Goal: Task Accomplishment & Management: Complete application form

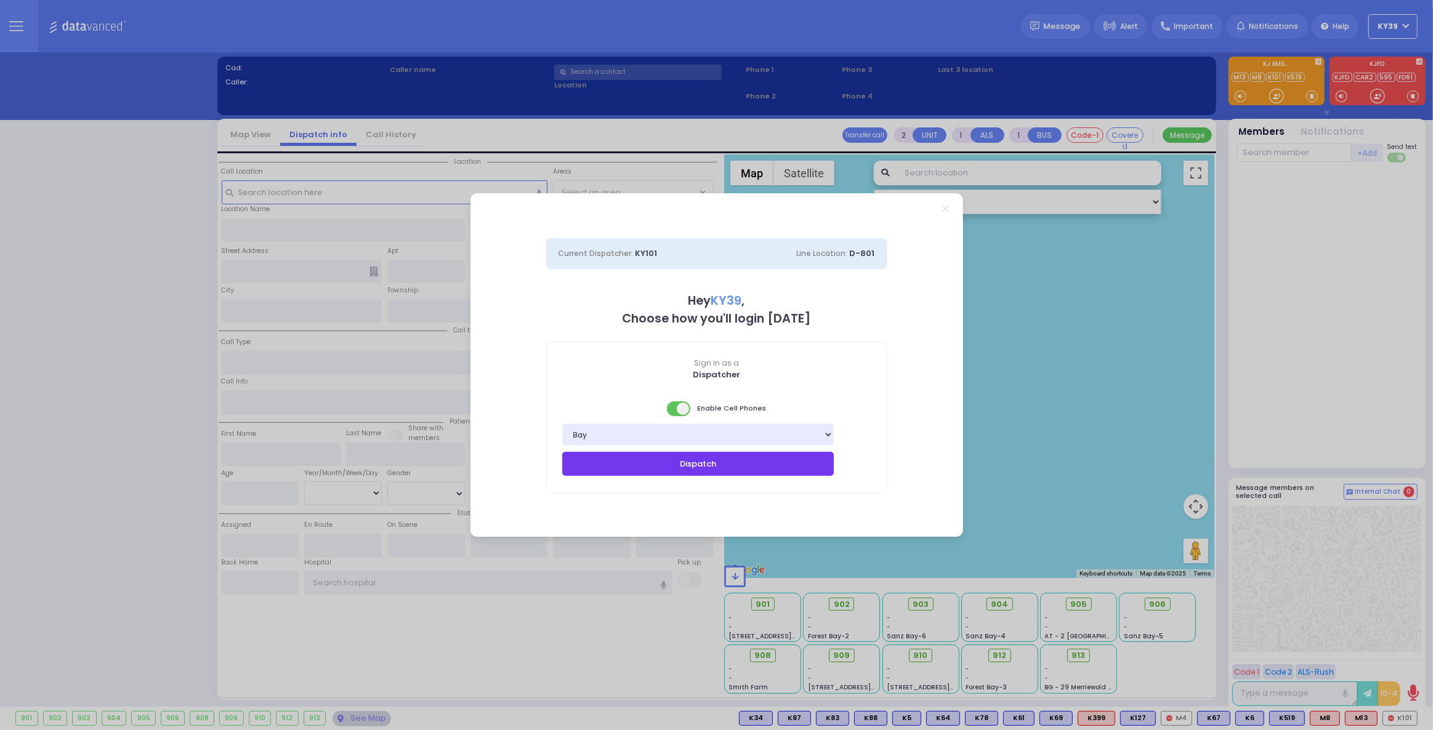
click at [624, 471] on button "Dispatch" at bounding box center [698, 463] width 272 height 23
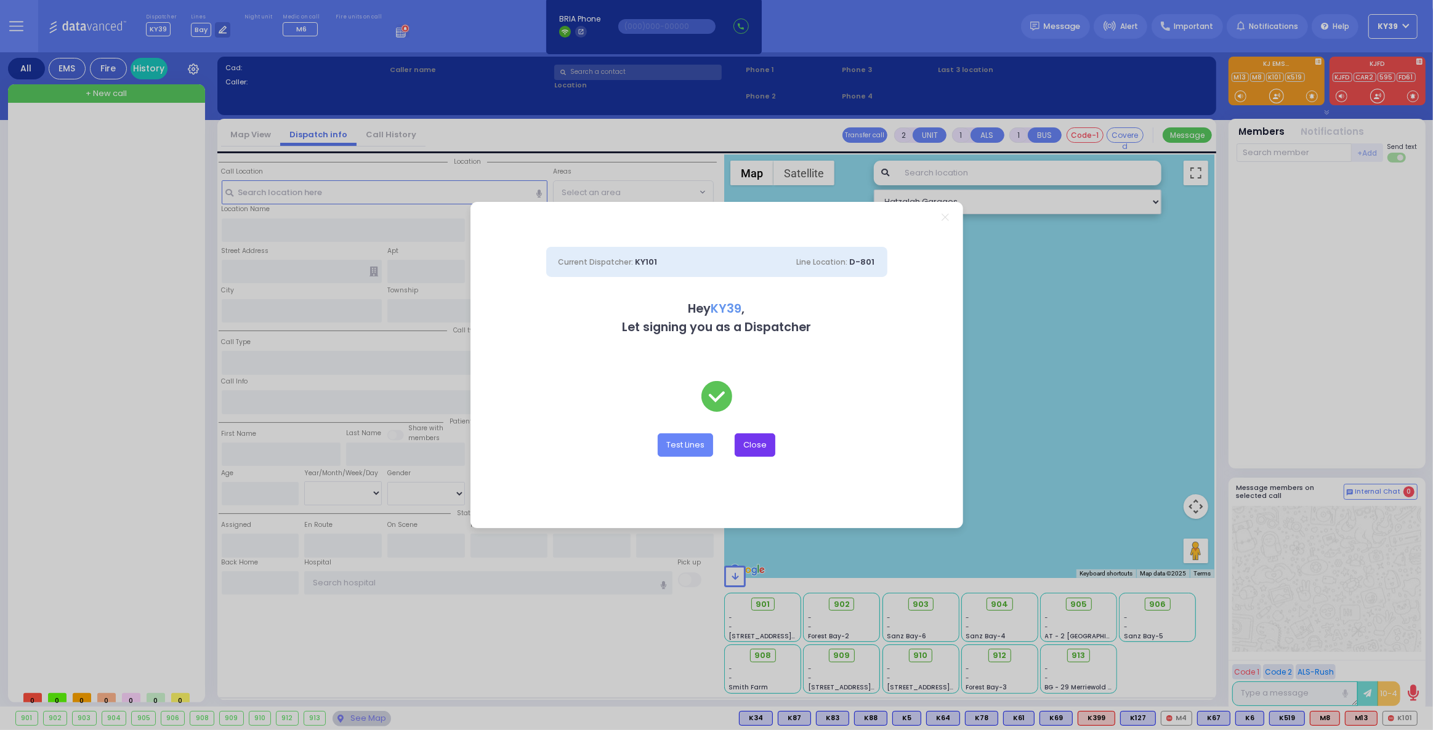
drag, startPoint x: 755, startPoint y: 440, endPoint x: 726, endPoint y: 424, distance: 32.5
click at [754, 441] on button "Close" at bounding box center [754, 444] width 41 height 23
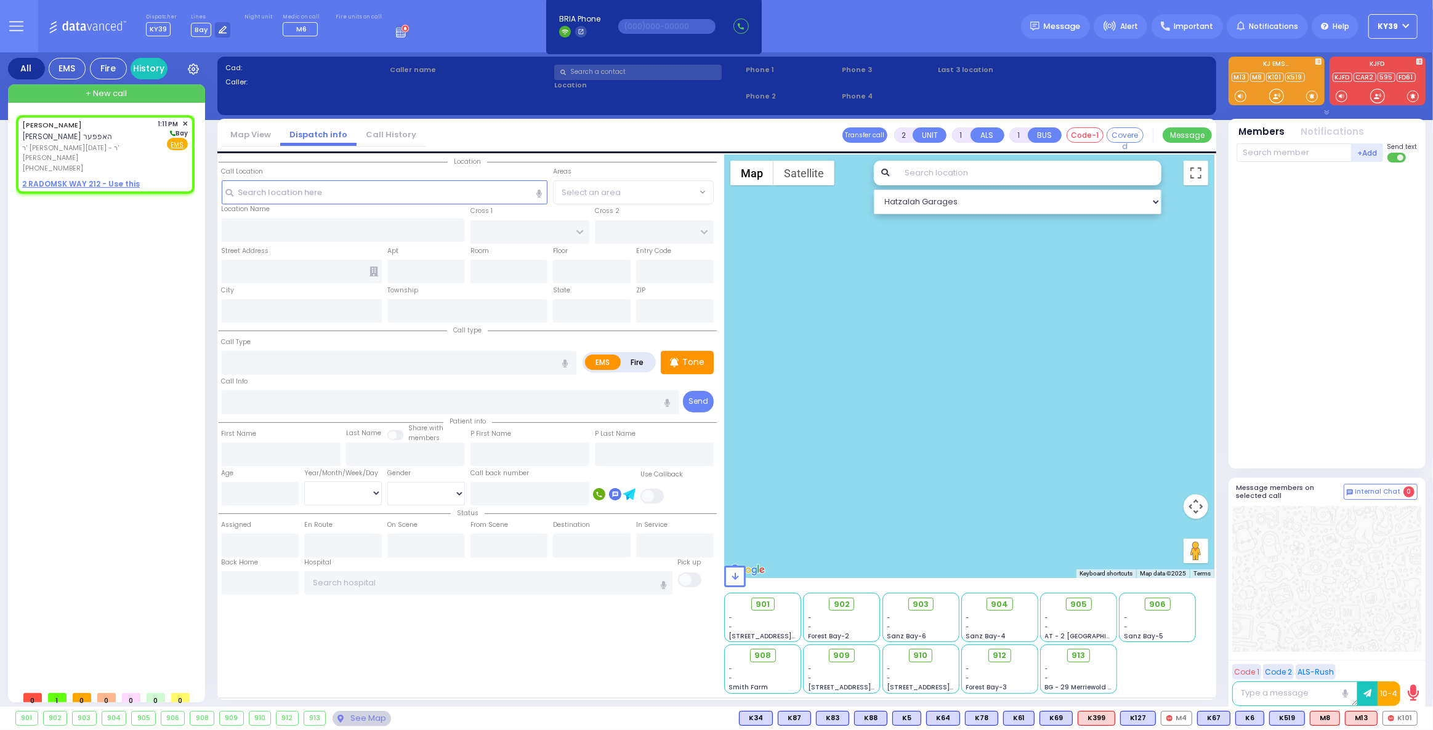
select select
radio input "true"
type input "[PERSON_NAME]"
select select
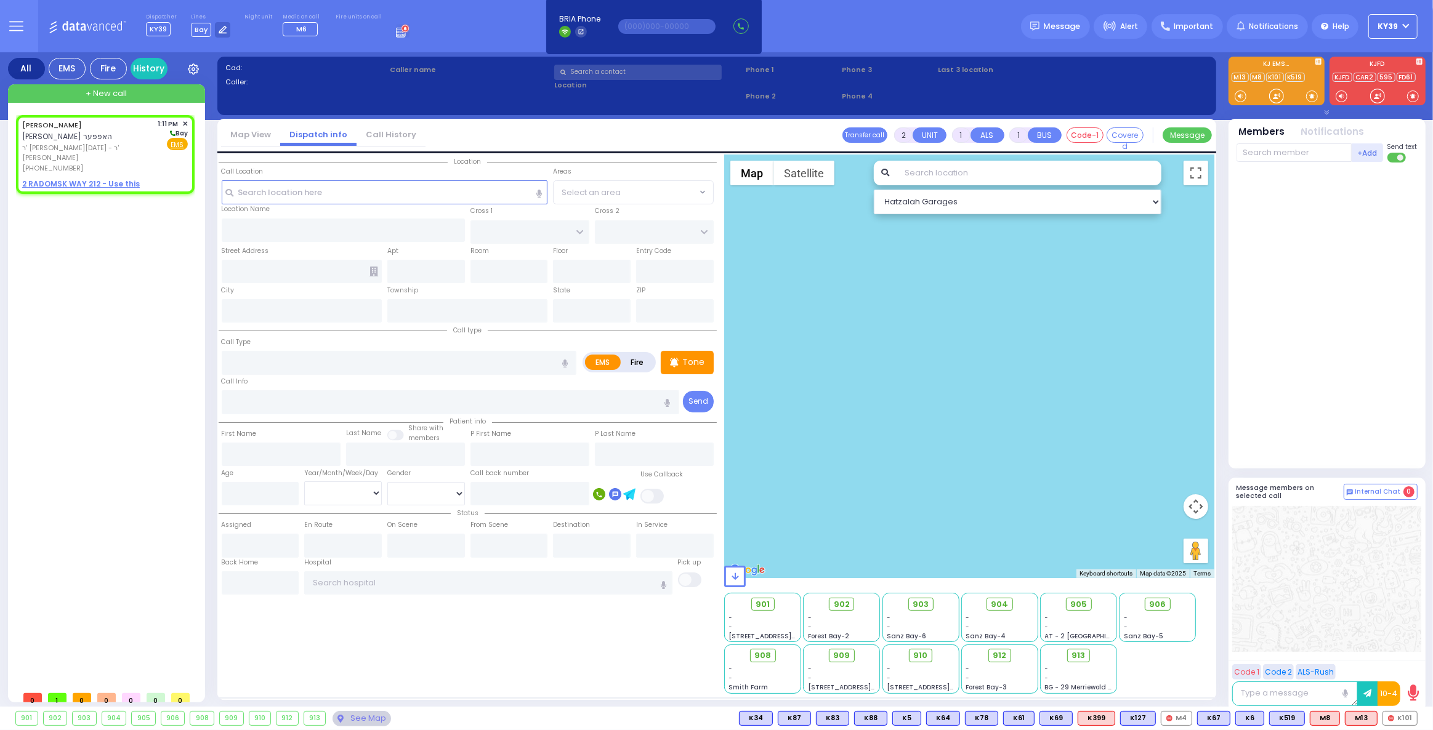
type input "13:11"
select select "Hatzalah Garages"
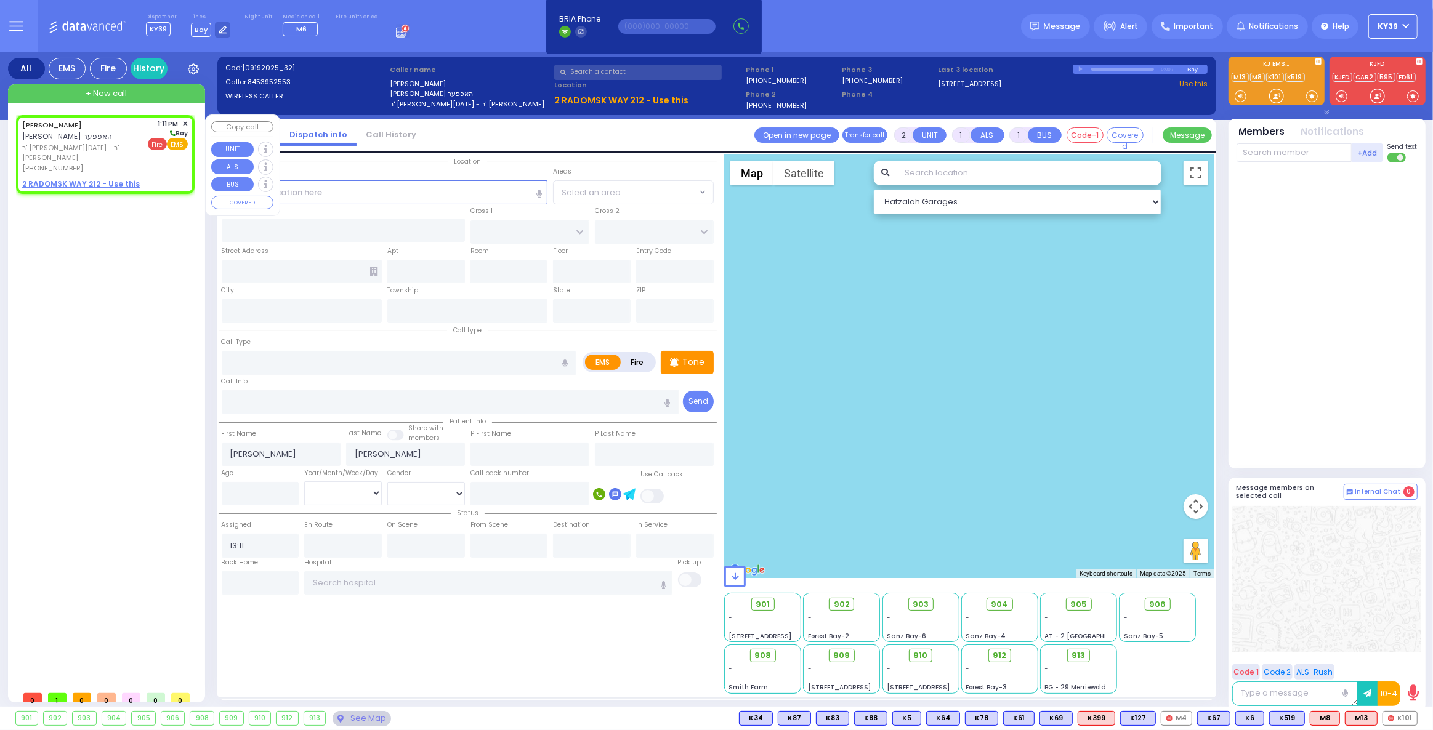
click at [156, 141] on span "Fire" at bounding box center [157, 144] width 19 height 12
select select
radio input "false"
radio input "true"
select select
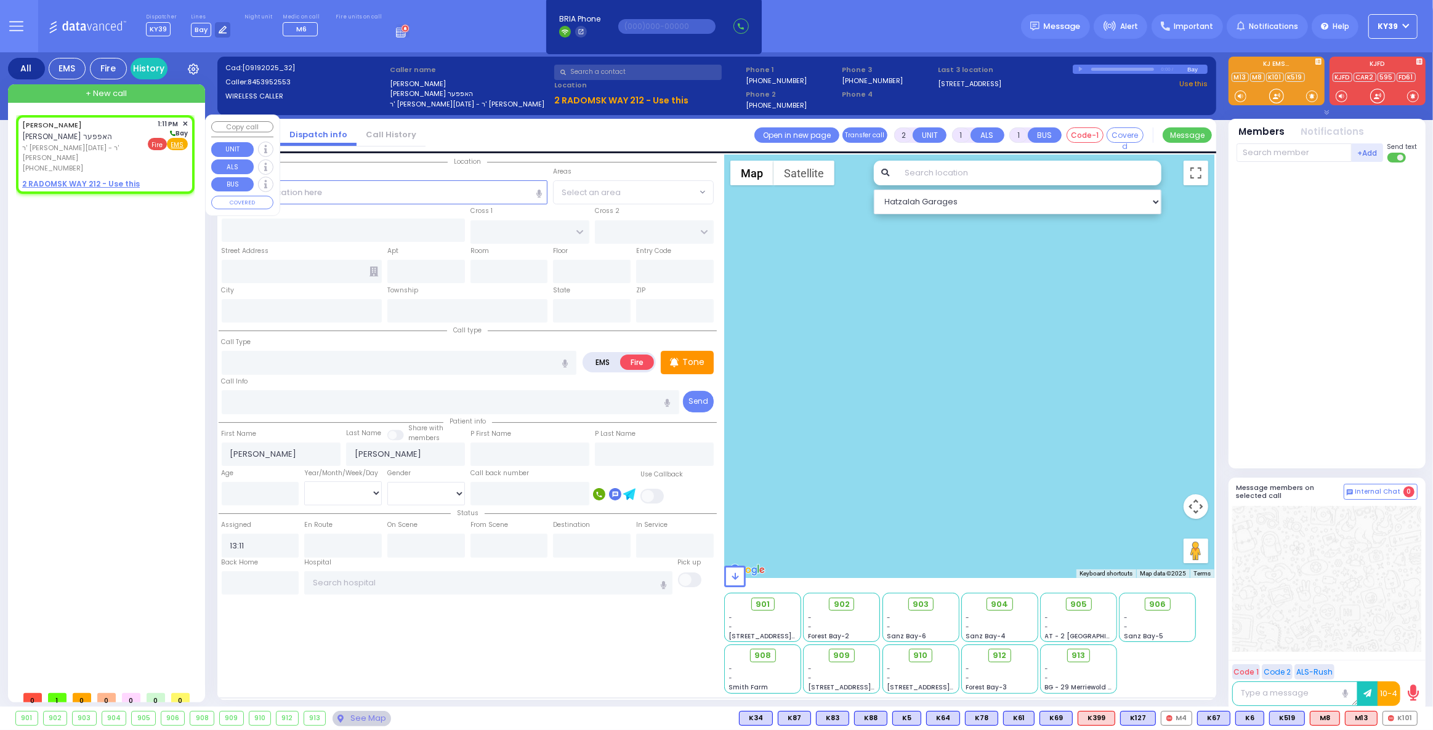
select select "Hatzalah Garages"
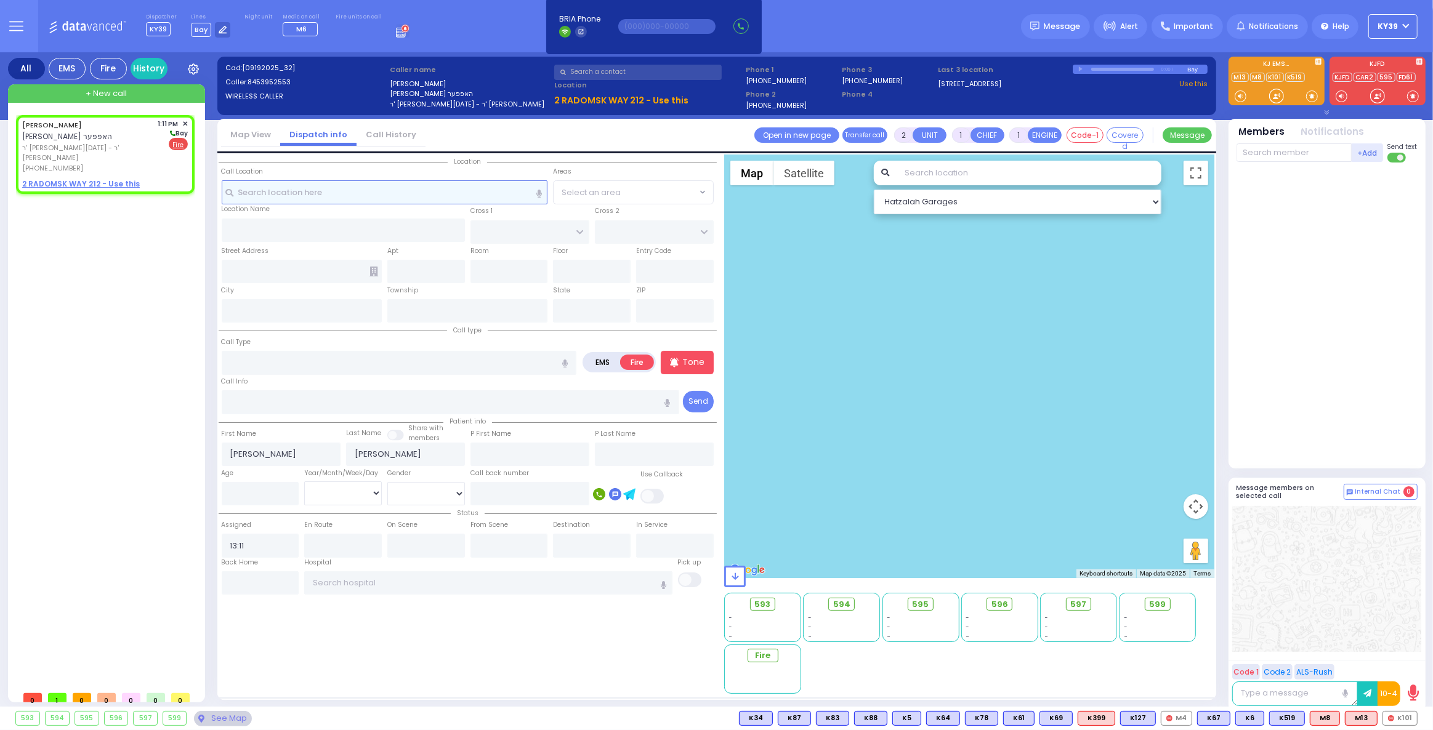
click at [282, 196] on input "text" at bounding box center [385, 191] width 326 height 23
drag, startPoint x: 63, startPoint y: 171, endPoint x: 65, endPoint y: 187, distance: 15.5
click at [65, 179] on u "2 RADOMSK WAY 212 - Use this" at bounding box center [81, 184] width 118 height 10
select select
radio input "true"
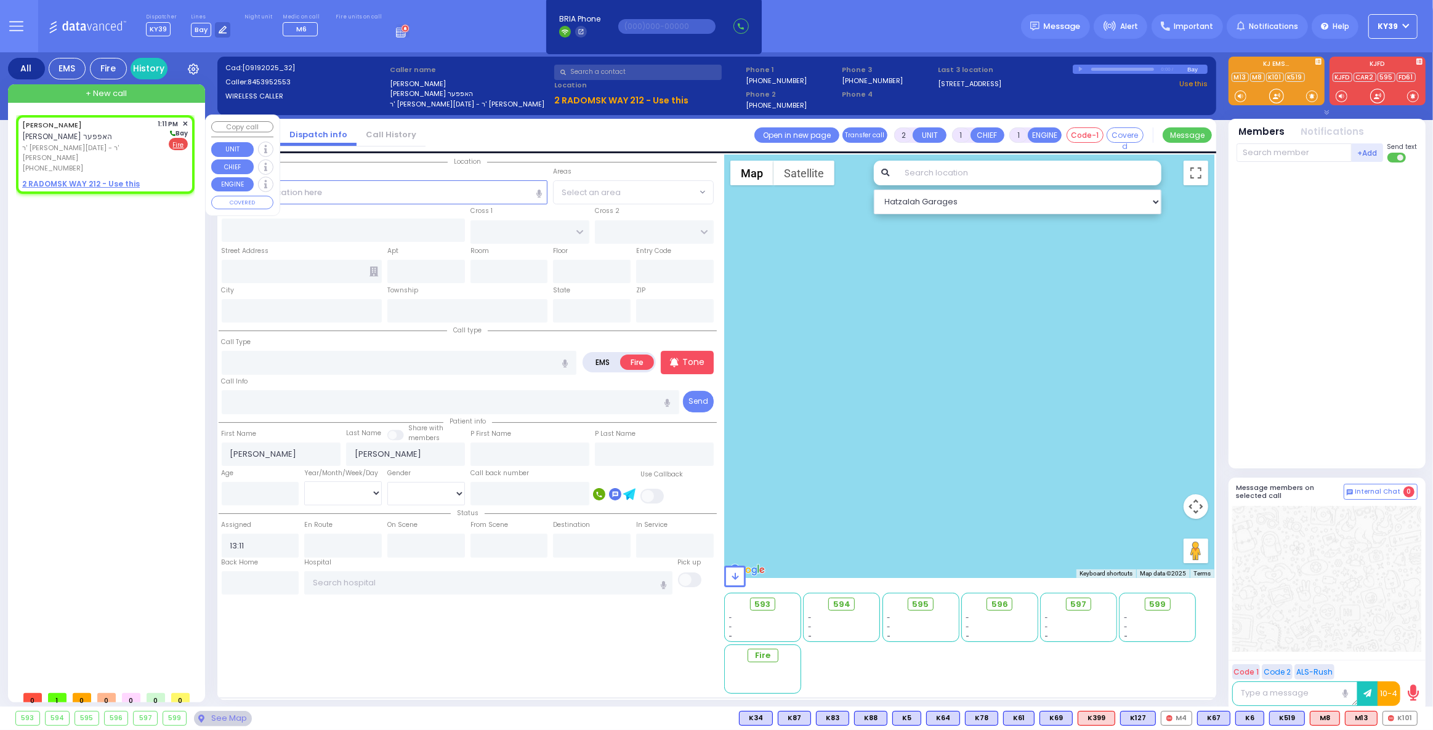
select select
select select "Hatzalah Garages"
select select
radio input "true"
select select
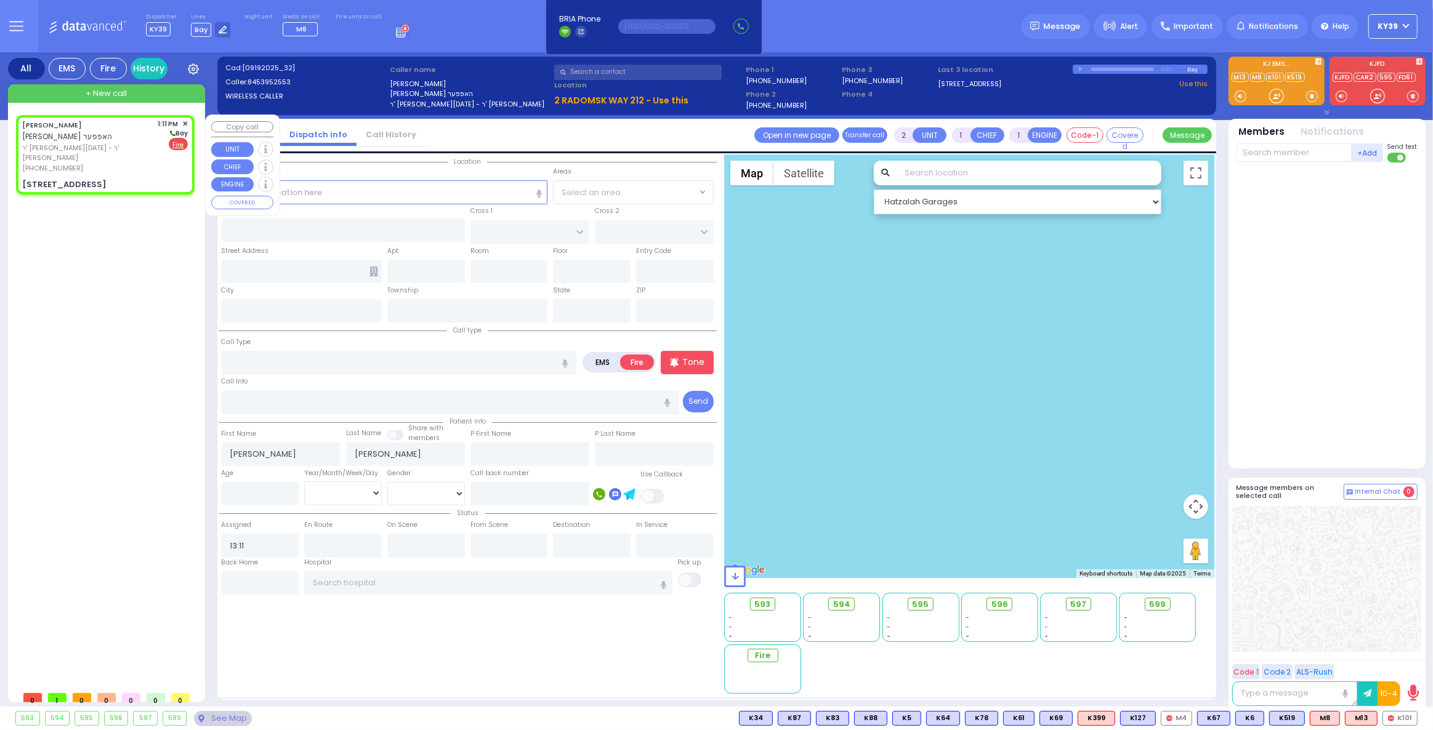
select select "Hatzalah Garages"
type input "RADOMSK WAY"
type input "NICKLESBURG RD"
type input "2 RADOMSK WAY"
type input "212"
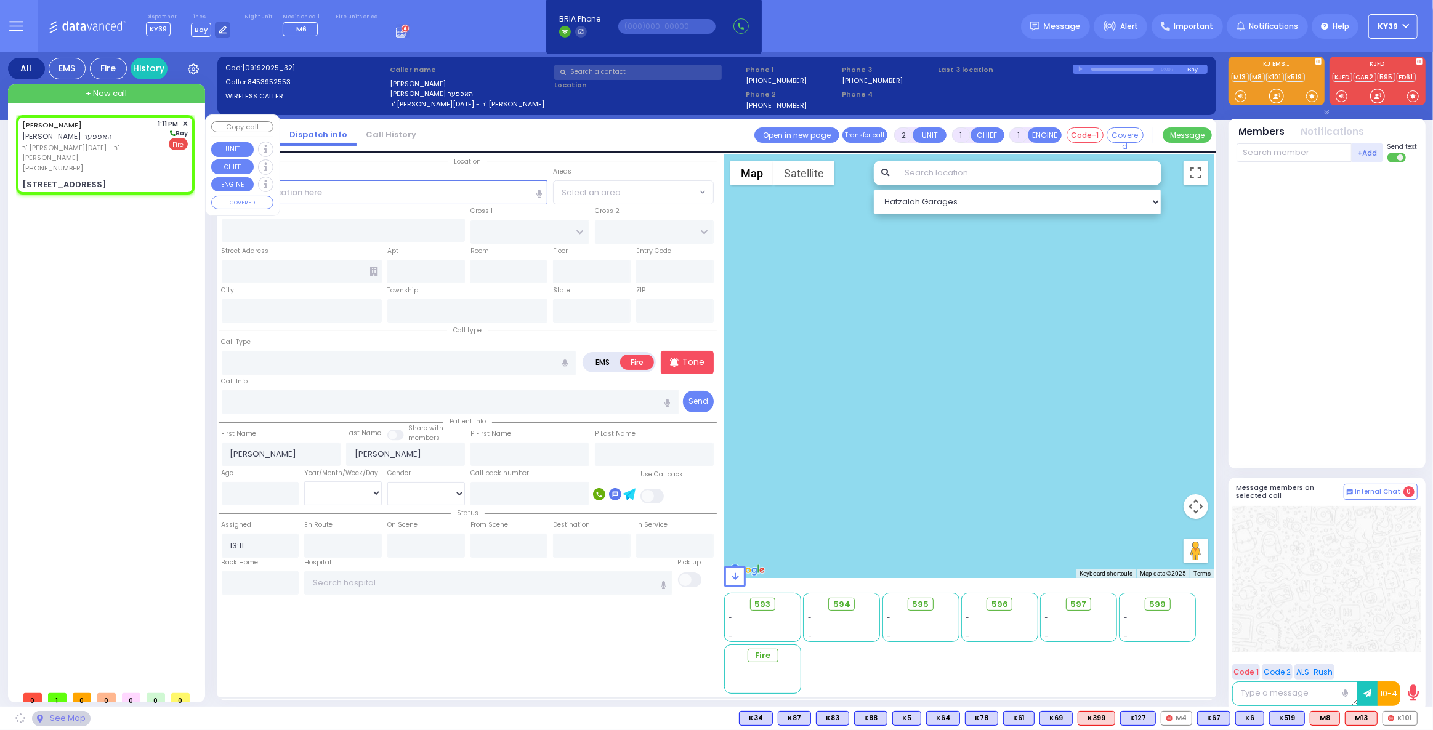
type input "Monroe"
type input "[US_STATE]"
type input "10950"
select select "SECTION 5"
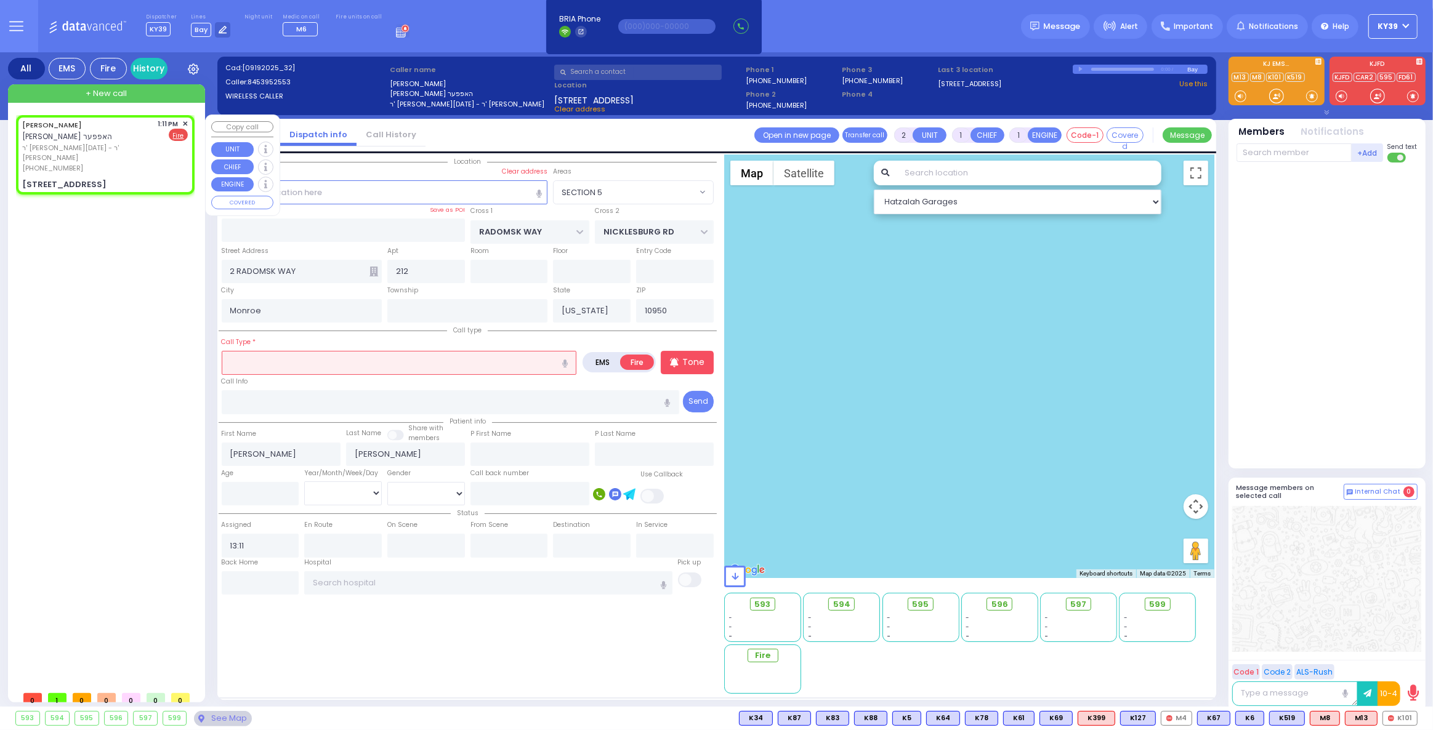
select select
radio input "true"
select select
select select "Hatzalah Garages"
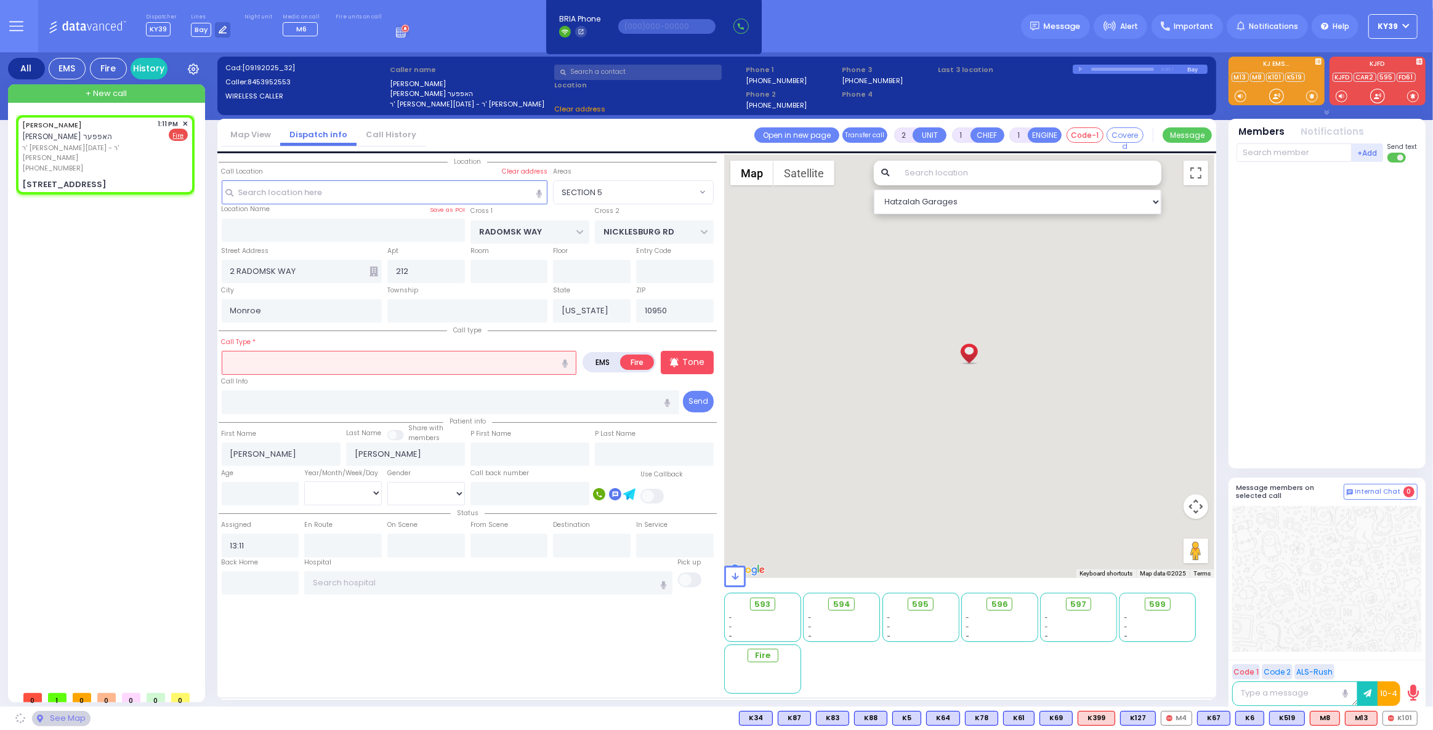
select select "SECTION 5"
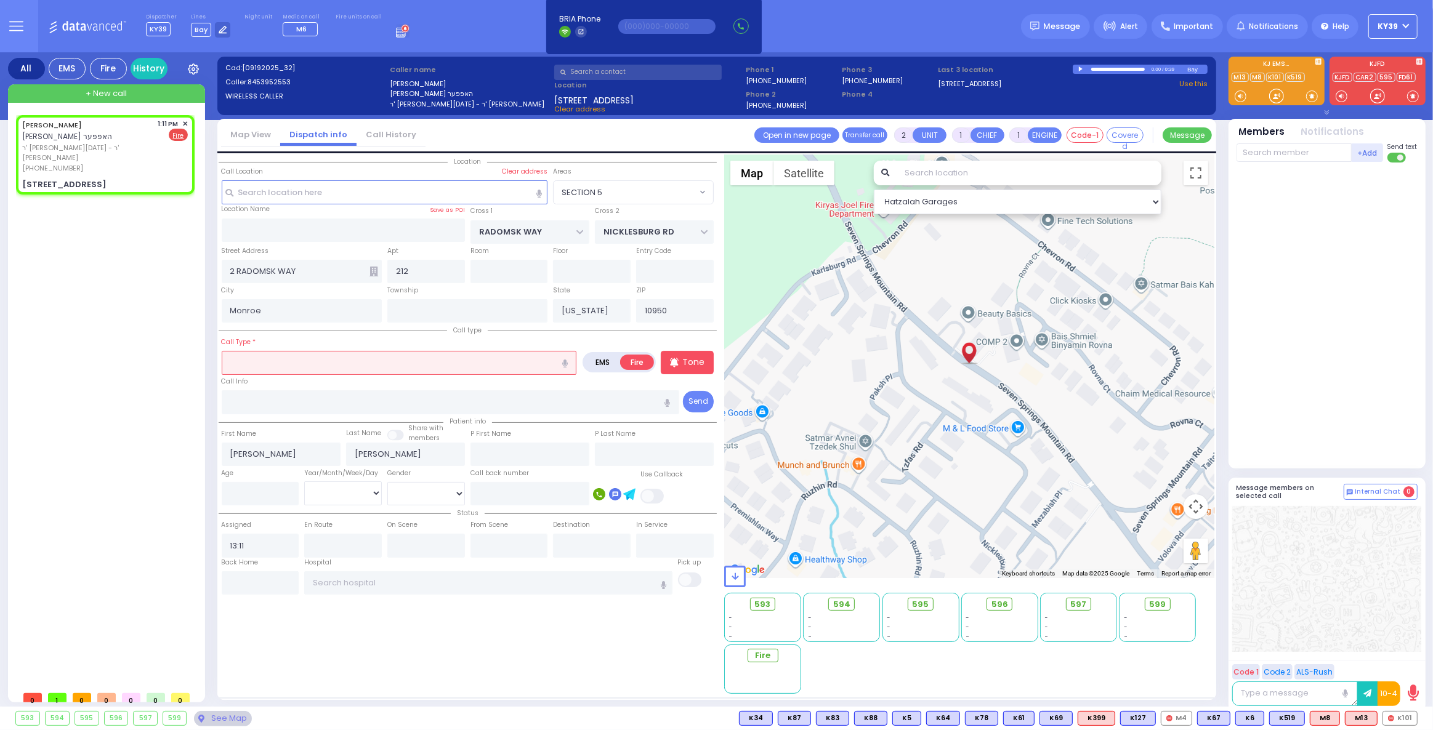
click at [318, 361] on input "text" at bounding box center [399, 362] width 355 height 23
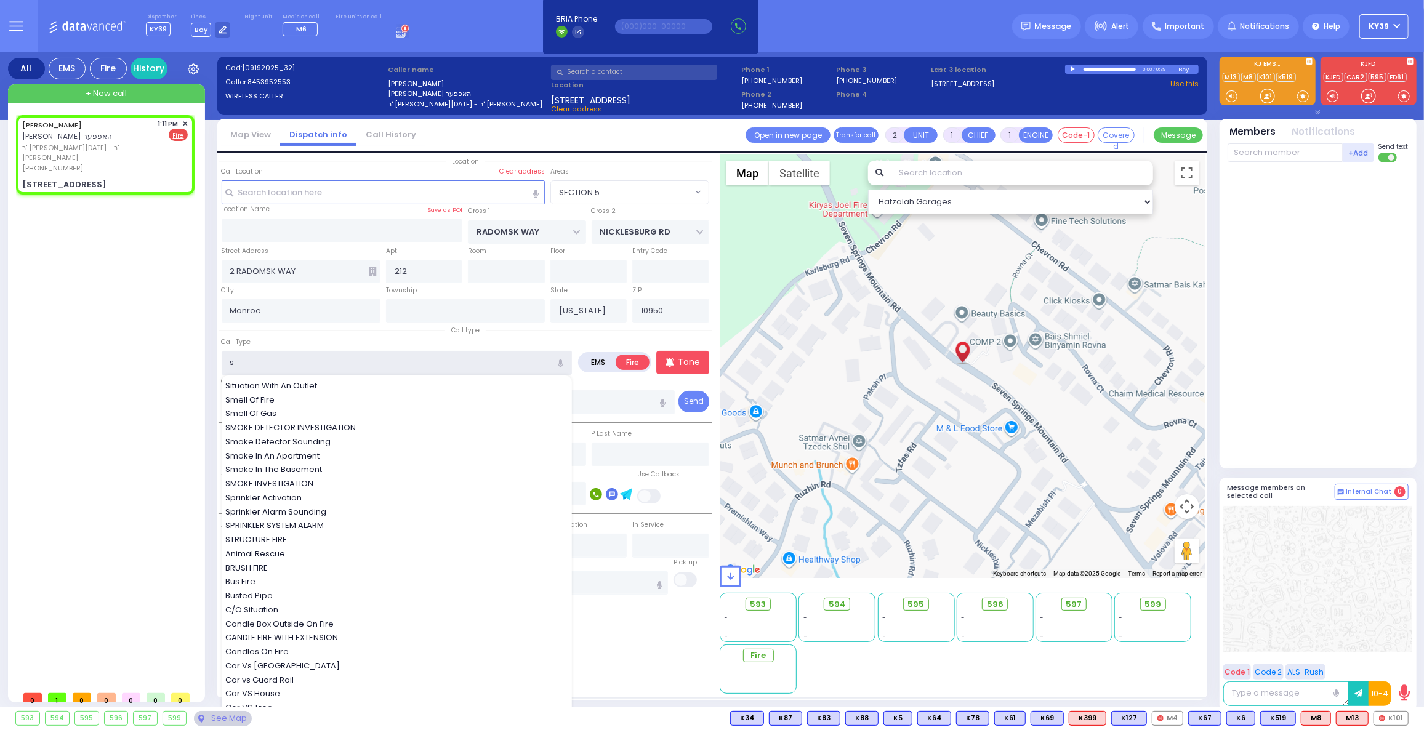
type input "sm"
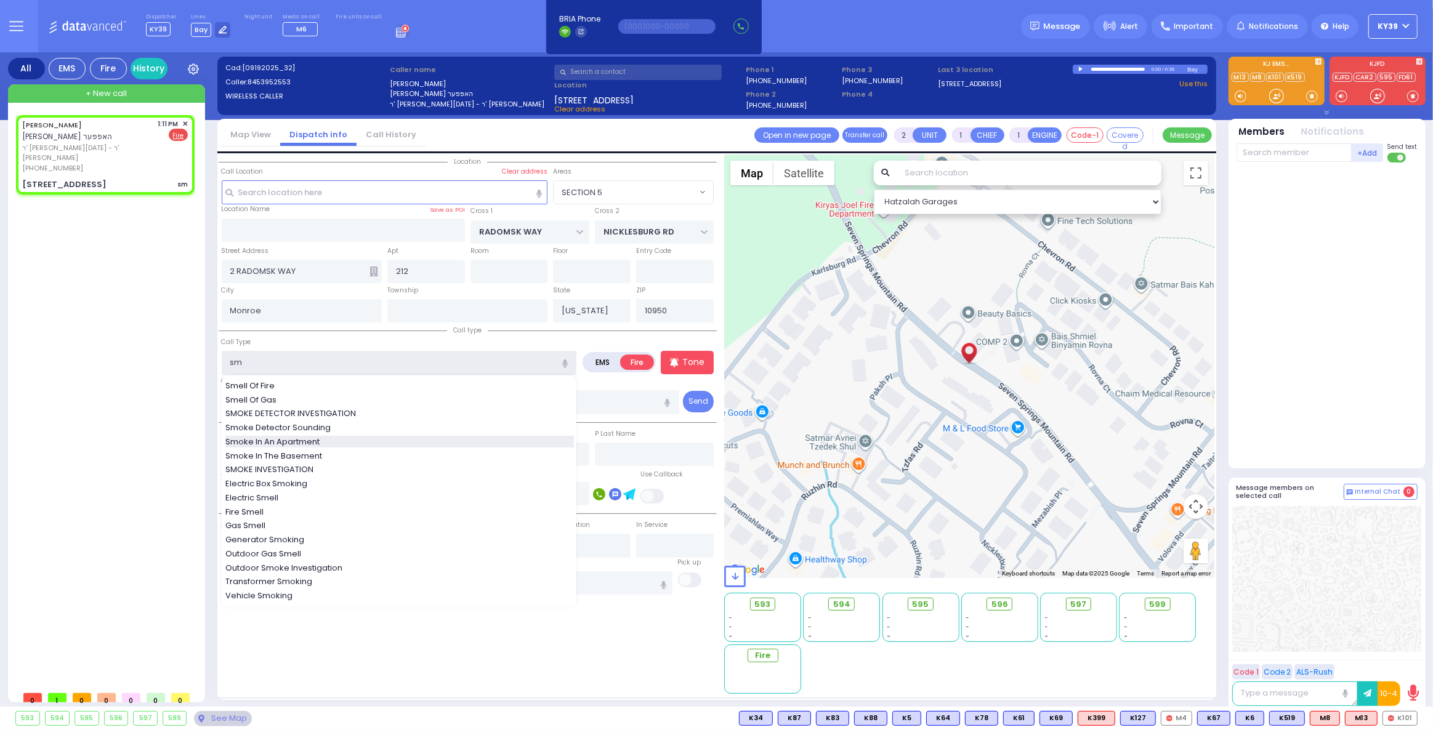
select select
radio input "true"
select select
select select "Hatzalah Garages"
type input "sm"
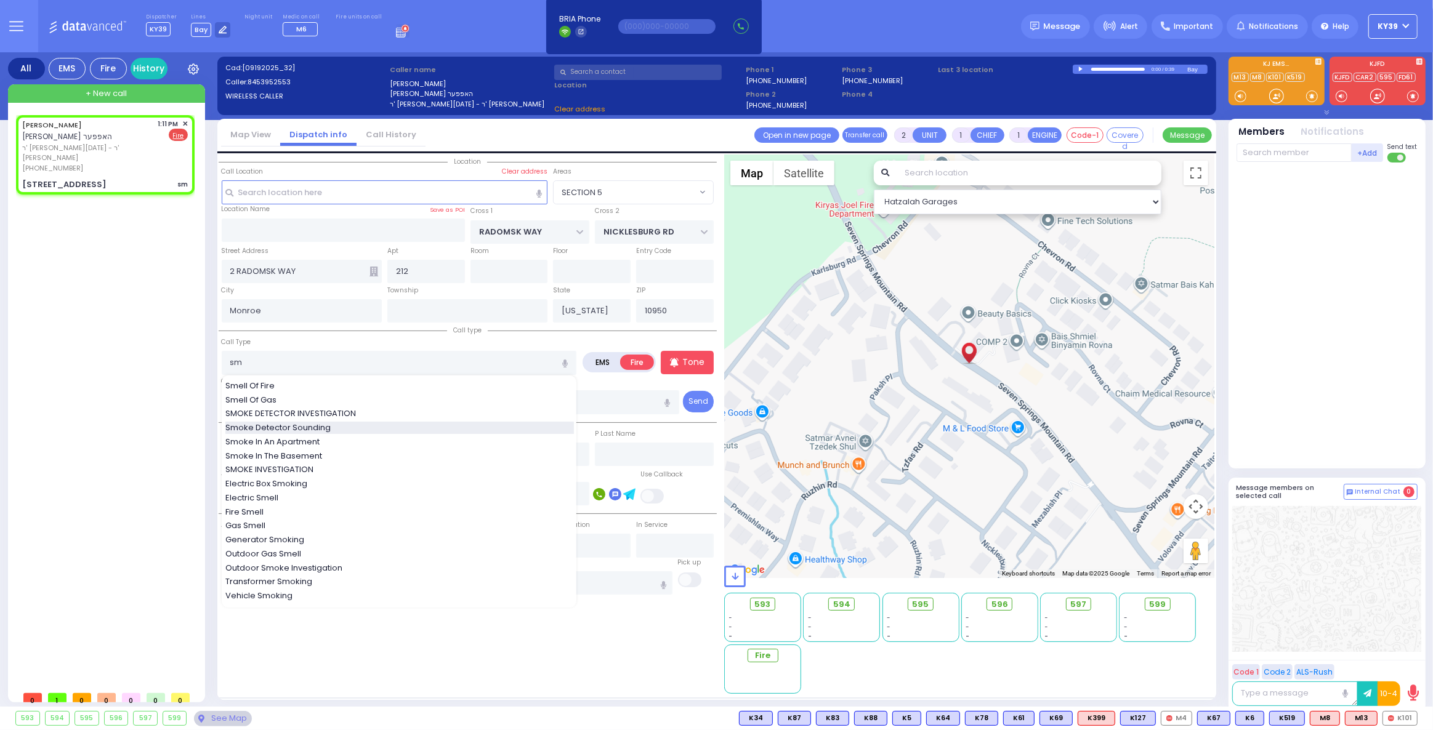
select select "SECTION 5"
click at [310, 431] on span "Smoke Detector Sounding" at bounding box center [280, 428] width 110 height 12
type input "Smoke Detector Sounding"
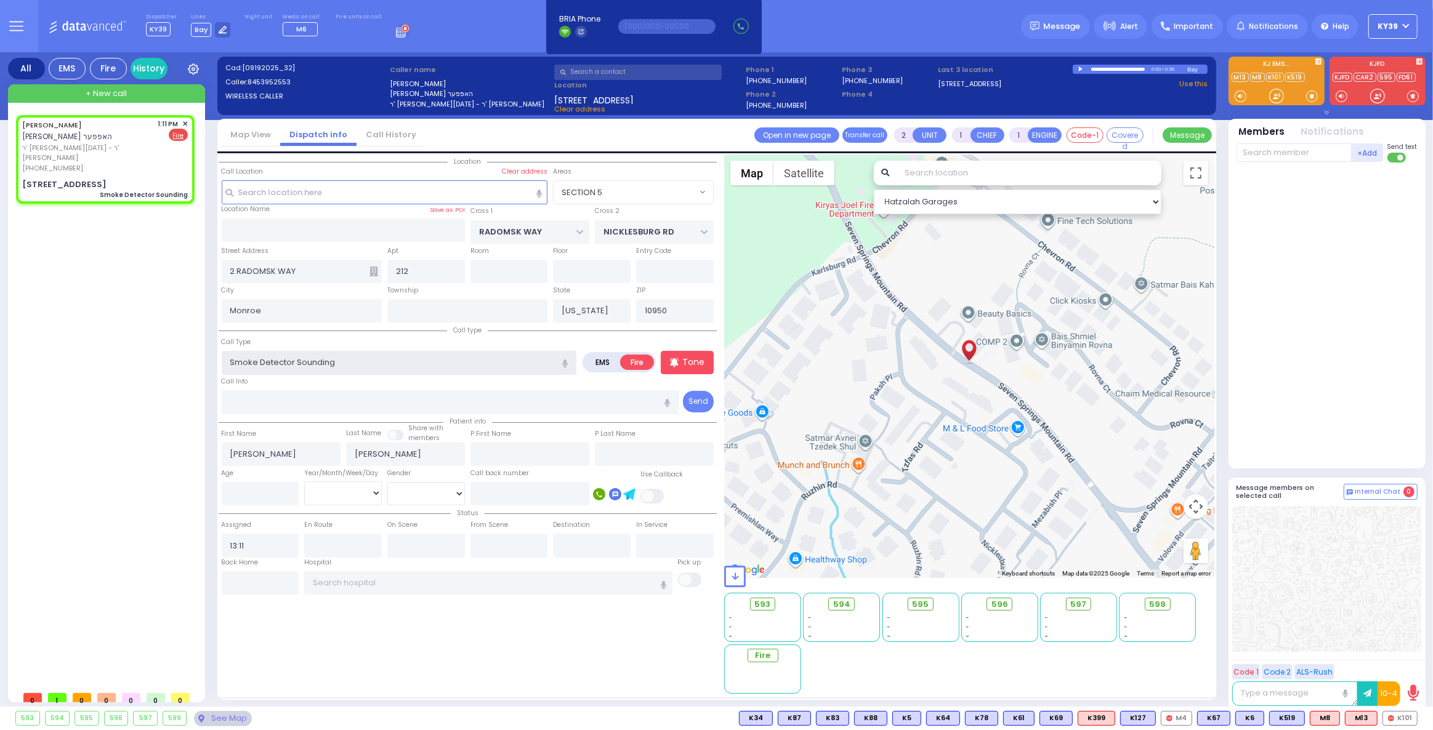
select select
radio input "true"
select select
select select "Hatzalah Garages"
select select "SECTION 5"
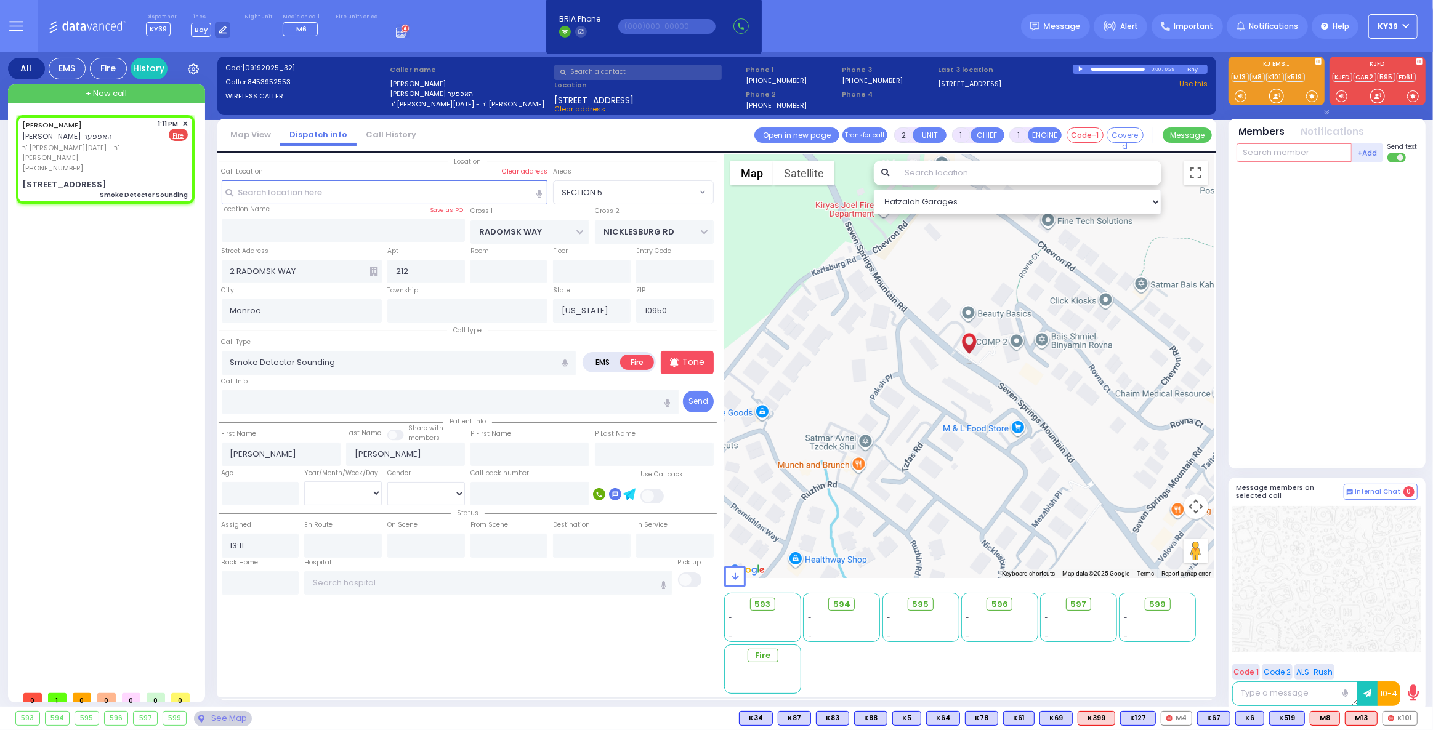
click at [1262, 153] on input "text" at bounding box center [1293, 152] width 115 height 18
select select
radio input "true"
select select
select select "Hatzalah Garages"
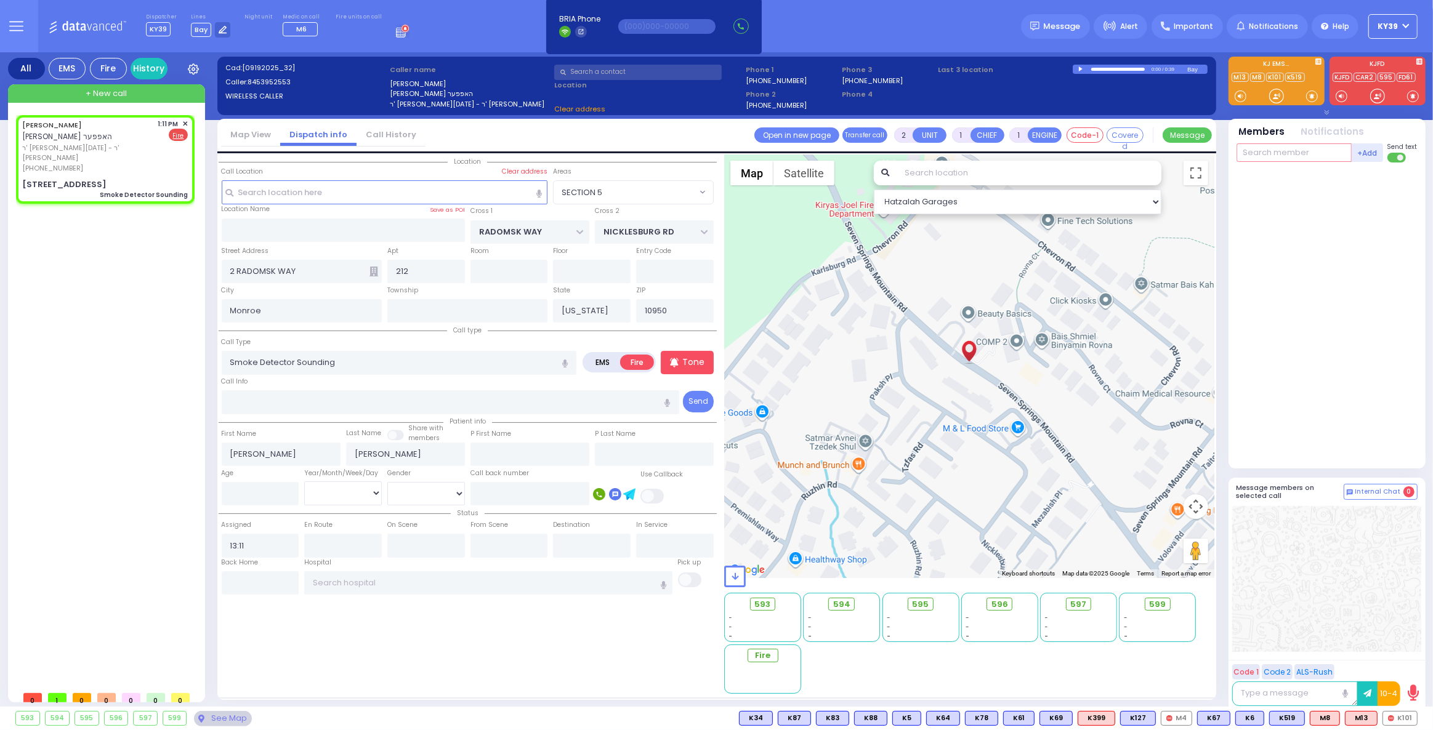
select select "SECTION 5"
type input "22"
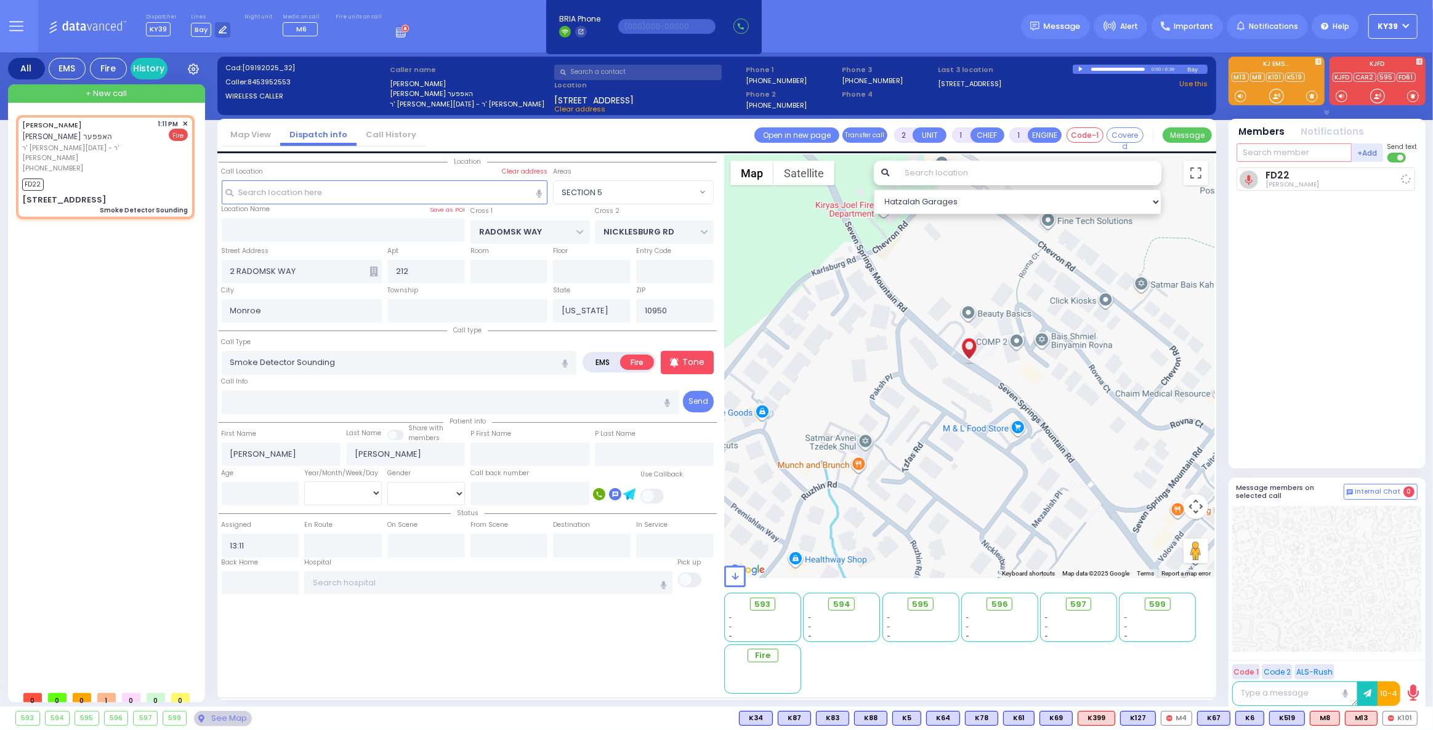
select select
radio input "true"
select select
type input "13:13"
select select "SECTION 5"
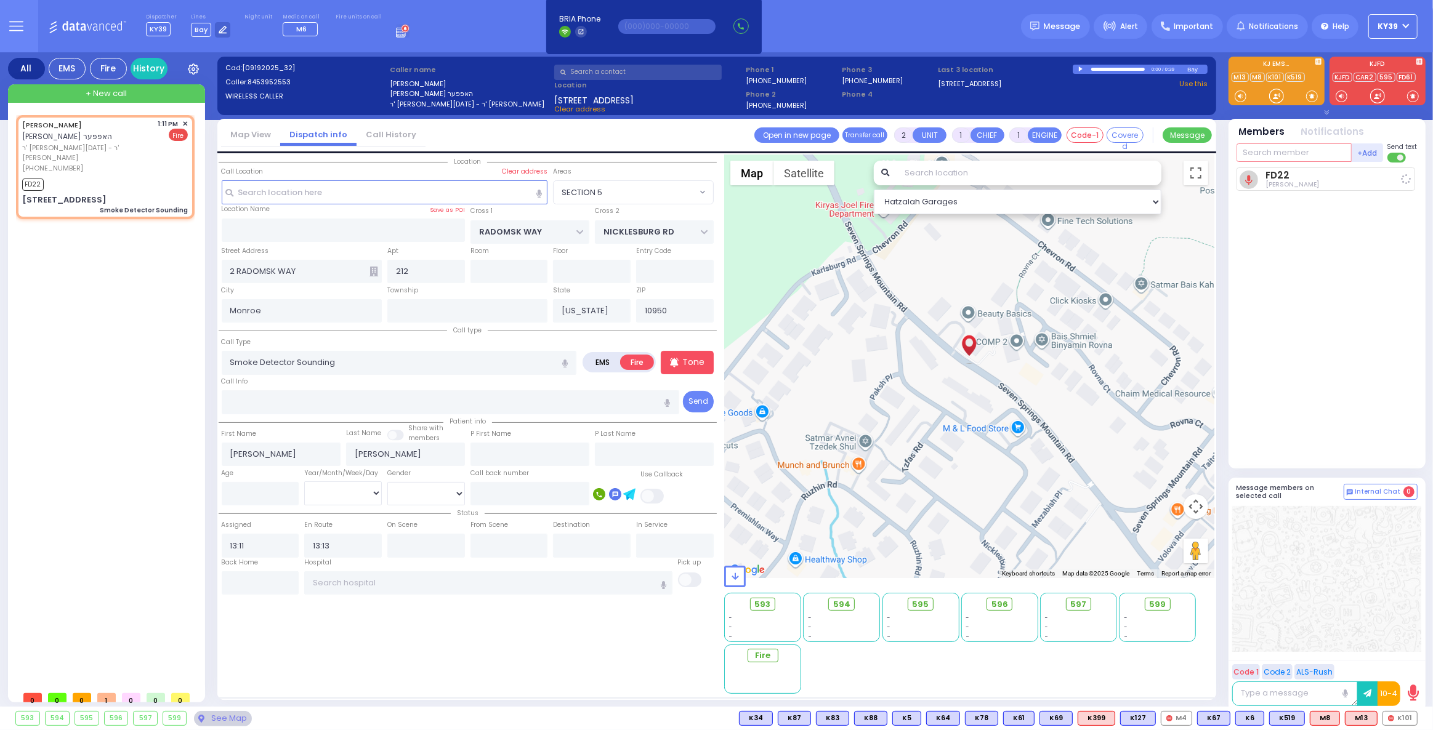
select select "Hatzalah Garages"
click at [1317, 158] on input "text" at bounding box center [1293, 152] width 115 height 18
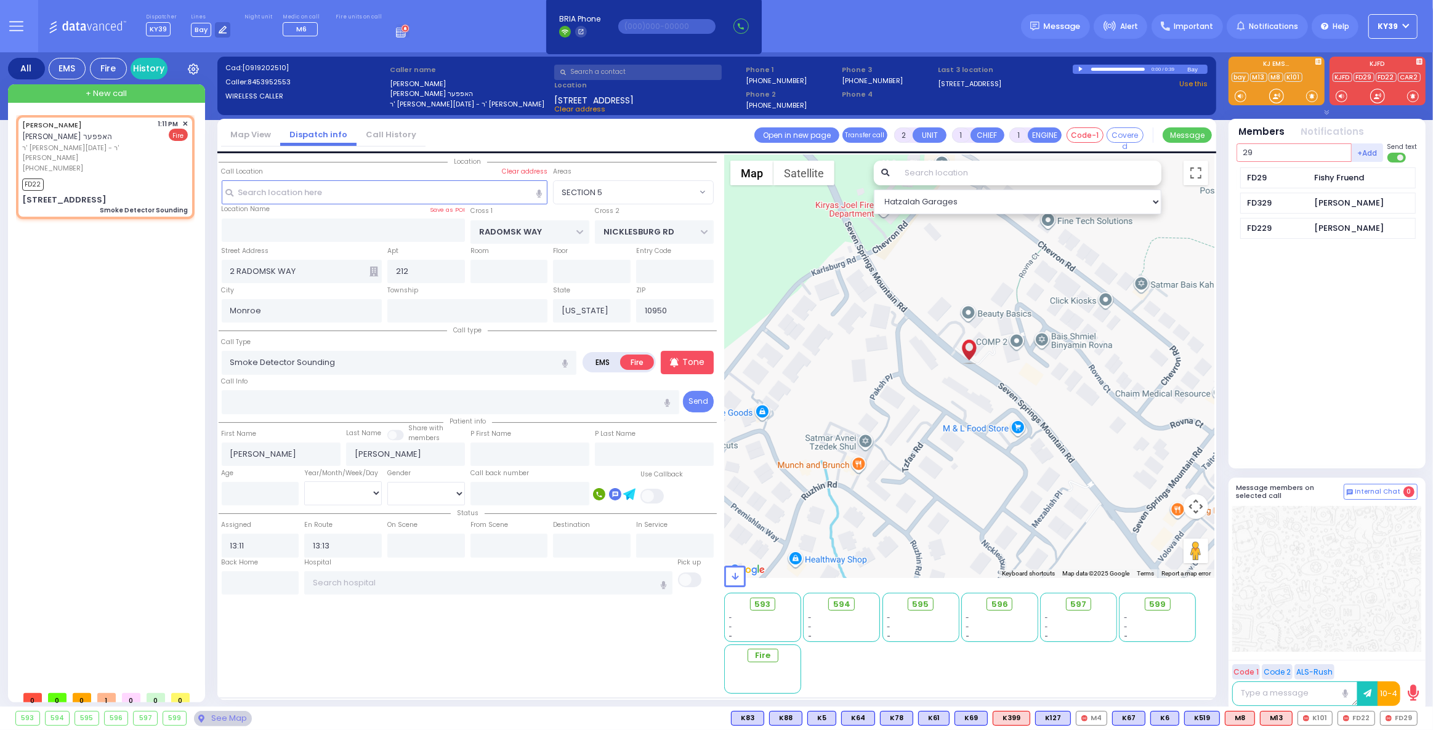
type input "29"
select select
radio input "true"
select select
select select "Hatzalah Garages"
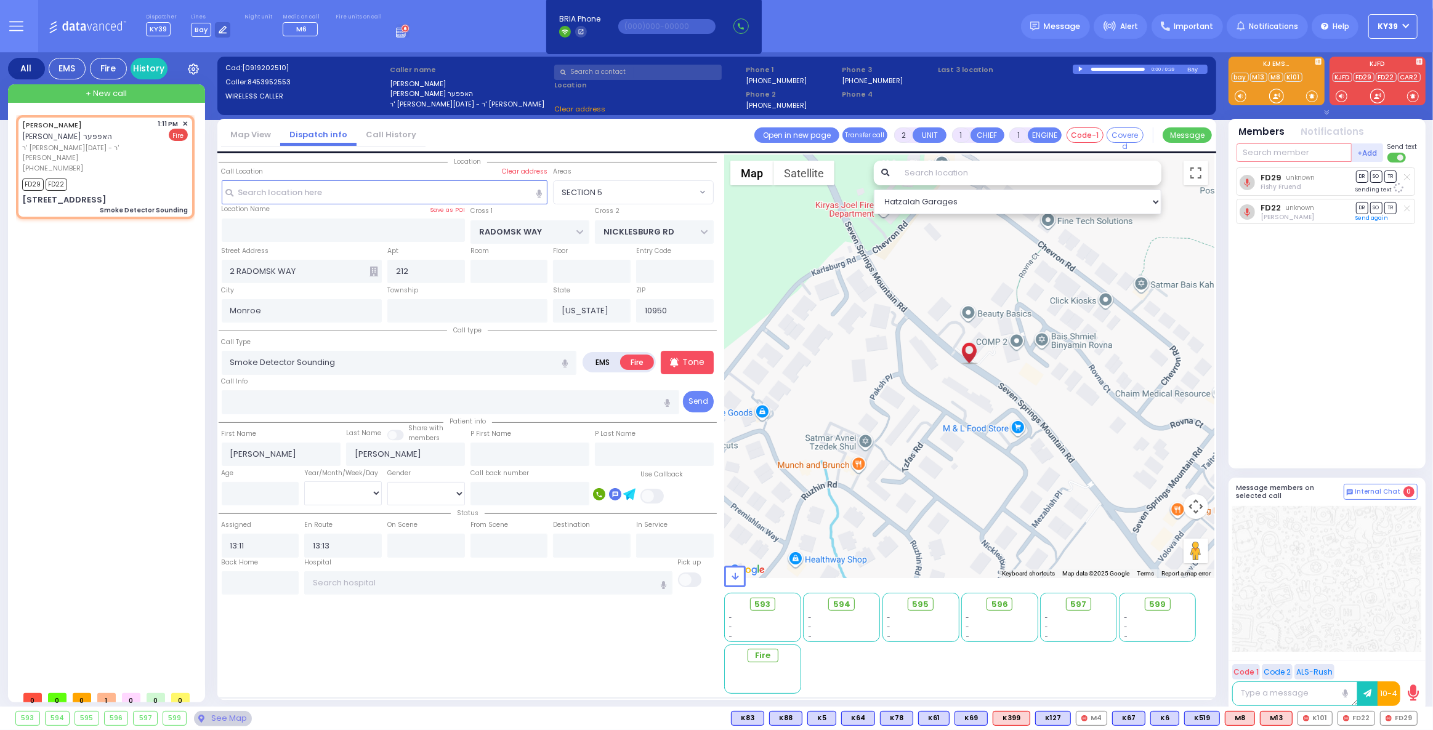
select select "SECTION 5"
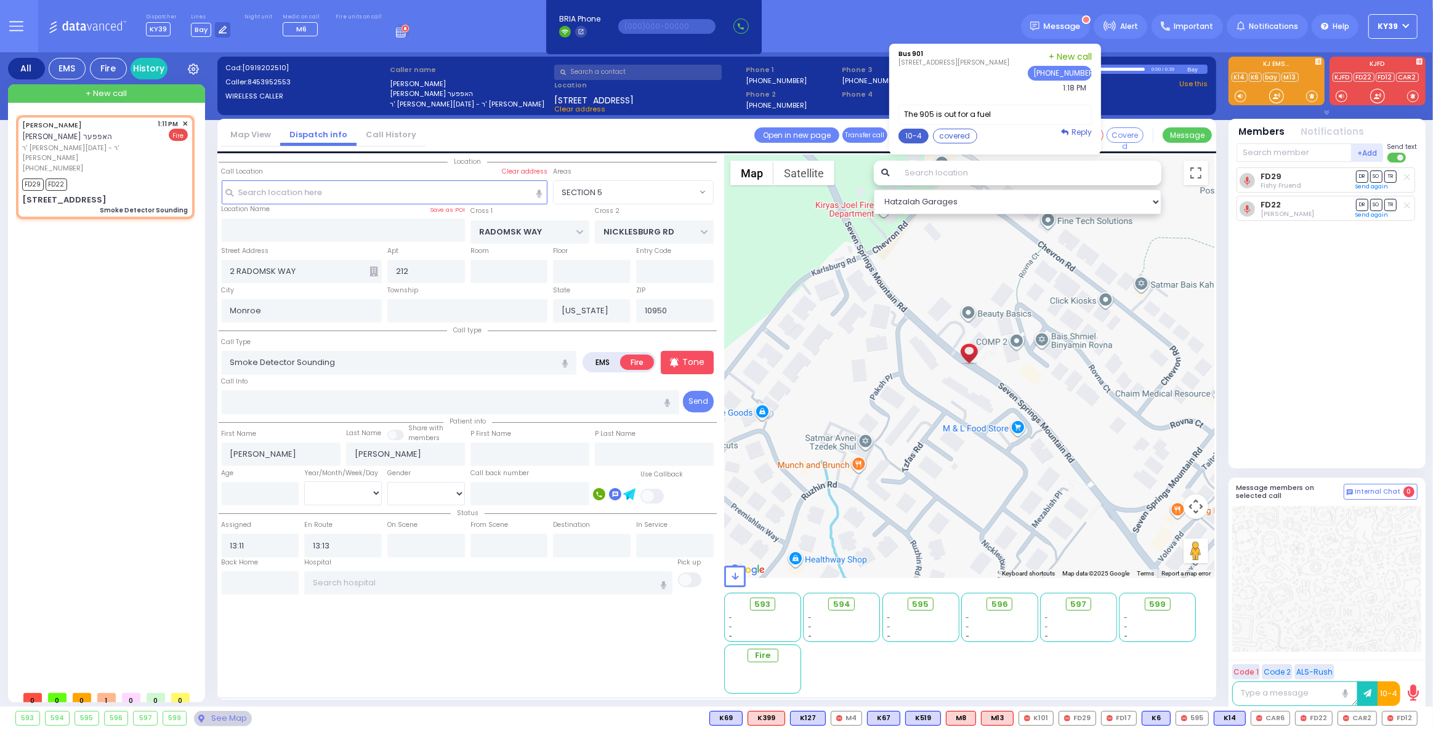
click at [911, 130] on button "10-4" at bounding box center [913, 136] width 30 height 15
type textarea "10-4 thank you"
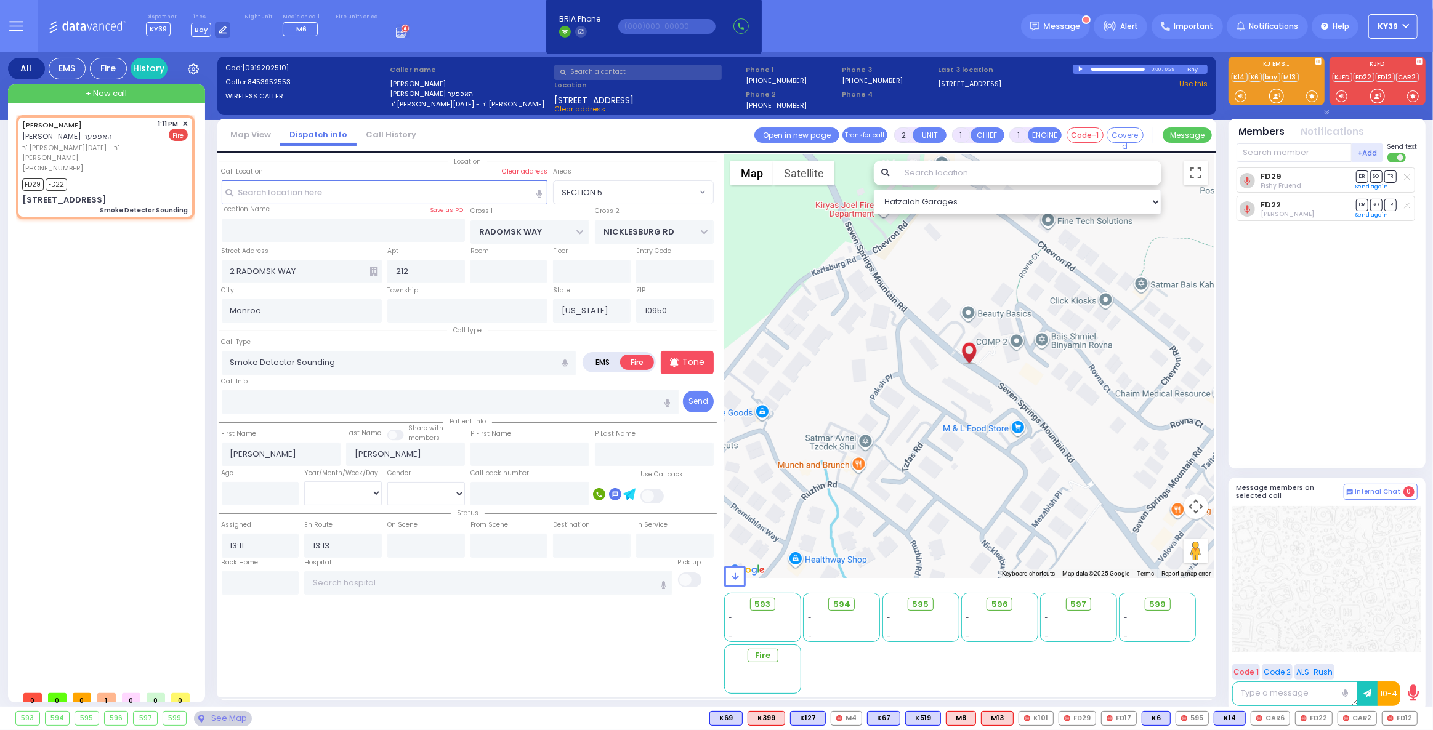
click at [0, 0] on button "Send" at bounding box center [0, 0] width 0 height 0
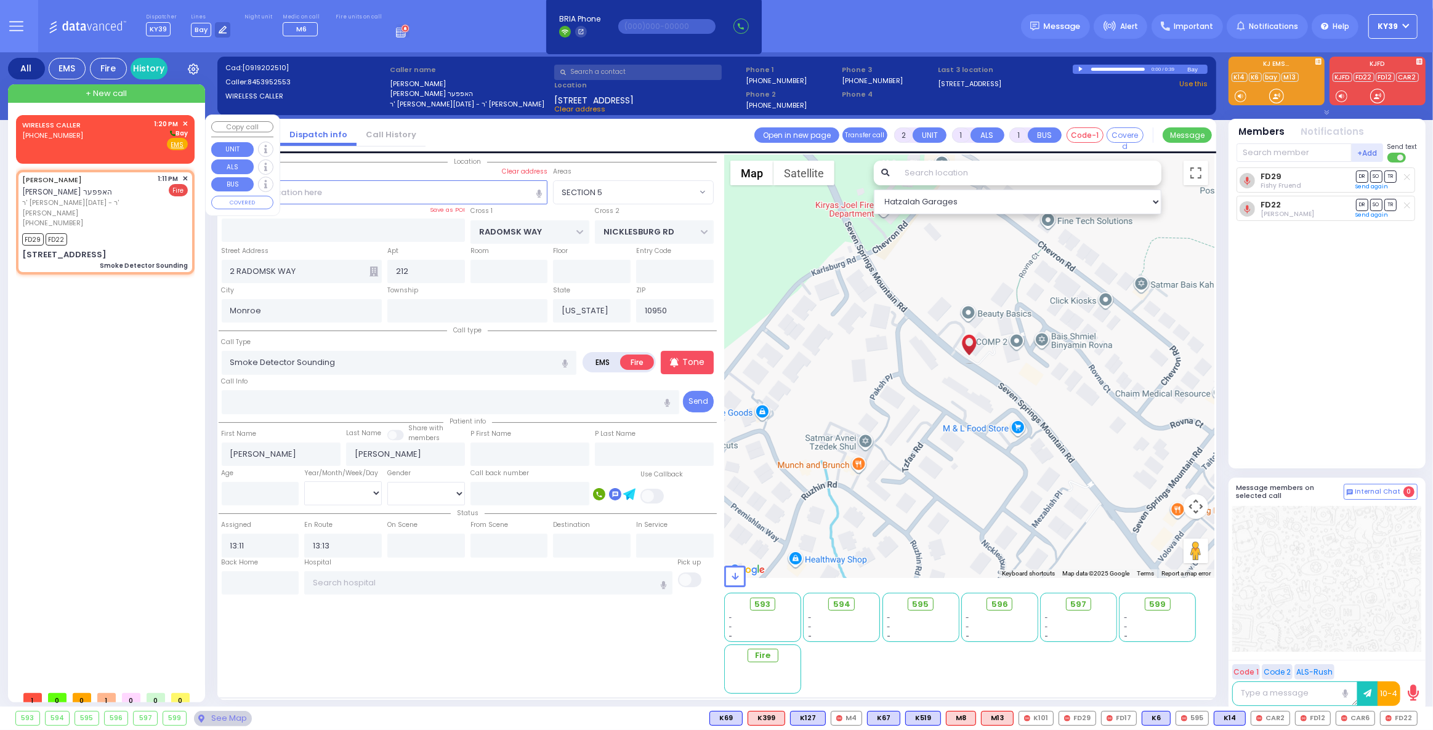
click at [123, 131] on div "WIRELESS CALLER [PHONE_NUMBER] 1:20 PM ✕ [GEOGRAPHIC_DATA]" at bounding box center [105, 135] width 166 height 32
select select
radio input "true"
select select
type input "13:20"
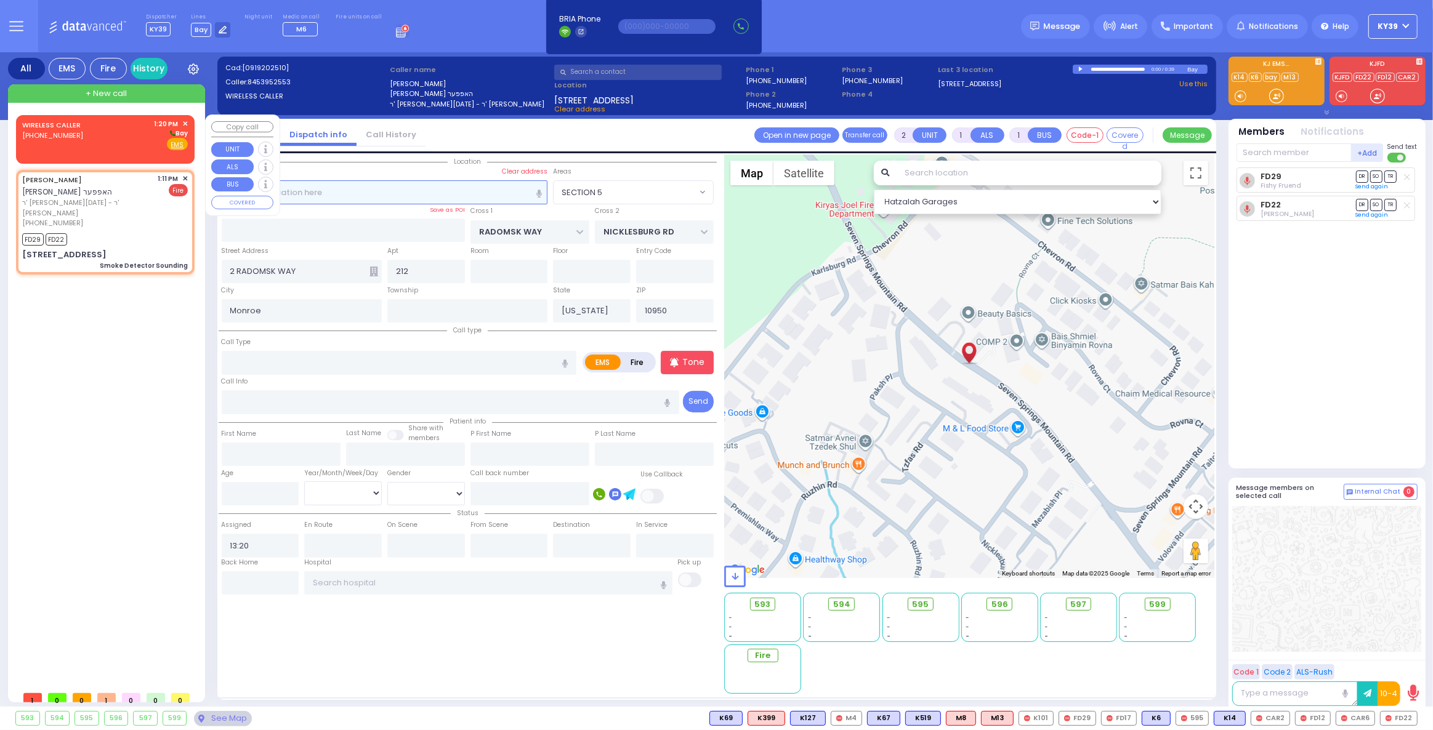
select select "Hatzalah Garages"
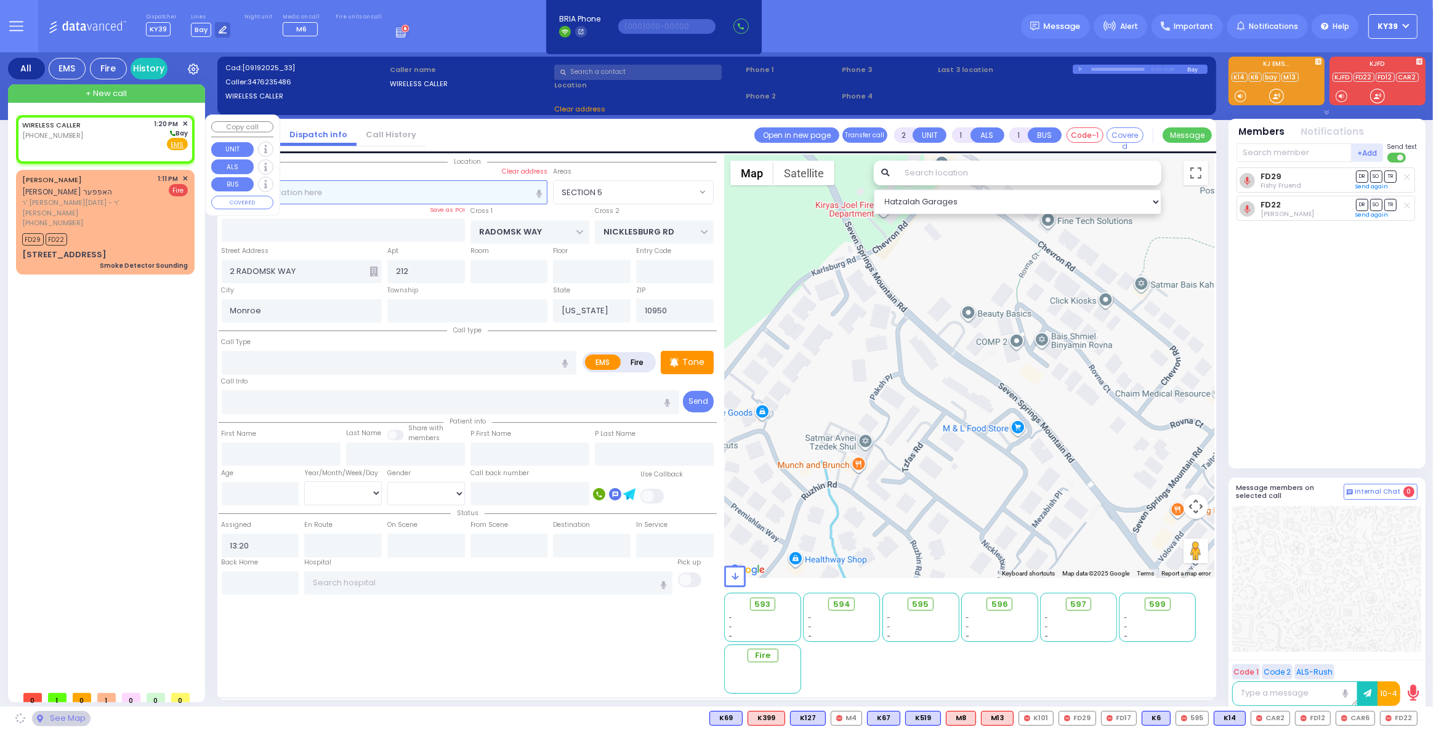
select select
radio input "true"
select select
select select "Hatzalah Garages"
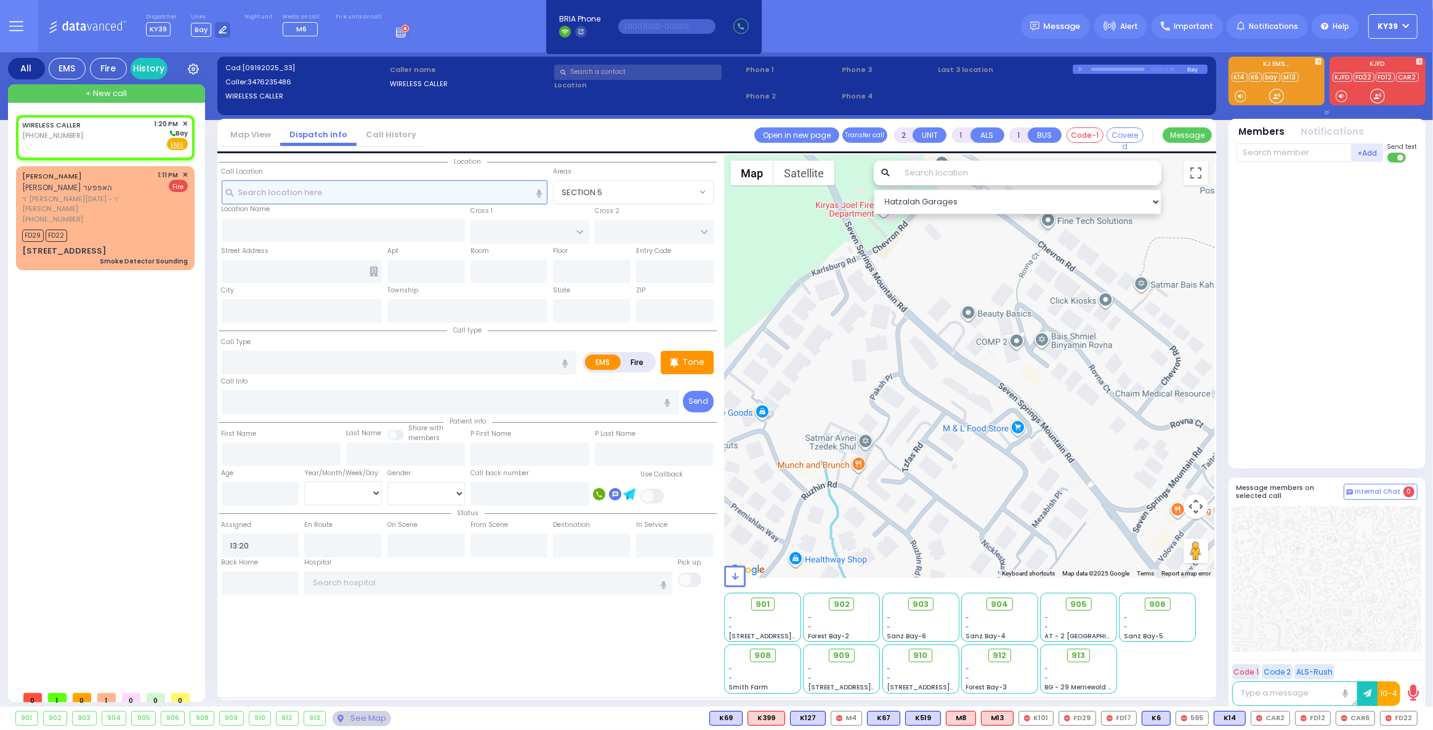
click at [319, 186] on input "text" at bounding box center [385, 191] width 326 height 23
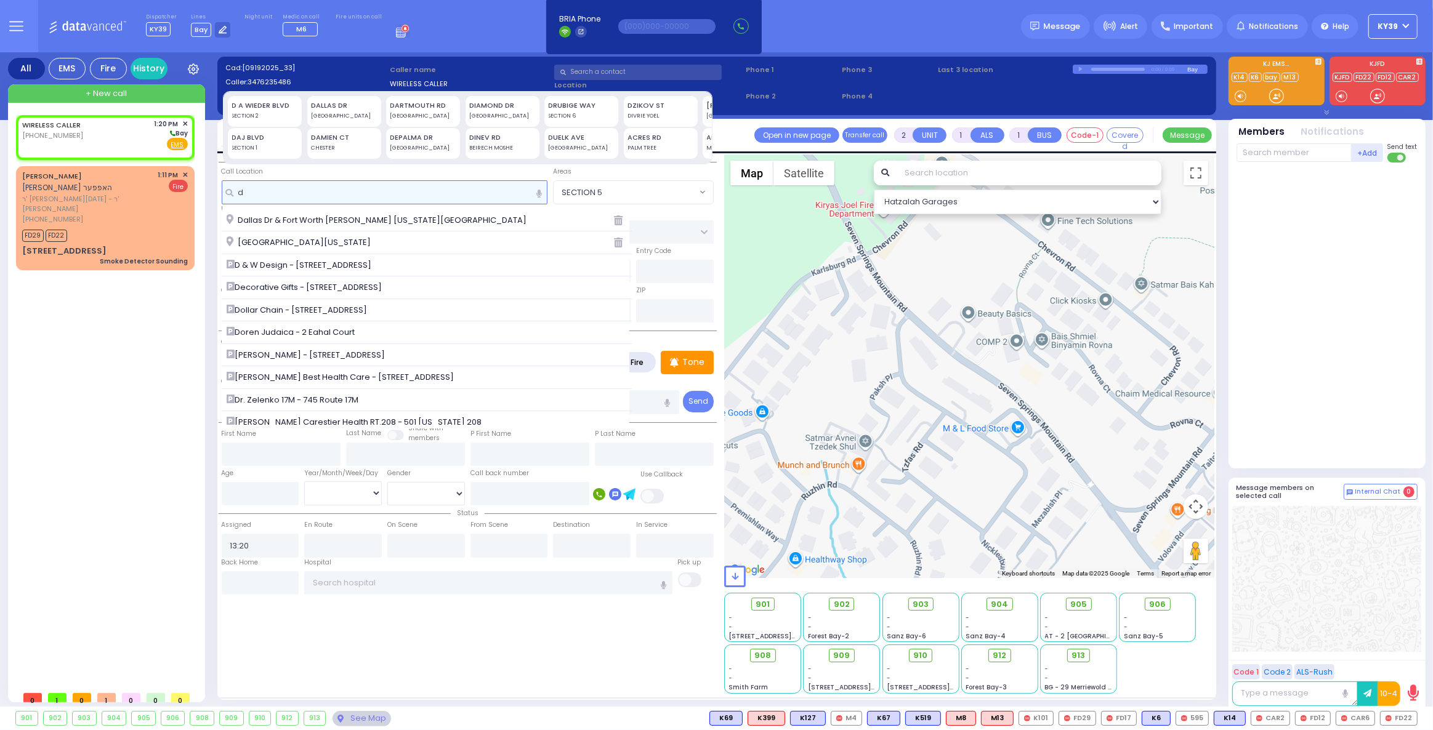
type input "do"
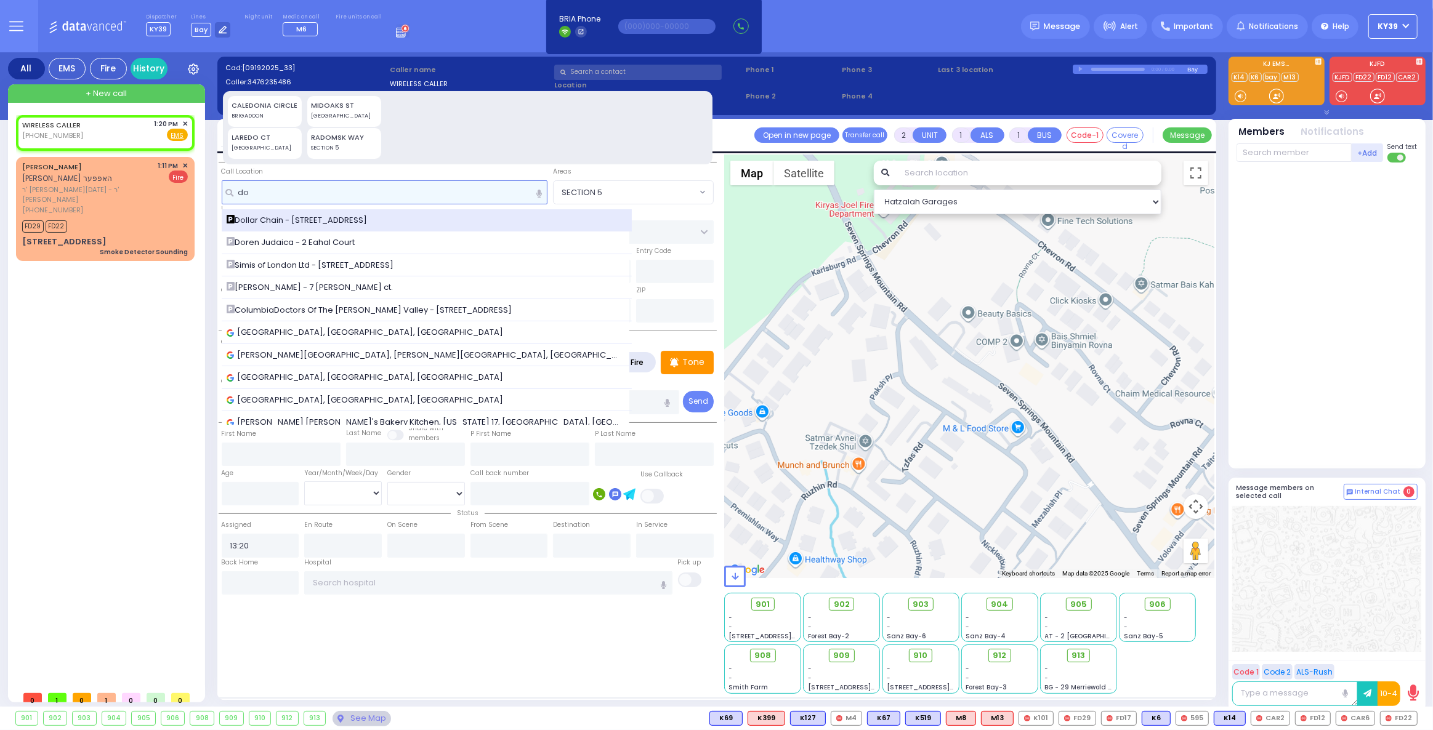
select select
radio input "true"
select select
select select "Hatzalah Garages"
type input "do"
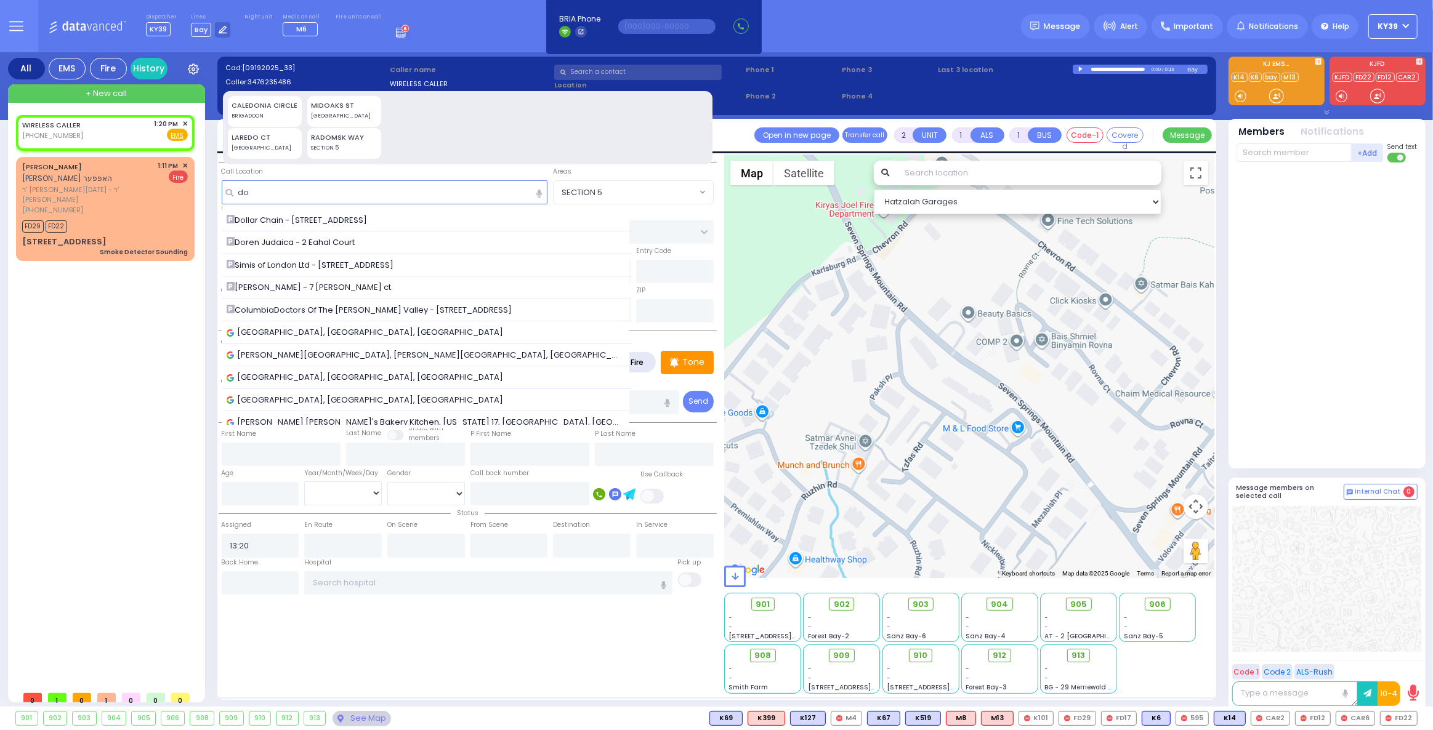
click at [390, 248] on div "Doren Judaica - 2 Eahal Court" at bounding box center [427, 242] width 410 height 23
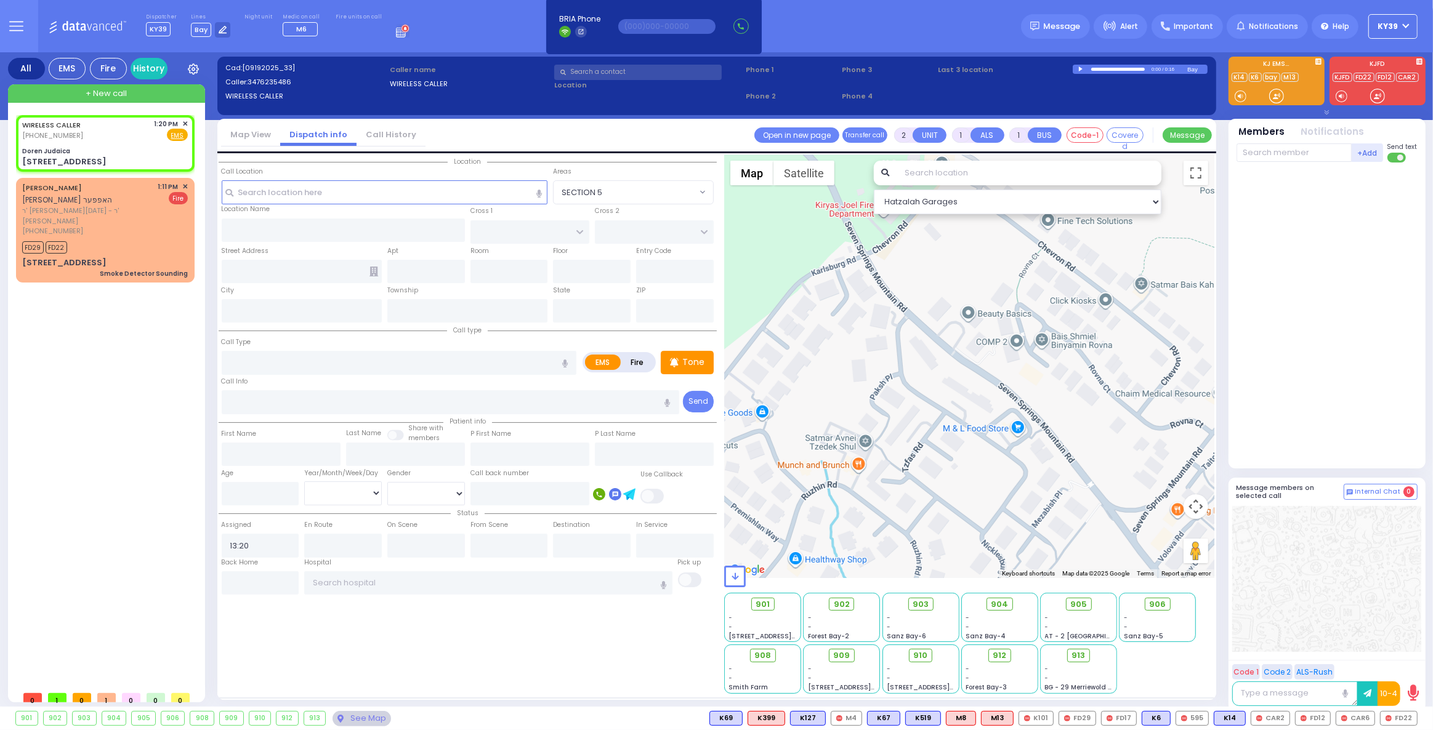
select select
radio input "true"
select select
select select "Hatzalah Garages"
type input "Doren Judaica"
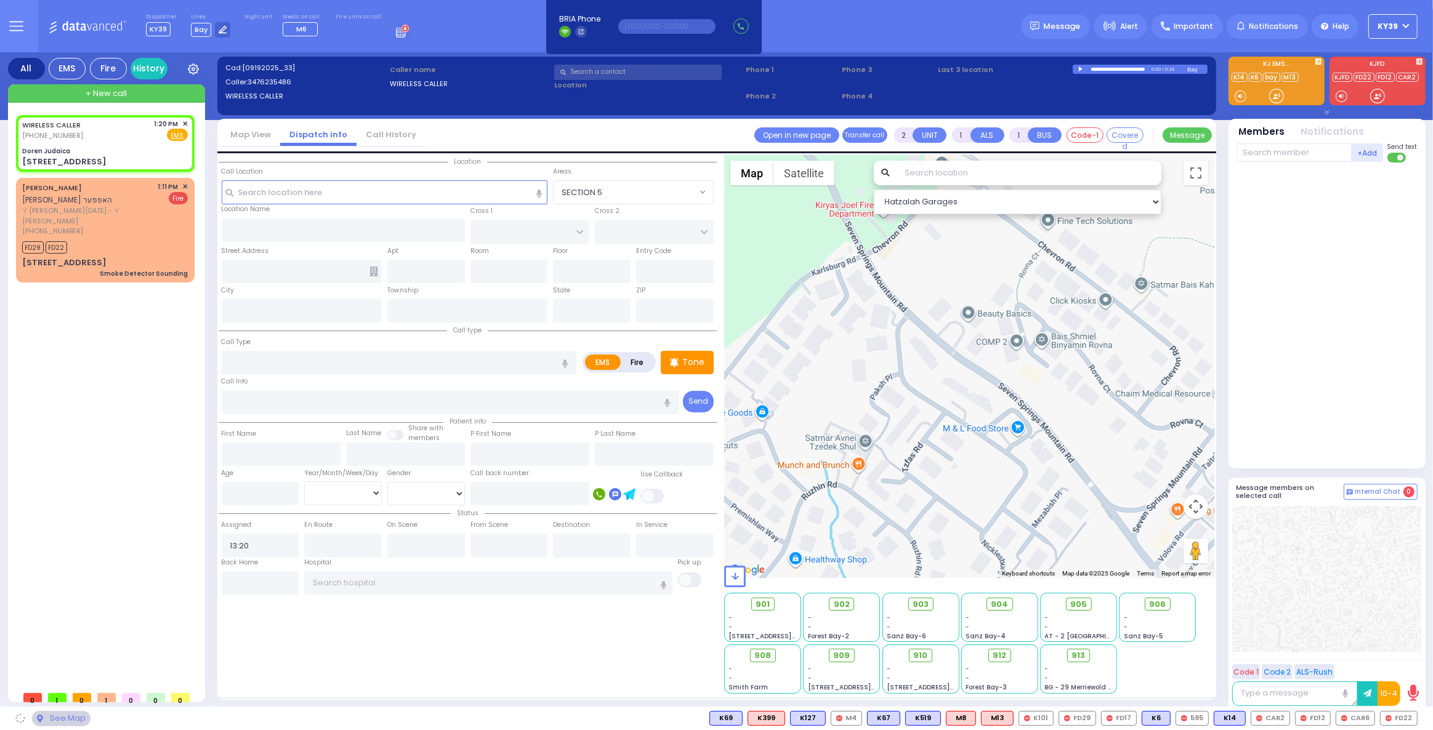
type input "EAHAL COURT"
type input "[PERSON_NAME] DR"
type input "2 Eahal Court"
type input "Monroe"
type input "[US_STATE]"
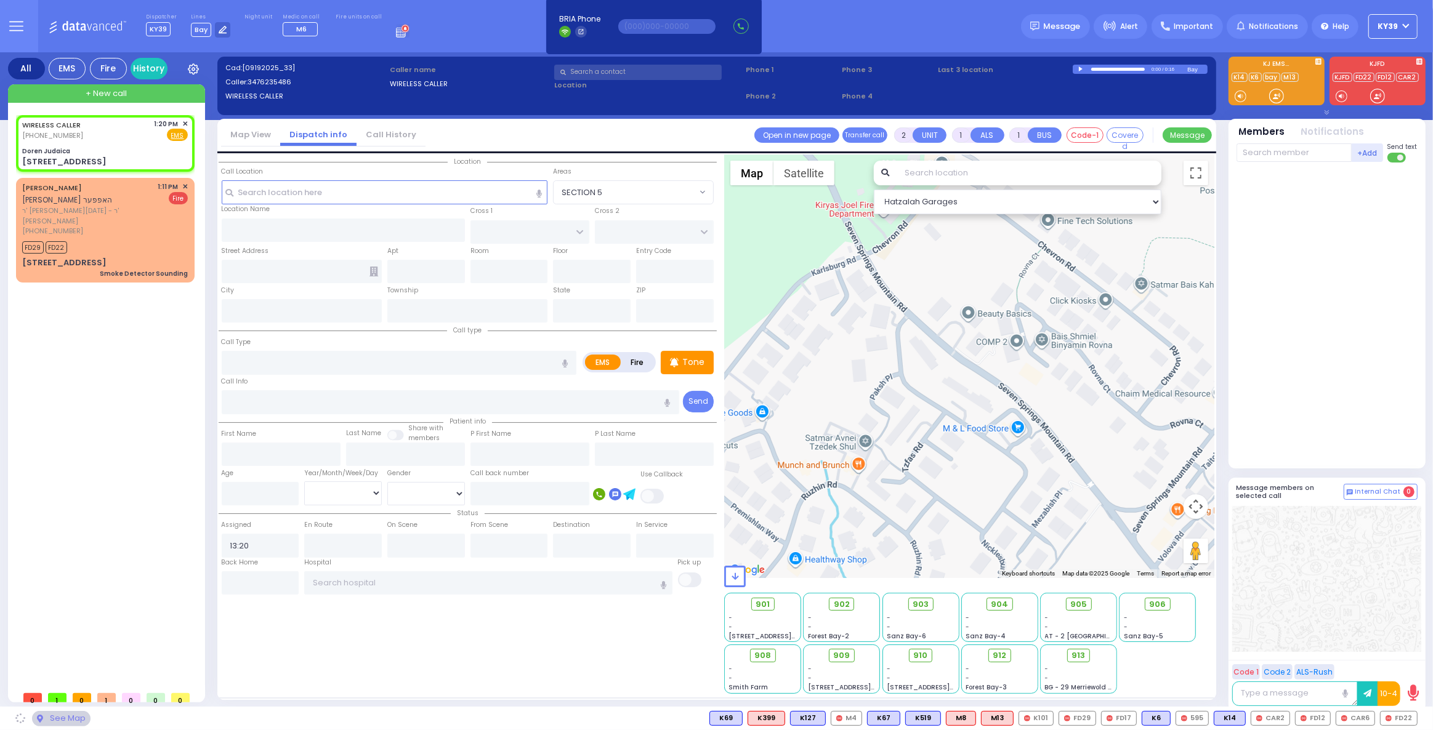
type input "10950"
select select "SECTION 1"
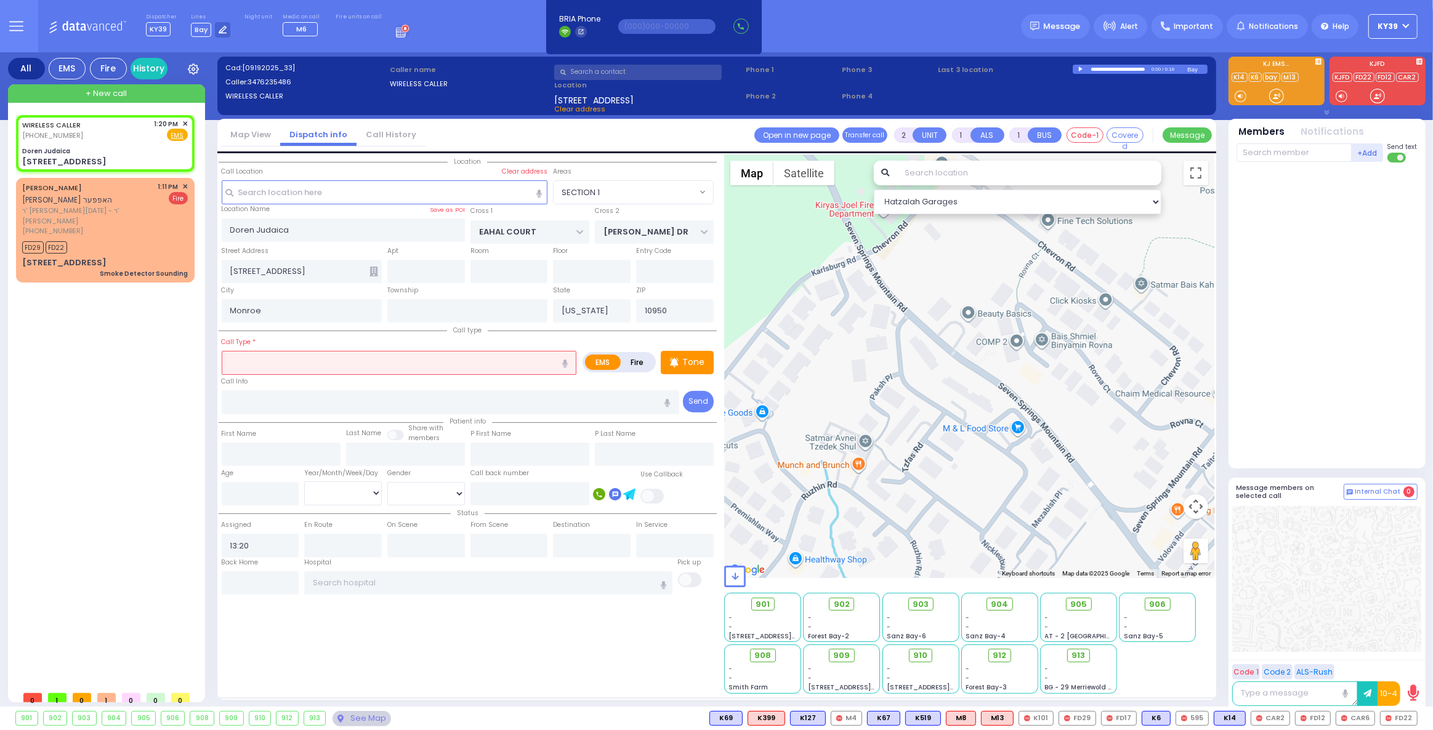
drag, startPoint x: 293, startPoint y: 361, endPoint x: 296, endPoint y: 352, distance: 9.7
click at [294, 355] on input "text" at bounding box center [399, 362] width 355 height 23
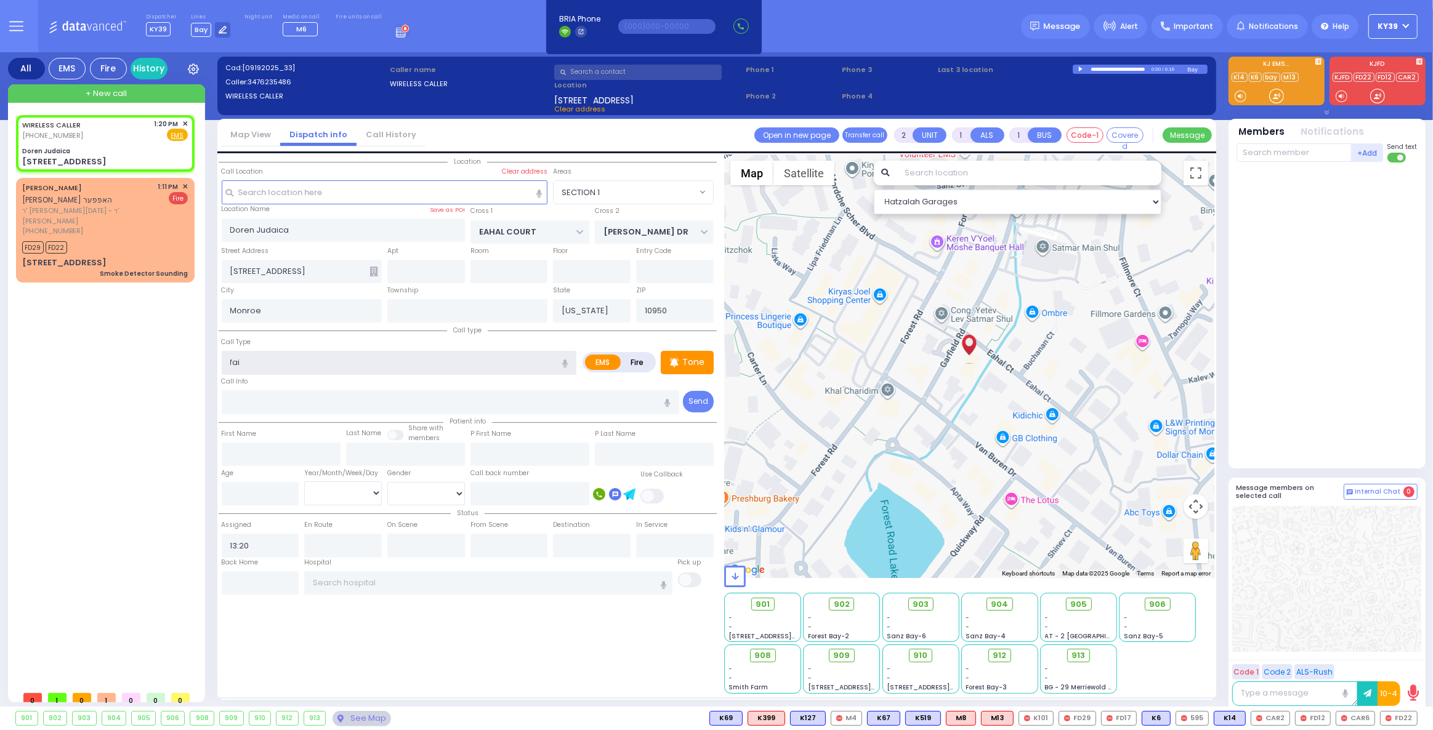
type input "fain"
select select
radio input "true"
select select
select select "Hatzalah Garages"
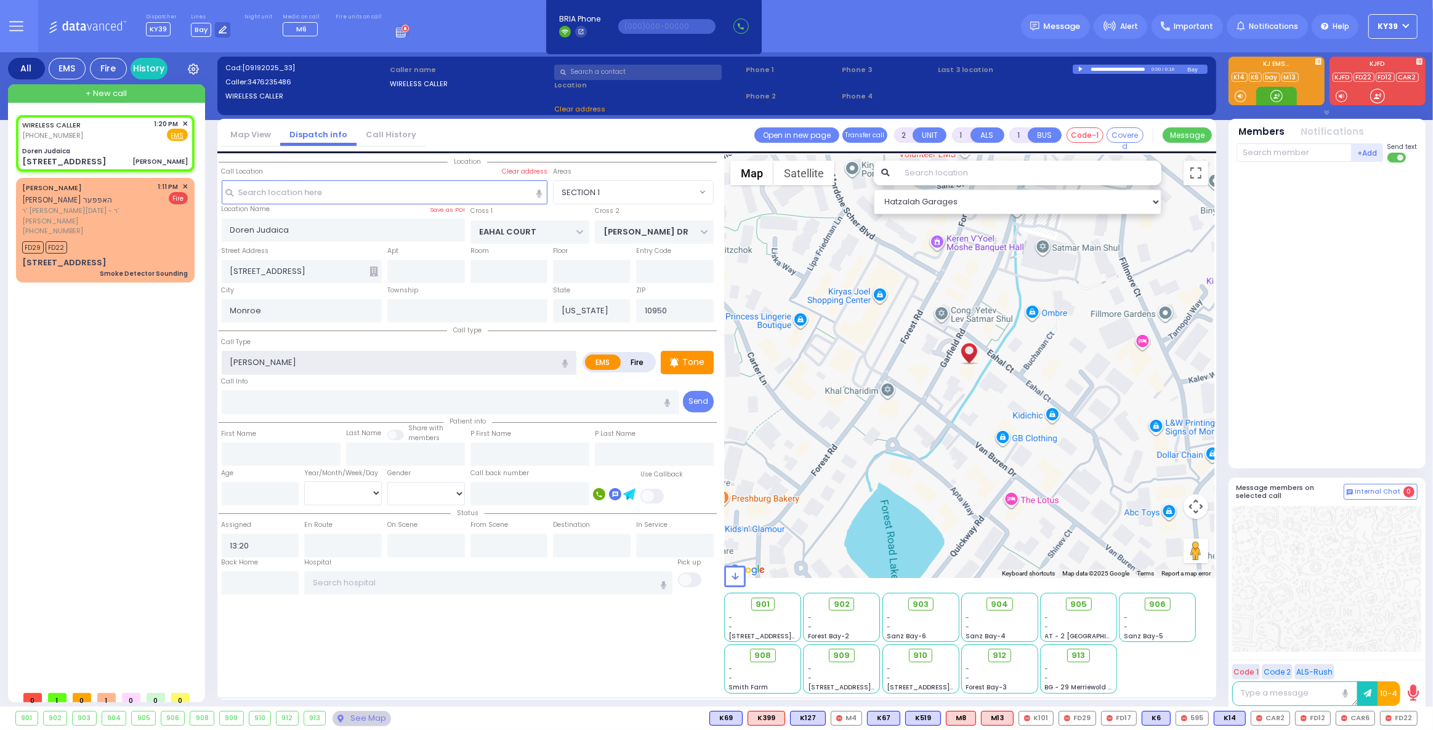
select select "SECTION 1"
type input "fainting"
click at [62, 409] on div "WIRELESS CALLER (347) 623-5486 1:20 PM ✕ EMS fain" at bounding box center [107, 400] width 183 height 570
select select
radio input "true"
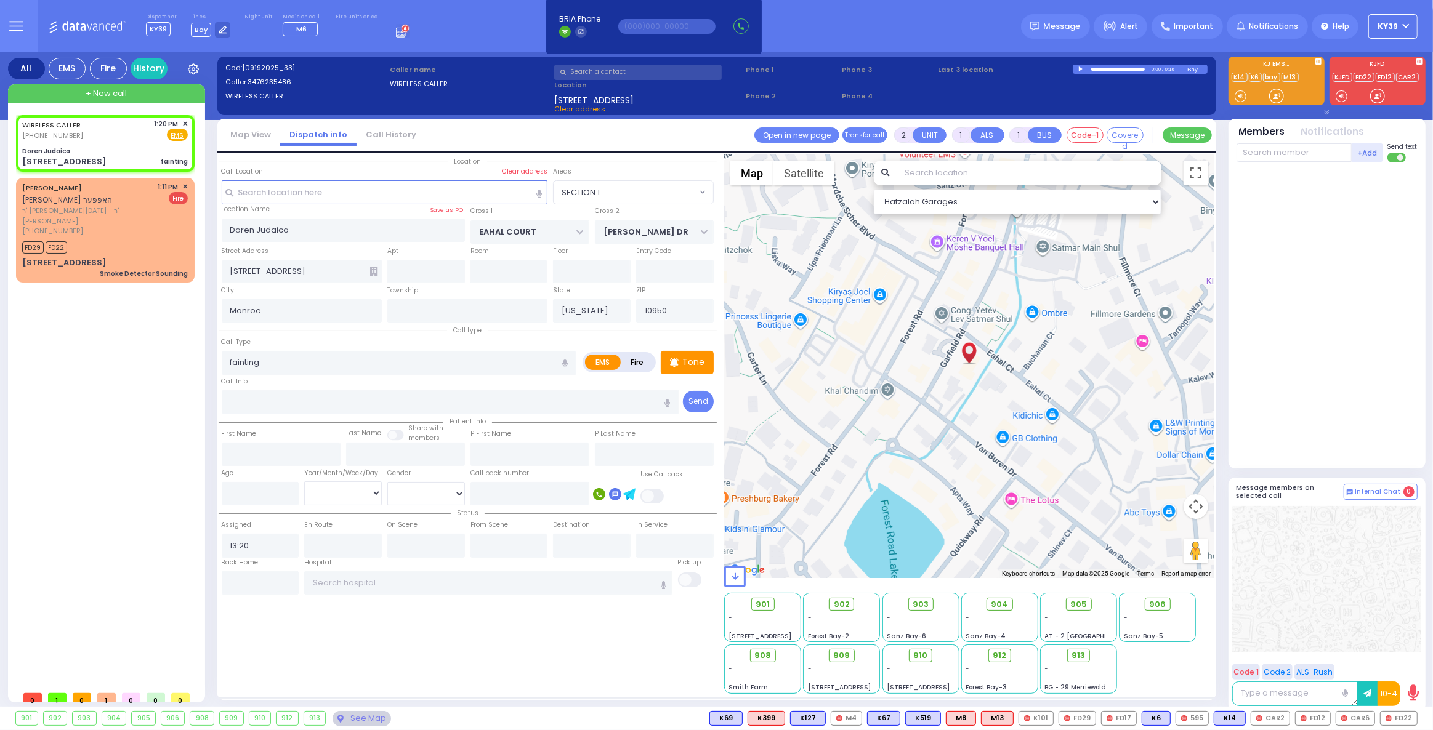
select select
select select "Hatzalah Garages"
select select "SECTION 1"
click at [231, 362] on input "fainting" at bounding box center [399, 362] width 355 height 23
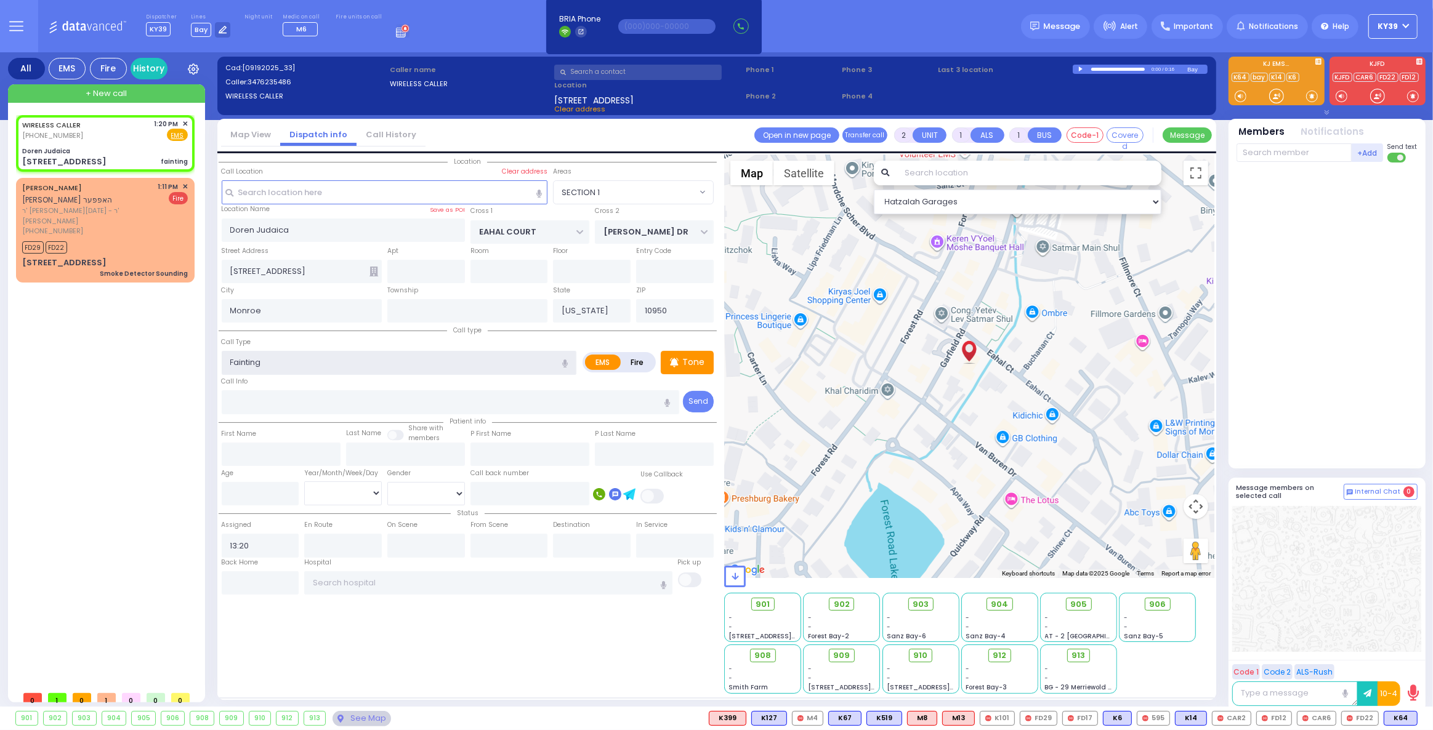
type input "Fainting"
click at [127, 480] on div "WIRELESS CALLER (347) 623-5486 1:20 PM ✕ EMS FD29" at bounding box center [107, 400] width 183 height 570
select select
radio input "true"
select select
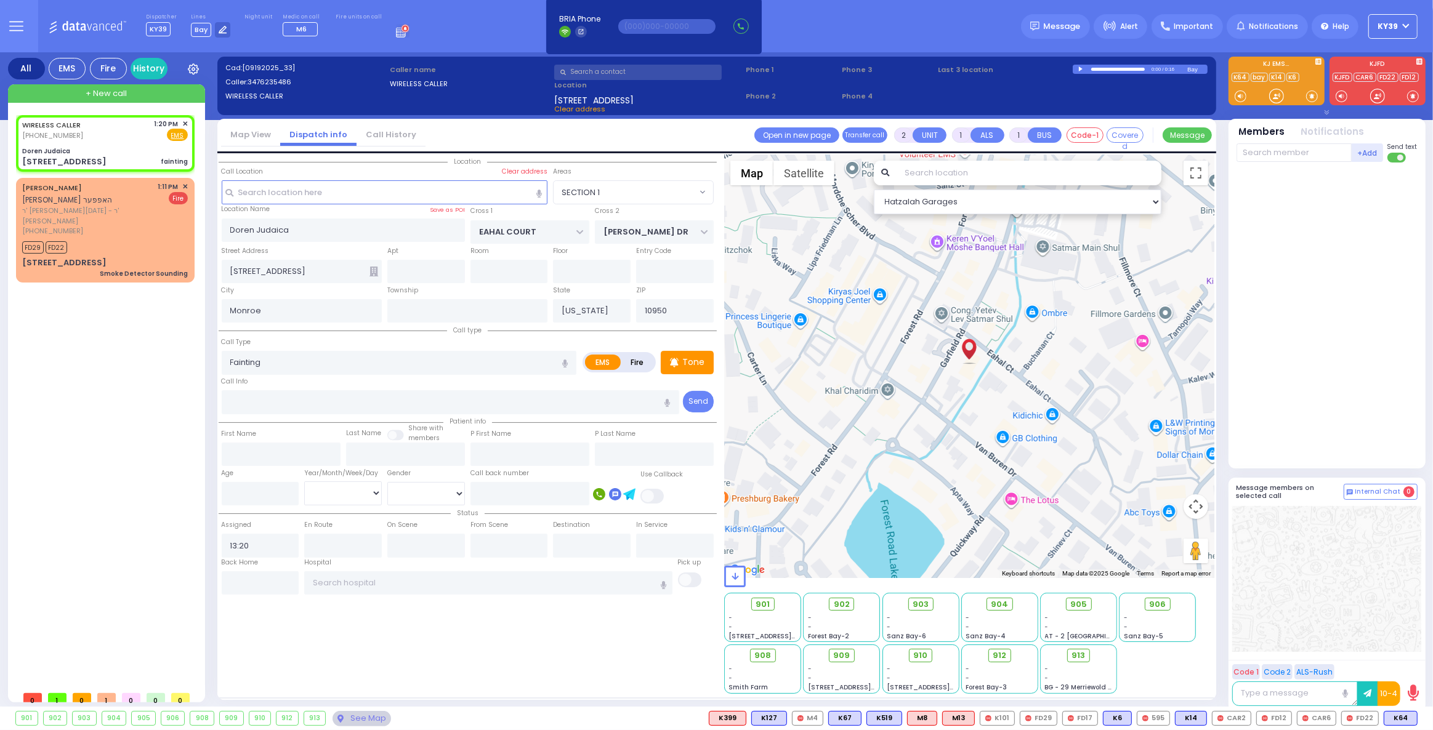
select select "Hatzalah Garages"
select select "SECTION 1"
click at [1397, 723] on span "K64" at bounding box center [1400, 719] width 33 height 14
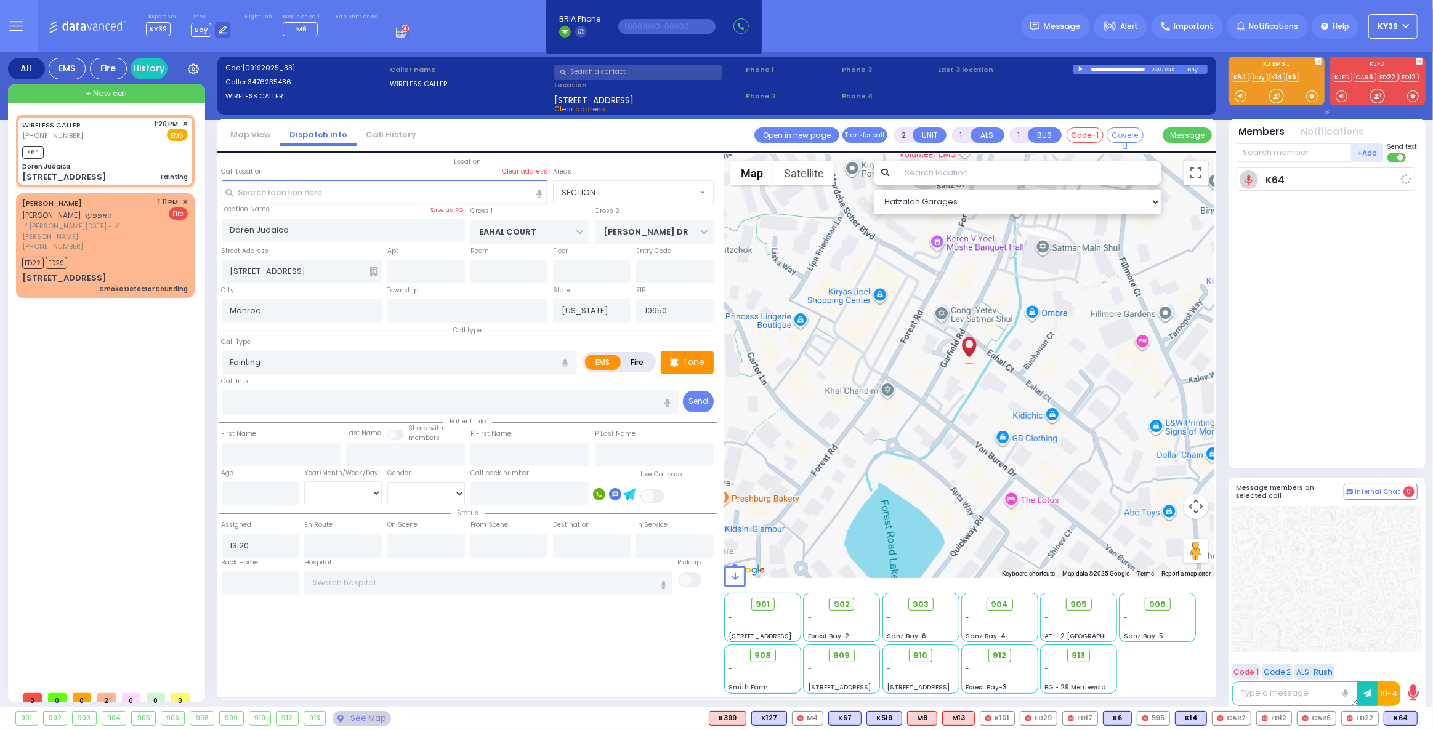
select select
radio input "true"
select select
type input "13:21"
select select "Hatzalah Garages"
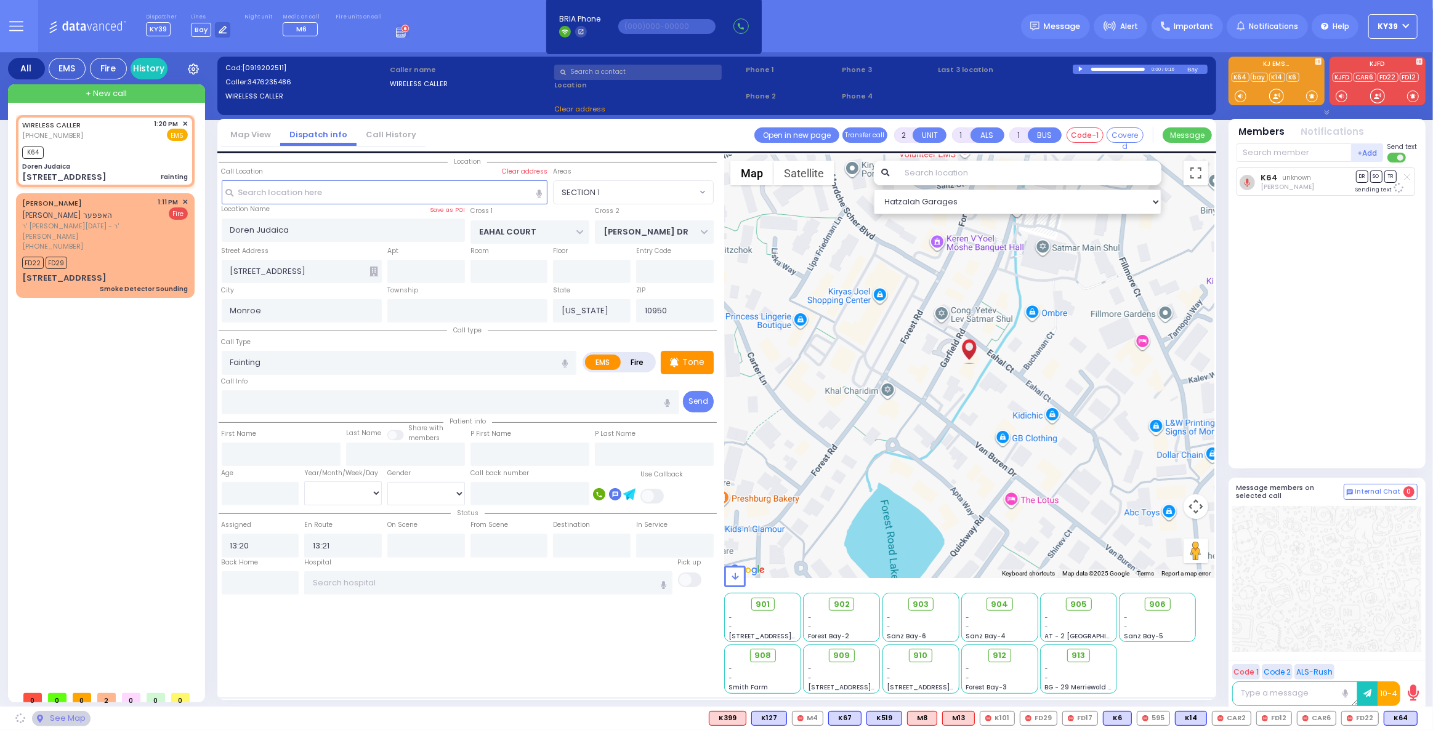
select select "SECTION 1"
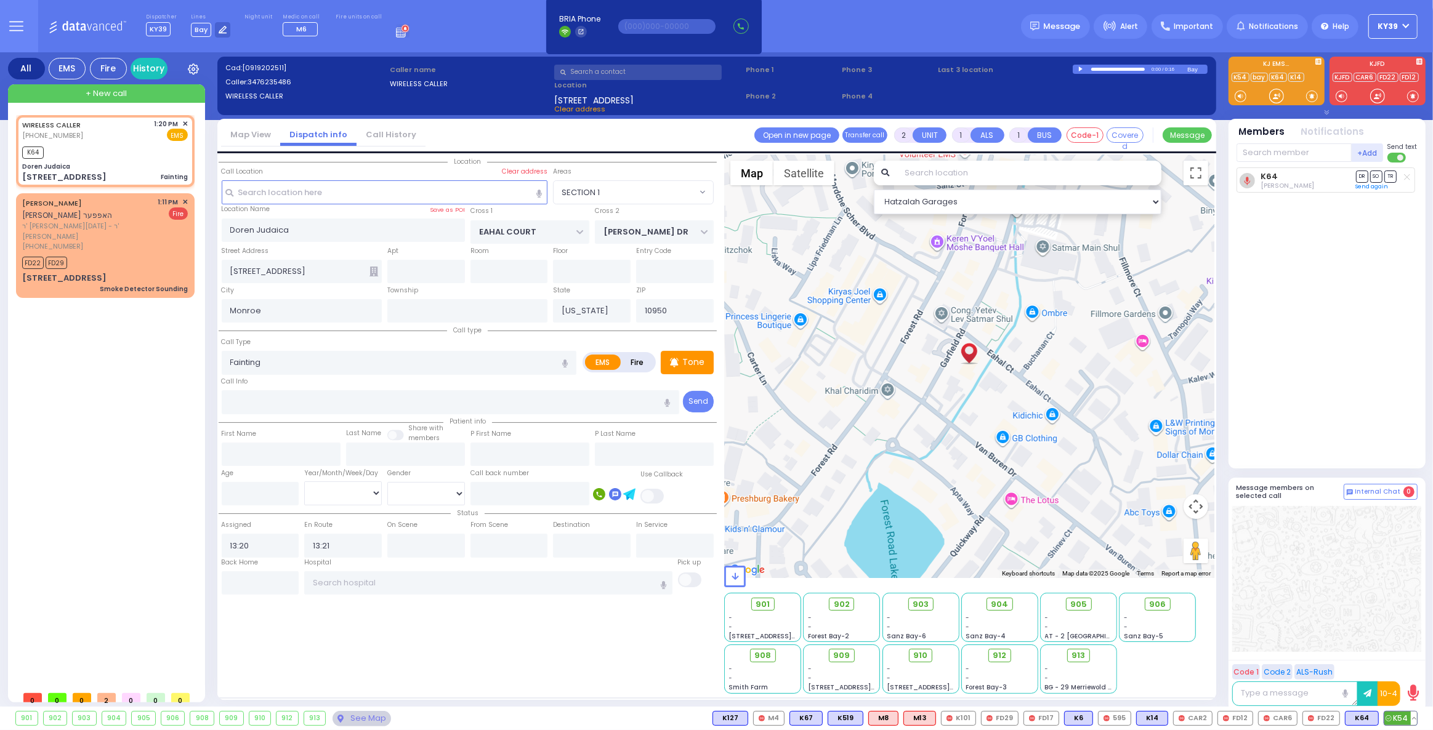
click at [1398, 717] on span "K54" at bounding box center [1400, 719] width 33 height 14
select select
radio input "true"
select select
select select "Hatzalah Garages"
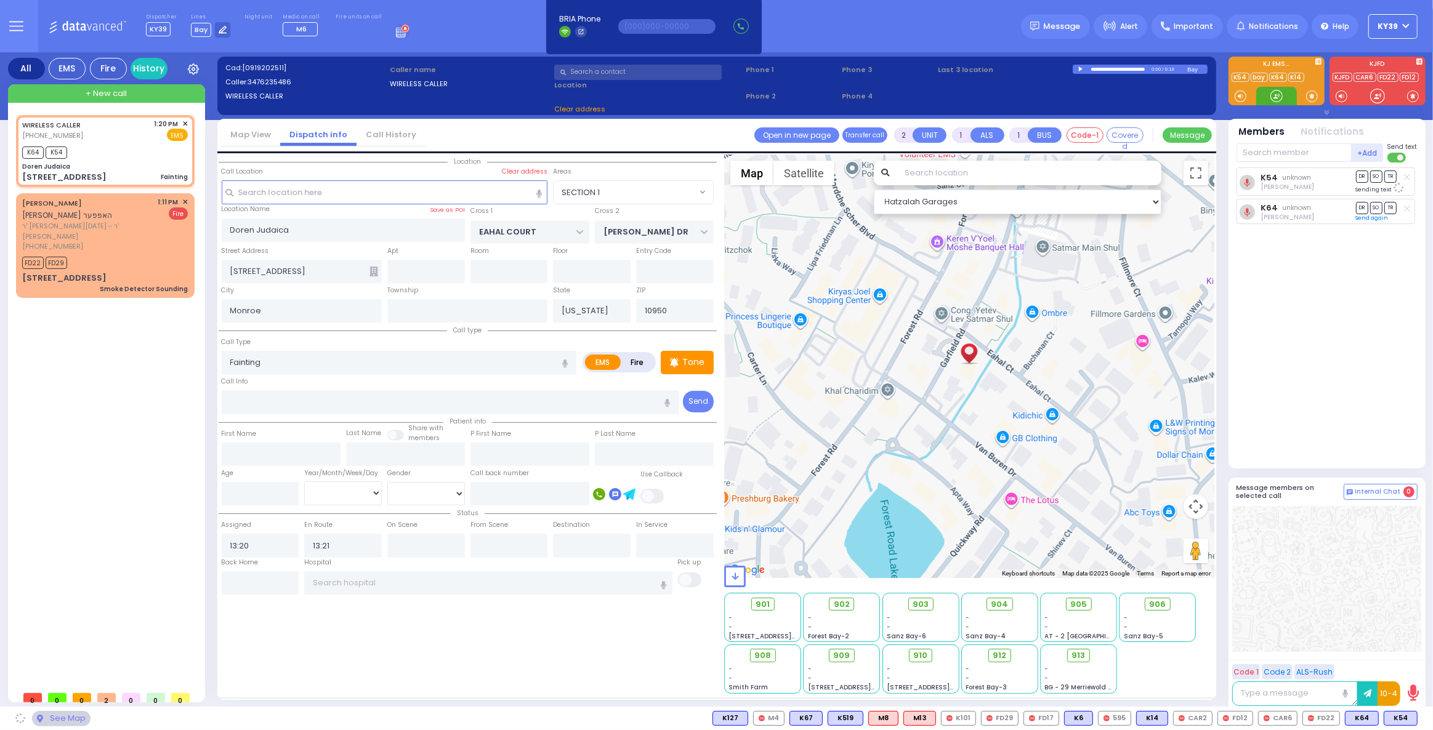
select select "SECTION 1"
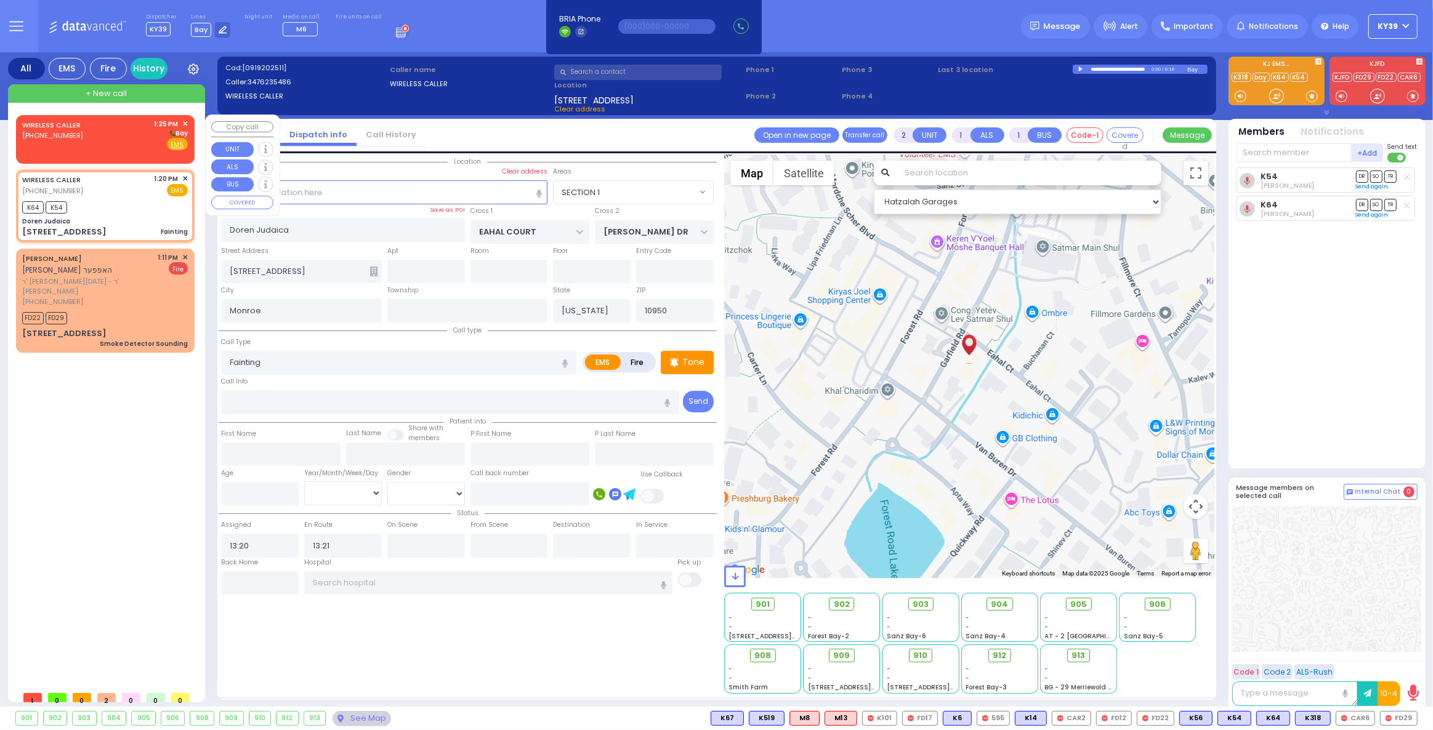
click at [121, 132] on div "WIRELESS CALLER (845) 545-5551 1:25 PM ✕ Bay" at bounding box center [105, 135] width 166 height 32
select select
radio input "true"
select select
type input "13:25"
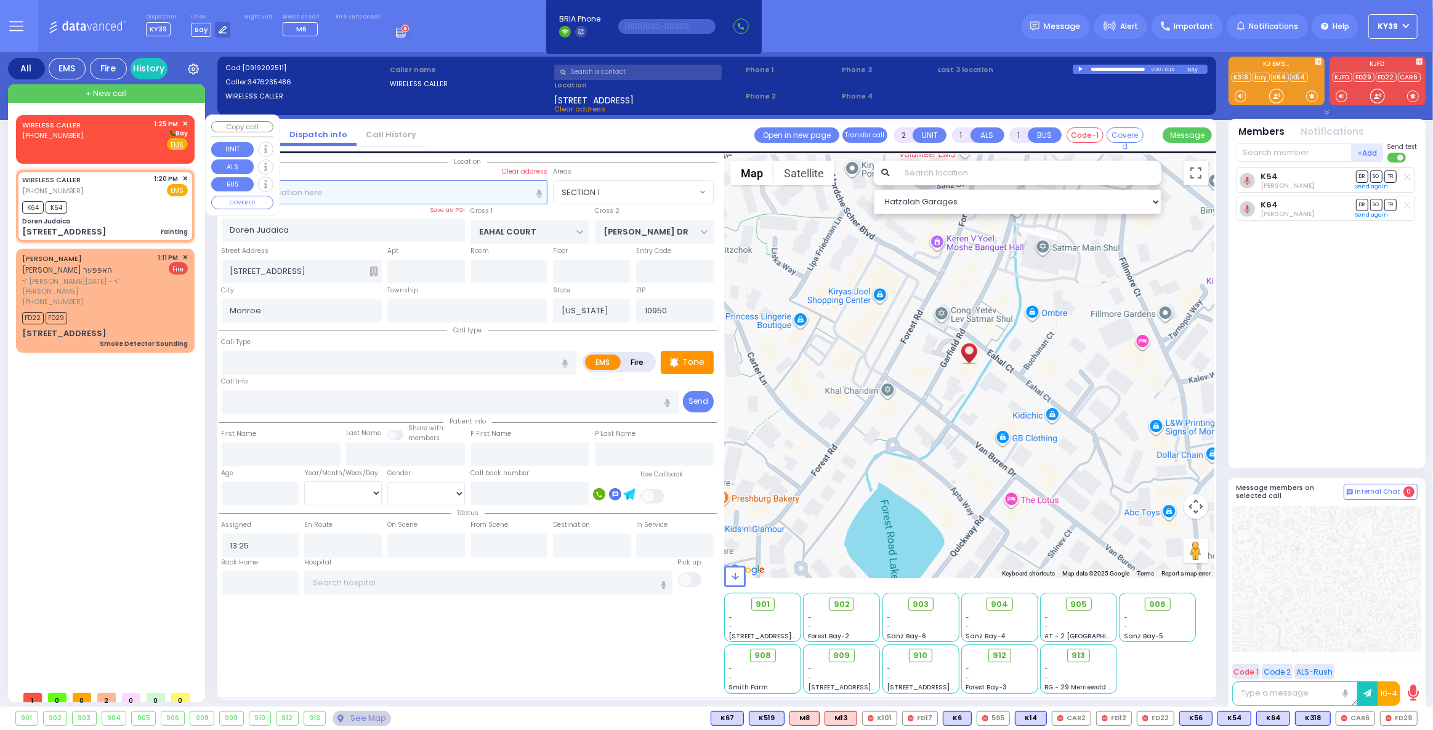
select select "Hatzalah Garages"
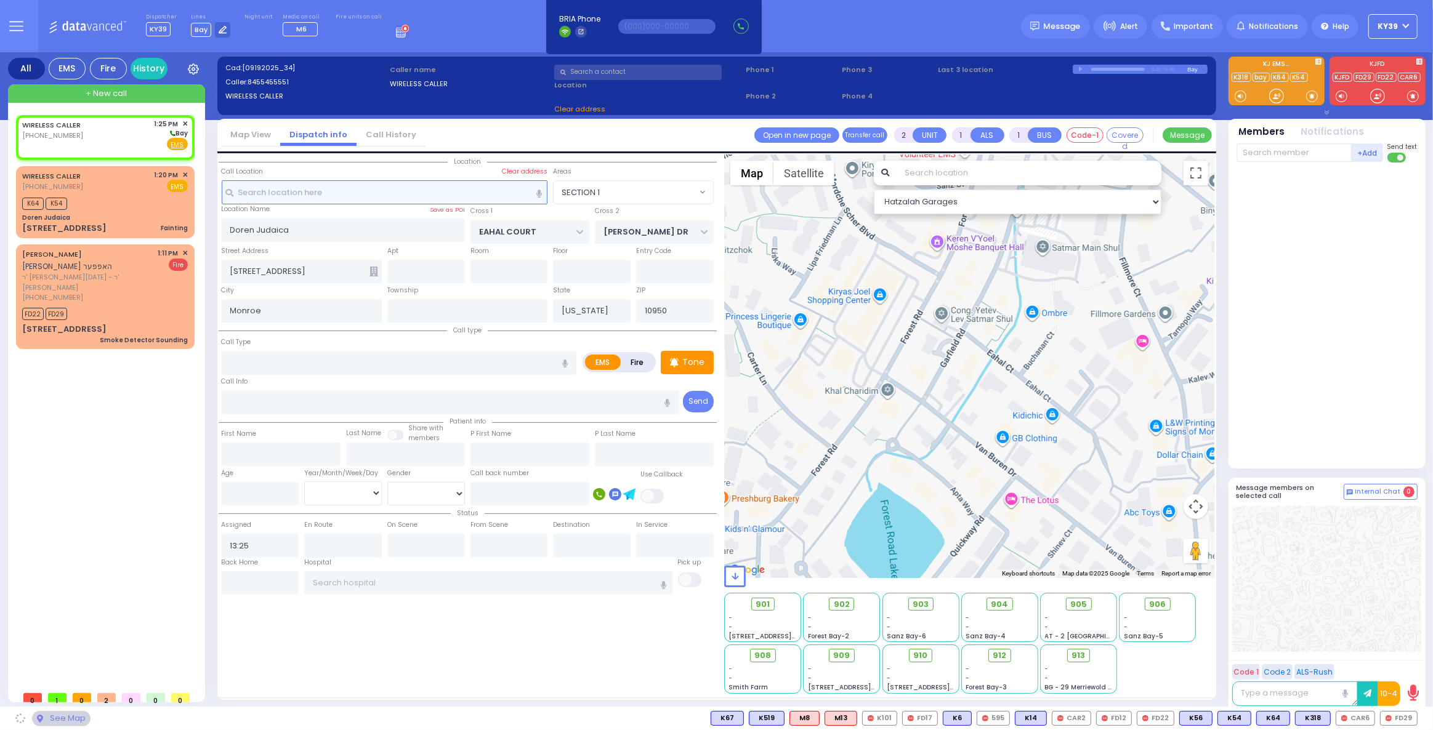
select select
radio input "true"
select select
select select "Hatzalah Garages"
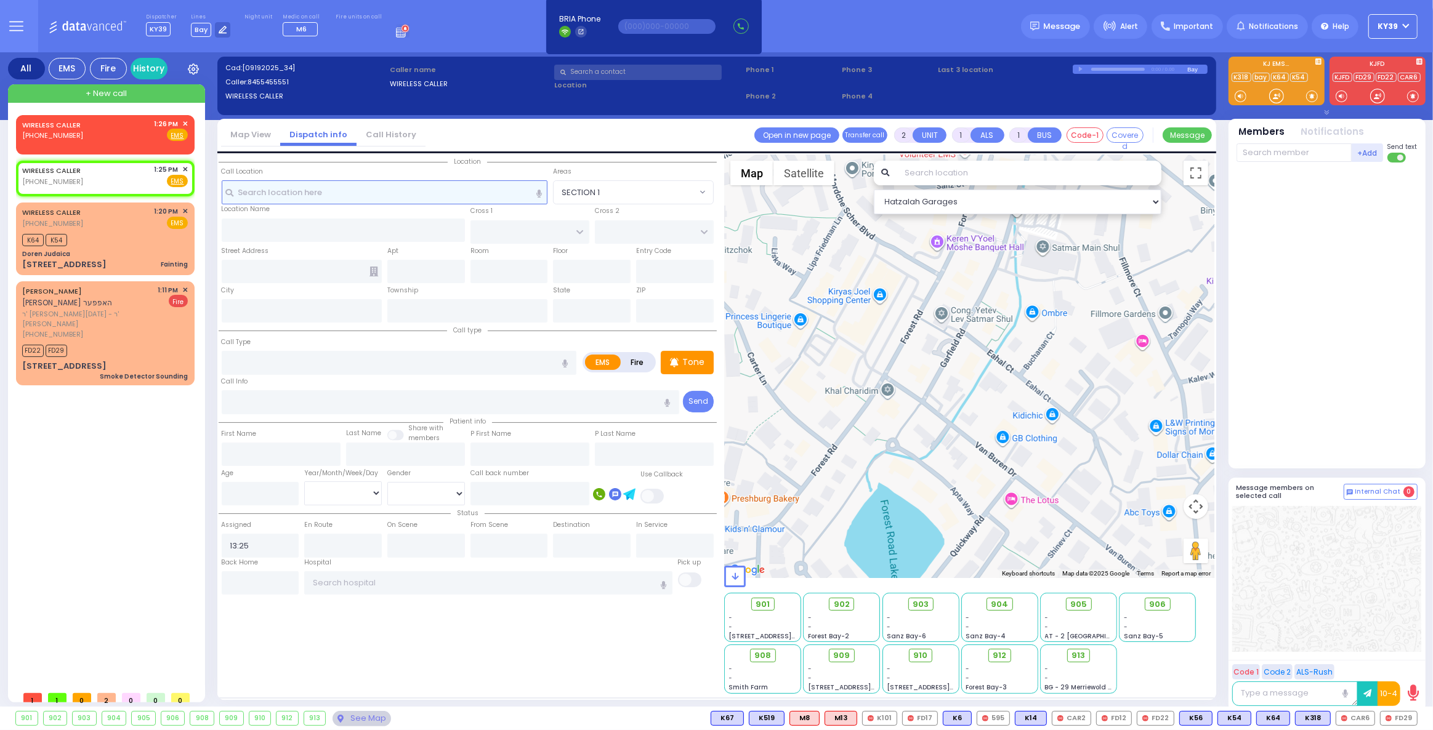
select select
radio input "true"
select select
select select "Hatzalah Garages"
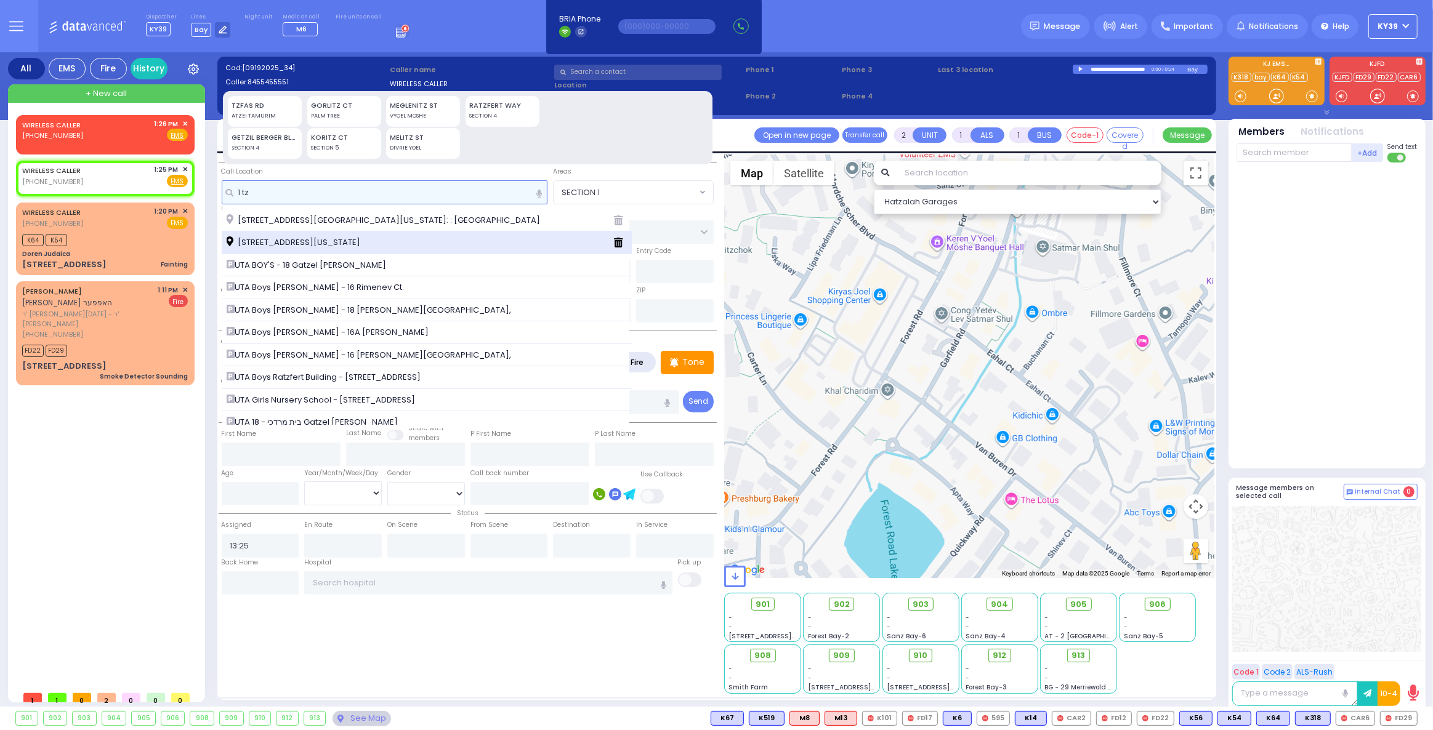
type input "1 tz"
click at [364, 238] on span "1 Tzfas Road Monroe New York 10950" at bounding box center [296, 242] width 138 height 12
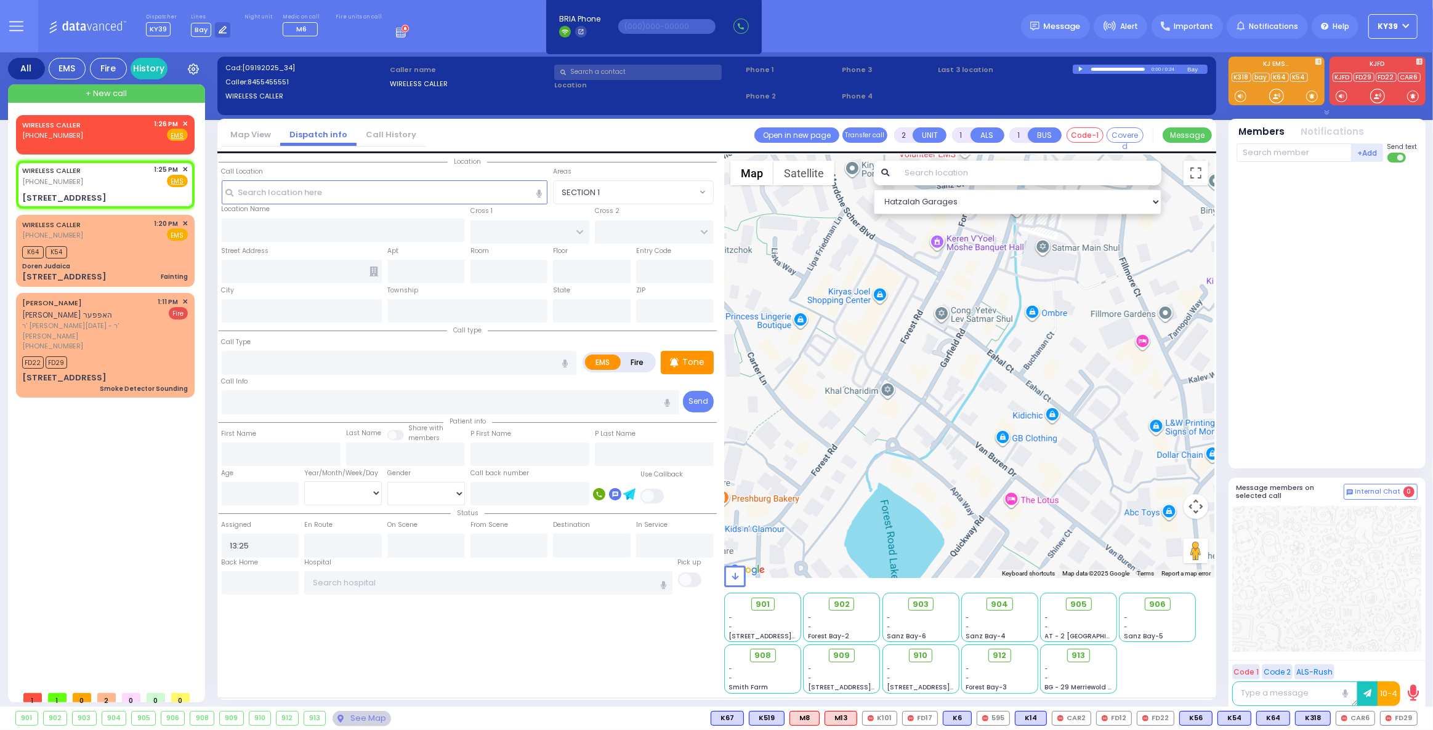
select select
radio input "true"
select select
select select "Hatzalah Garages"
type input "NICKLESBURG RD"
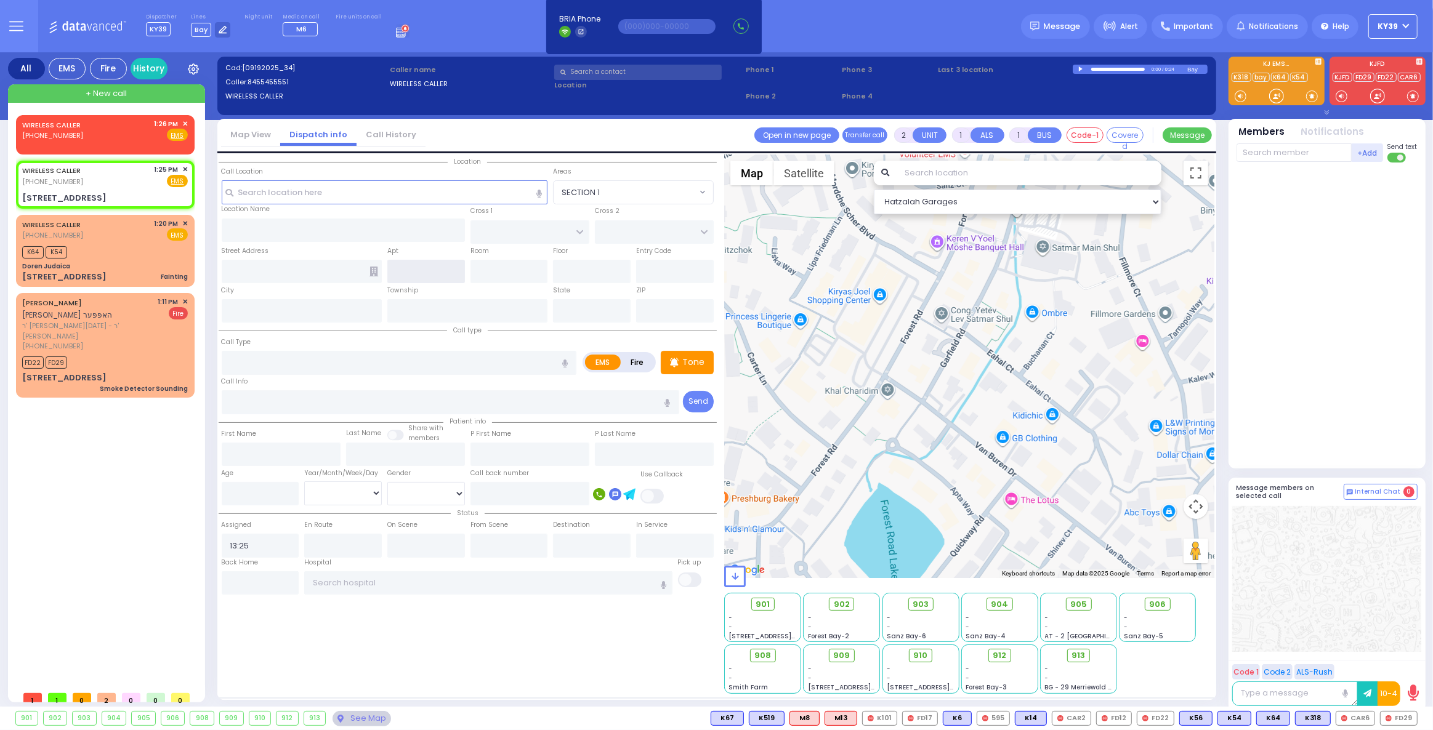
type input "KRAKOW BLVD"
type input "1 Tzfas Road"
type input "Monroe"
type input "[US_STATE]"
type input "10950"
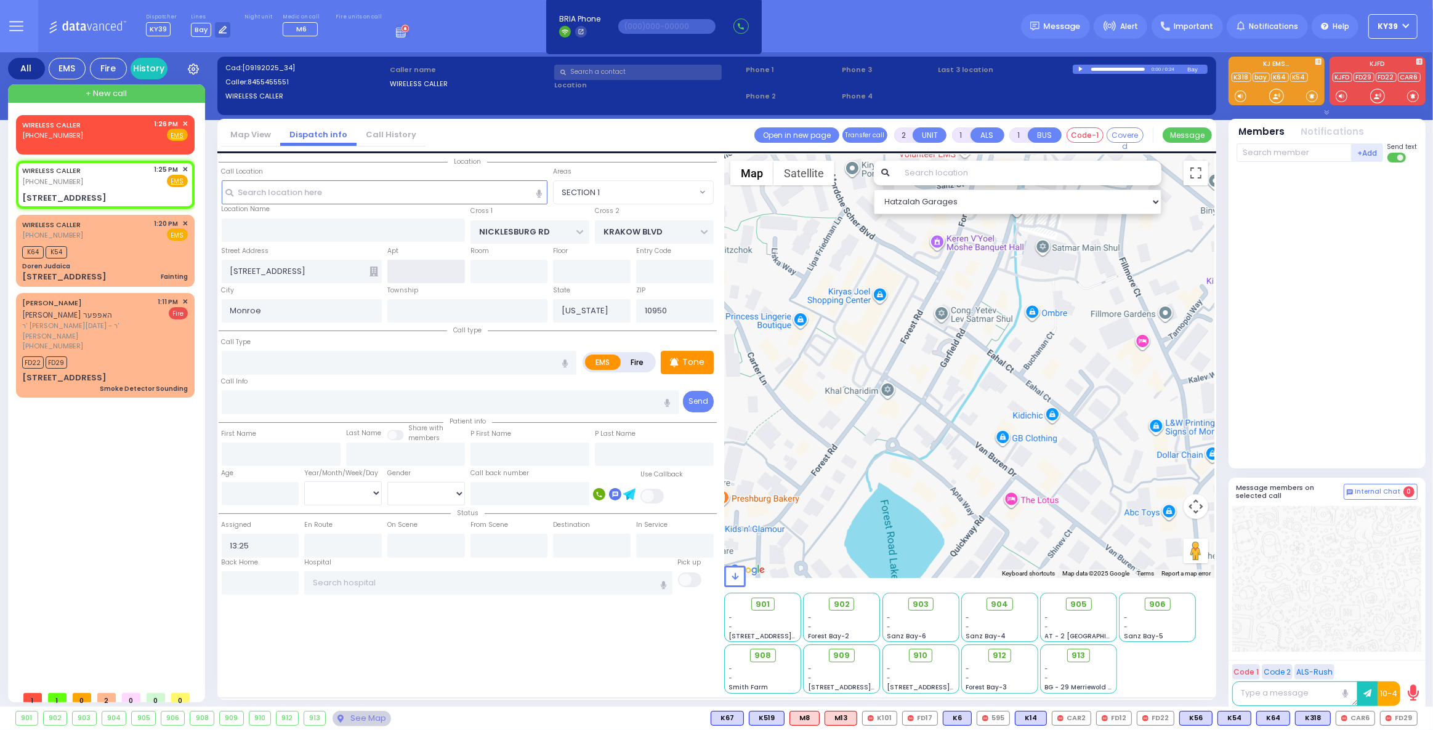
select select "ATZEI TAMURIM"
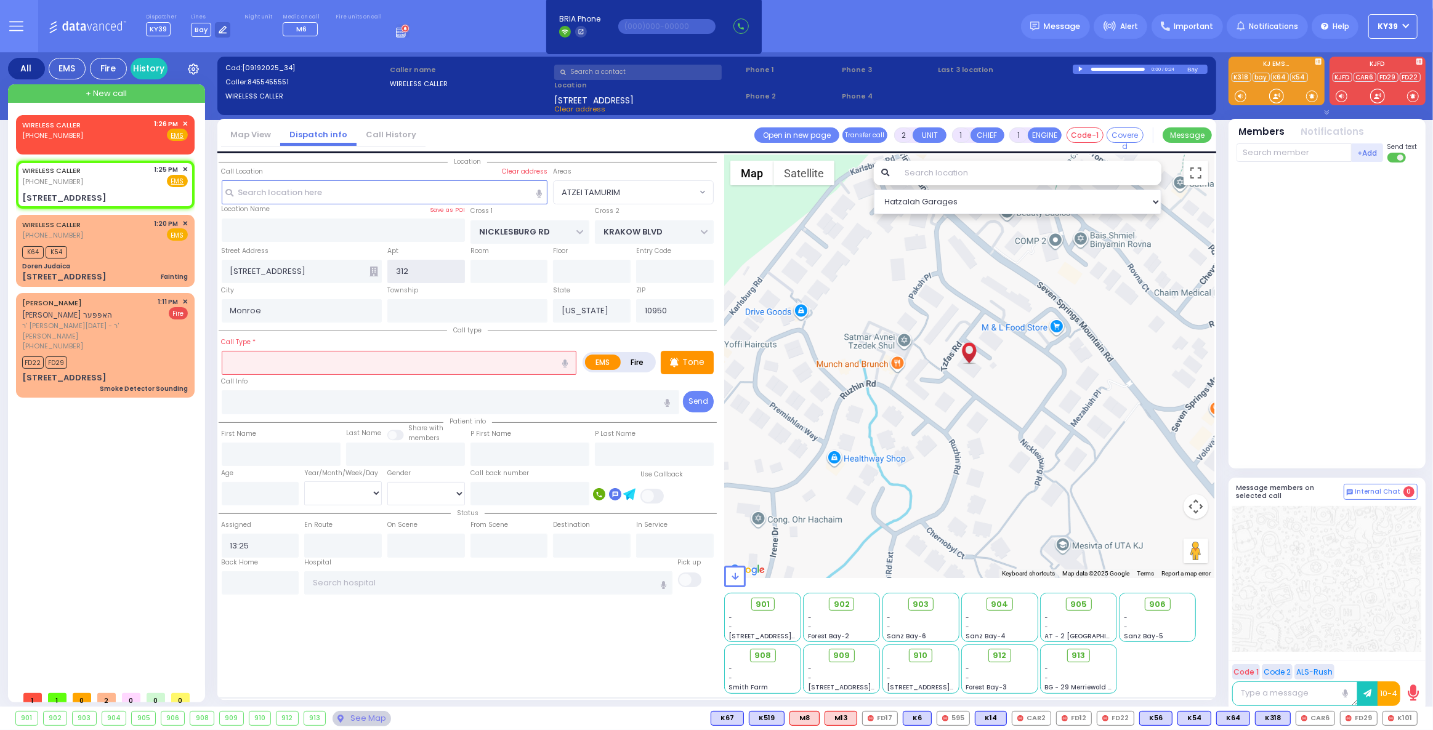
type input "312"
click at [431, 360] on input "text" at bounding box center [399, 362] width 355 height 23
select select
radio input "true"
select select
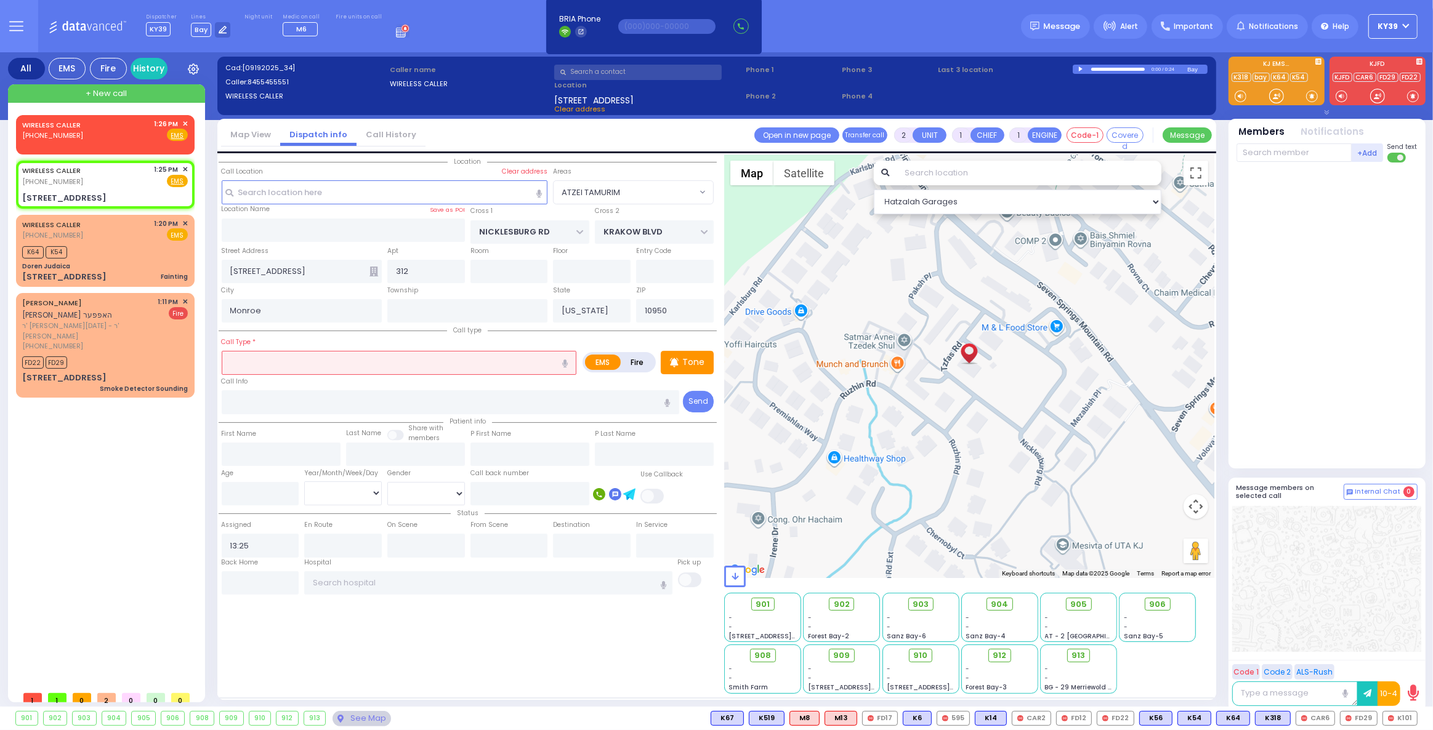
select select "Hatzalah Garages"
select select "ATZEI TAMURIM"
type input "baby fell"
select select
radio input "true"
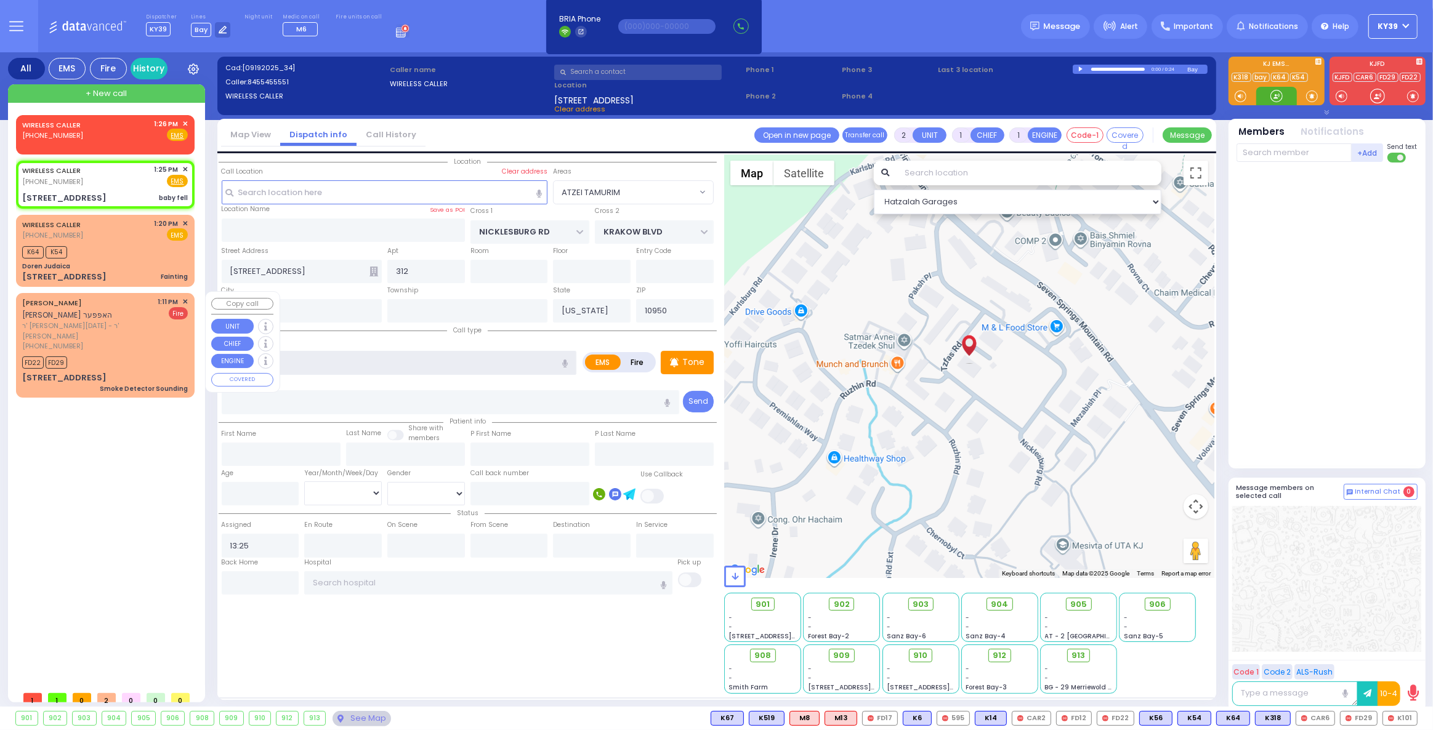
select select
select select "Hatzalah Garages"
select select "ATZEI TAMURIM"
type input "baby fell"
click at [107, 188] on div "WIRELESS CALLER (845) 545-5551 1:25 PM ✕ Fire EMS" at bounding box center [105, 185] width 174 height 44
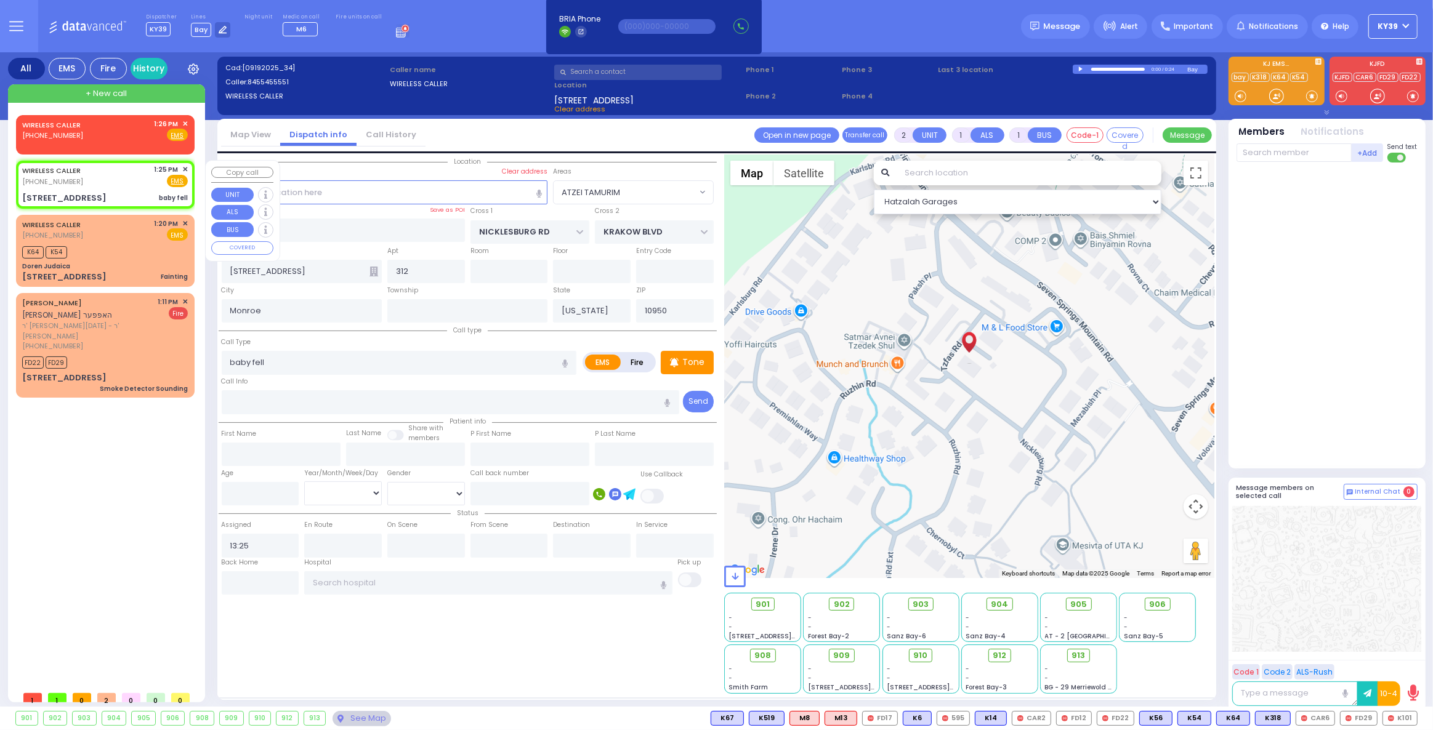
select select
radio input "true"
select select
select select "Hatzalah Garages"
select select
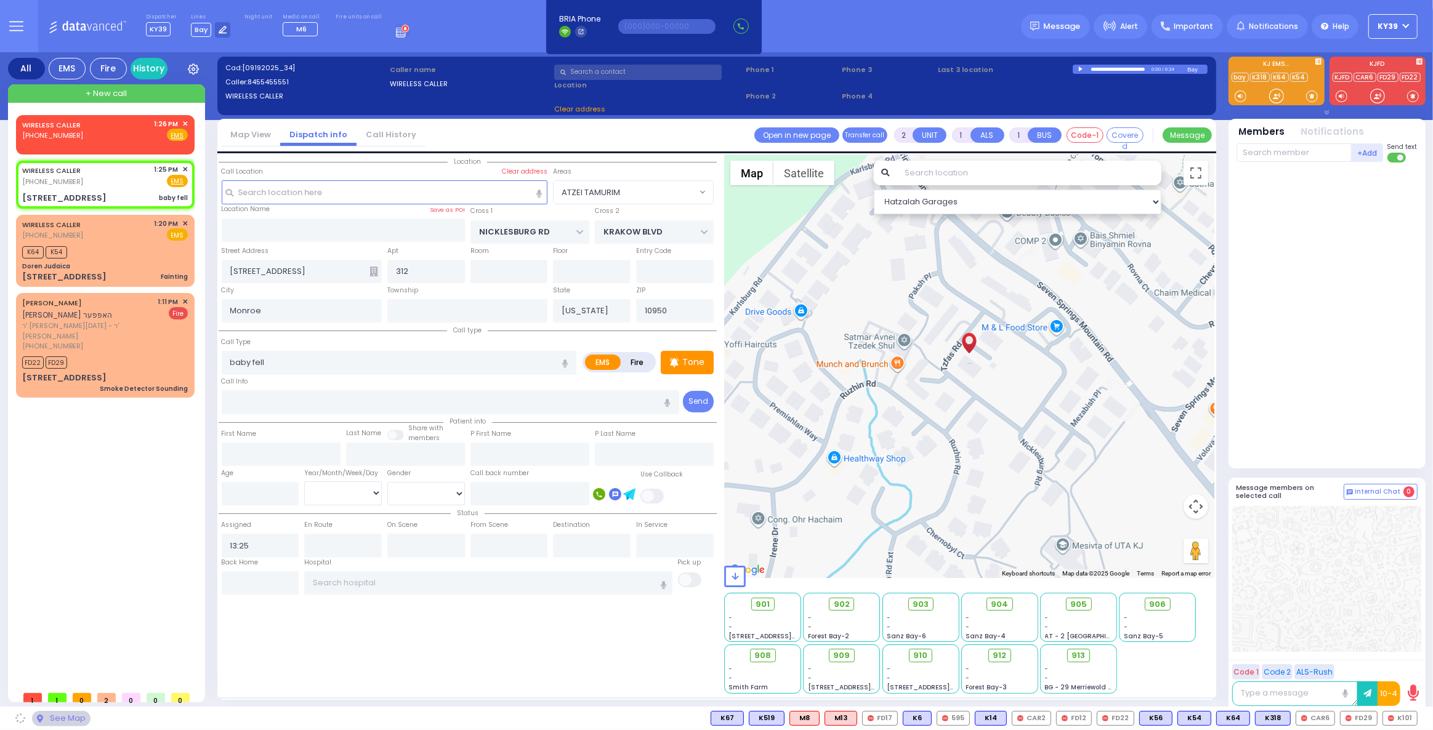
radio input "true"
select select
select select "Hatzalah Garages"
select select "ATZEI TAMURIM"
click at [326, 362] on input "baby fell" at bounding box center [399, 362] width 355 height 23
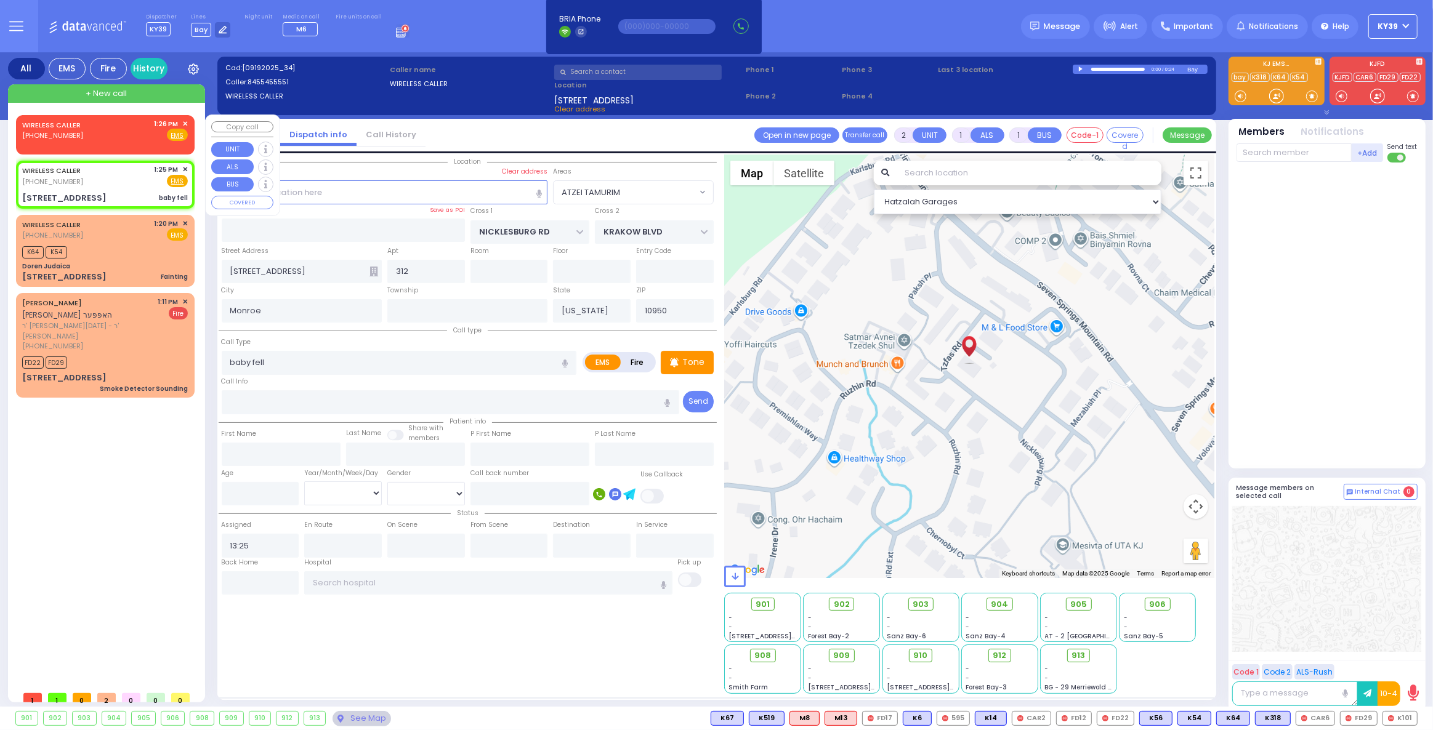
click at [185, 126] on span "✕" at bounding box center [185, 124] width 6 height 10
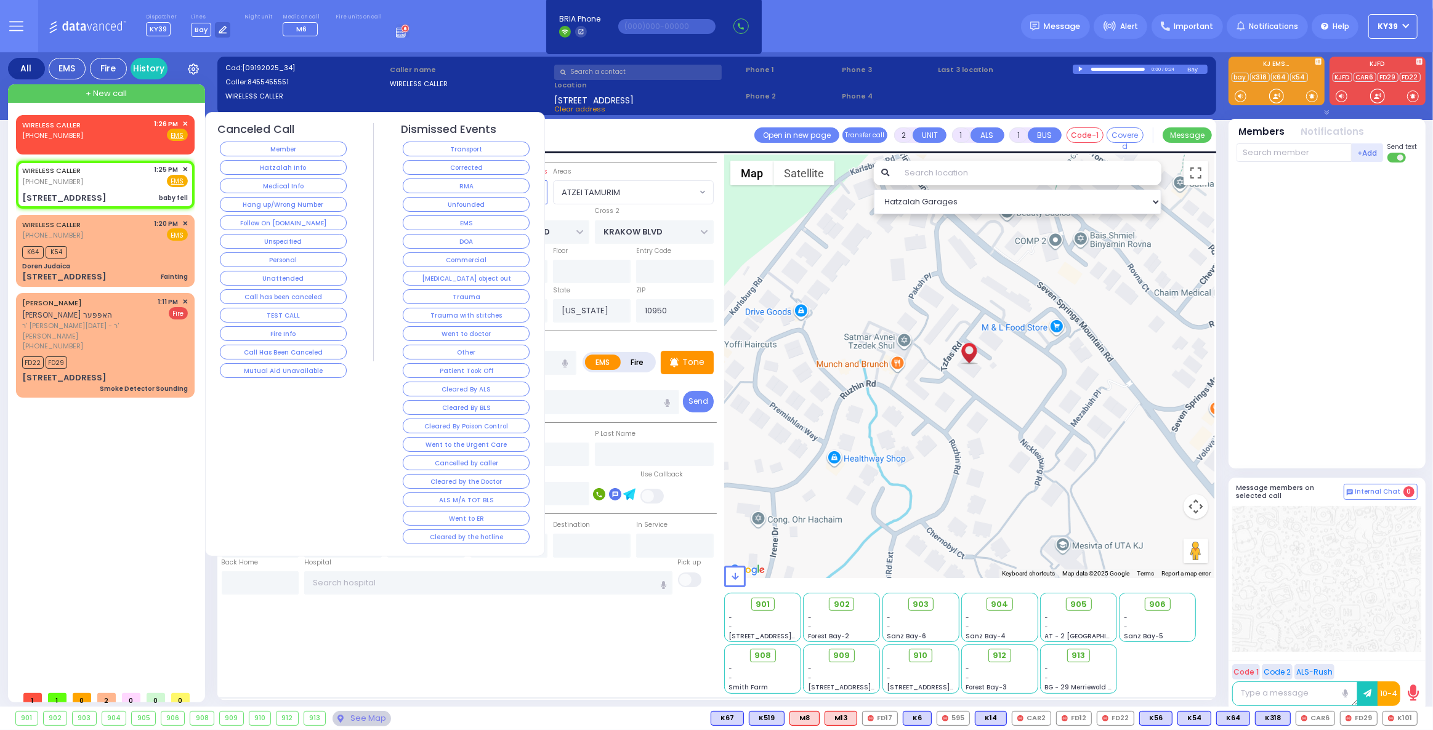
select select
radio input "true"
select select
select select "Hatzalah Garages"
select select "ATZEI TAMURIM"
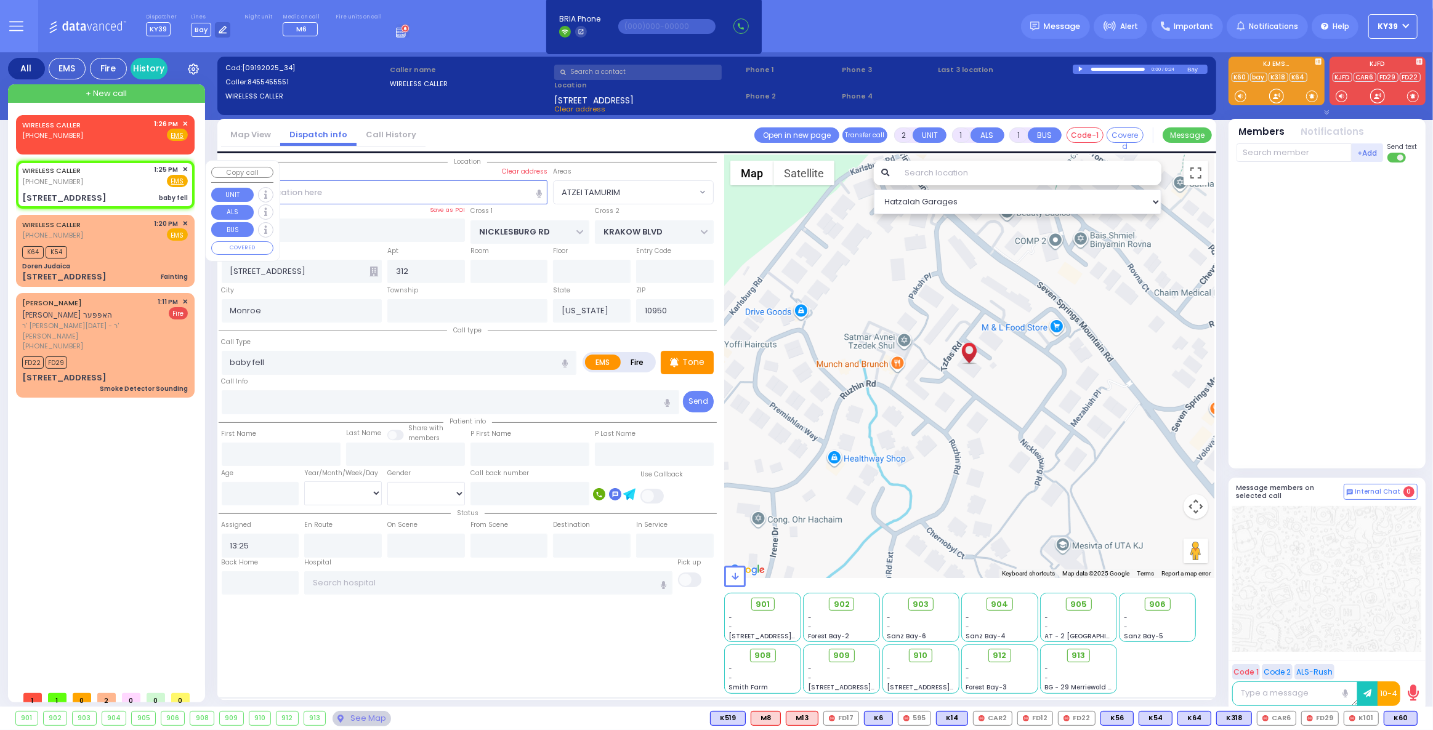
drag, startPoint x: 115, startPoint y: 184, endPoint x: 133, endPoint y: 214, distance: 34.5
click at [119, 183] on div "WIRELESS CALLER (845) 545-5551 1:25 PM ✕ Fire EMS" at bounding box center [105, 175] width 166 height 23
select select
radio input "true"
select select
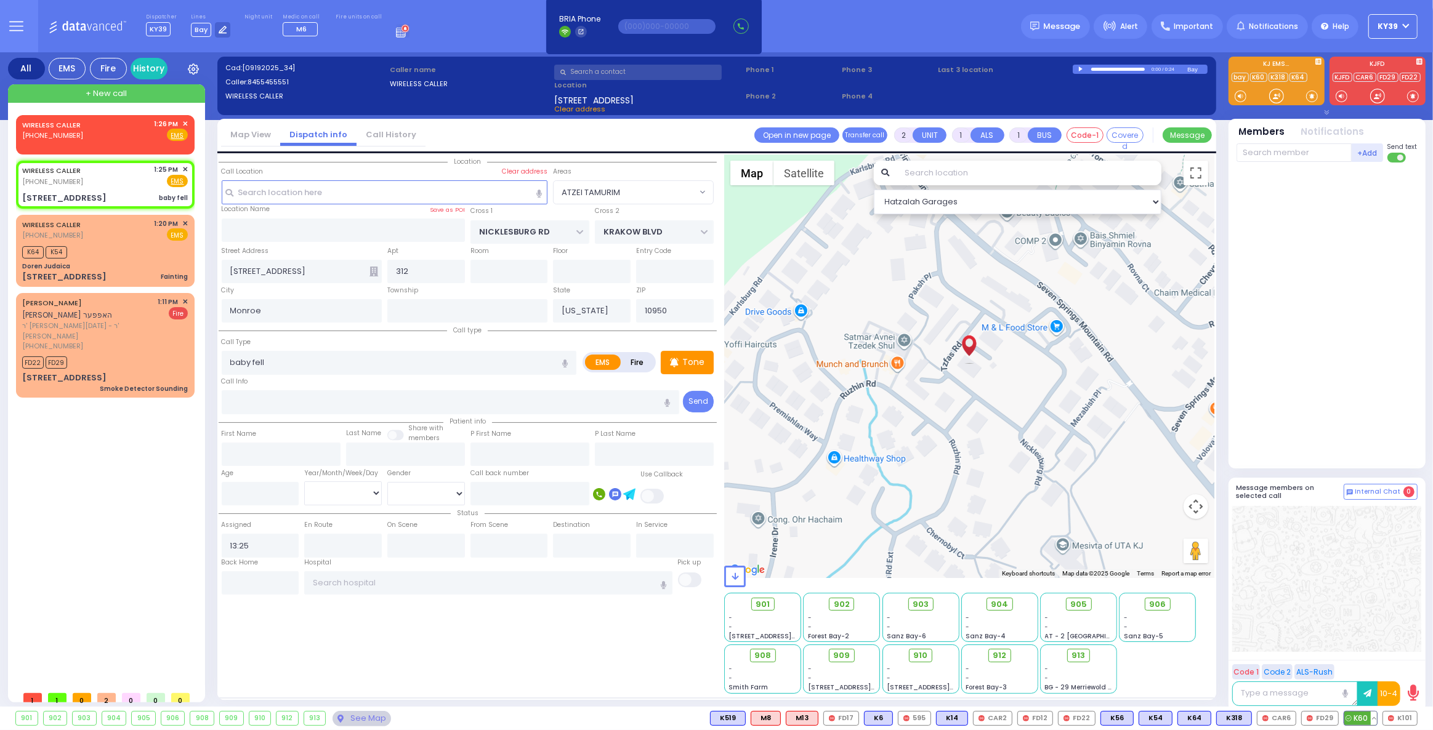
click at [1369, 720] on span "K60" at bounding box center [1360, 719] width 33 height 14
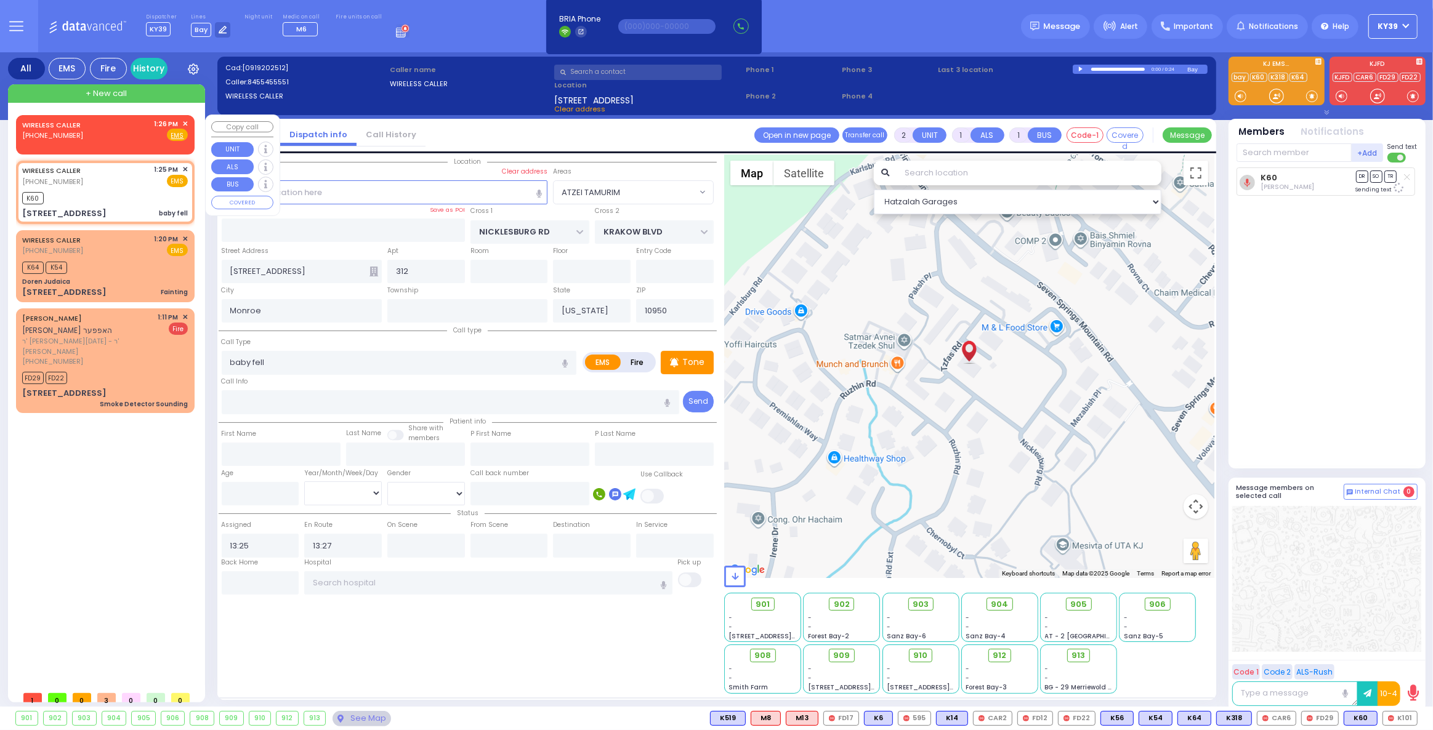
click at [187, 124] on span "✕" at bounding box center [185, 124] width 6 height 10
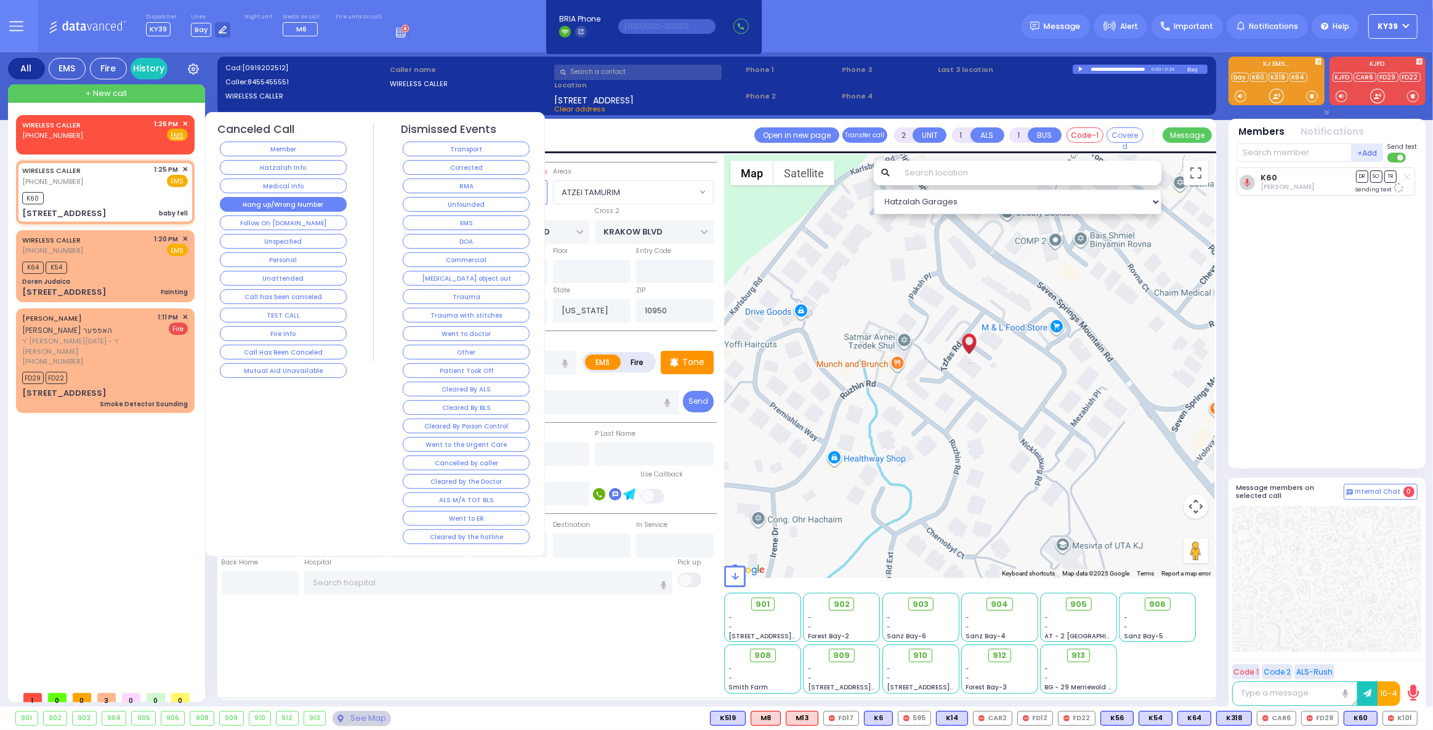
click at [249, 200] on button "Hang up/Wrong Number" at bounding box center [283, 204] width 127 height 15
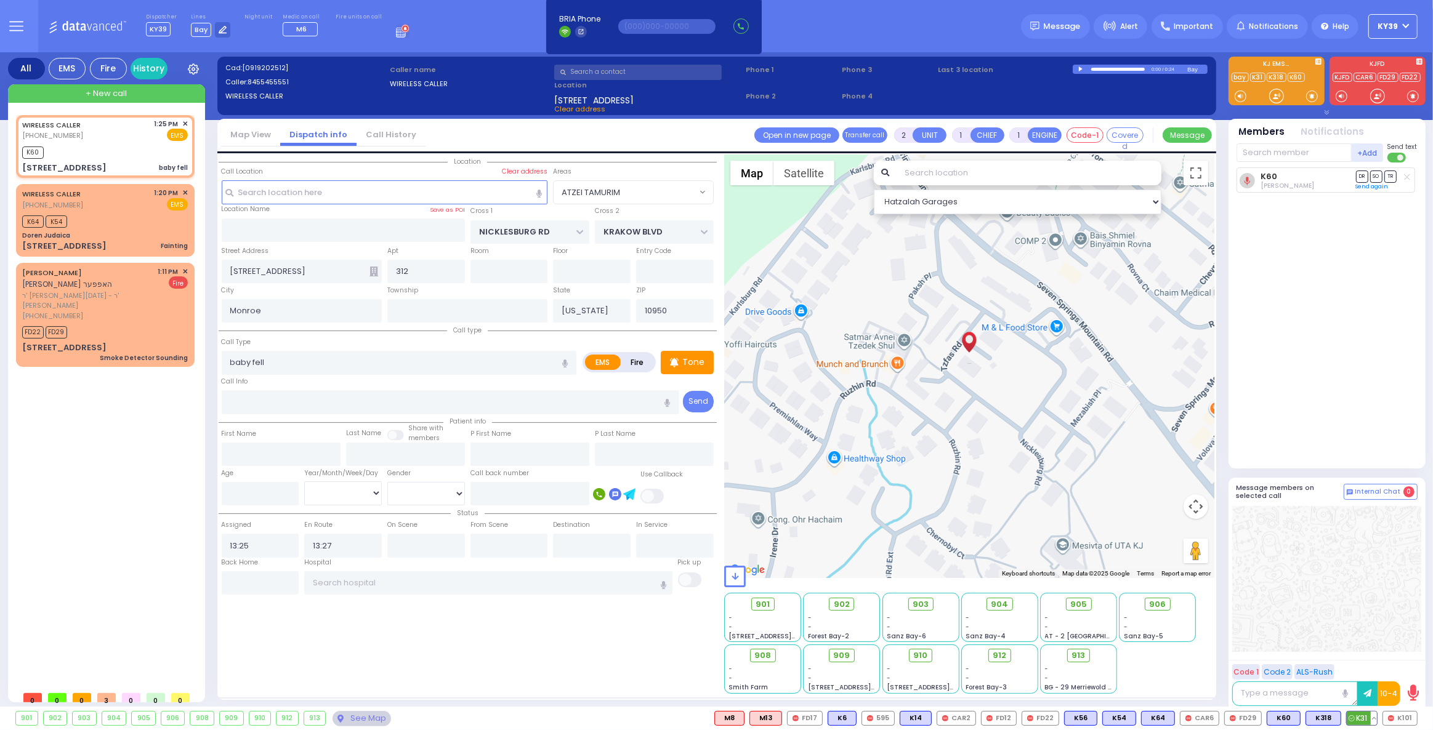
click at [1357, 716] on span "K31" at bounding box center [1361, 719] width 30 height 14
select select "ATZEI TAMURIM"
select select
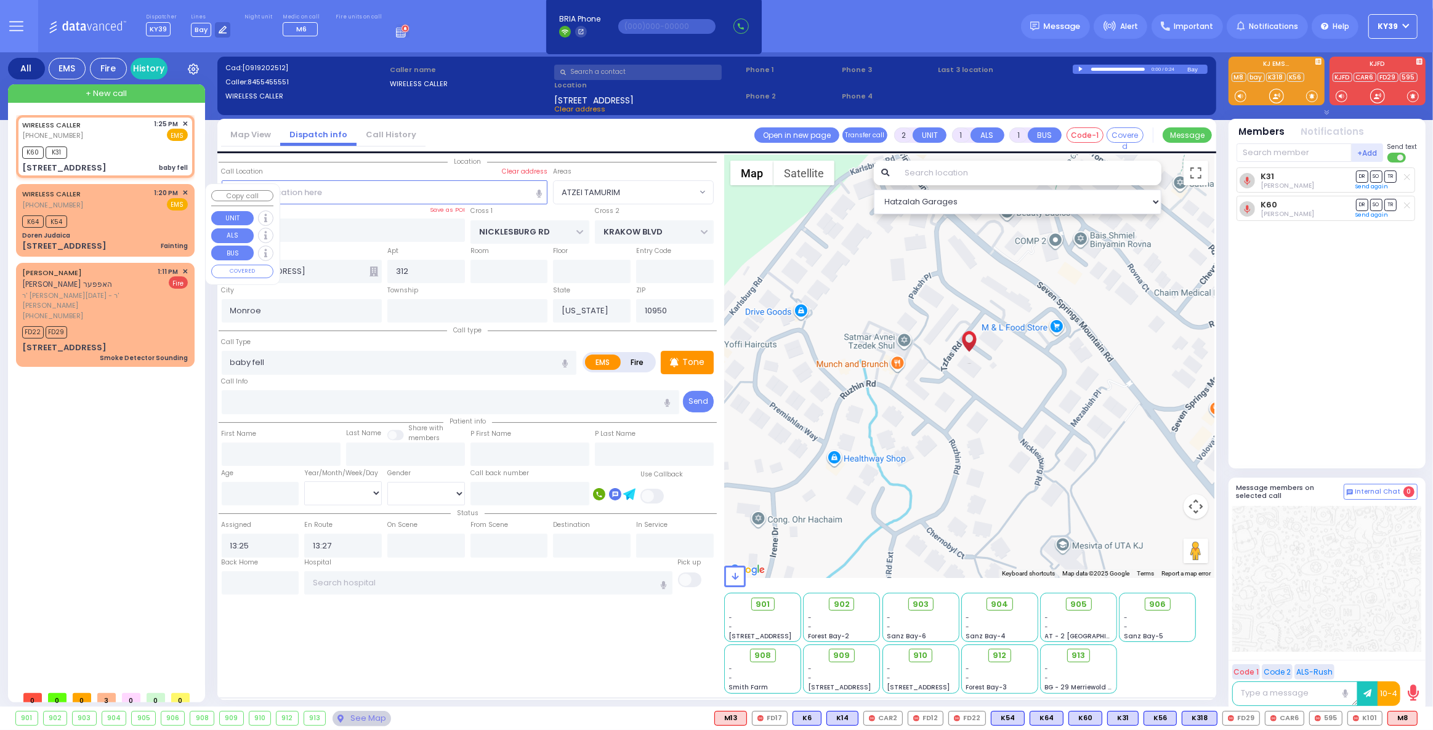
click at [108, 228] on div "WIRELESS CALLER (347) 623-5486 1:20 PM ✕ EMS K64 K54" at bounding box center [105, 220] width 174 height 68
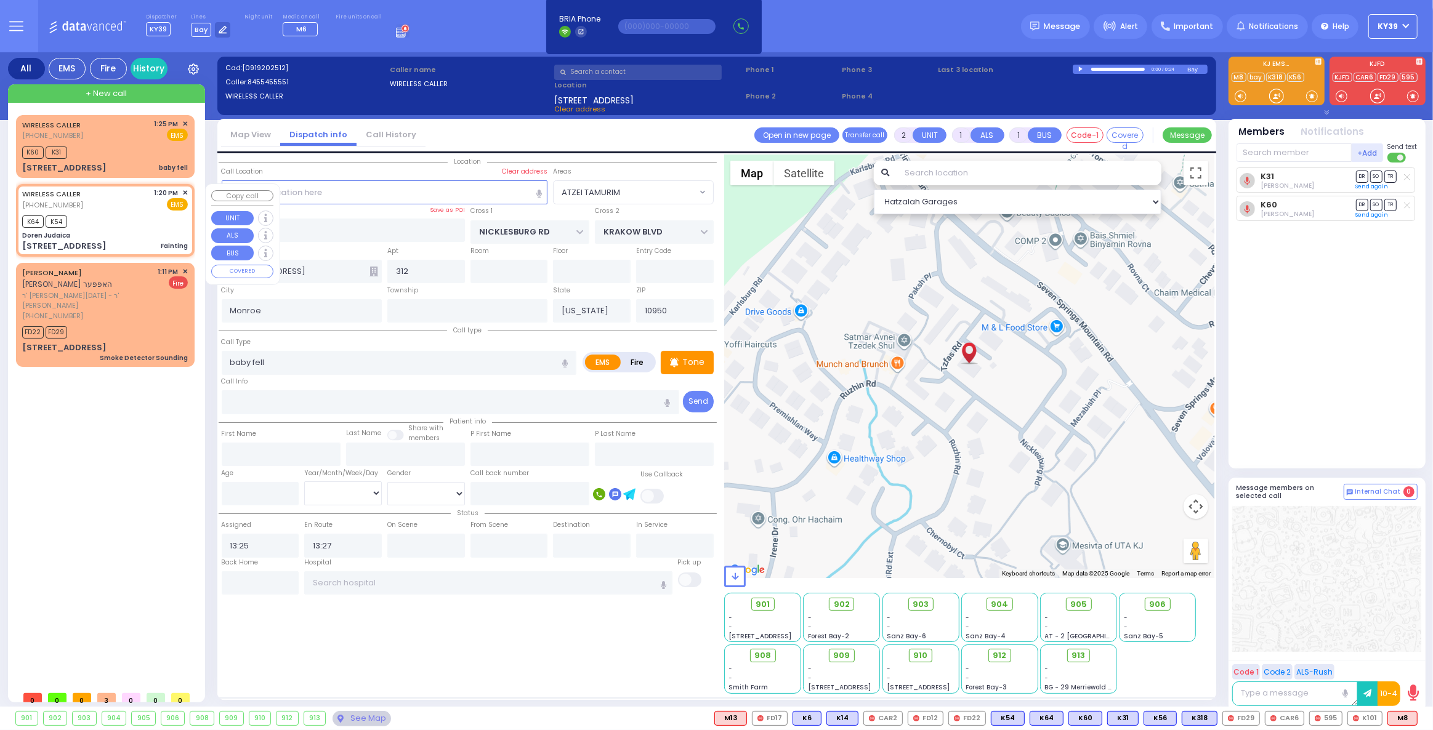
select select
type input "Fainting"
radio input "true"
select select
type input "13:20"
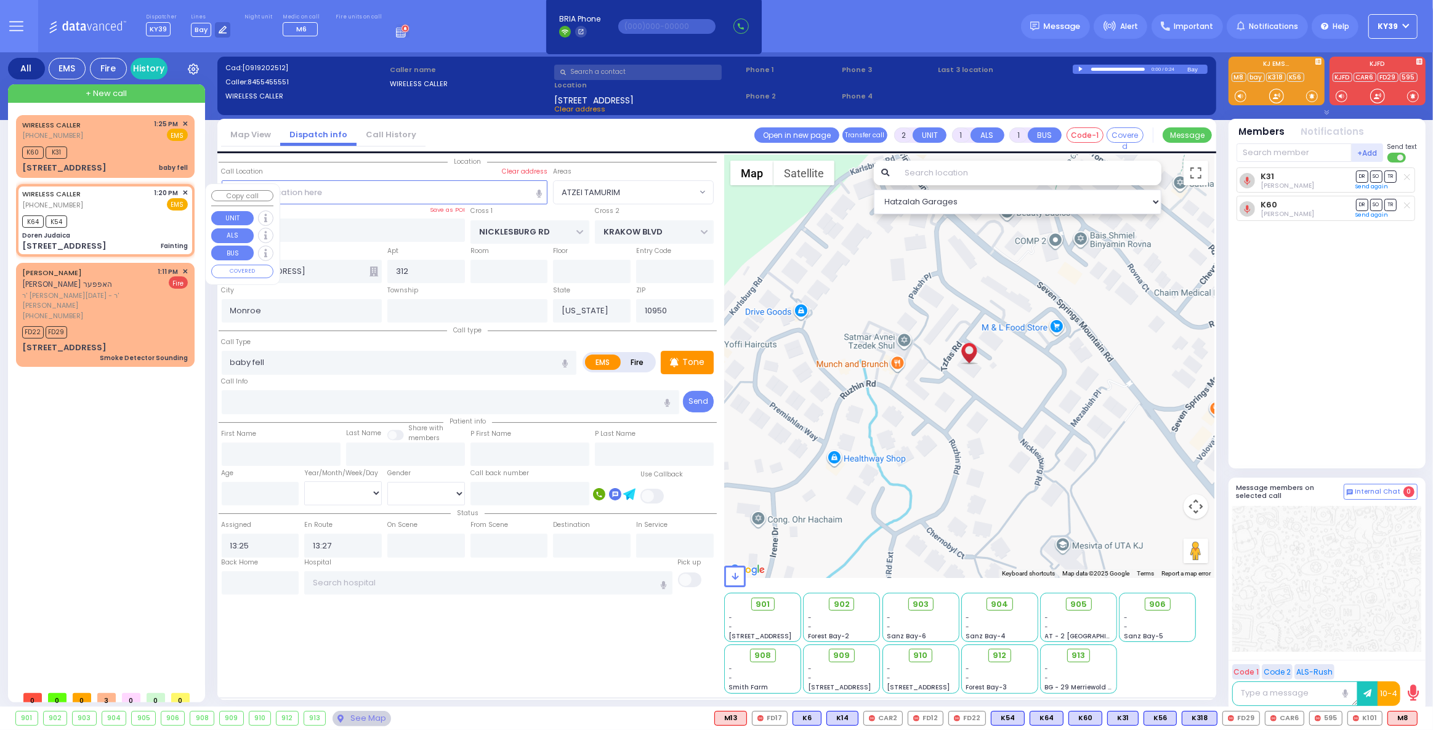
type input "13:21"
type input "Doren Judaica"
type input "EAHAL COURT"
type input "[PERSON_NAME] DR"
type input "[STREET_ADDRESS]"
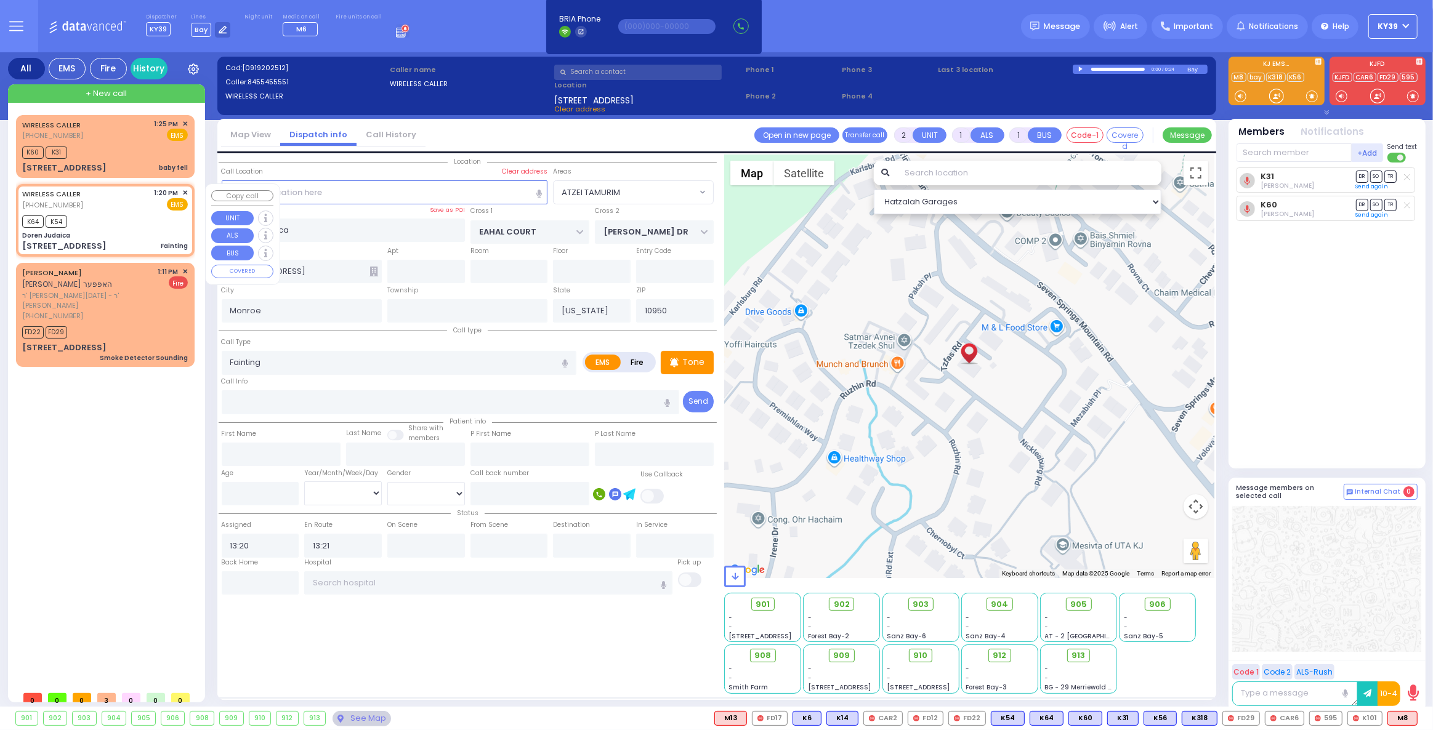
select select "SECTION 1"
select select "Hatzalah Garages"
click at [606, 75] on input "text" at bounding box center [637, 72] width 167 height 15
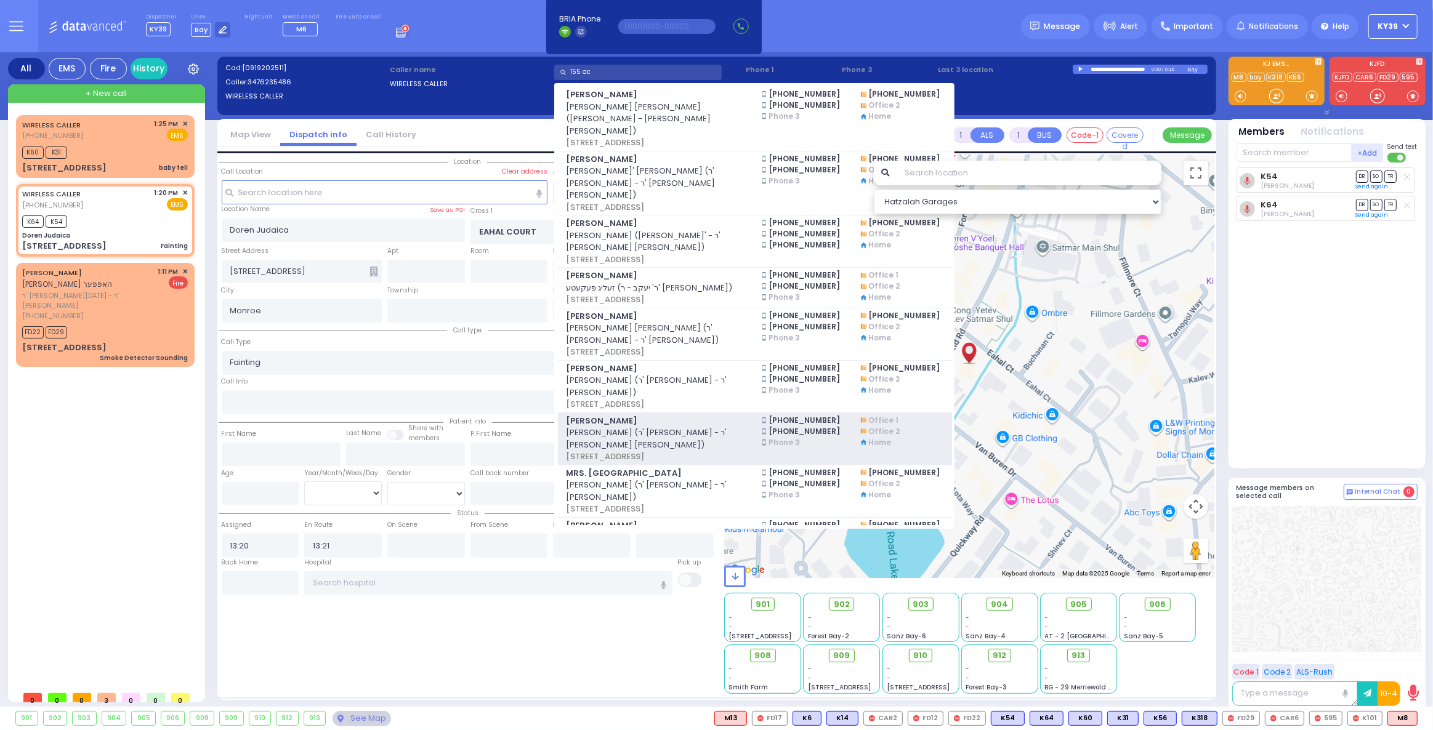
type input "155 ac"
click at [662, 427] on span "יוסף הענדלער (ר' מענדל - ר' חיים משה קעניגסבערג)" at bounding box center [657, 439] width 182 height 24
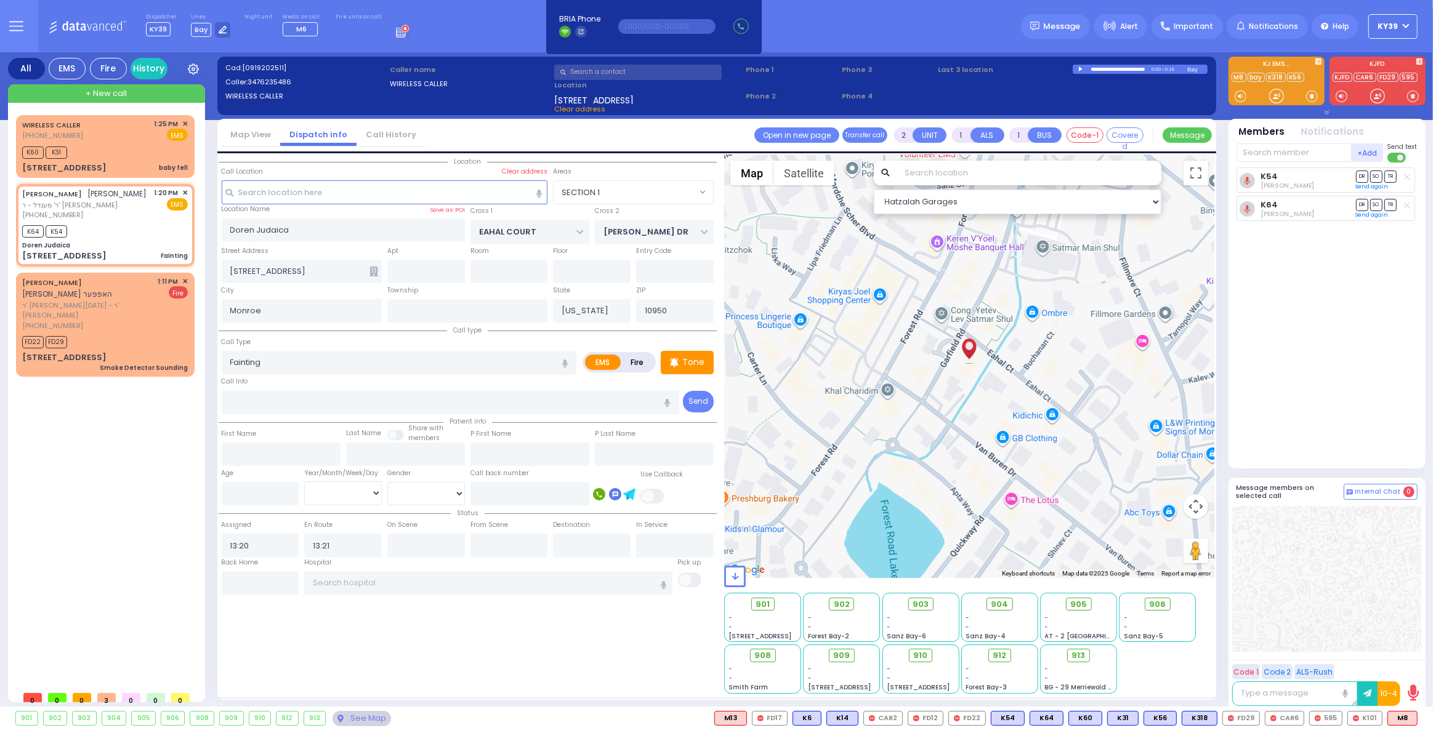
select select
radio input "true"
type input "JOSEPH"
type input "HANDLER"
select select
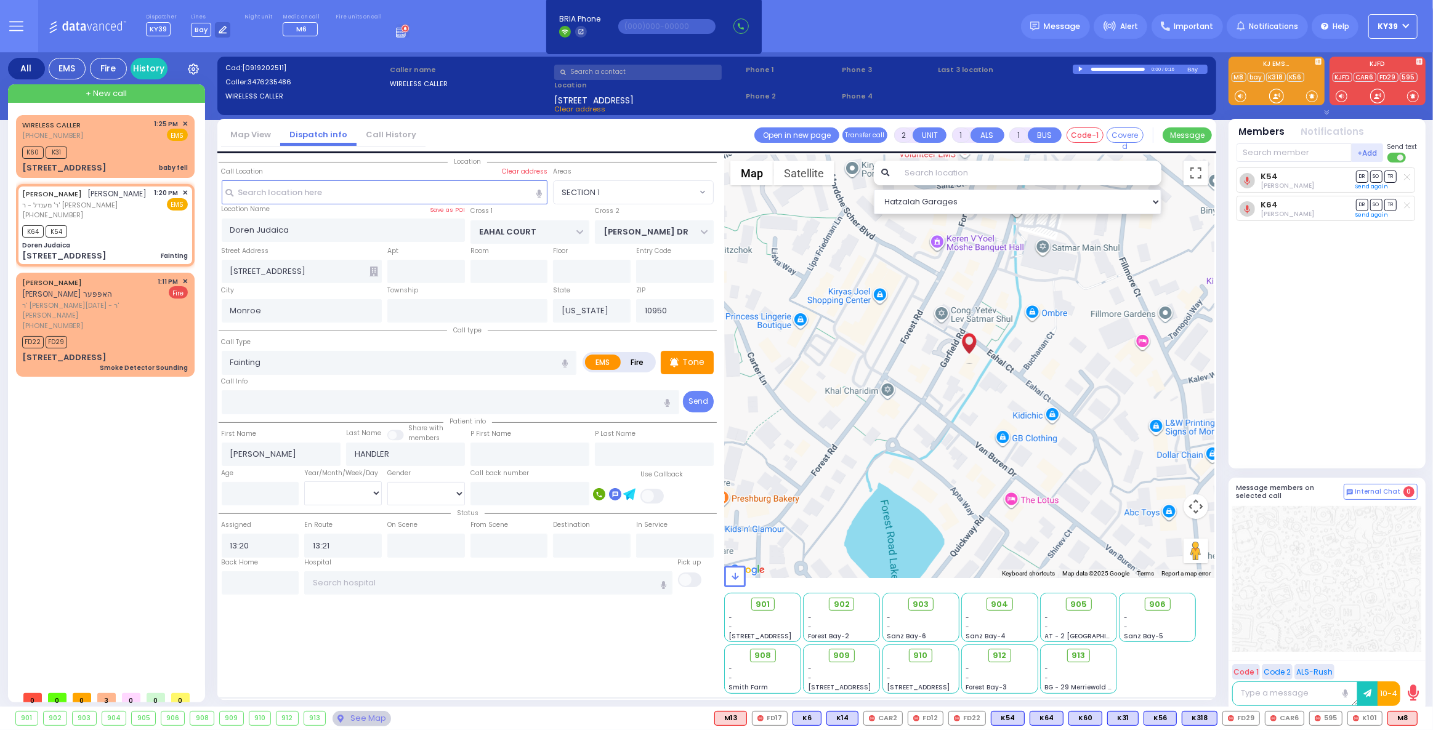
select select "Hatzalah Garages"
select select "SECTION 1"
click at [136, 230] on div "K64 K54" at bounding box center [105, 229] width 166 height 15
select select
radio input "true"
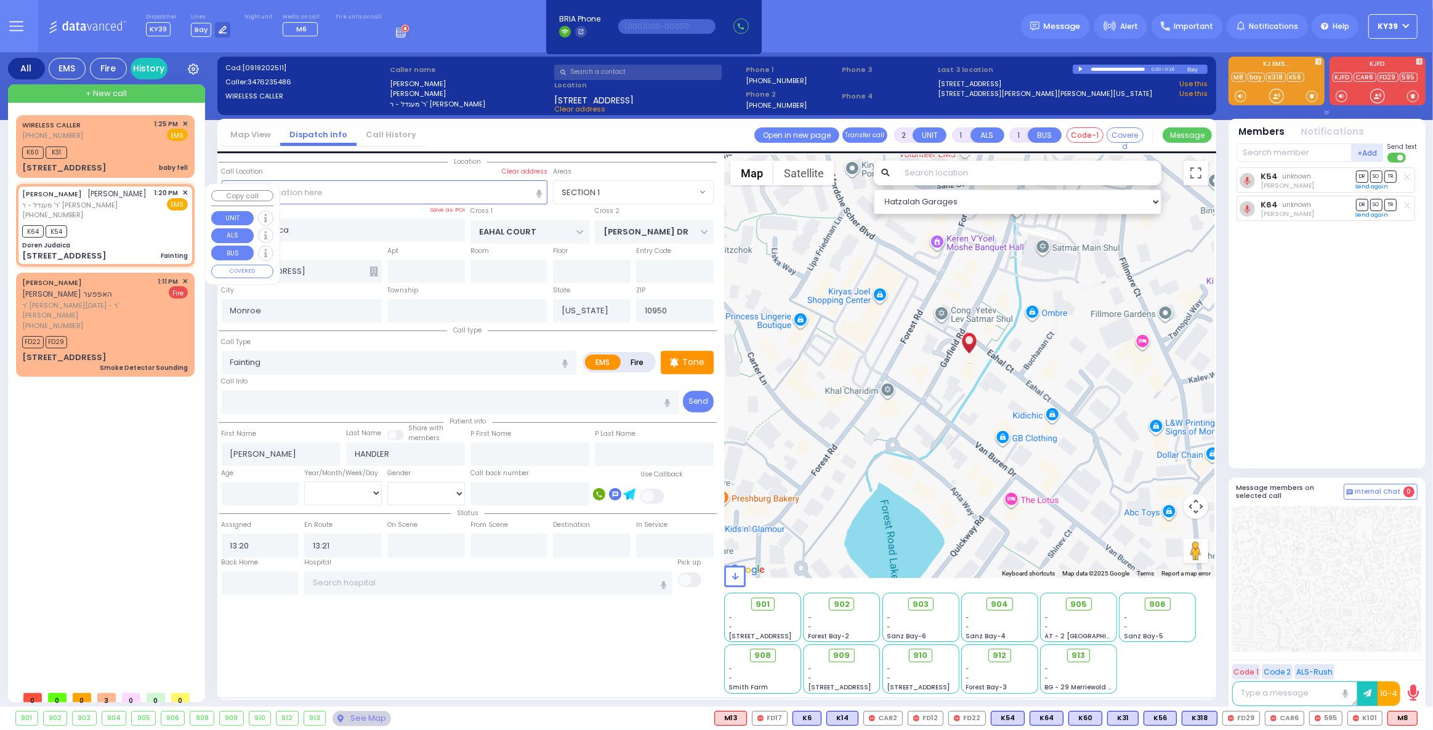
select select
select select "SECTION 1"
select select "Hatzalah Garages"
click at [1418, 715] on div "901 902 903 904 905 906 K60 M8" at bounding box center [716, 718] width 1433 height 15
click at [1417, 717] on button at bounding box center [1413, 719] width 6 height 14
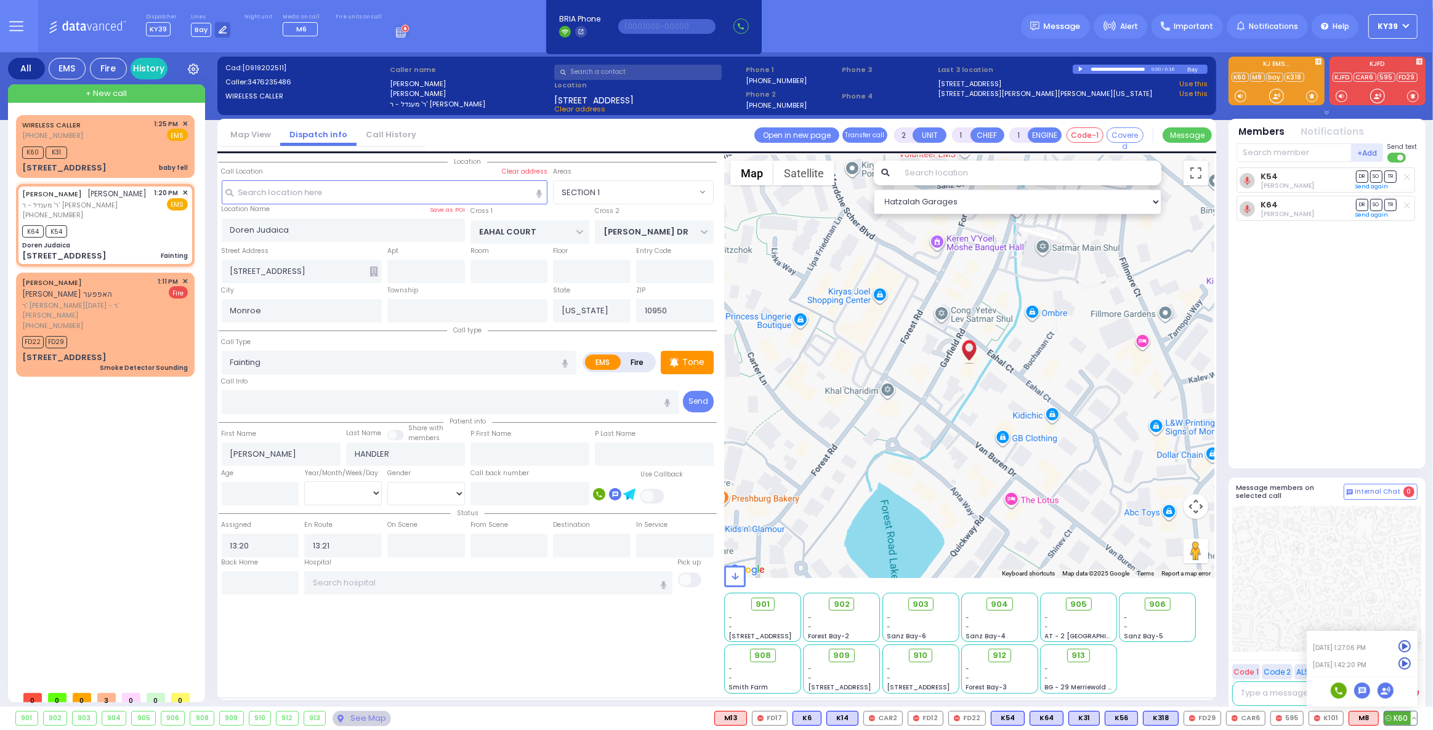
click at [1406, 666] on icon at bounding box center [1404, 664] width 13 height 13
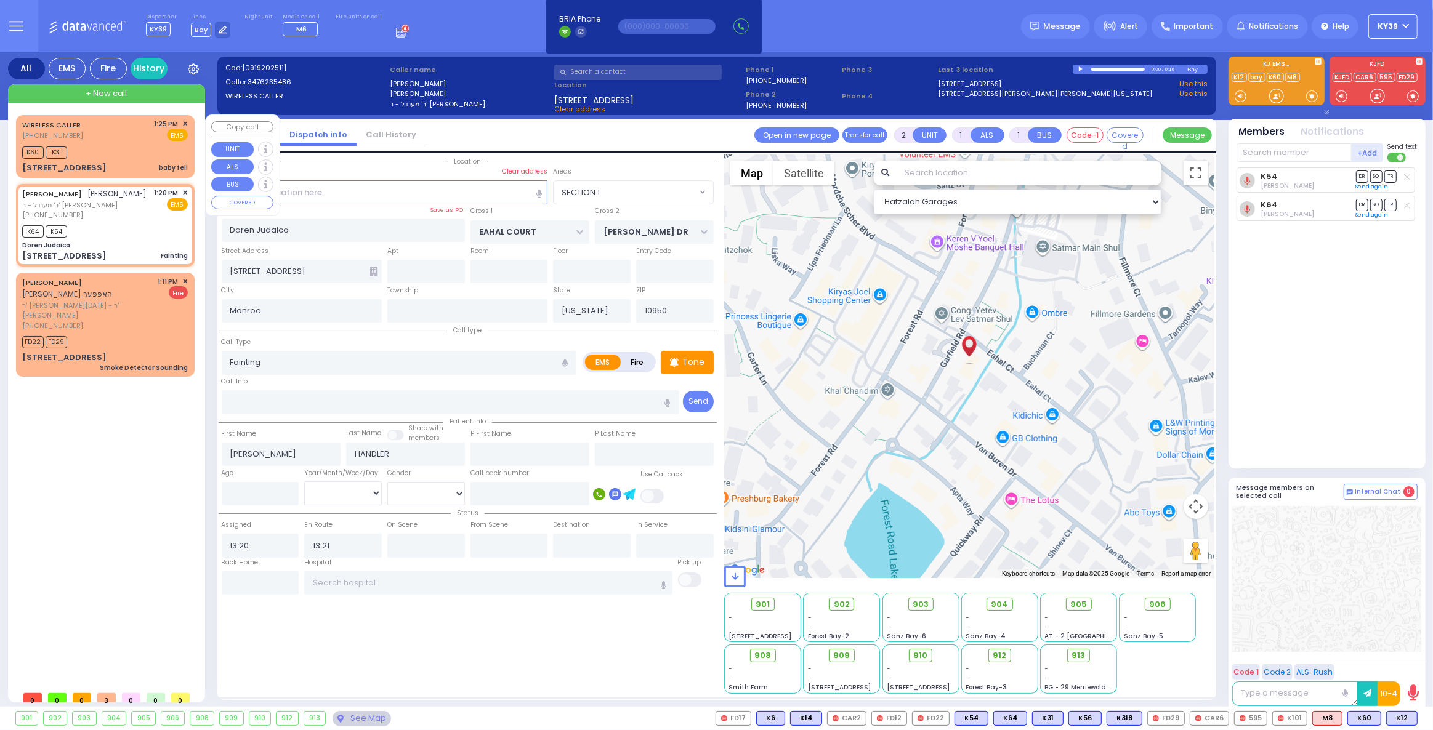
click at [183, 123] on span "✕" at bounding box center [185, 124] width 6 height 10
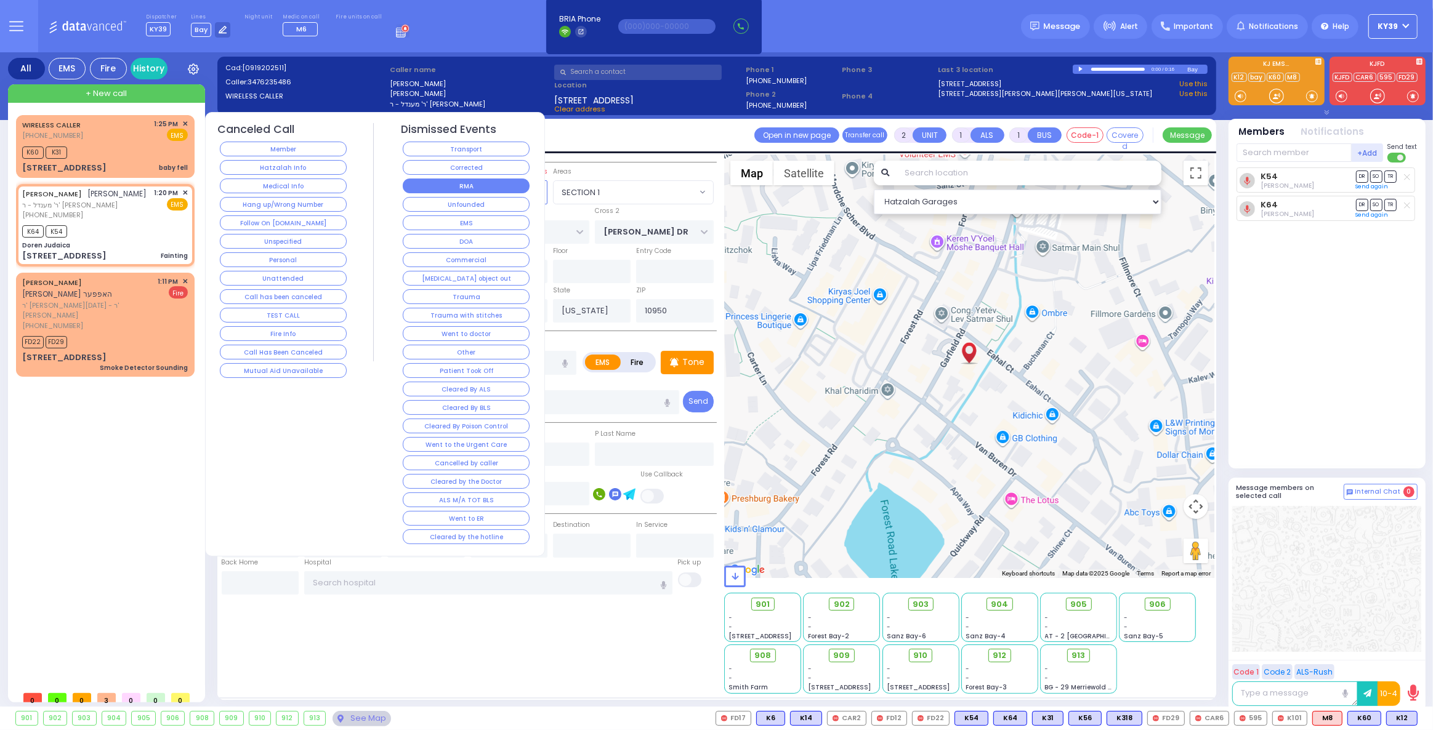
click at [454, 183] on button "RMA" at bounding box center [466, 186] width 127 height 15
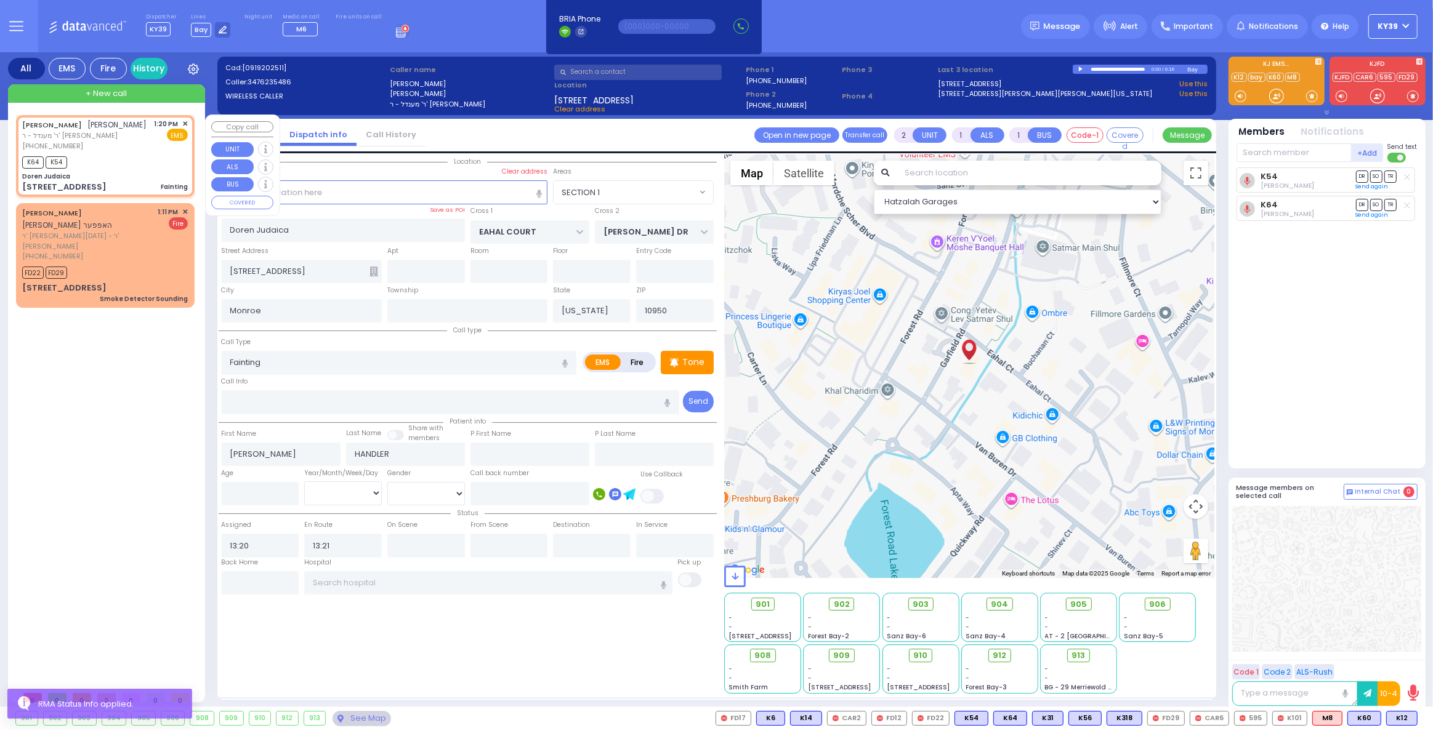
click at [127, 149] on div "JOSEPH HANDLER יוסף הענדלער ר' מענדל - ר' חיים משה קעניגסבערג (347) 623-5486 1:…" at bounding box center [105, 135] width 166 height 33
select select
radio input "true"
select select
select select "SECTION 1"
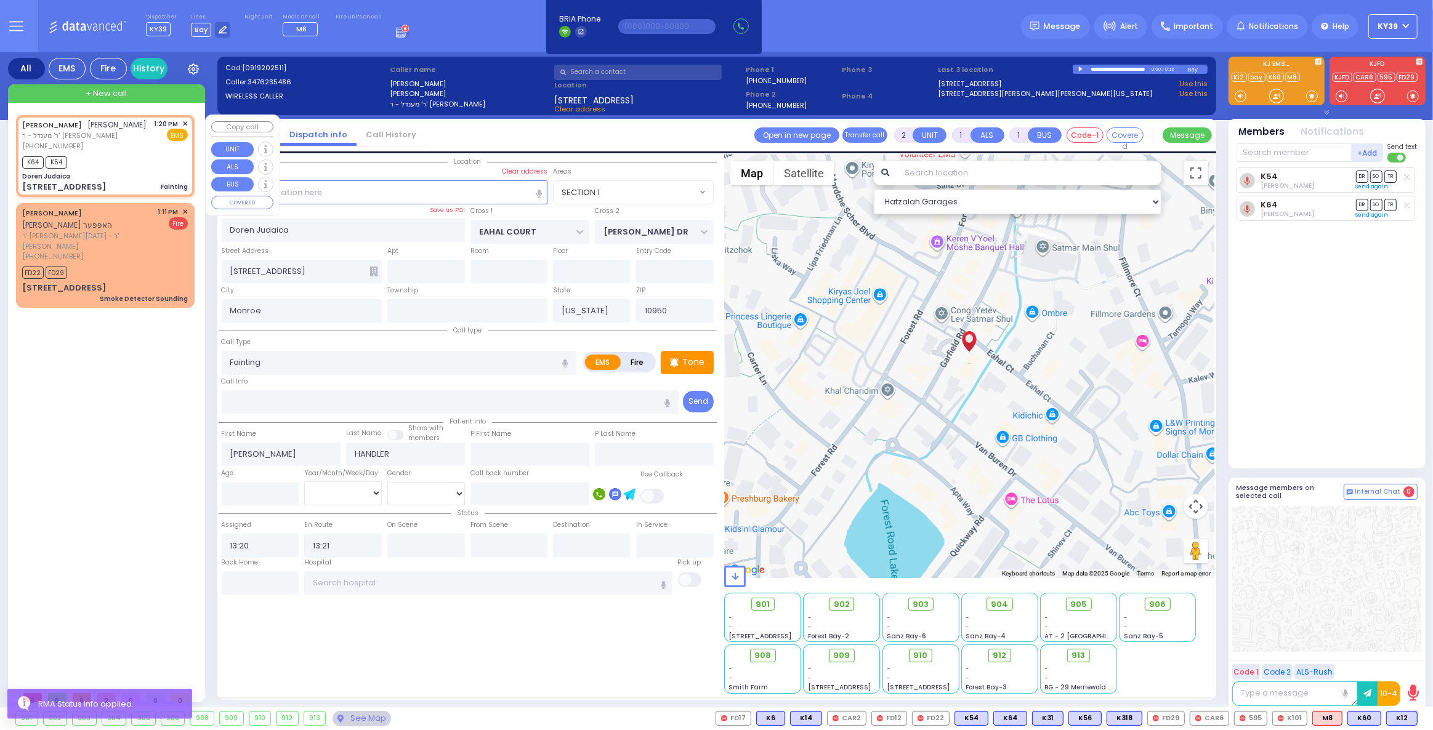
select select "Hatzalah Garages"
click at [141, 168] on div "JOSEPH HANDLER יוסף הענדלער ר' מענדל - ר' חיים משה קעניגסבערג (347) 623-5486 1:…" at bounding box center [105, 156] width 174 height 78
select select
radio input "true"
select select
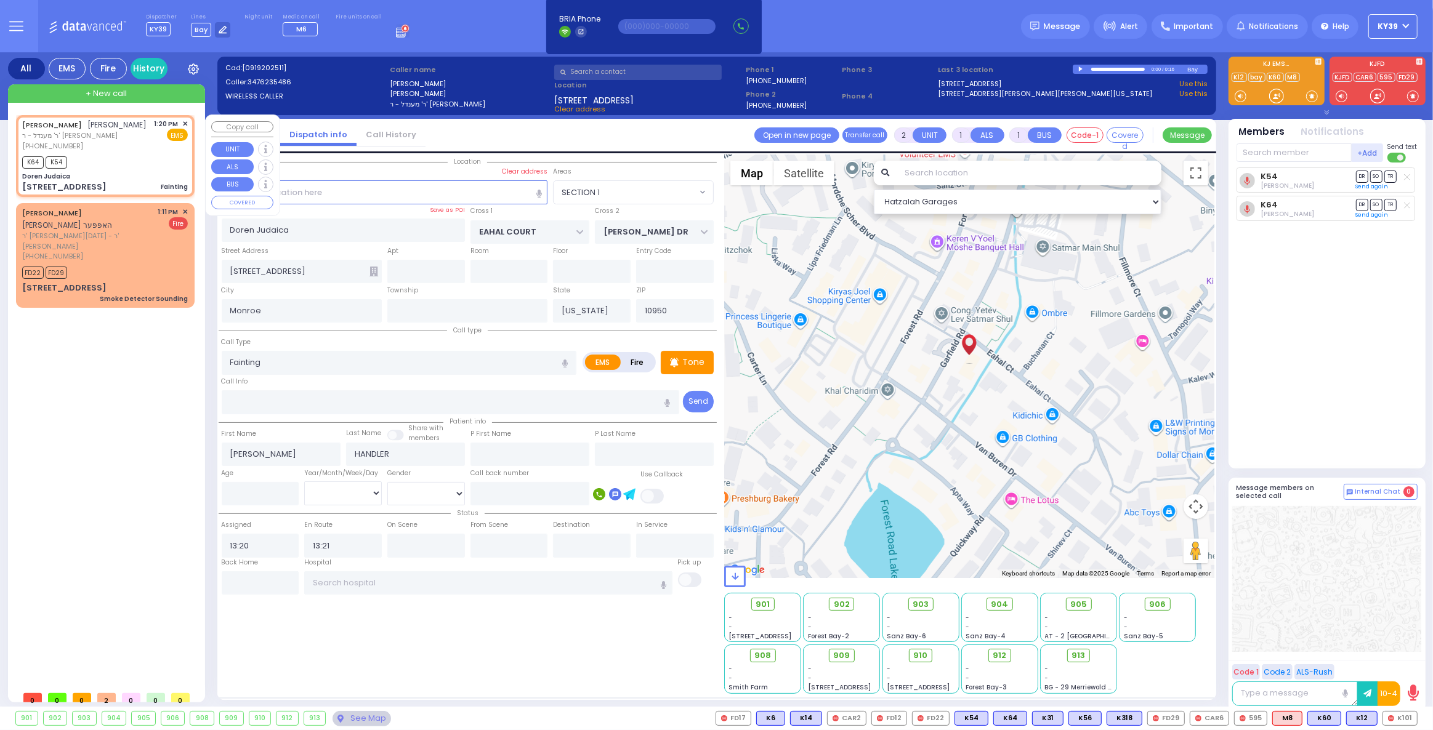
select select "SECTION 1"
select select "Hatzalah Garages"
click at [1080, 70] on div at bounding box center [1081, 69] width 7 height 6
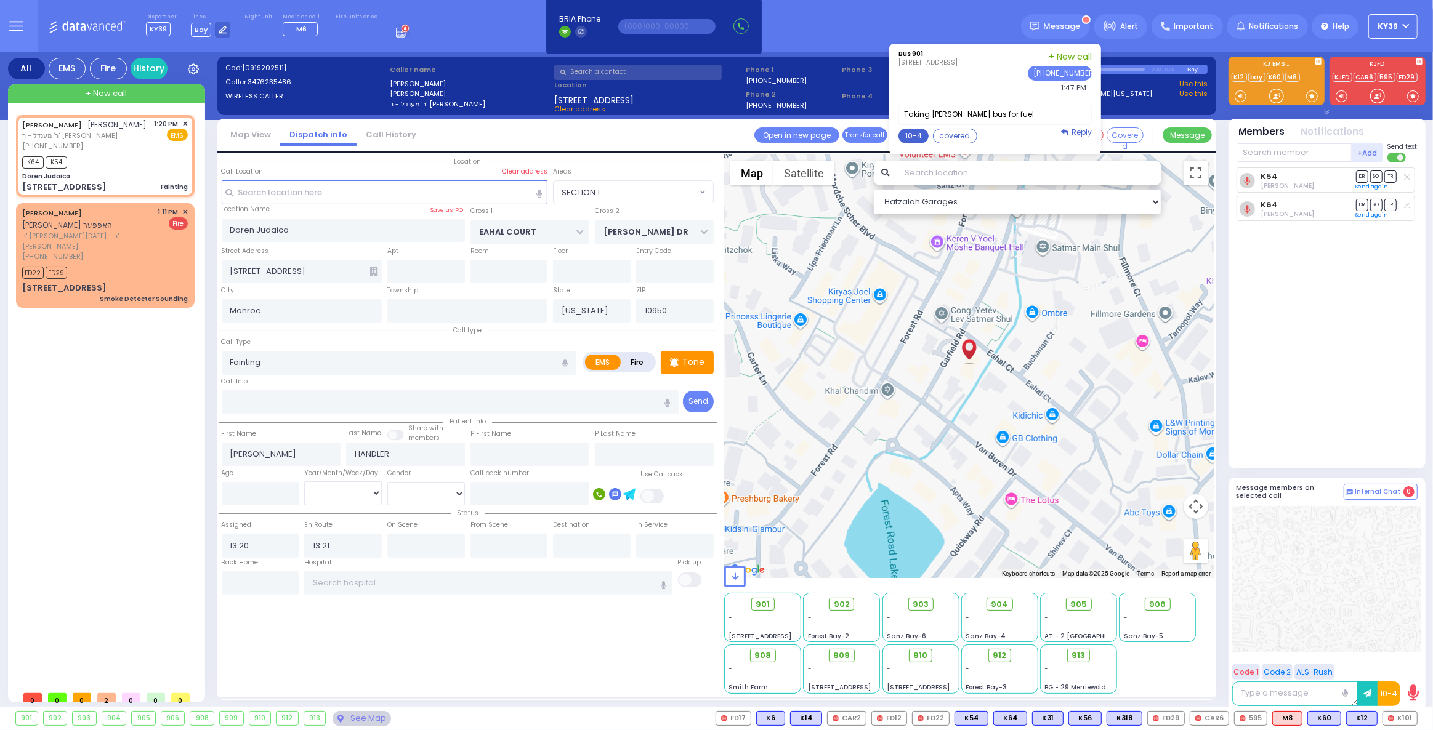
click at [925, 133] on button "10-4" at bounding box center [913, 136] width 30 height 15
type textarea "10-4 thank you"
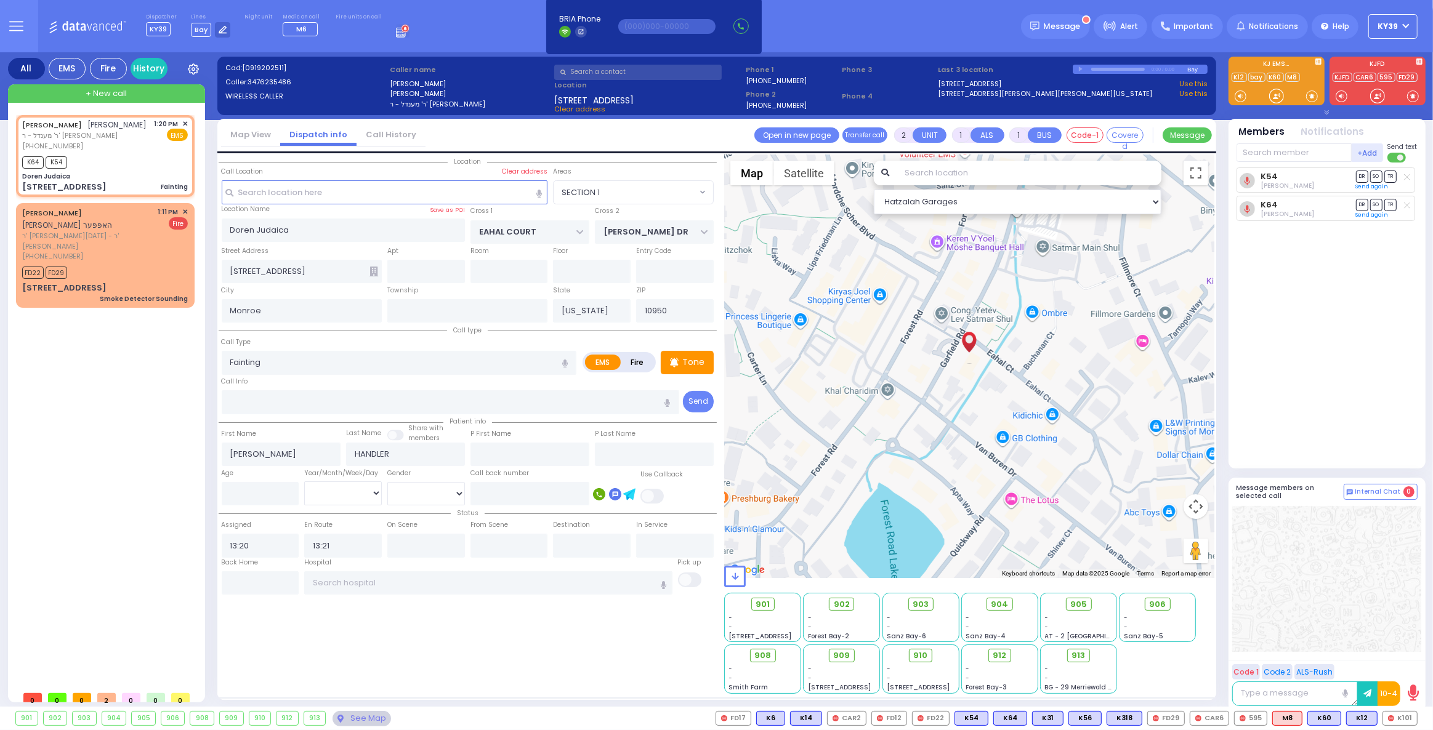
click at [574, 73] on input "text" at bounding box center [637, 72] width 167 height 15
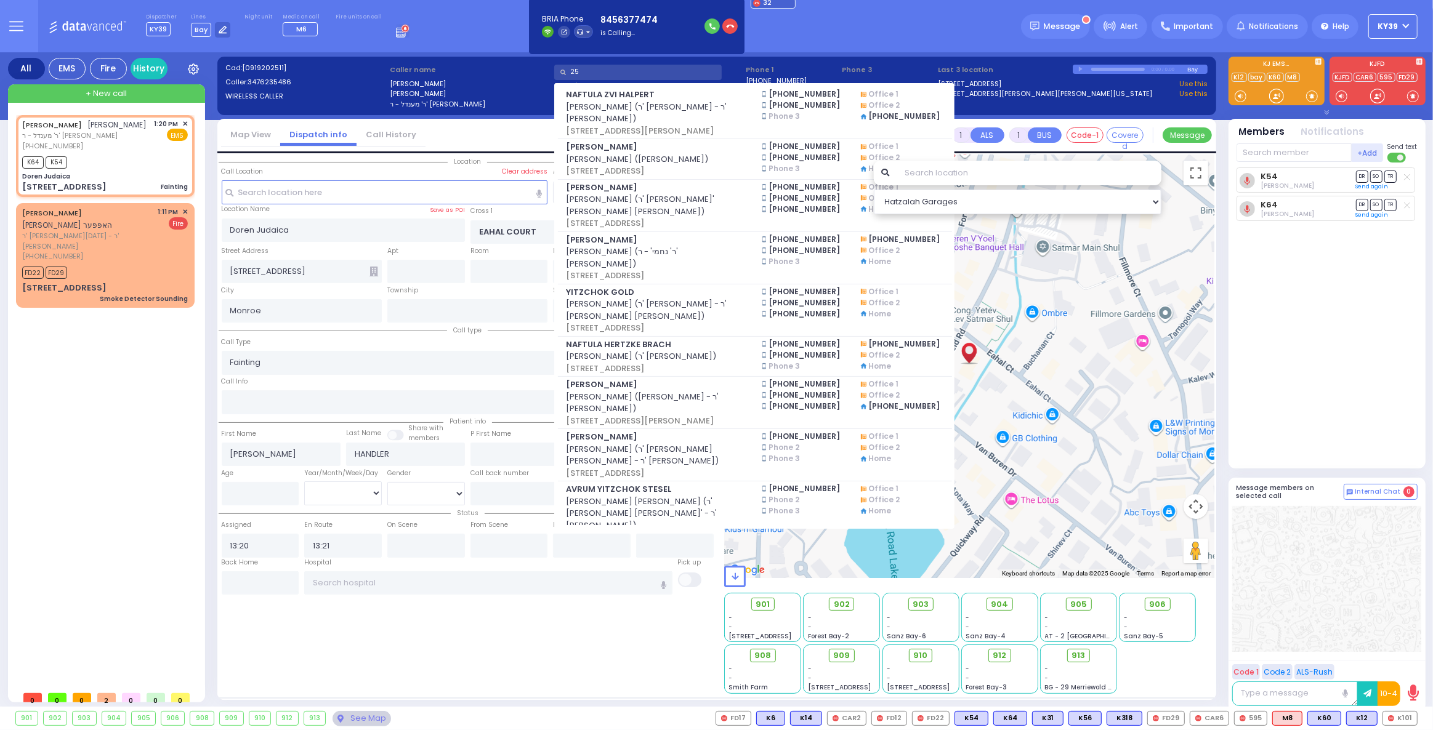
type input "25"
click at [635, 73] on input "25" at bounding box center [637, 72] width 167 height 15
click at [74, 501] on div "JOSEPH HANDLER יוסף הענדלער ר' מענדל - ר' חיים משה קעניגסבערג (347) 623-5486 1:…" at bounding box center [107, 400] width 183 height 570
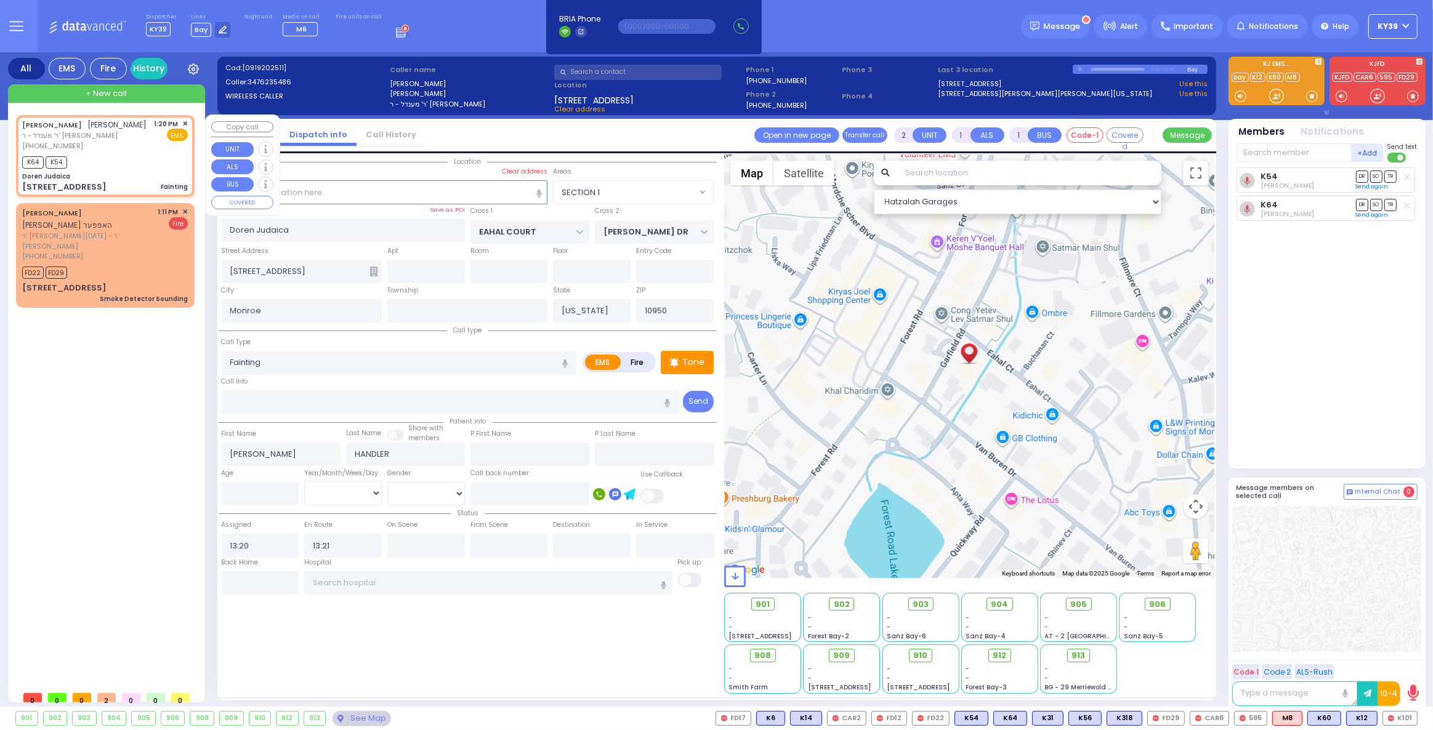
click at [118, 93] on span "+ New call" at bounding box center [106, 93] width 41 height 12
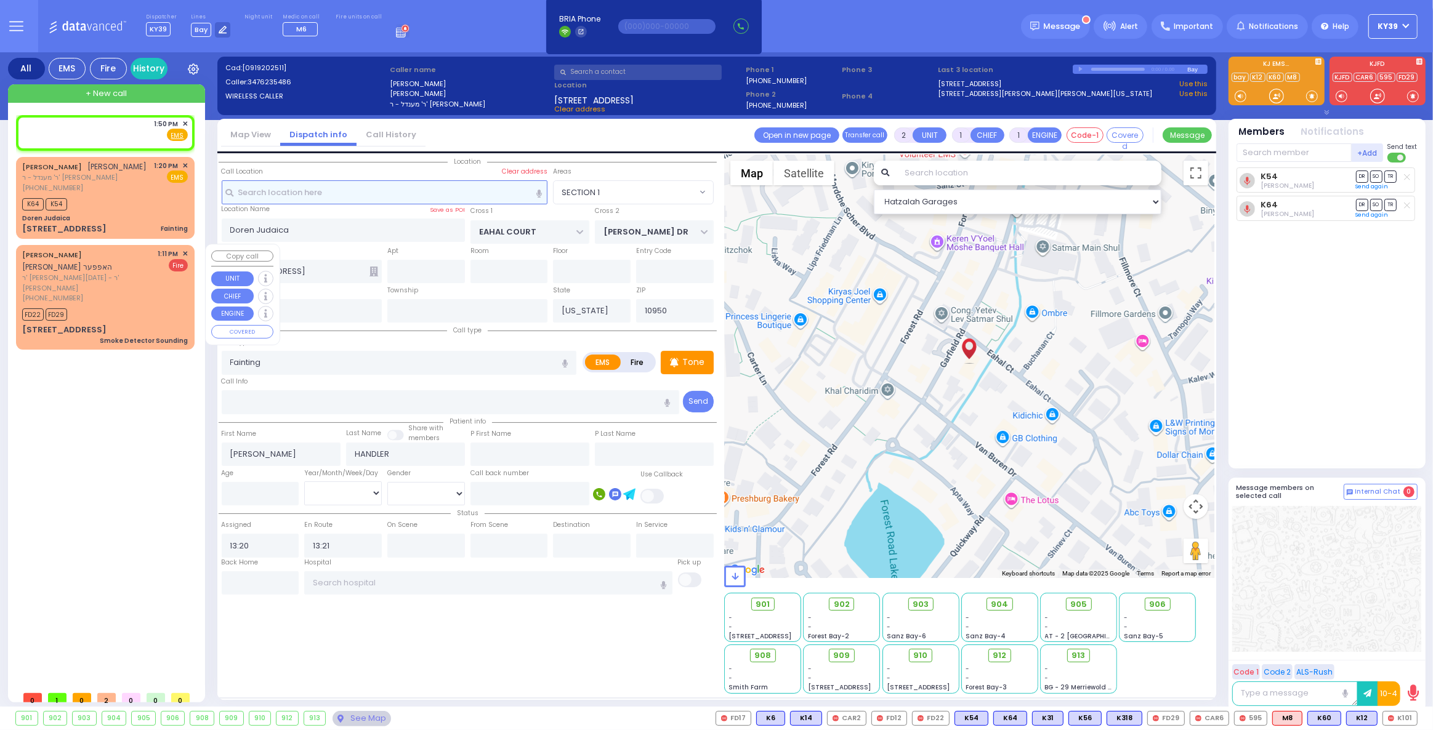
select select
radio input "true"
select select
type input "13:50"
select select "Hatzalah Garages"
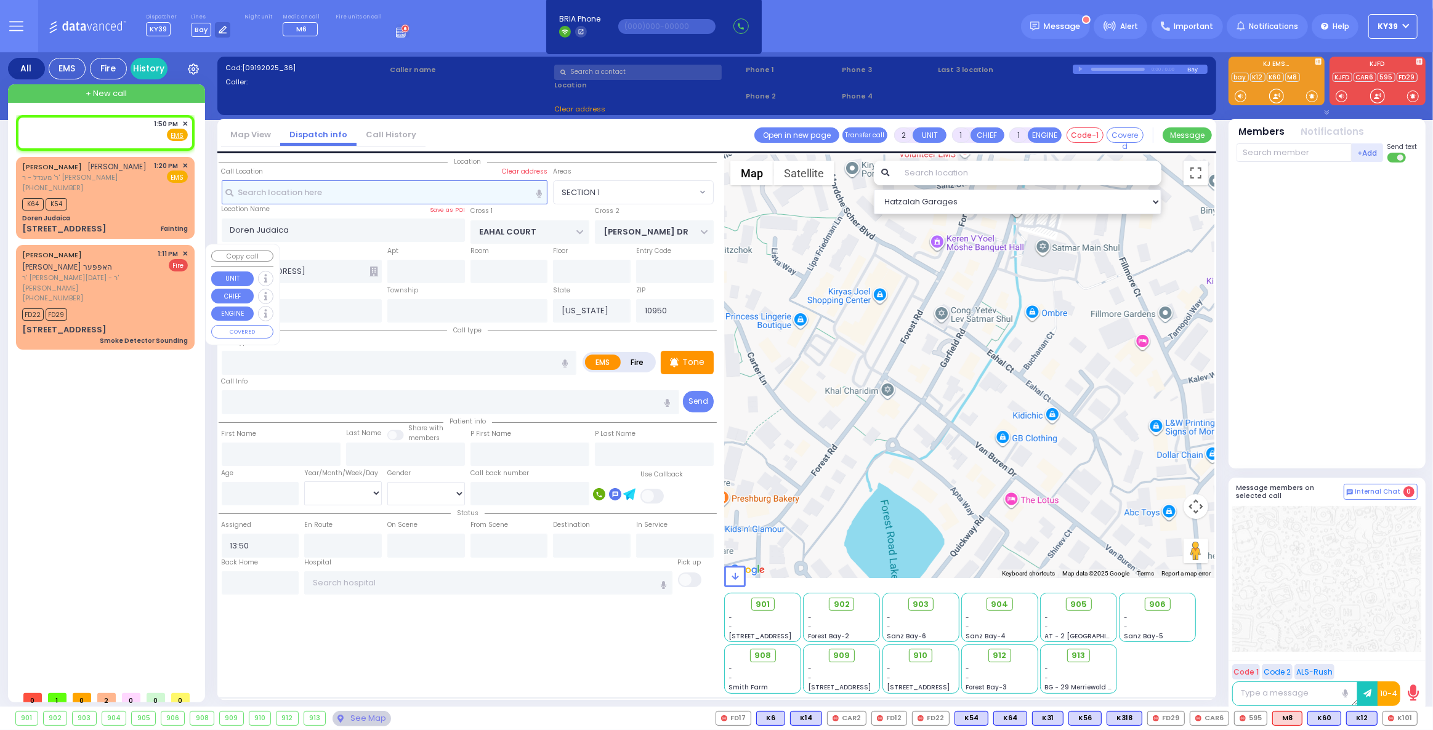
select select
radio input "true"
select select
select select "Hatzalah Garages"
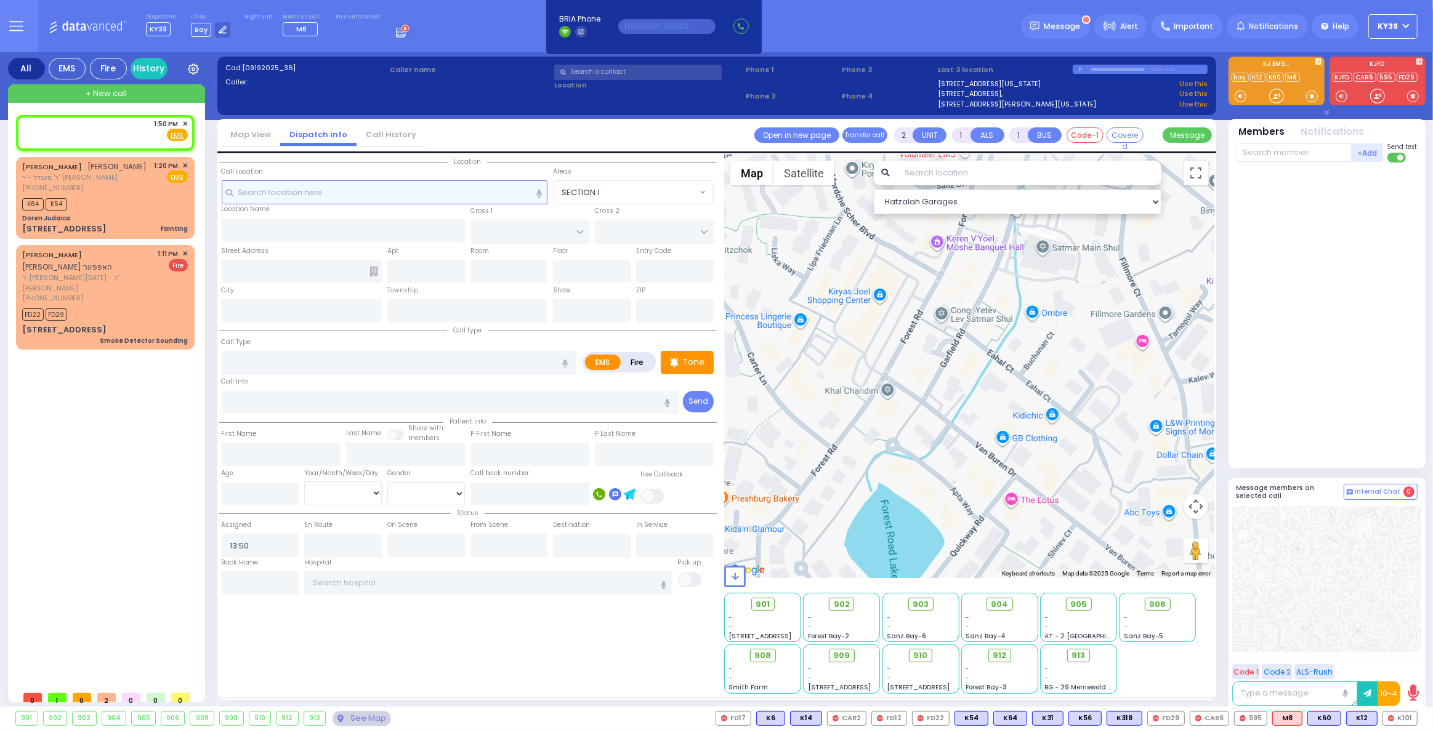
click at [269, 191] on input "text" at bounding box center [385, 191] width 326 height 23
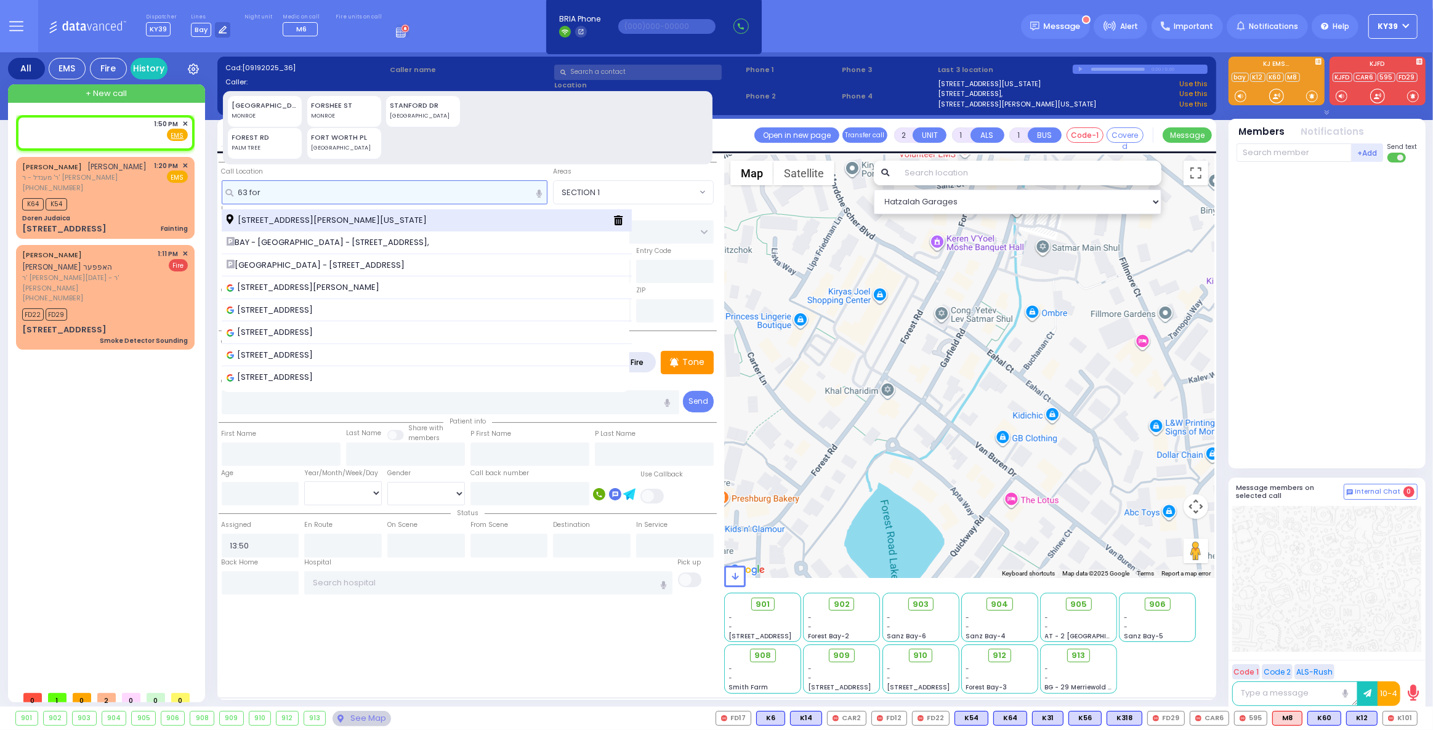
type input "63 for"
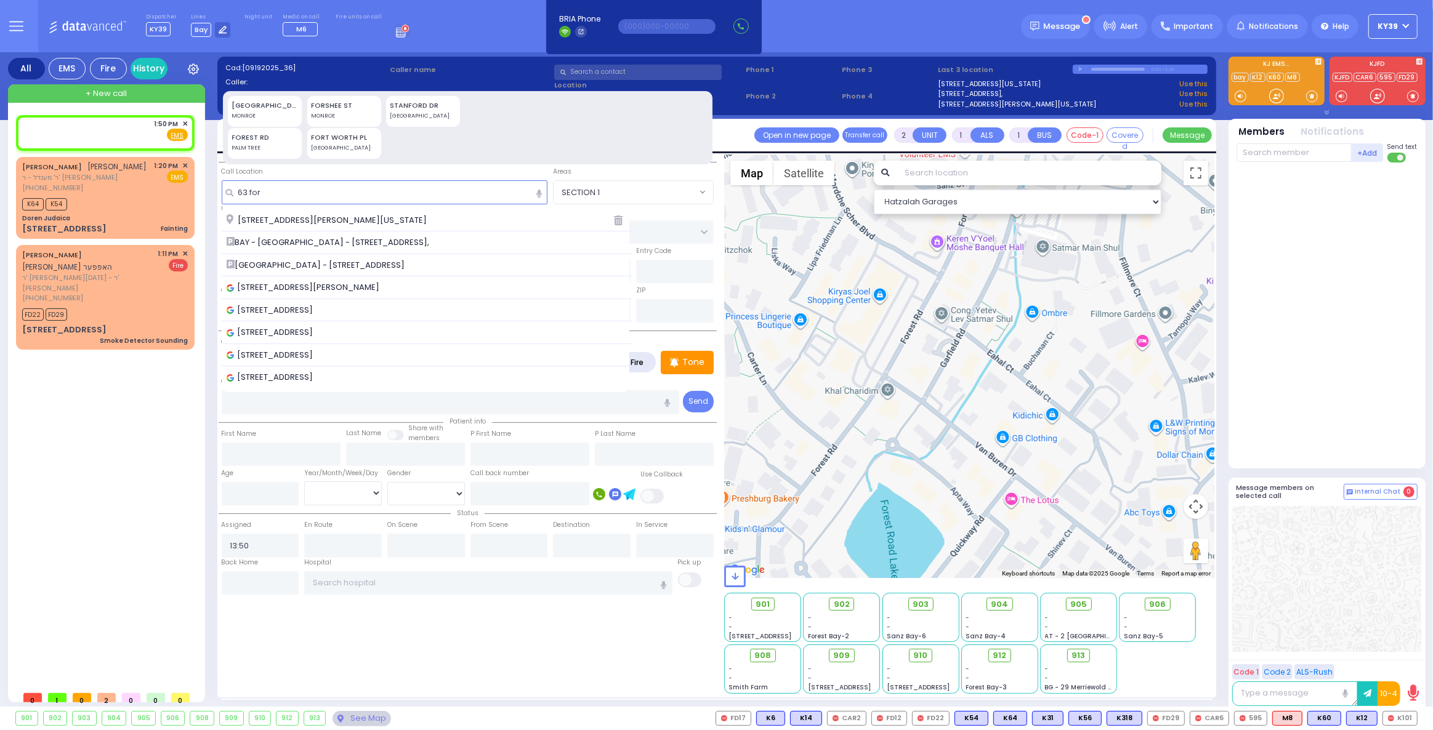
drag, startPoint x: 328, startPoint y: 212, endPoint x: 175, endPoint y: 238, distance: 154.8
click at [327, 212] on div "63 Forest Rd Monroe New York 10950" at bounding box center [427, 220] width 410 height 23
drag, startPoint x: 345, startPoint y: 225, endPoint x: 244, endPoint y: 296, distance: 122.8
click at [345, 225] on span "63 Forest Rd Monroe New York 10950" at bounding box center [329, 220] width 204 height 12
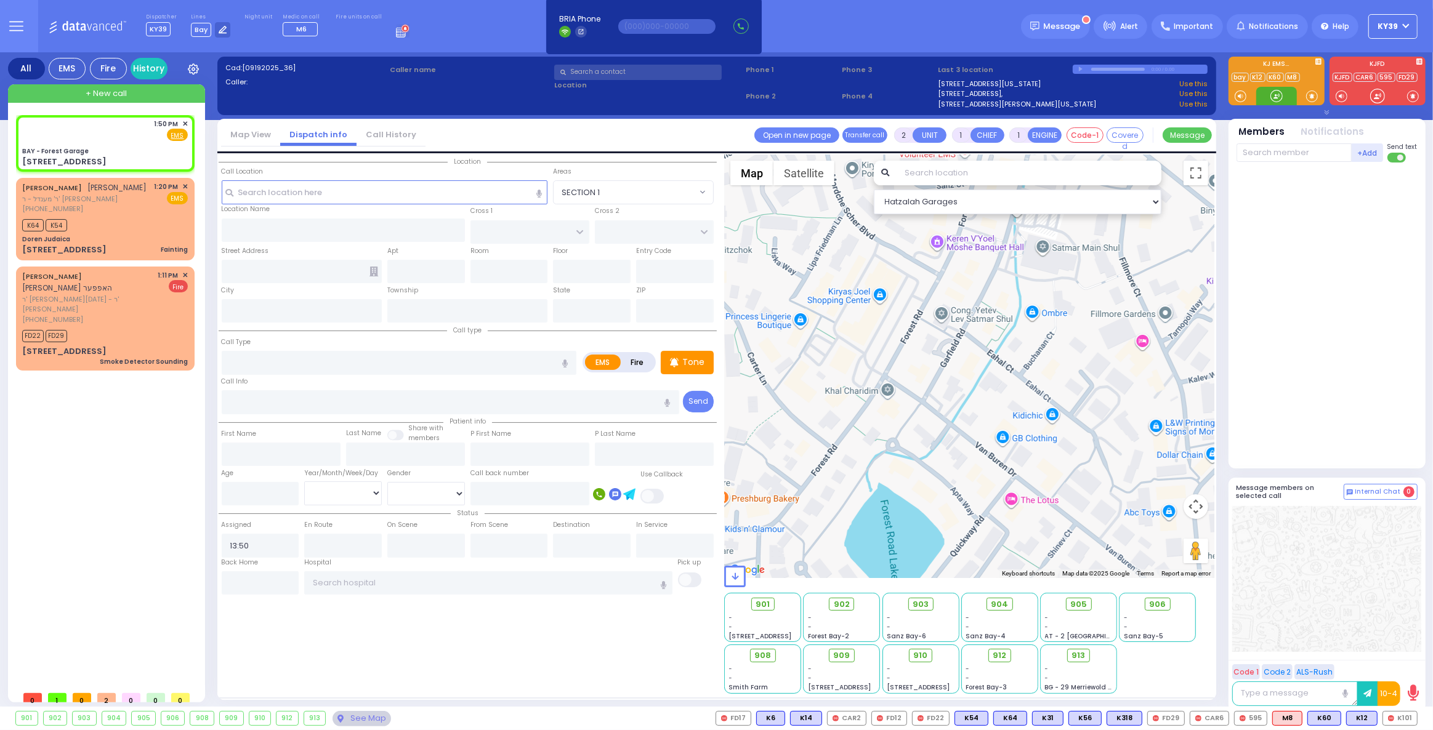
select select
radio input "true"
select select
select select "Hatzalah Garages"
type input "BAY - Forest Garage"
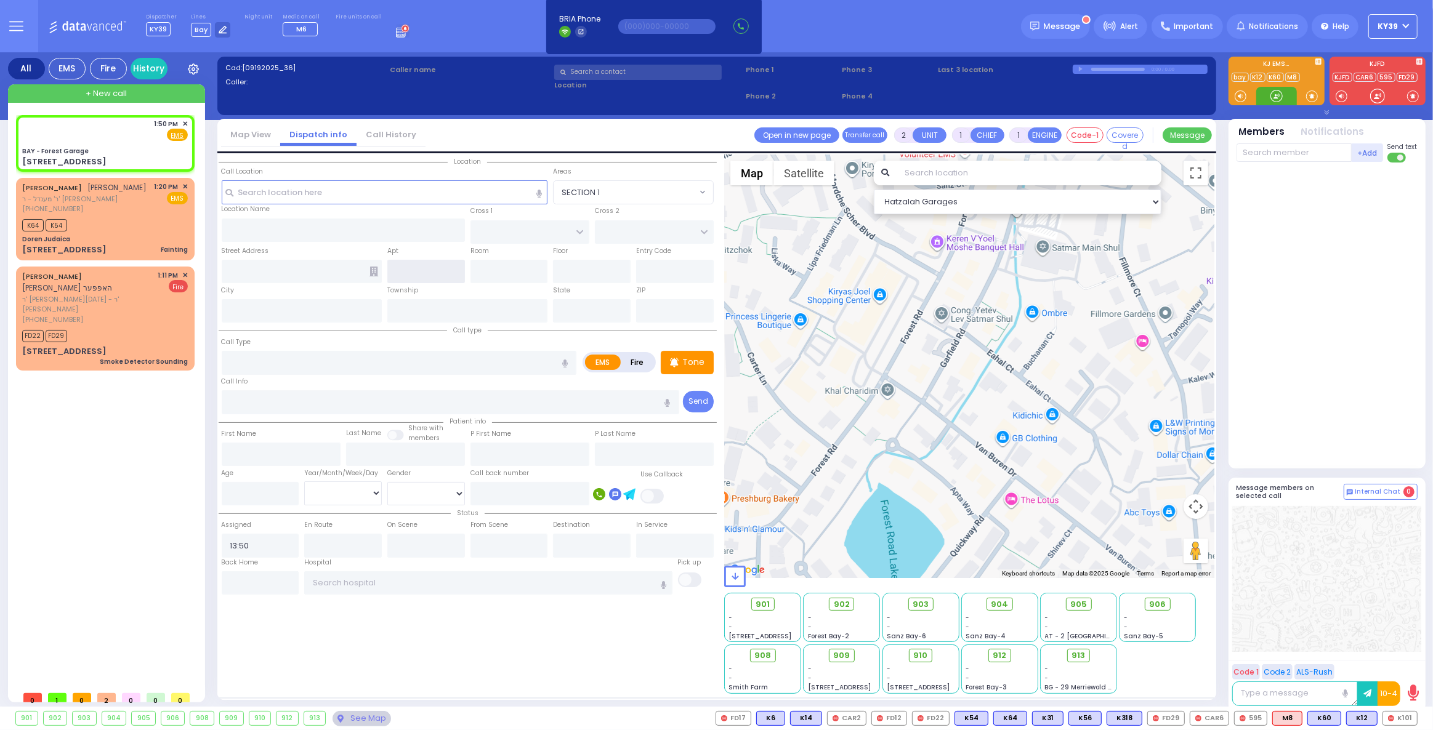
type input "SANZ COURT"
type input "HAYES COURT"
type input "63 Forest Rd"
type input "Monroe"
type input "[US_STATE]"
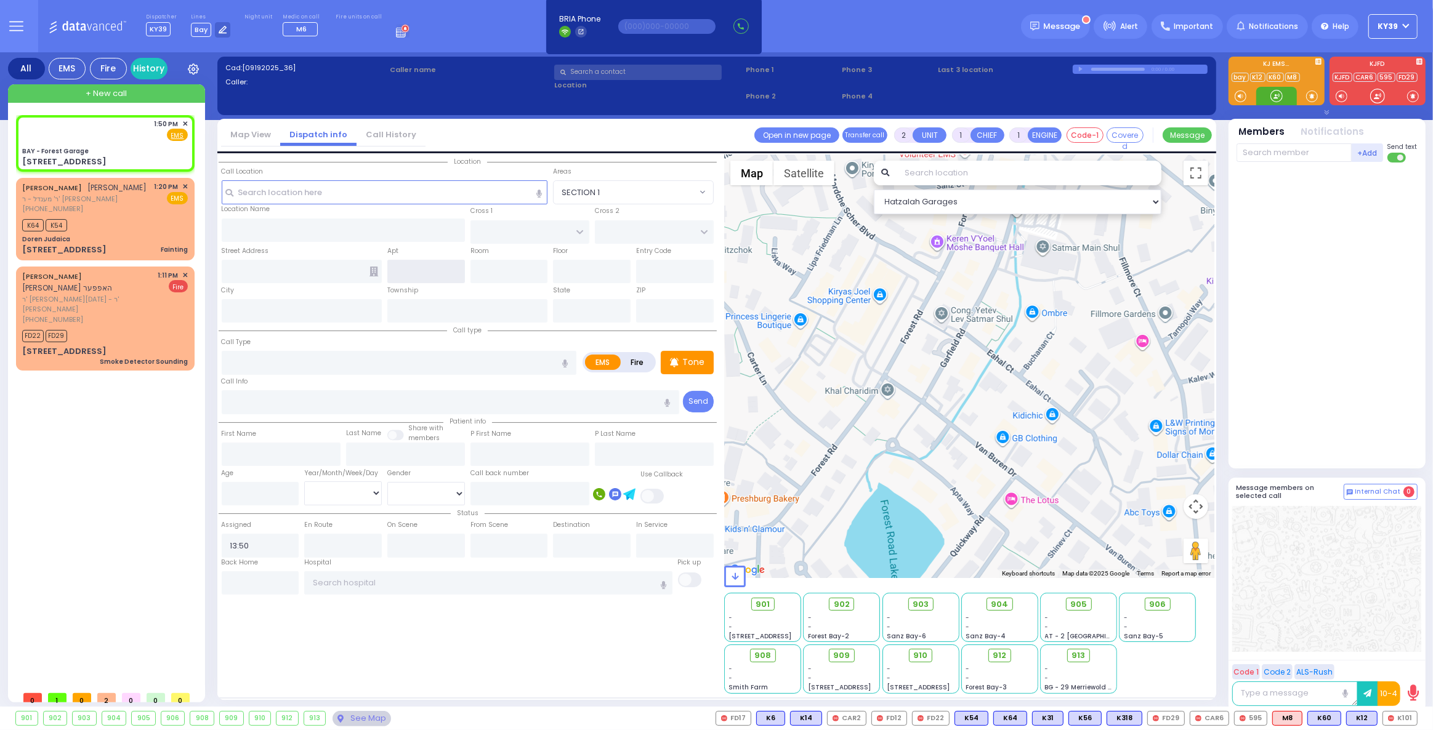
type input "10950"
select select "SECTION 2"
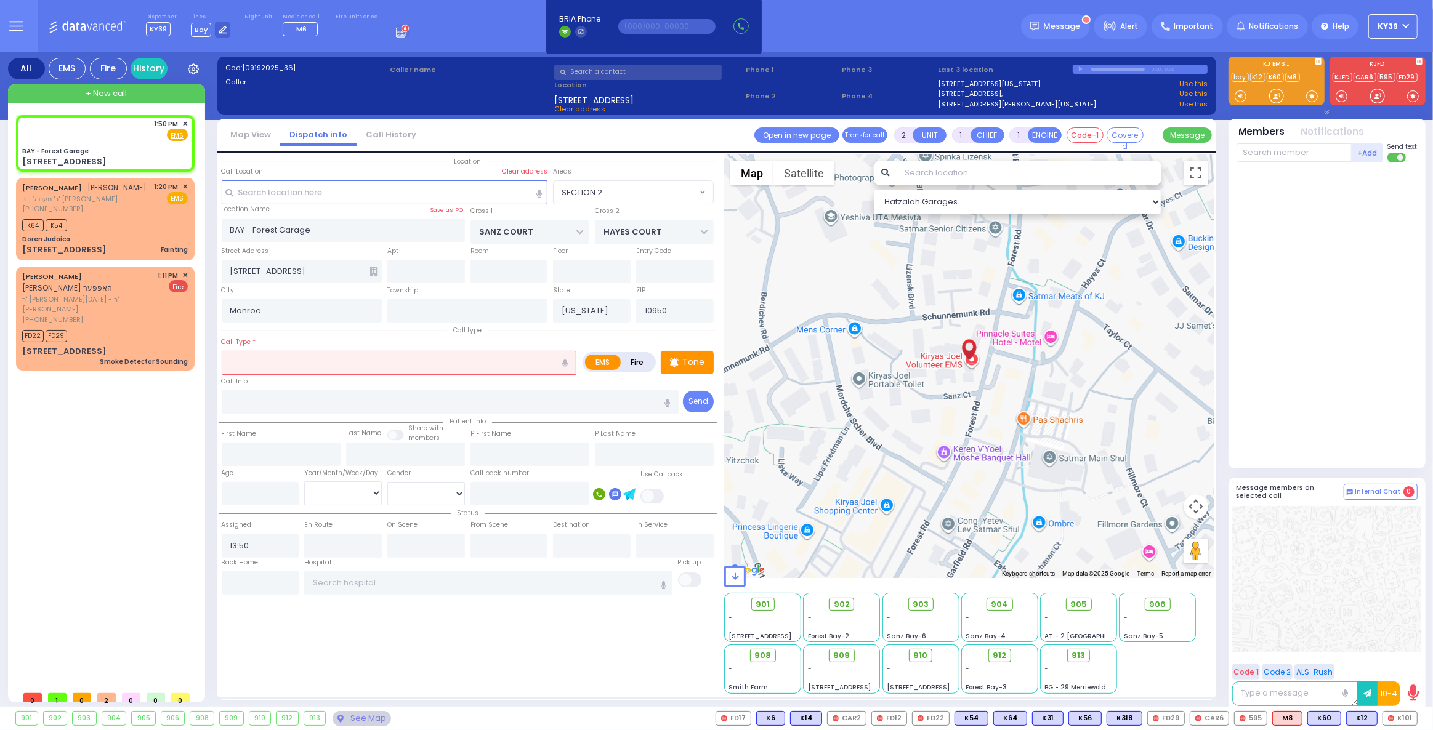
click at [352, 365] on input "text" at bounding box center [399, 362] width 355 height 23
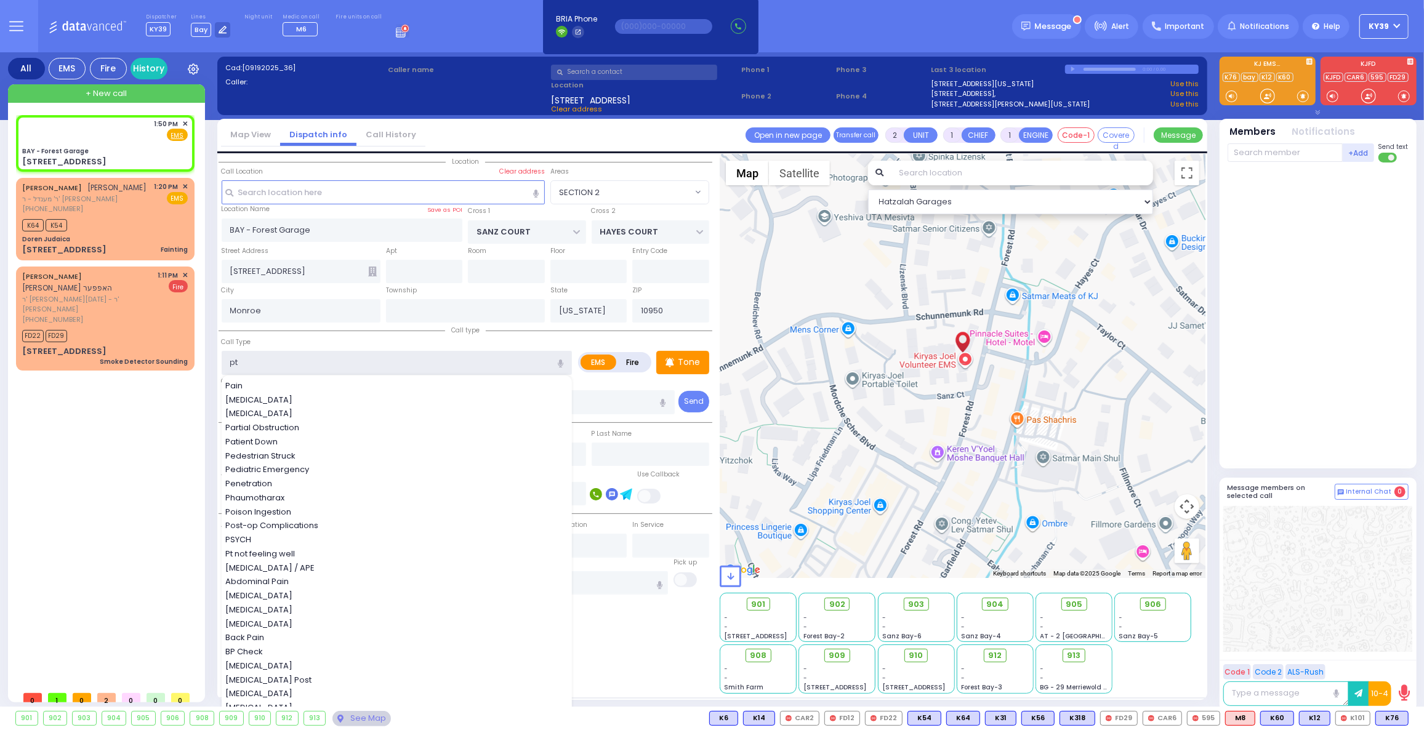
type input "pt"
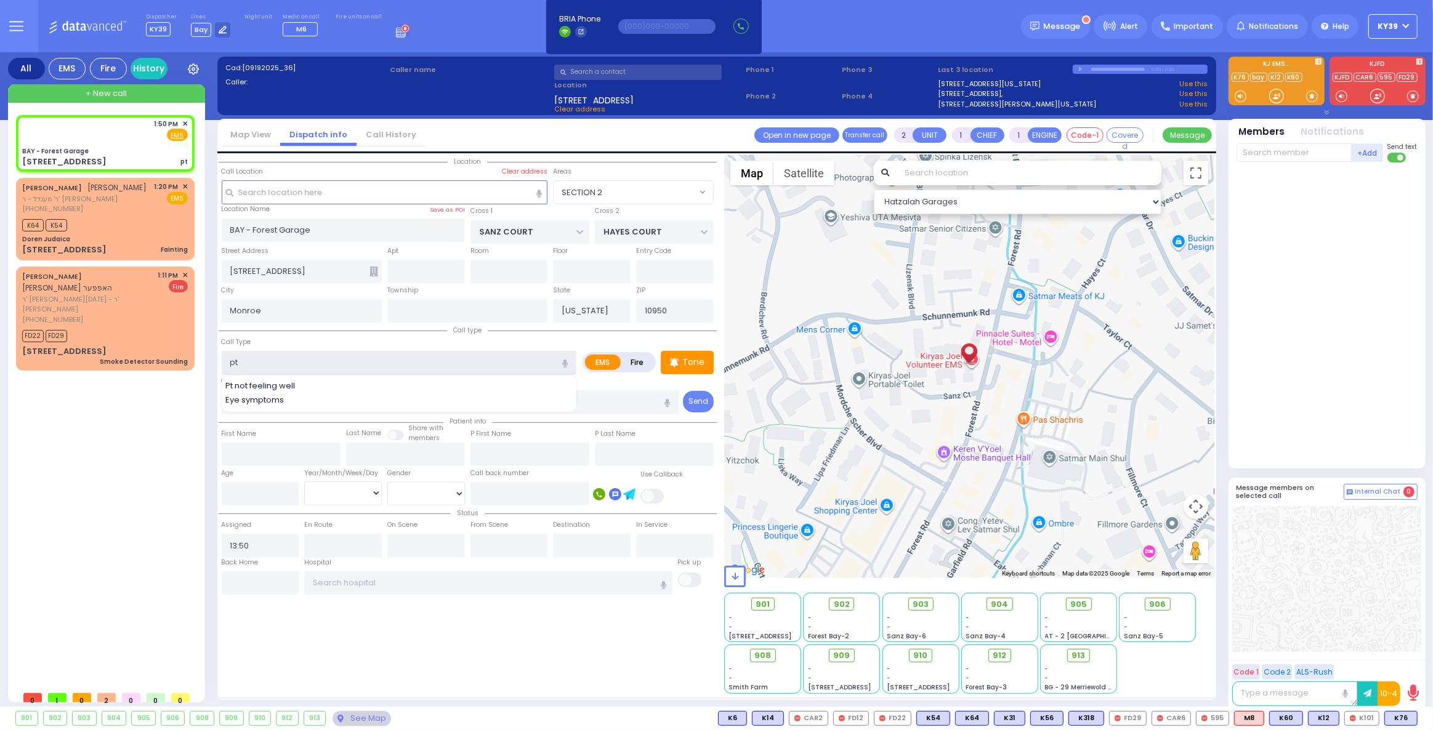
select select
radio input "true"
select select
select select "Hatzalah Garages"
select select "SECTION 2"
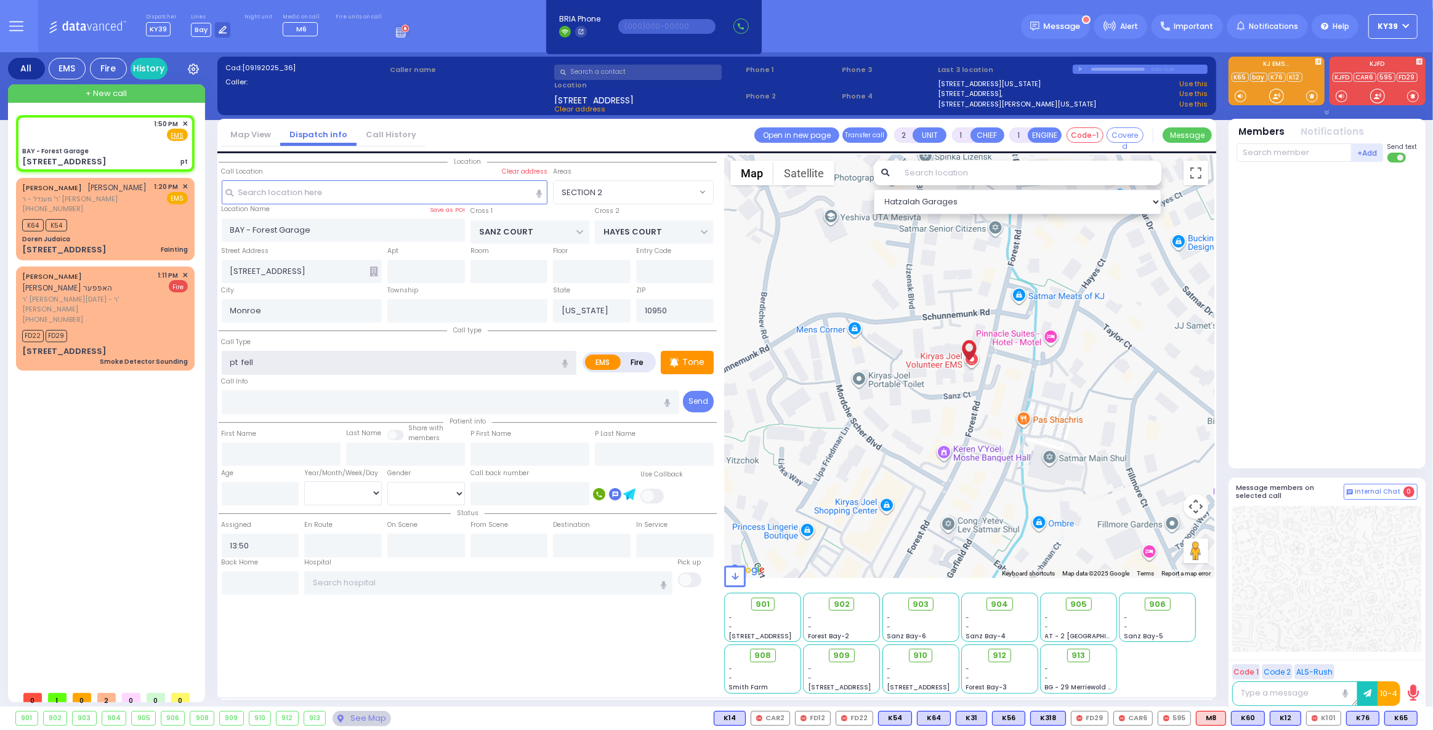
type input "pt fell"
click at [116, 431] on div "1:50 PM ✕ EMS pt K64" at bounding box center [107, 400] width 183 height 570
select select
radio input "true"
select select
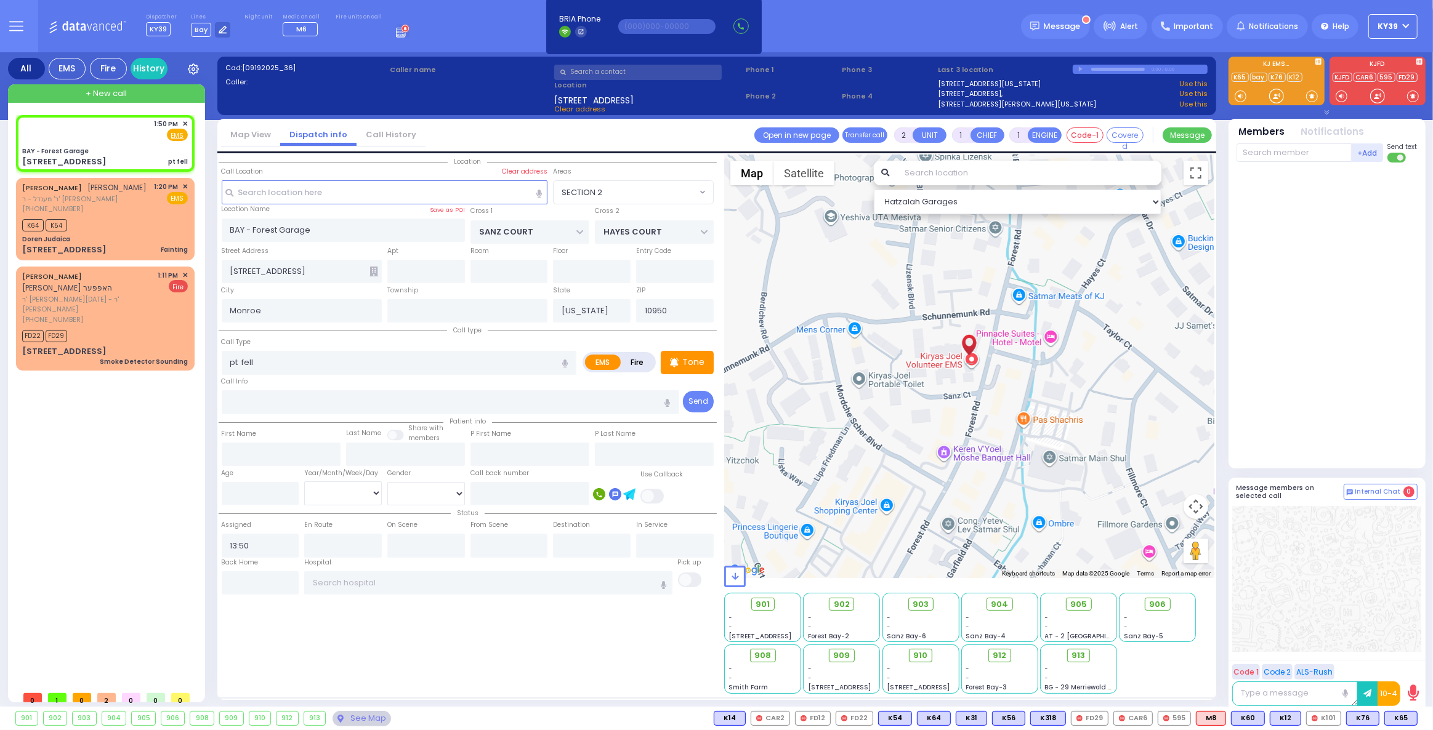
select select "Hatzalah Garages"
select select "SECTION 2"
click at [1362, 718] on span "K76" at bounding box center [1362, 719] width 32 height 14
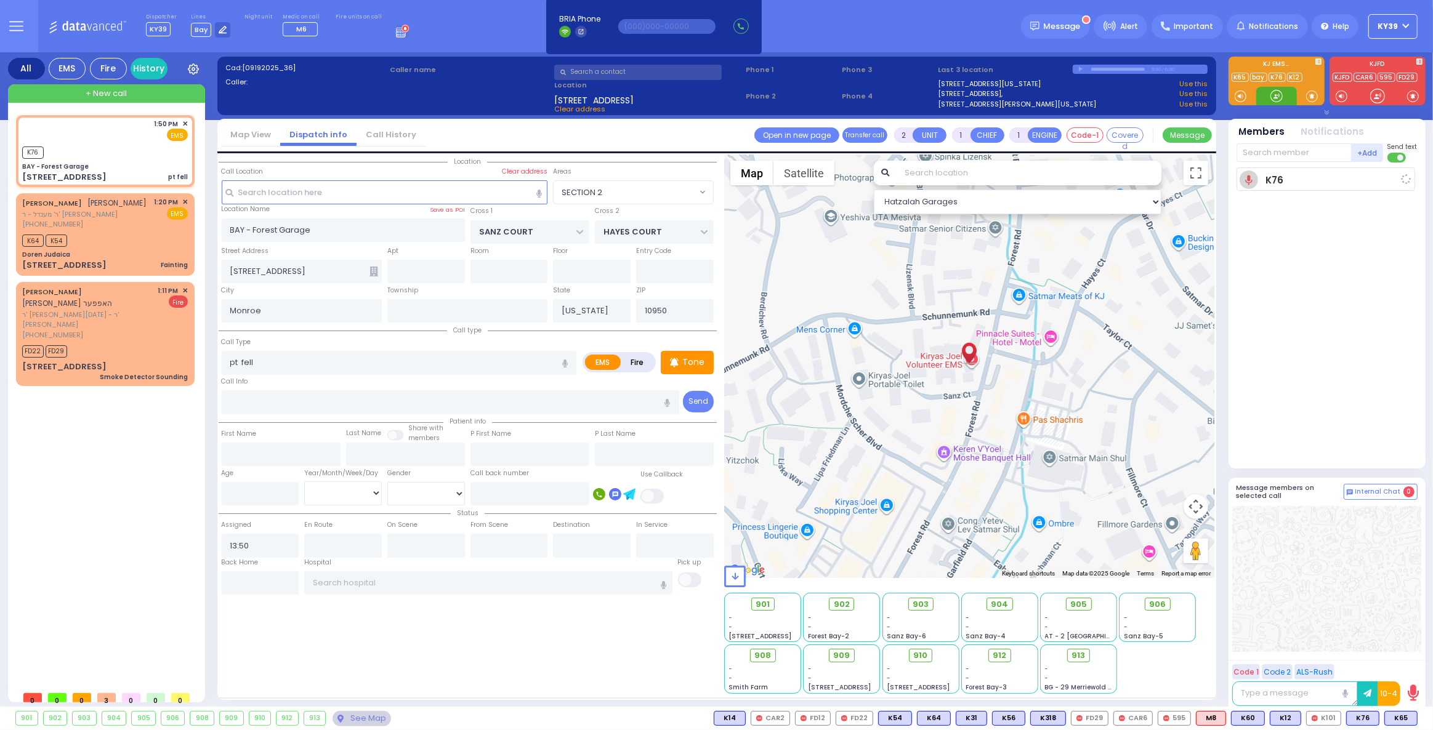
select select
radio input "true"
select select
type input "13:51"
select select "Hatzalah Garages"
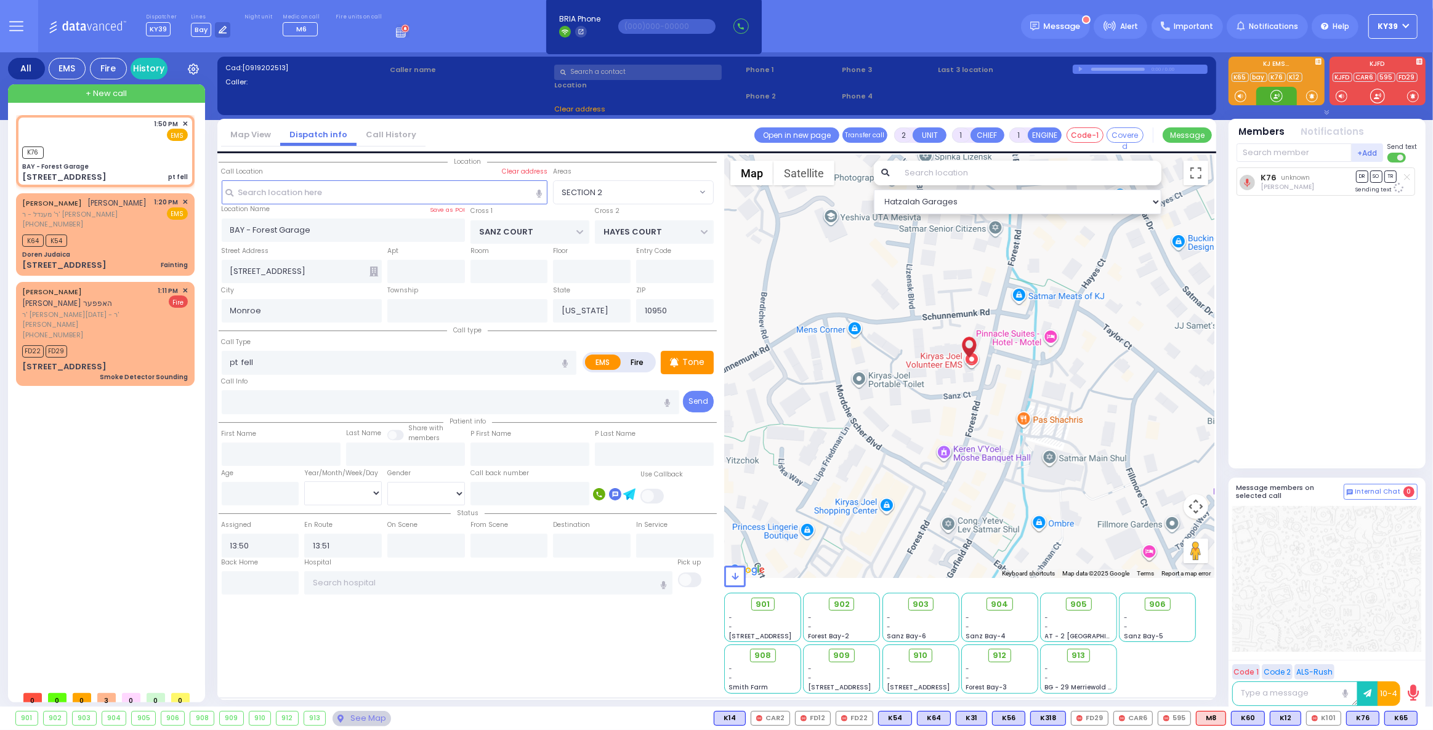
select select "SECTION 2"
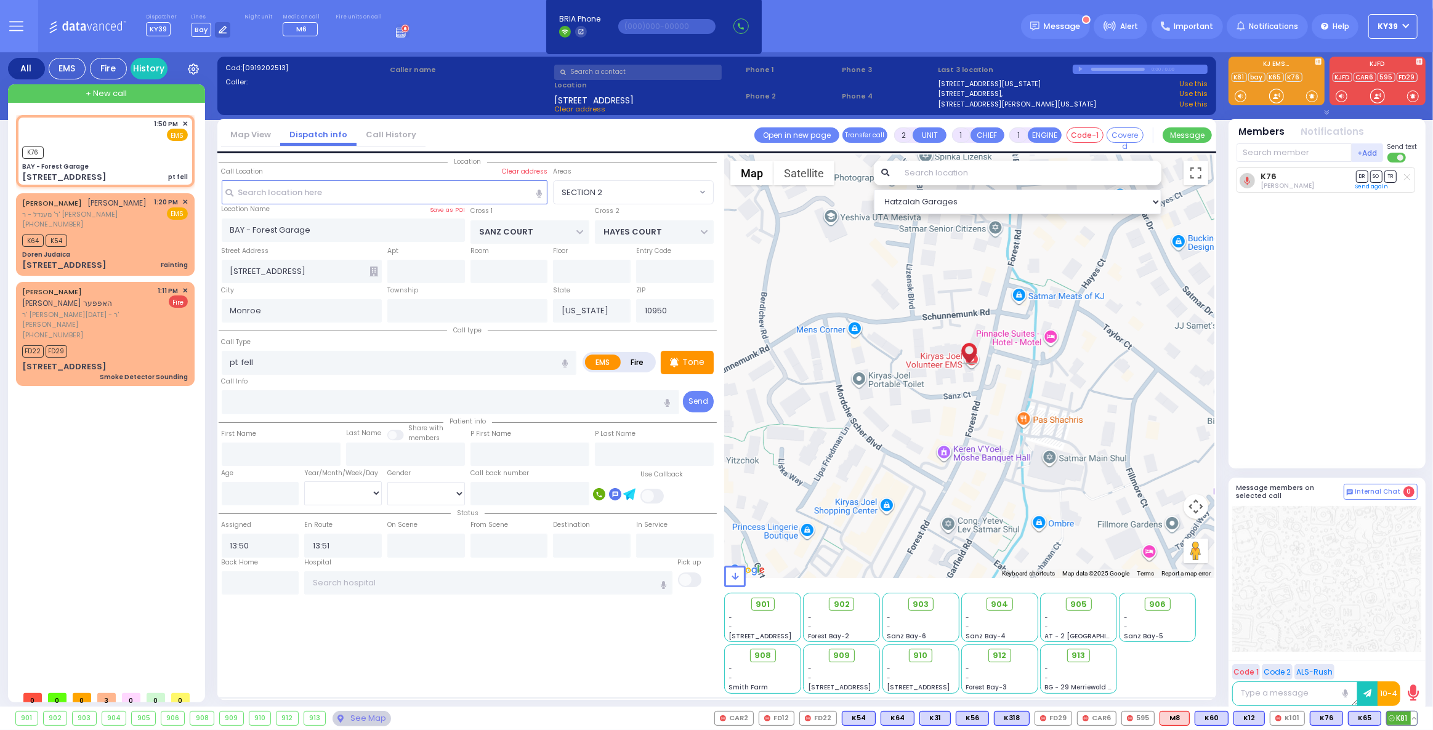
click at [1402, 714] on span "K81" at bounding box center [1401, 719] width 30 height 14
select select
radio input "true"
select select
select select "Hatzalah Garages"
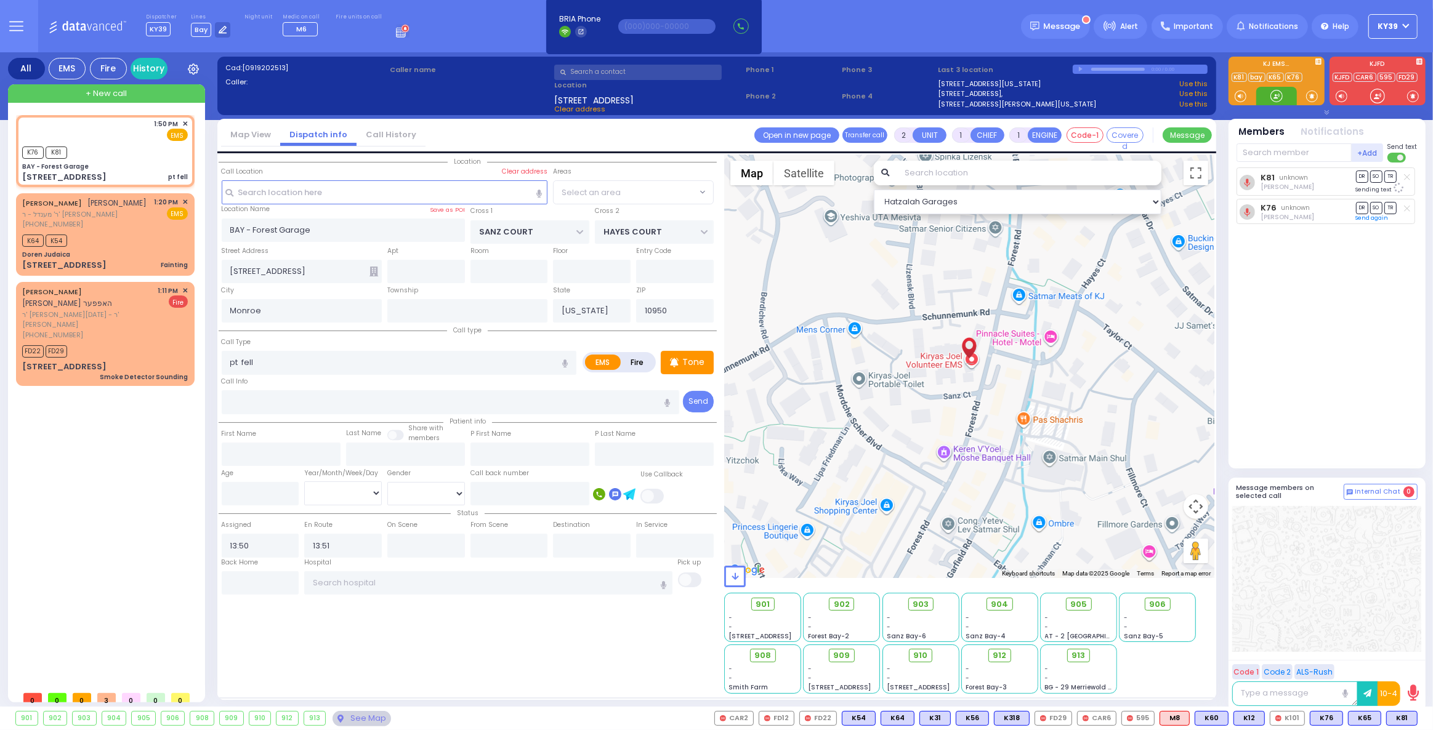
select select "SECTION 2"
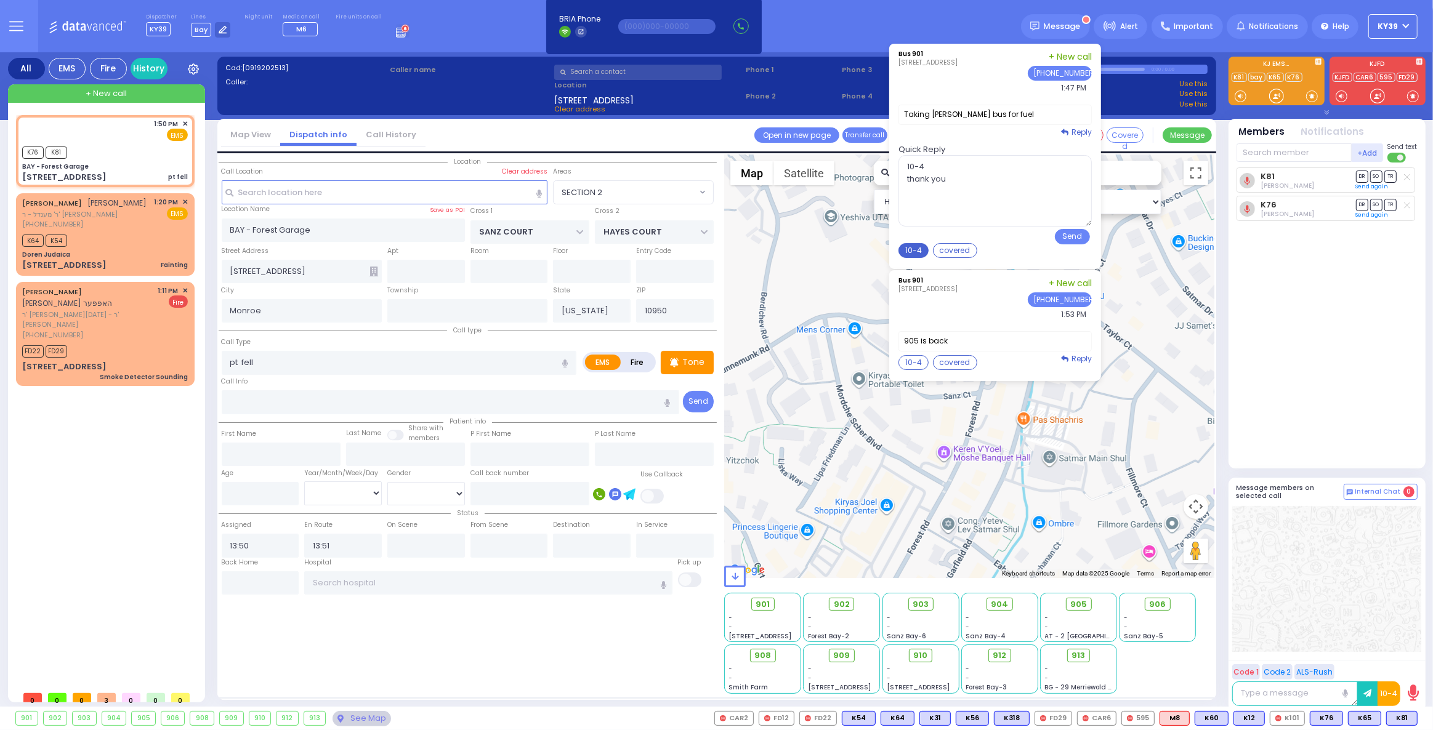
click at [922, 251] on button "10-4" at bounding box center [913, 250] width 30 height 15
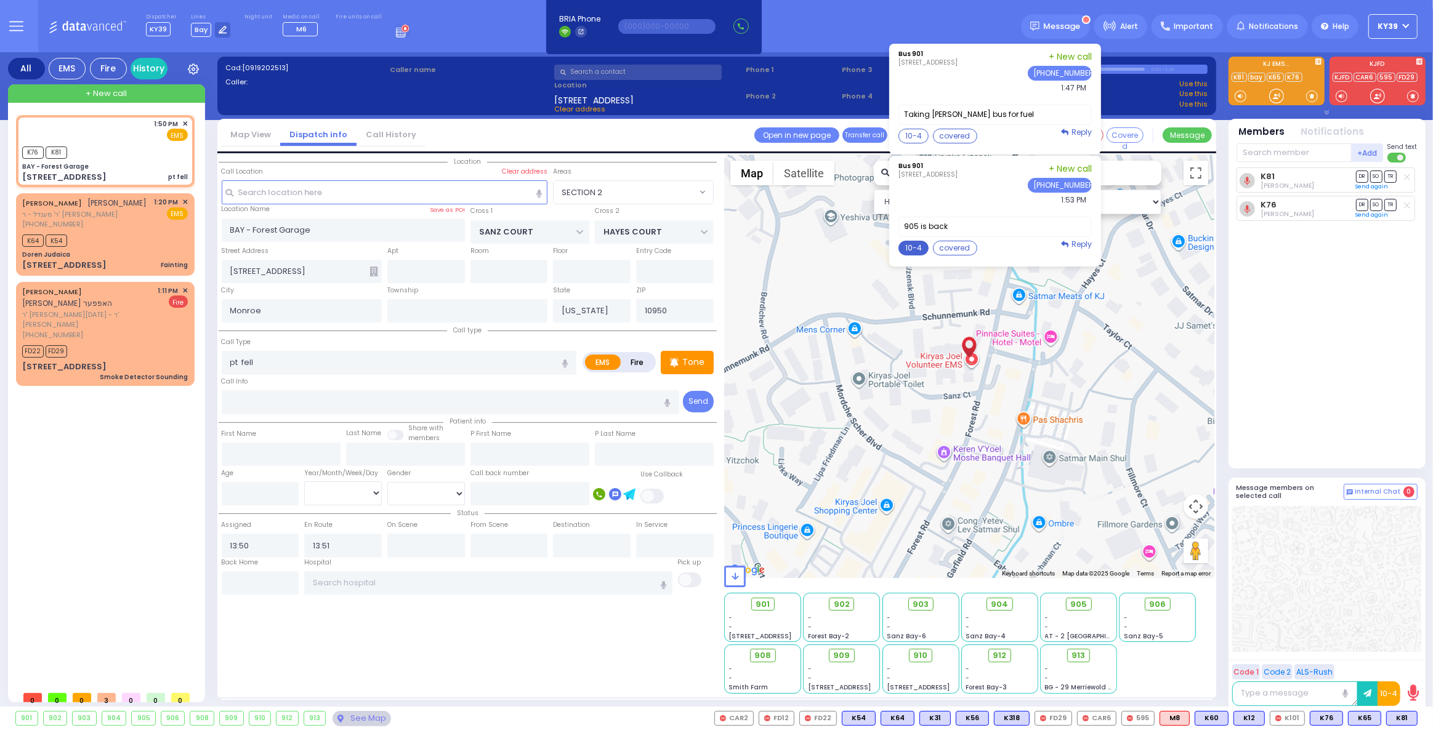
click at [927, 248] on button "10-4" at bounding box center [913, 248] width 30 height 15
type textarea "10-4 thank you"
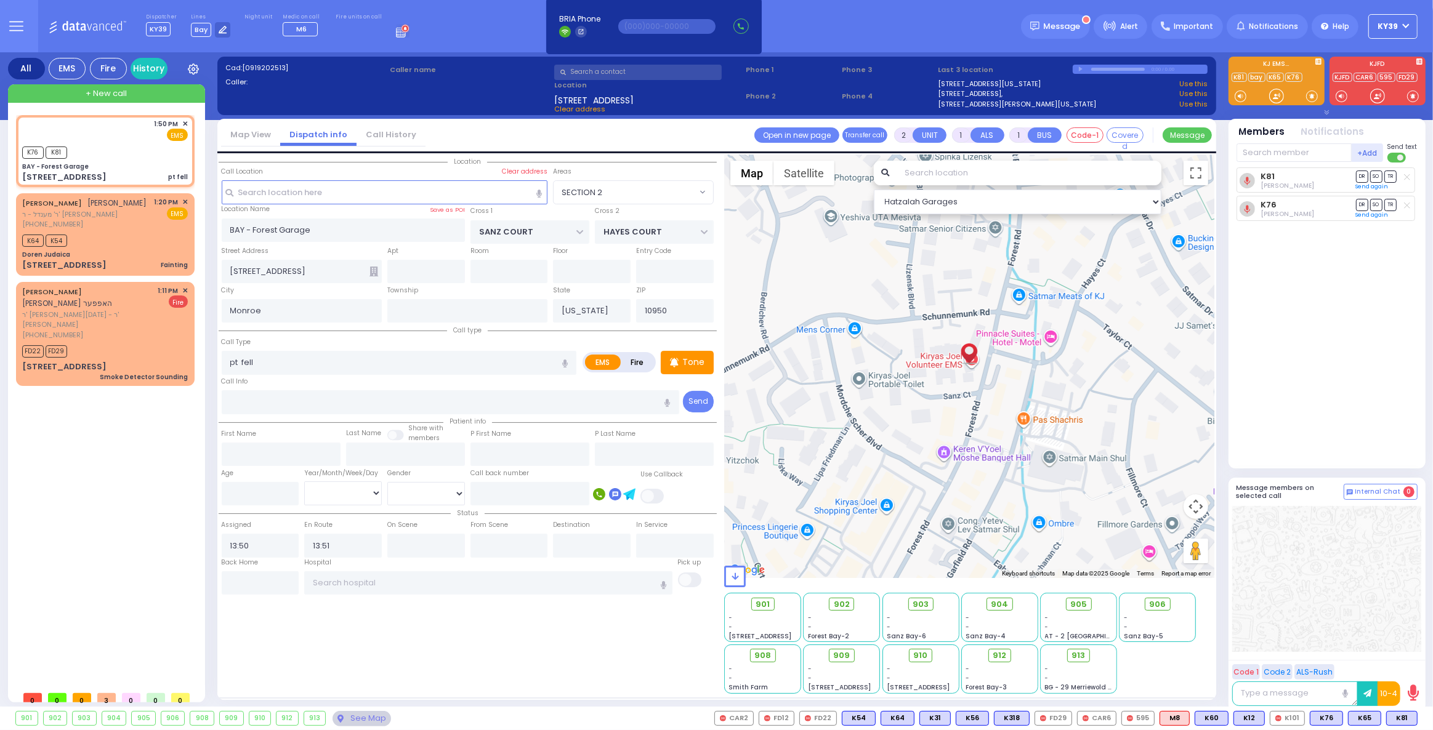
click at [569, 70] on input "text" at bounding box center [637, 72] width 167 height 15
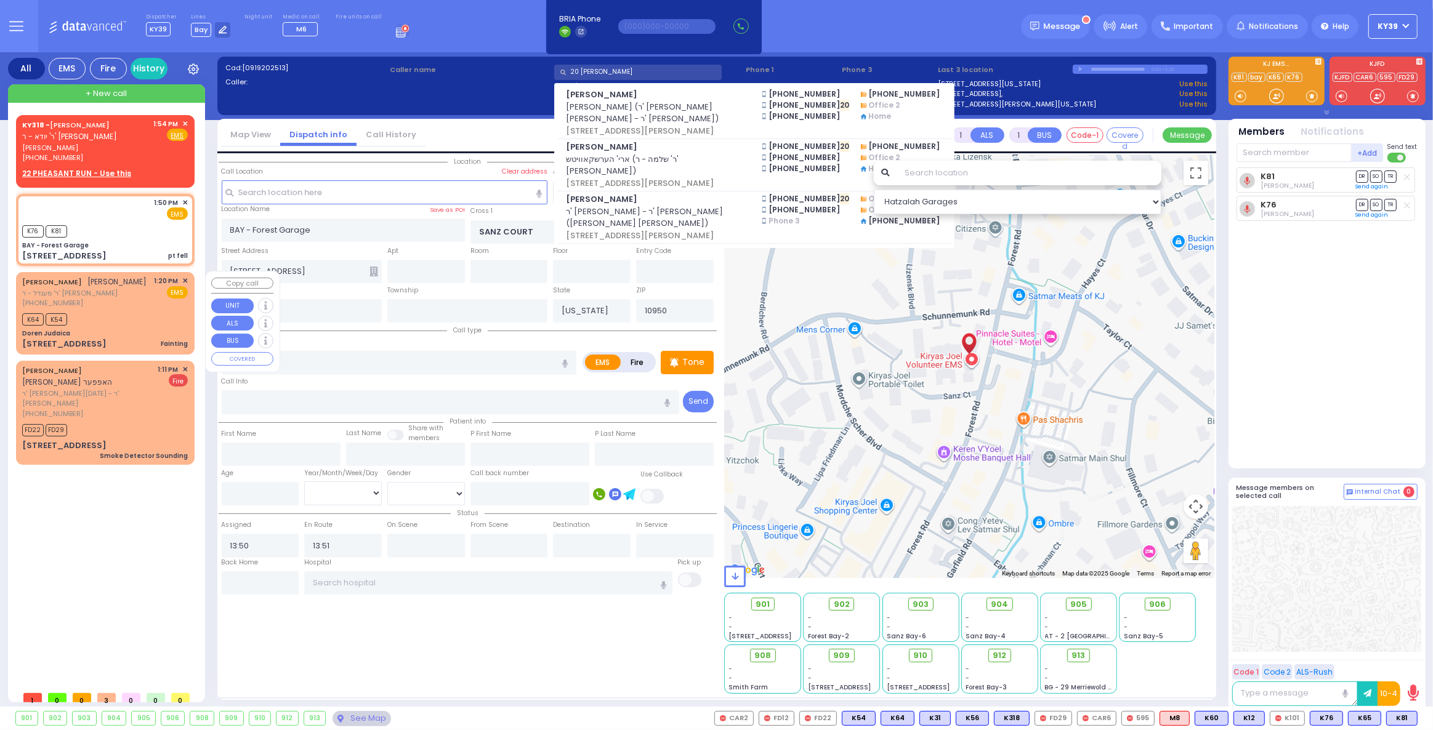
type input "20 heather r"
click at [133, 295] on div "JOSEPH HANDLER יוסף הענדלער ר' מענדל - ר' חיים משה קעניגסבערג (347) 623-5486 1:…" at bounding box center [105, 292] width 166 height 33
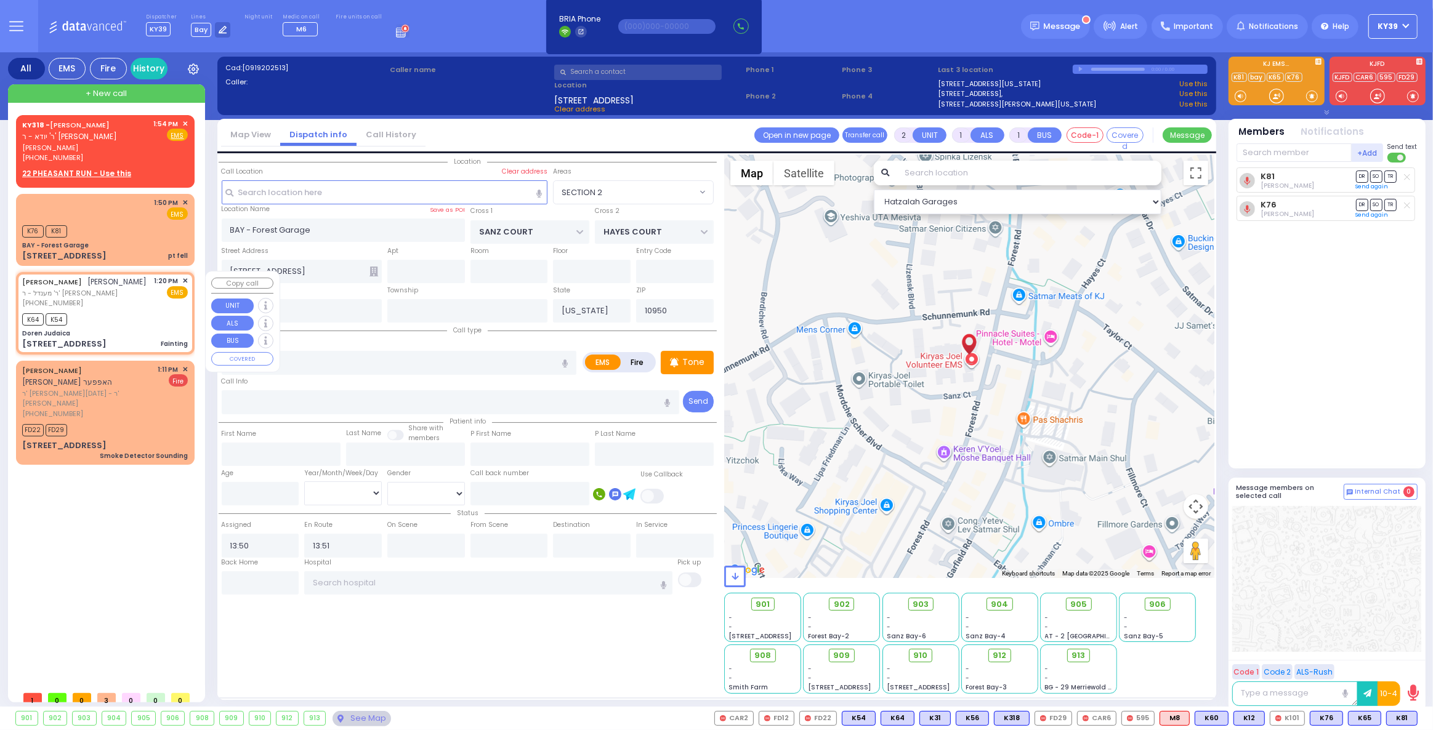
select select
type input "Fainting"
radio input "true"
type input "JOSEPH"
type input "HANDLER"
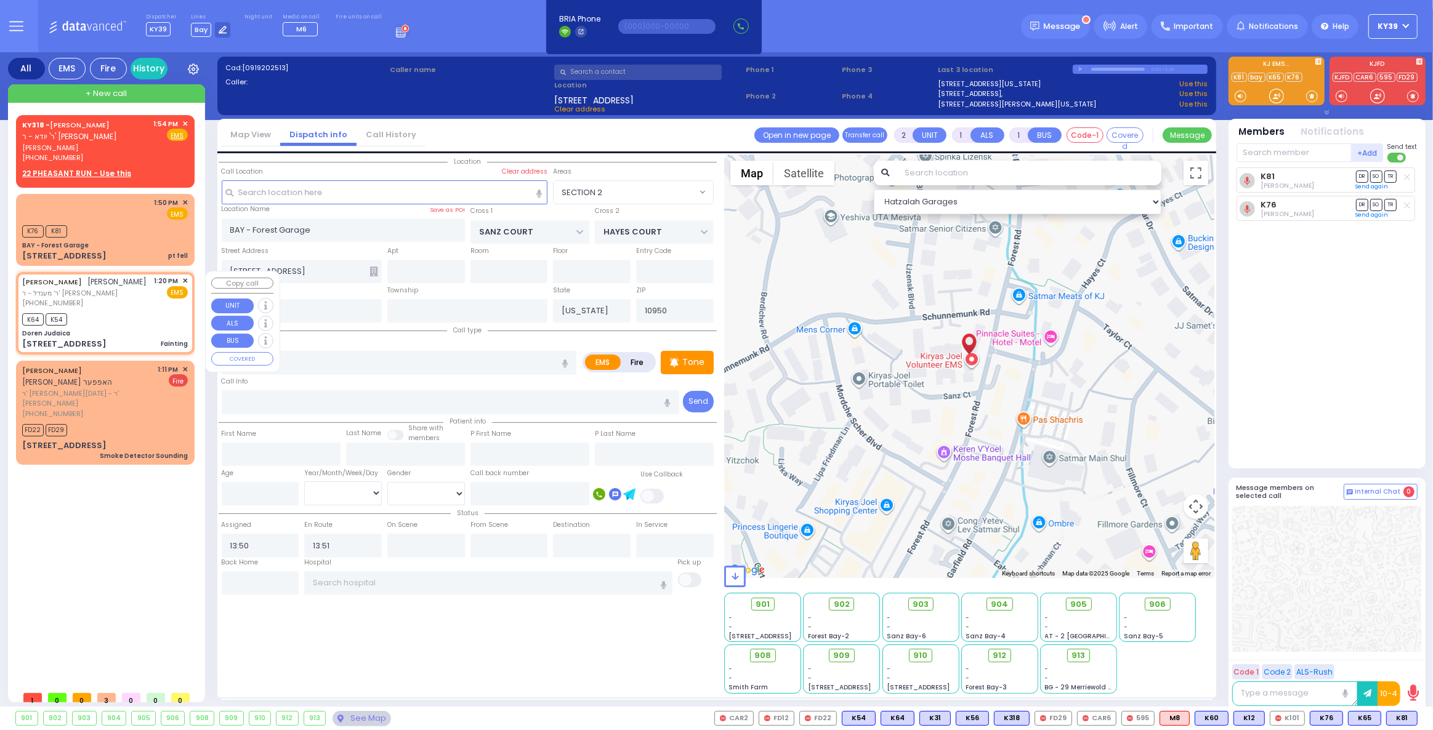
select select
type input "13:20"
type input "13:21"
type input "Doren Judaica"
type input "EAHAL COURT"
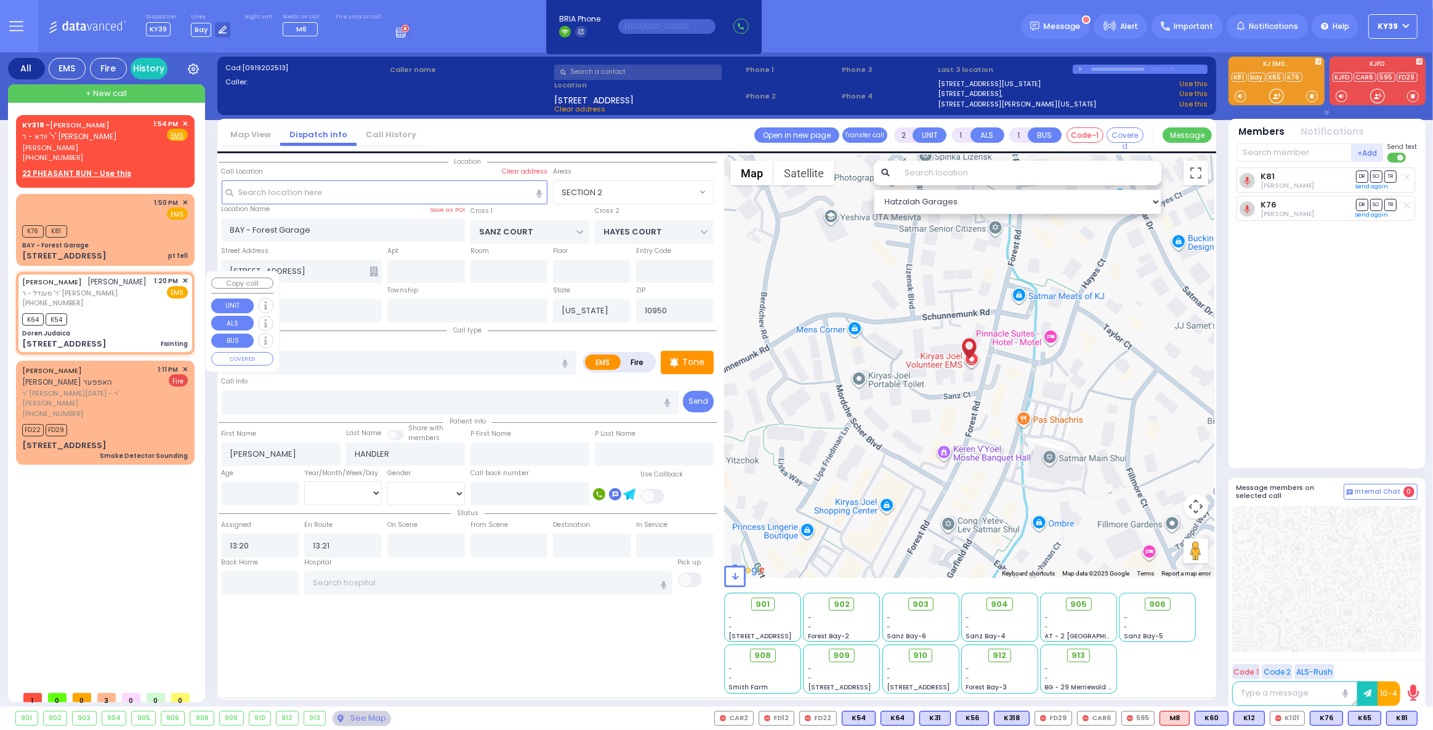
type input "[PERSON_NAME] DR"
type input "[STREET_ADDRESS]"
select select "SECTION 1"
select select "Hatzalah Garages"
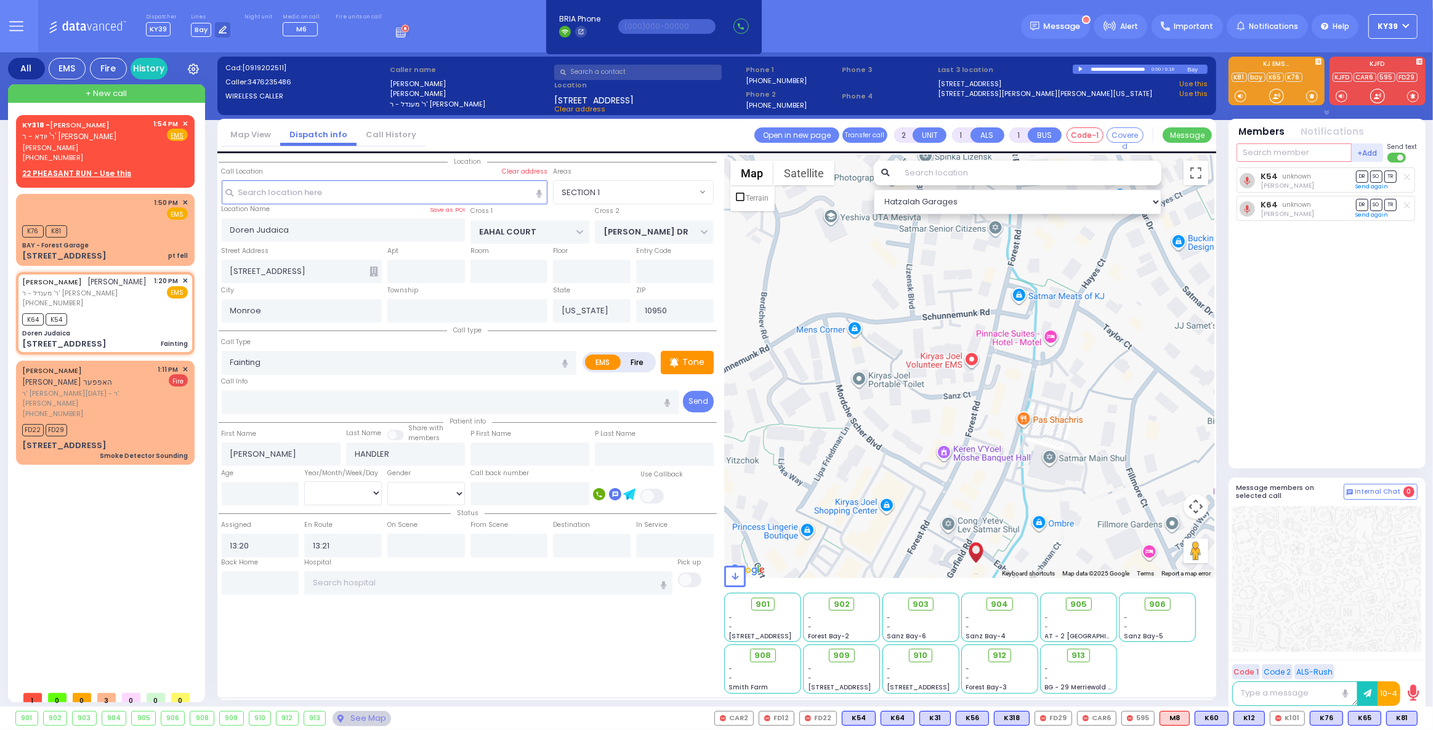
click at [1266, 148] on input "text" at bounding box center [1293, 152] width 115 height 18
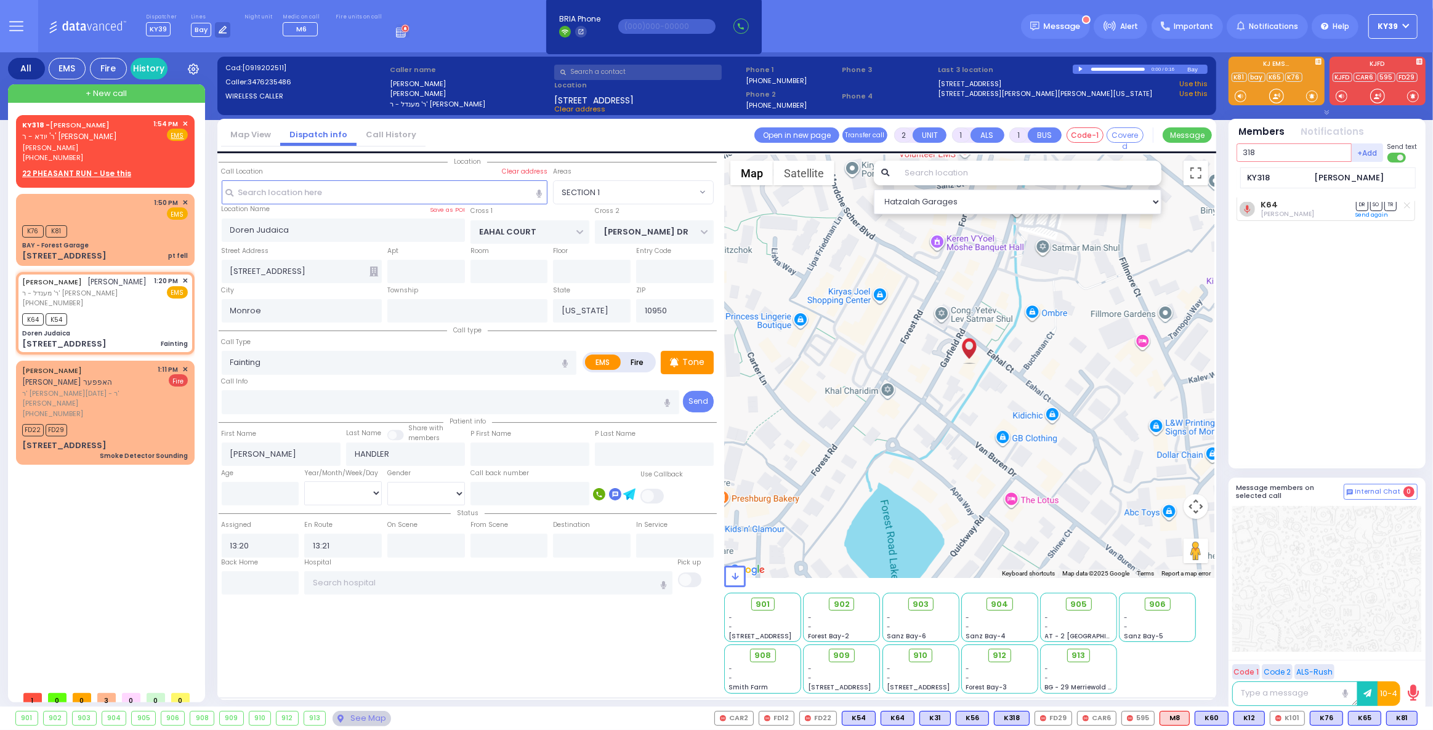
type input "318"
select select
radio input "true"
select select
select select "Hatzalah Garages"
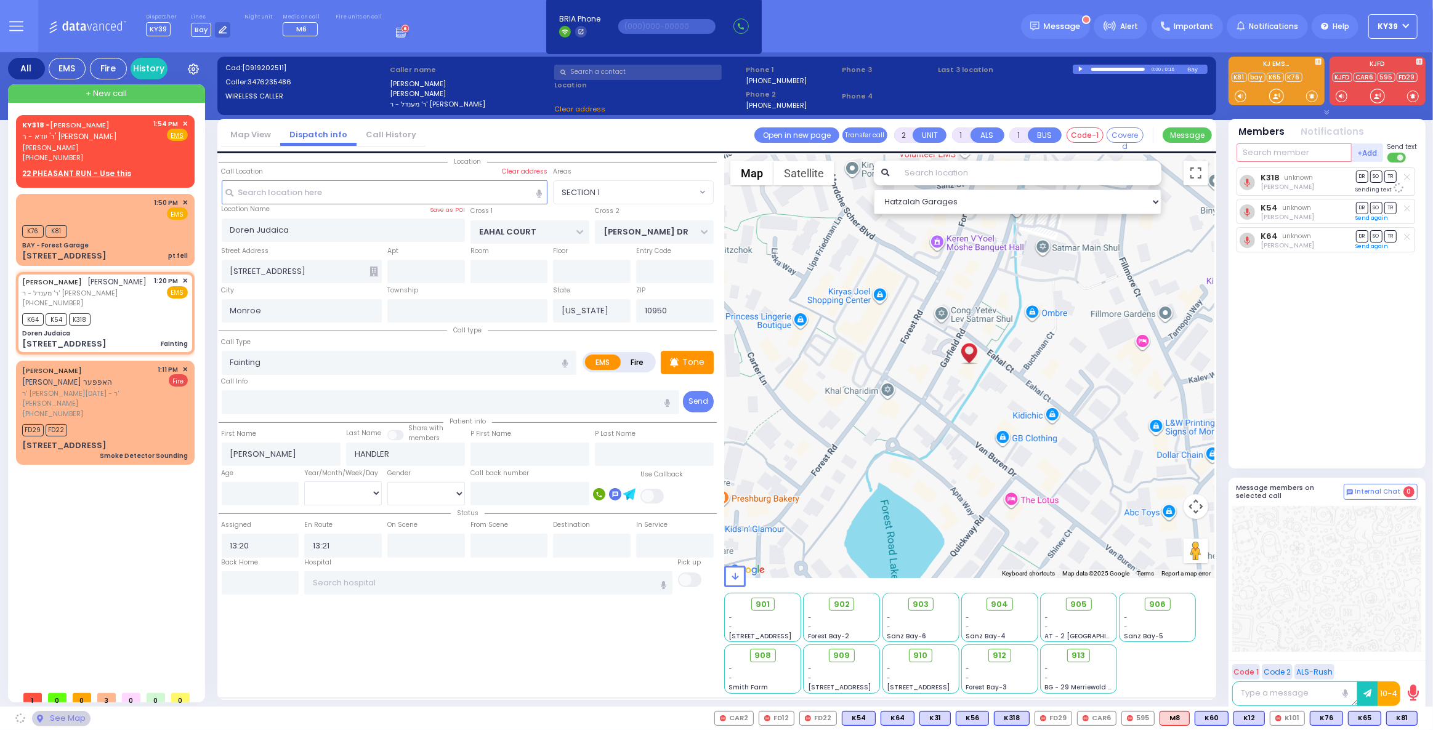
select select "SECTION 1"
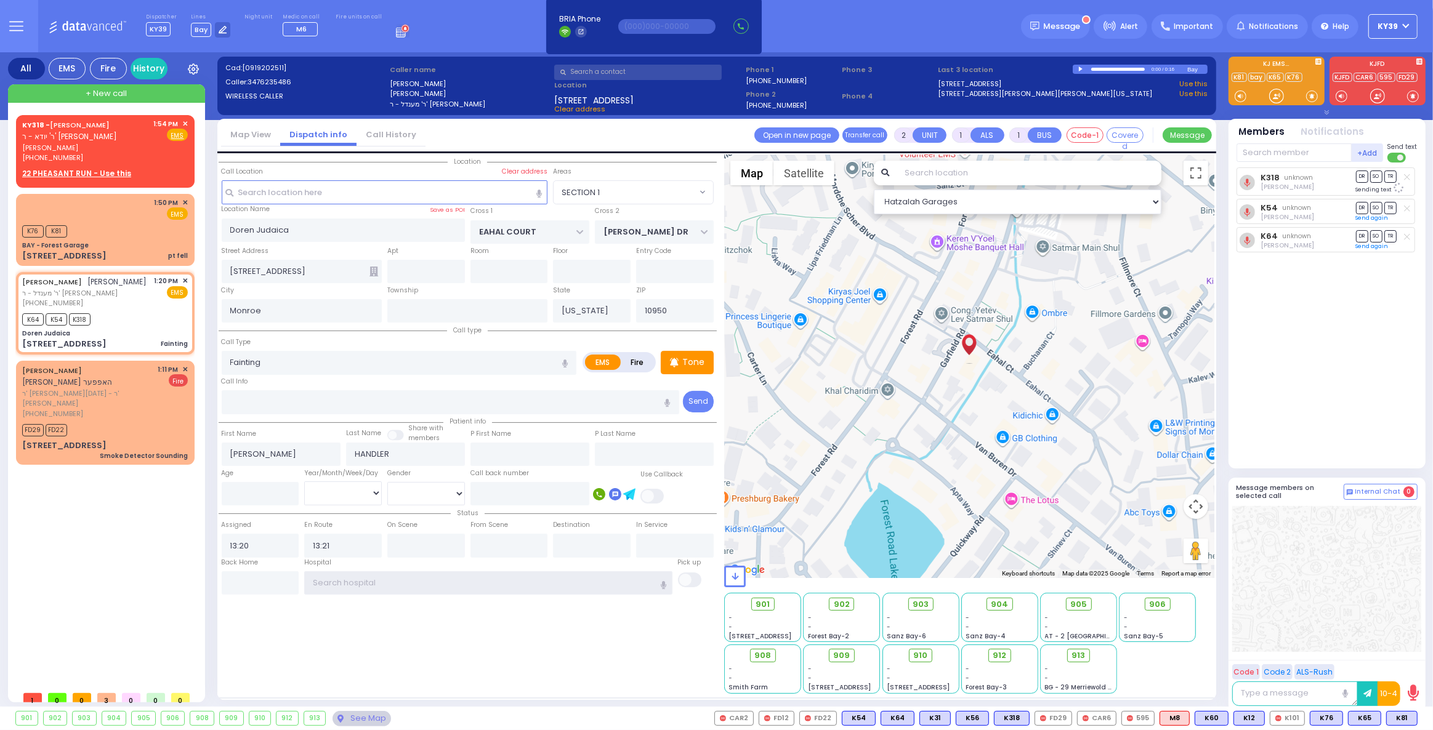
click at [371, 579] on input "text" at bounding box center [488, 582] width 368 height 23
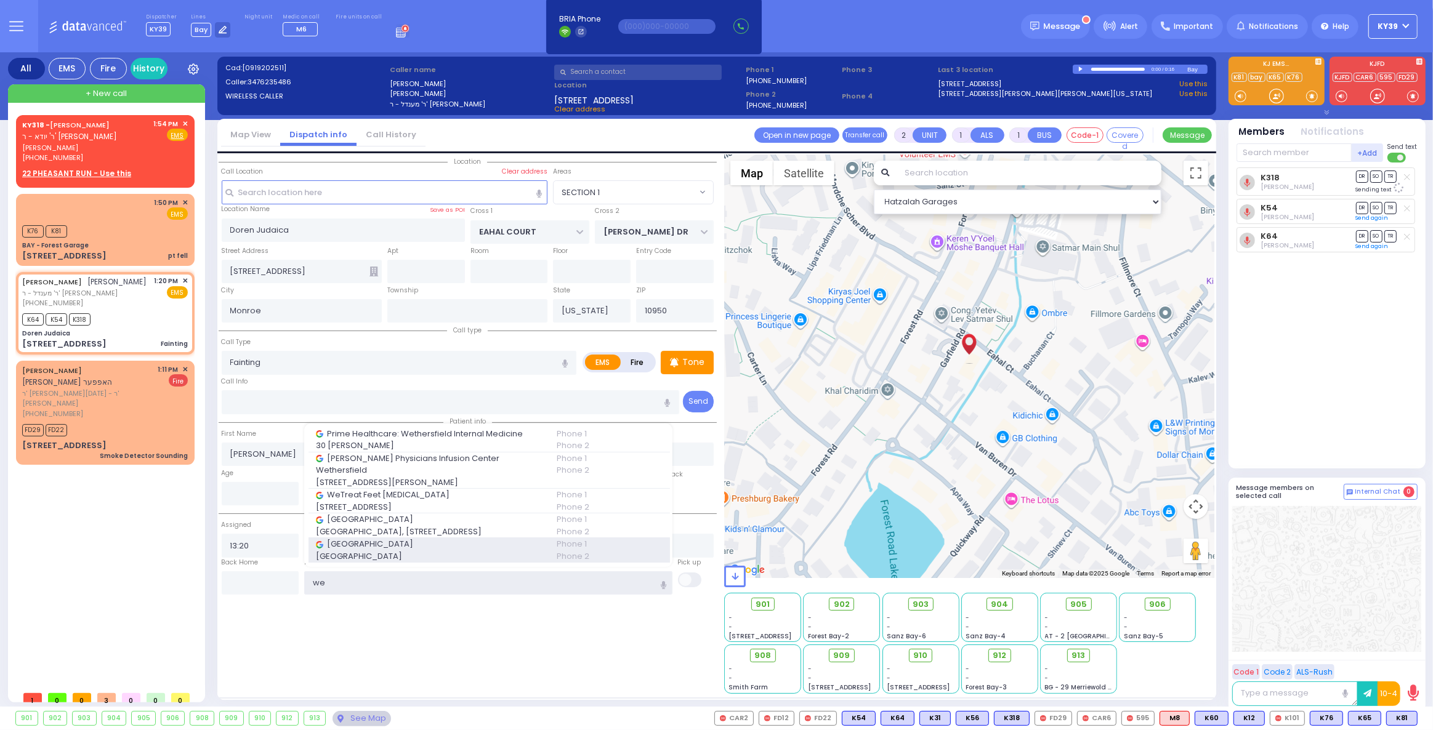
type input "w"
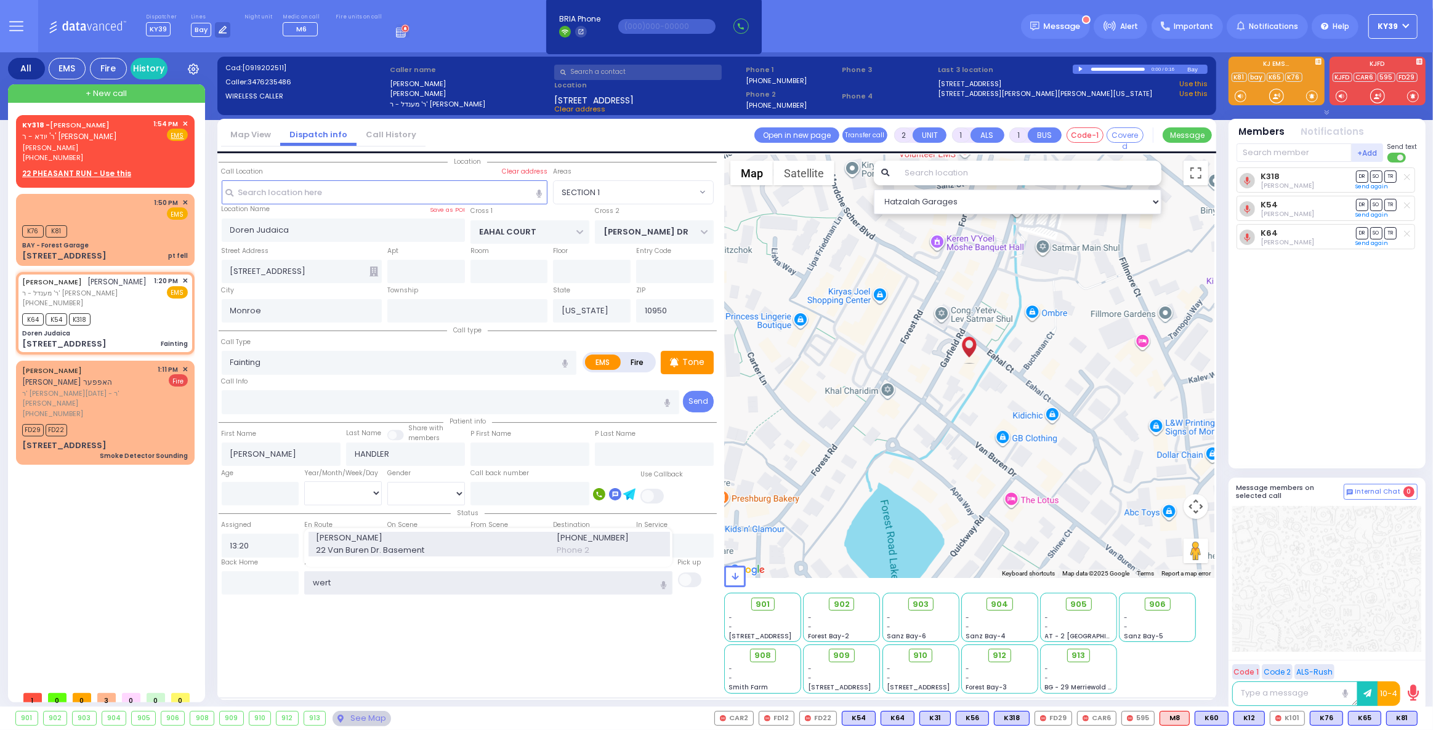
type input "wert"
click at [344, 545] on span "22 Van Buren Dr. Basement" at bounding box center [428, 550] width 225 height 12
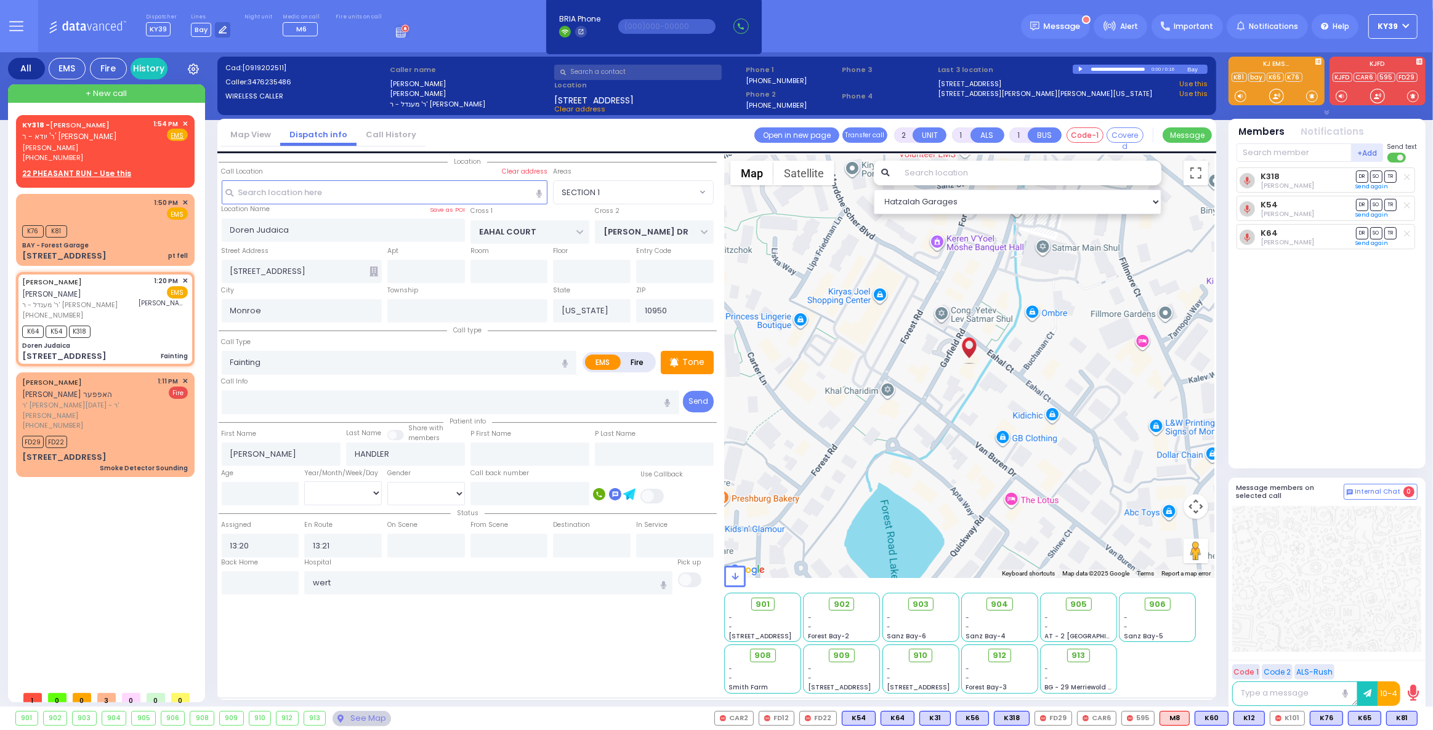
select select
radio input "true"
select select
type input "Dr Wertzberger"
select select "SECTION 1"
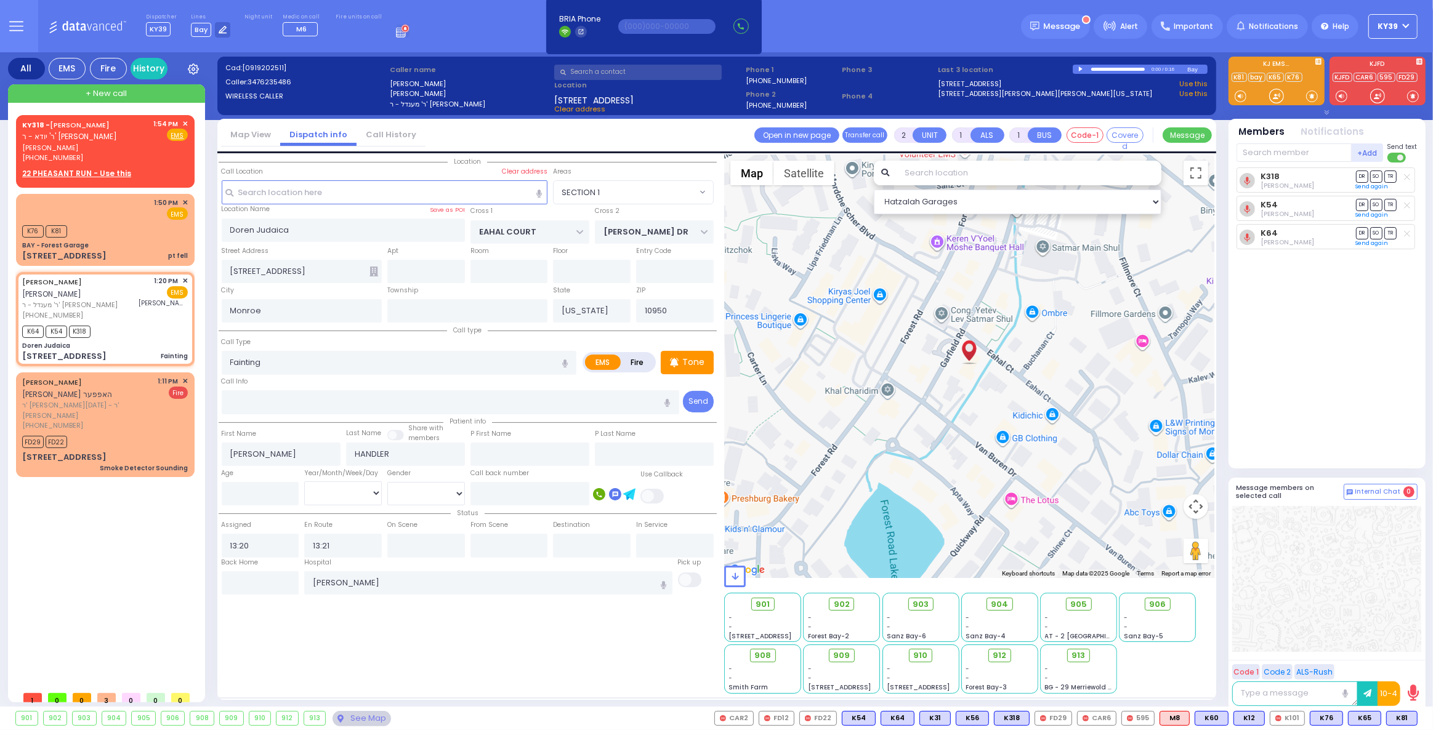
select select "Hatzalah Garages"
click at [597, 75] on input "text" at bounding box center [637, 72] width 167 height 15
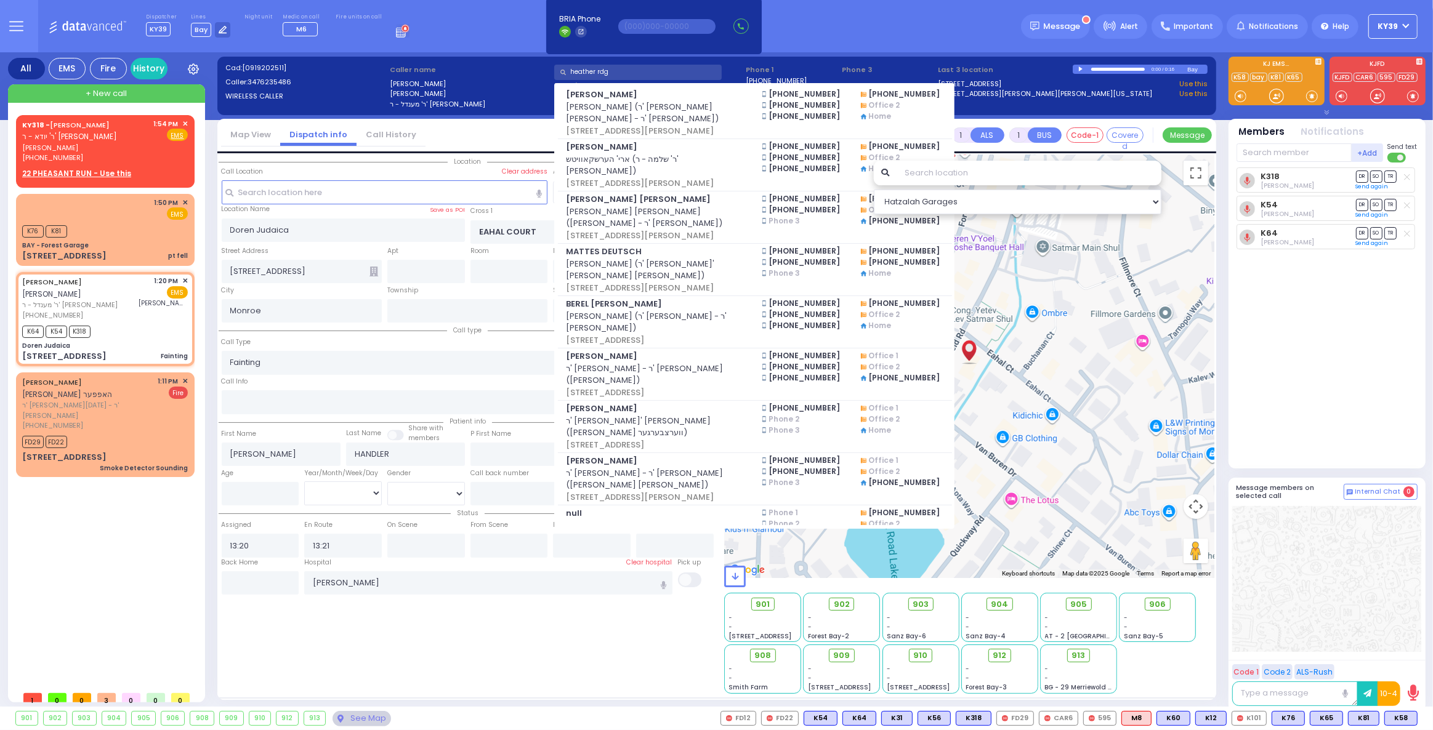
type input "heather rdg"
click at [497, 643] on div "Location ZIP" at bounding box center [468, 424] width 498 height 539
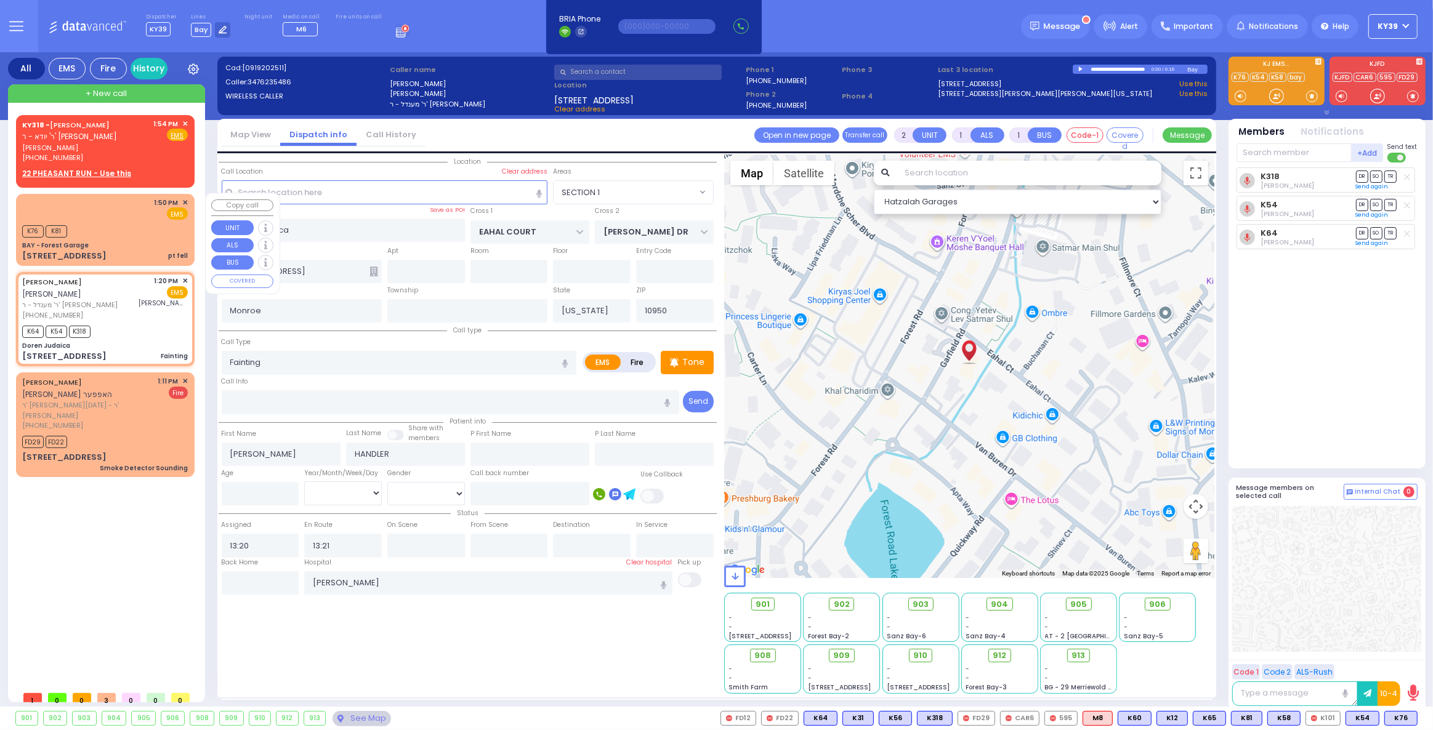
click at [147, 225] on div "K76 K81" at bounding box center [105, 229] width 166 height 15
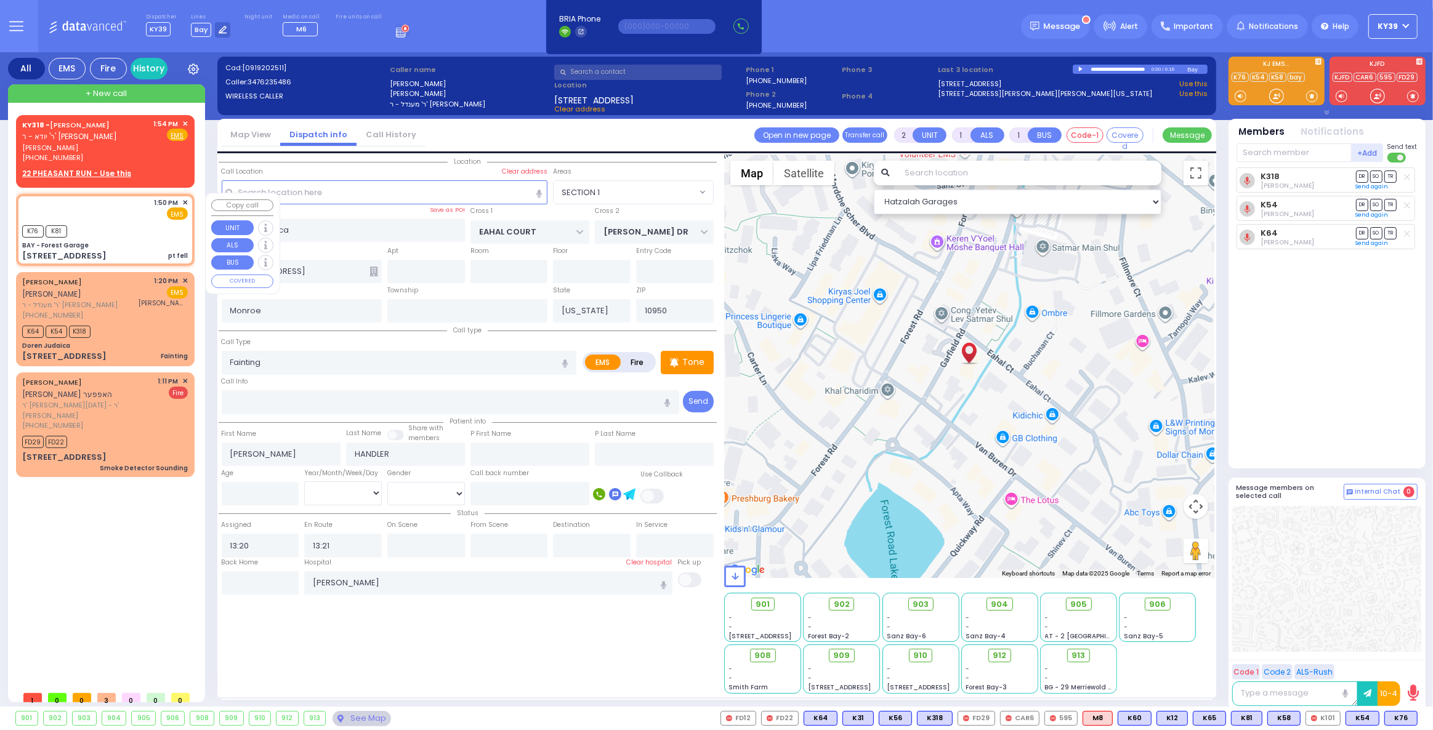
select select
type input "pt fell"
radio input "true"
select select
type input "13:50"
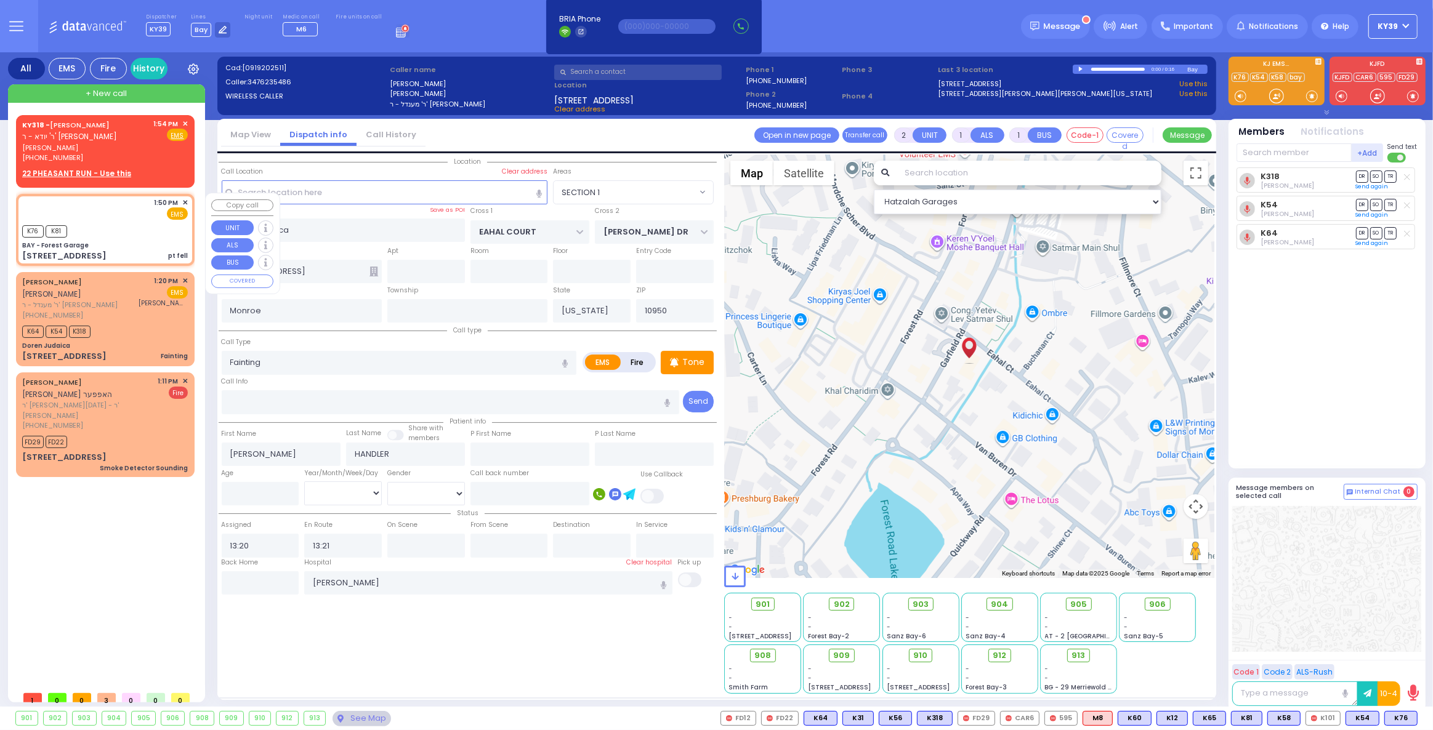
type input "13:51"
type input "BAY - Forest Garage"
type input "SANZ COURT"
type input "HAYES COURT"
type input "[STREET_ADDRESS]"
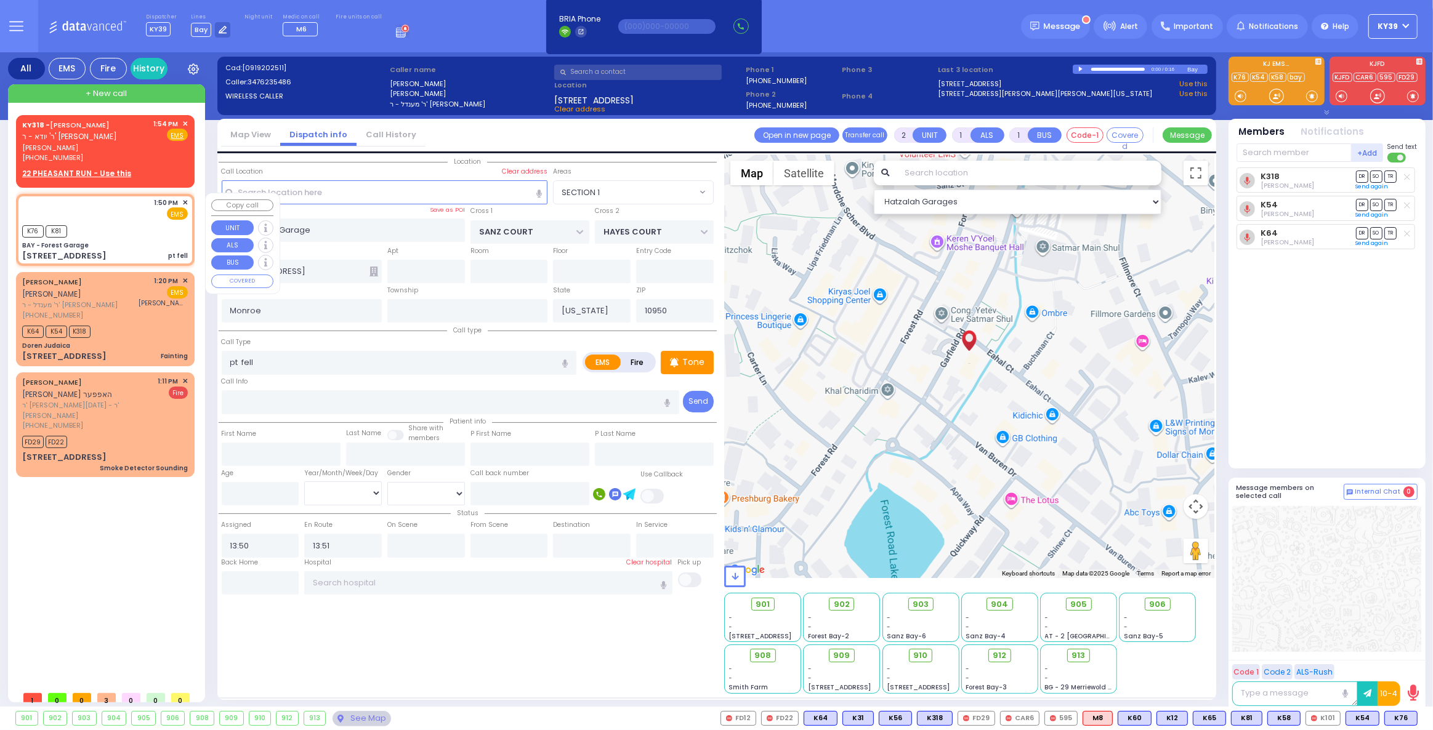
select select "Hatzalah Garages"
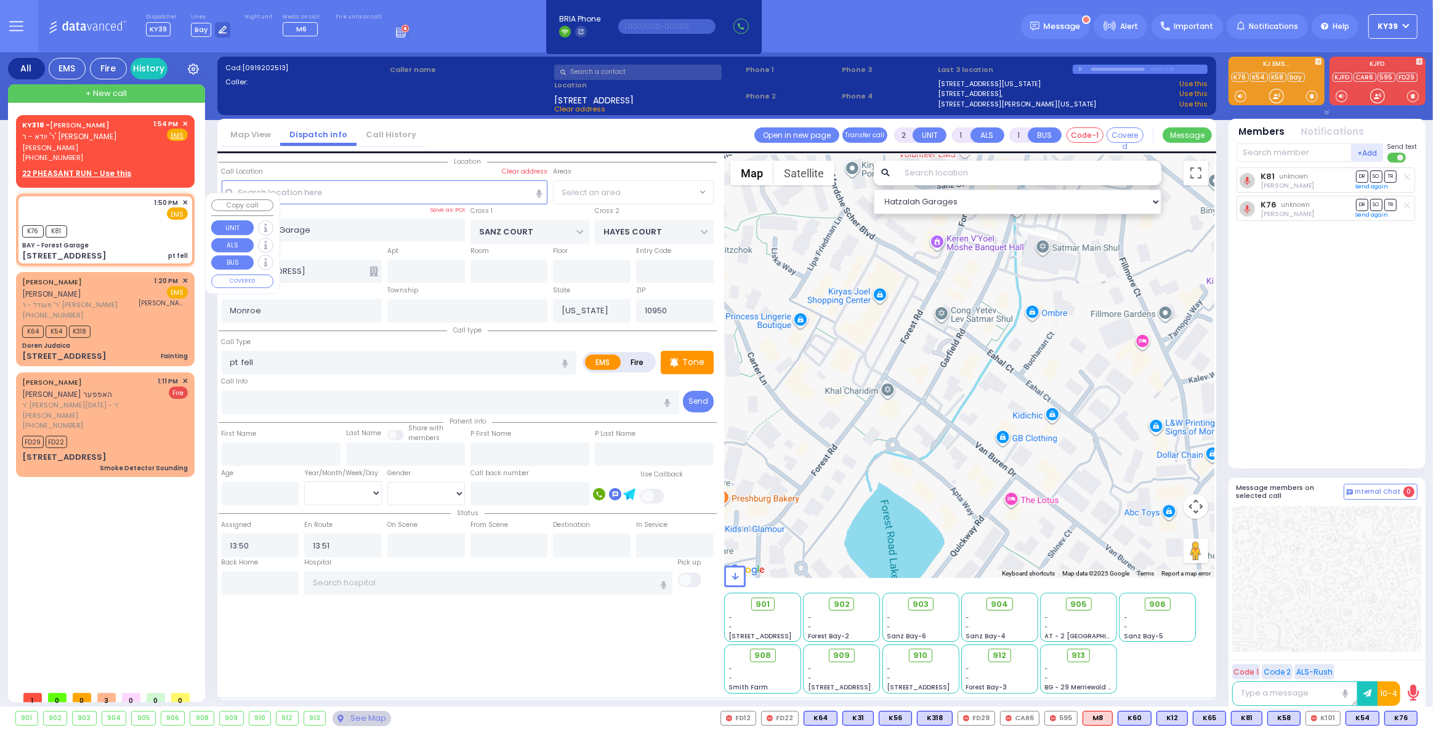
select select "SECTION 2"
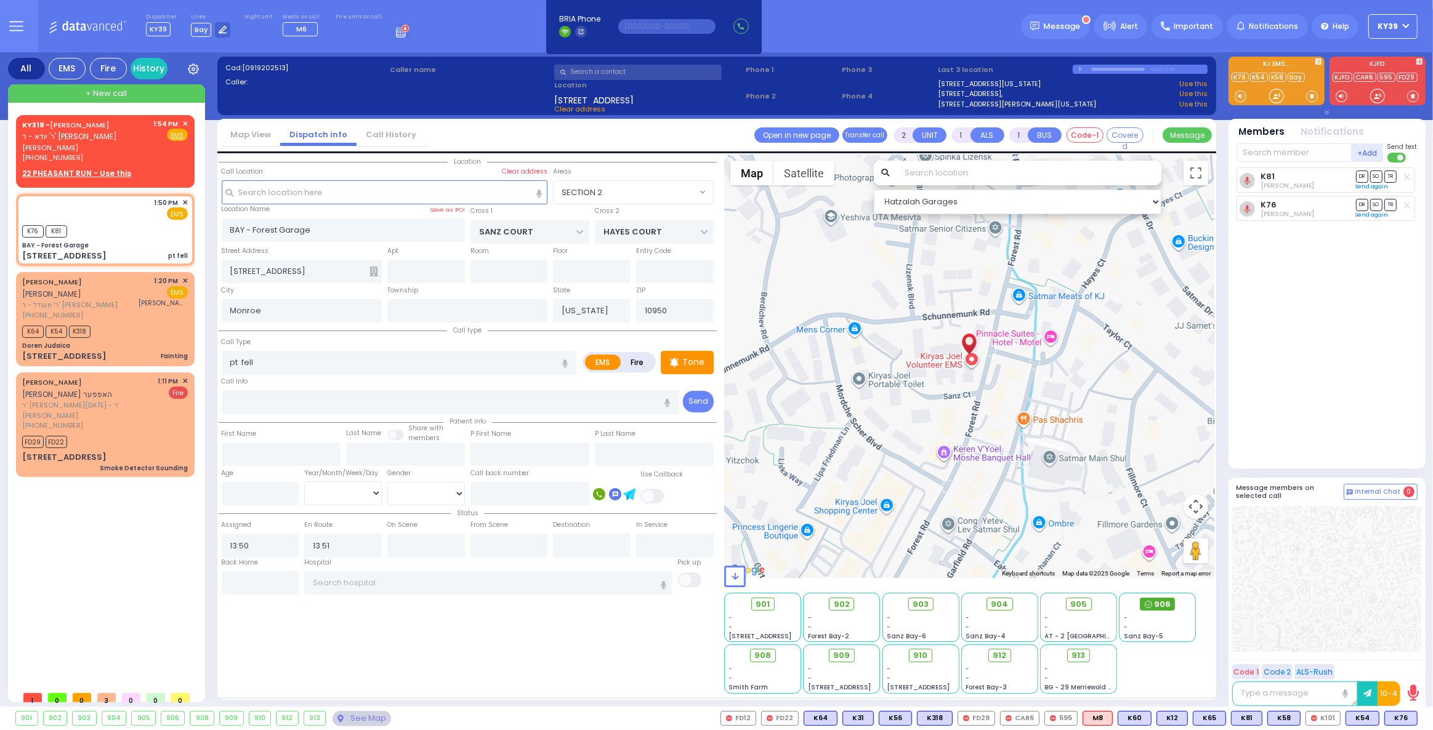
click at [1153, 606] on div "906" at bounding box center [1157, 605] width 35 height 14
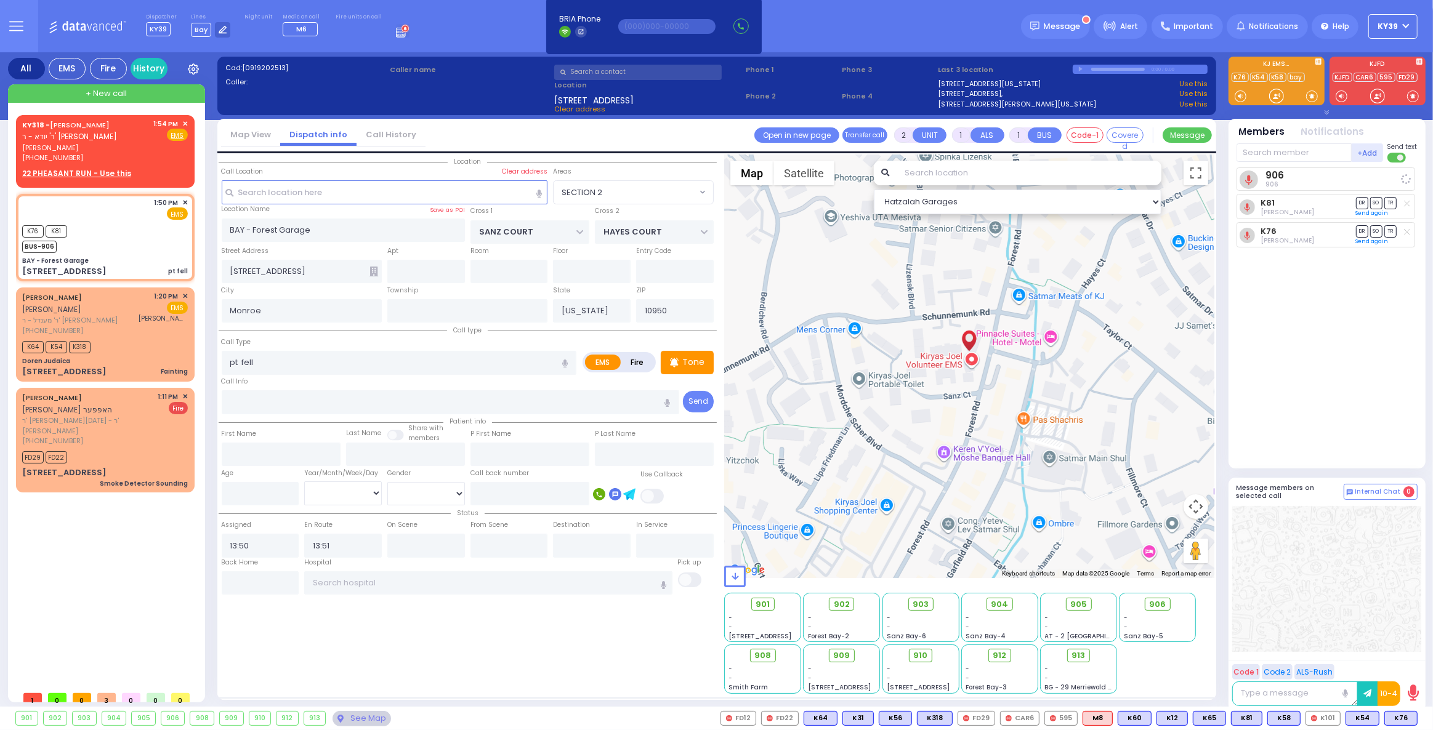
select select
radio input "true"
select select
select select "Hatzalah Garages"
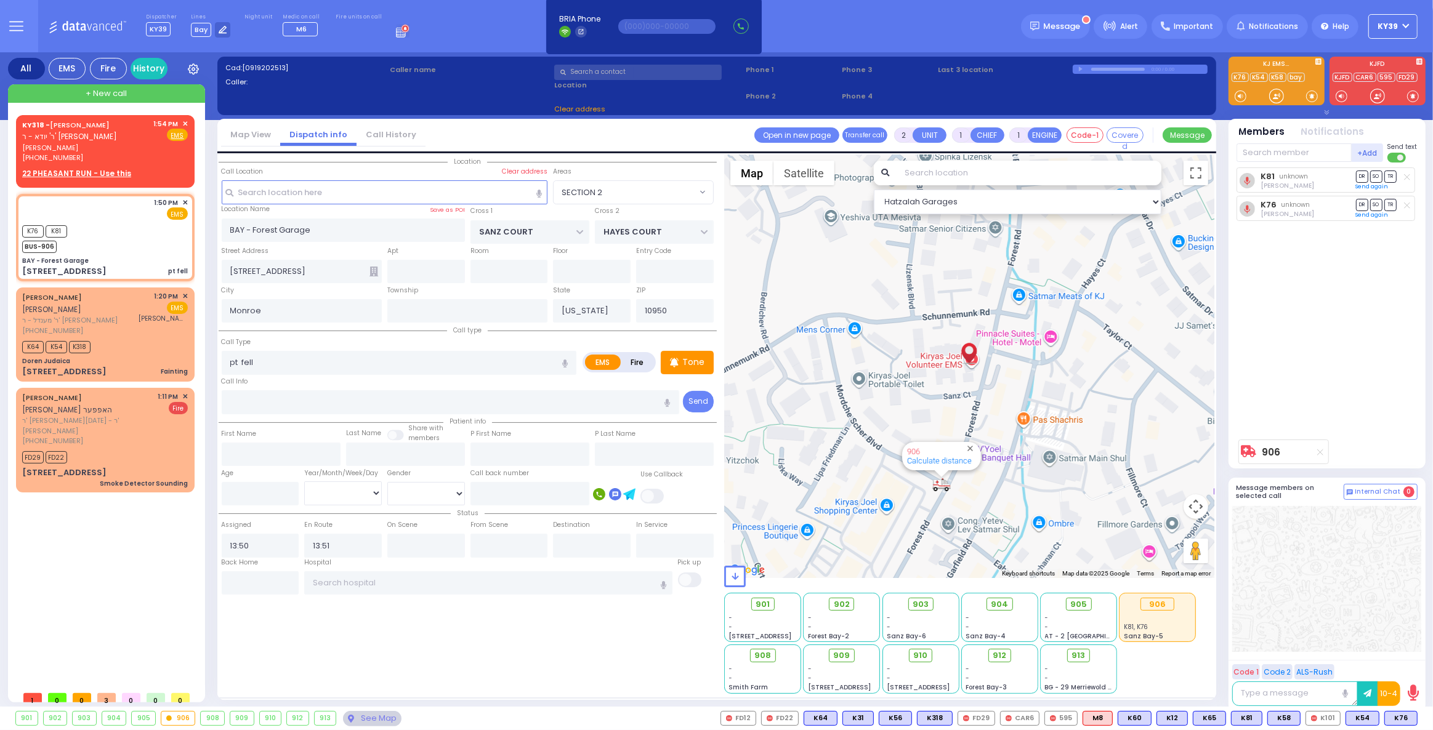
select select "SECTION 2"
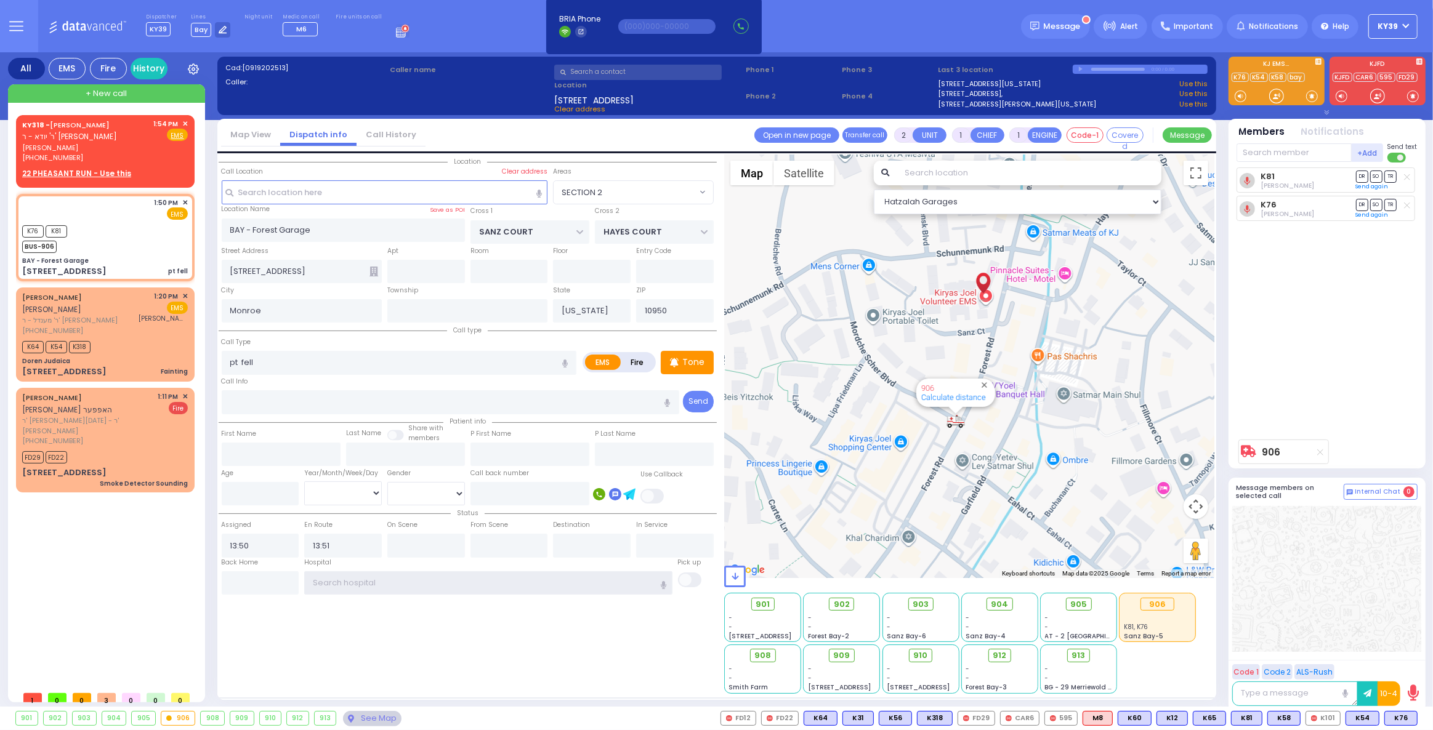
click at [356, 587] on input "text" at bounding box center [488, 582] width 368 height 23
select select "SECTION 2"
select select
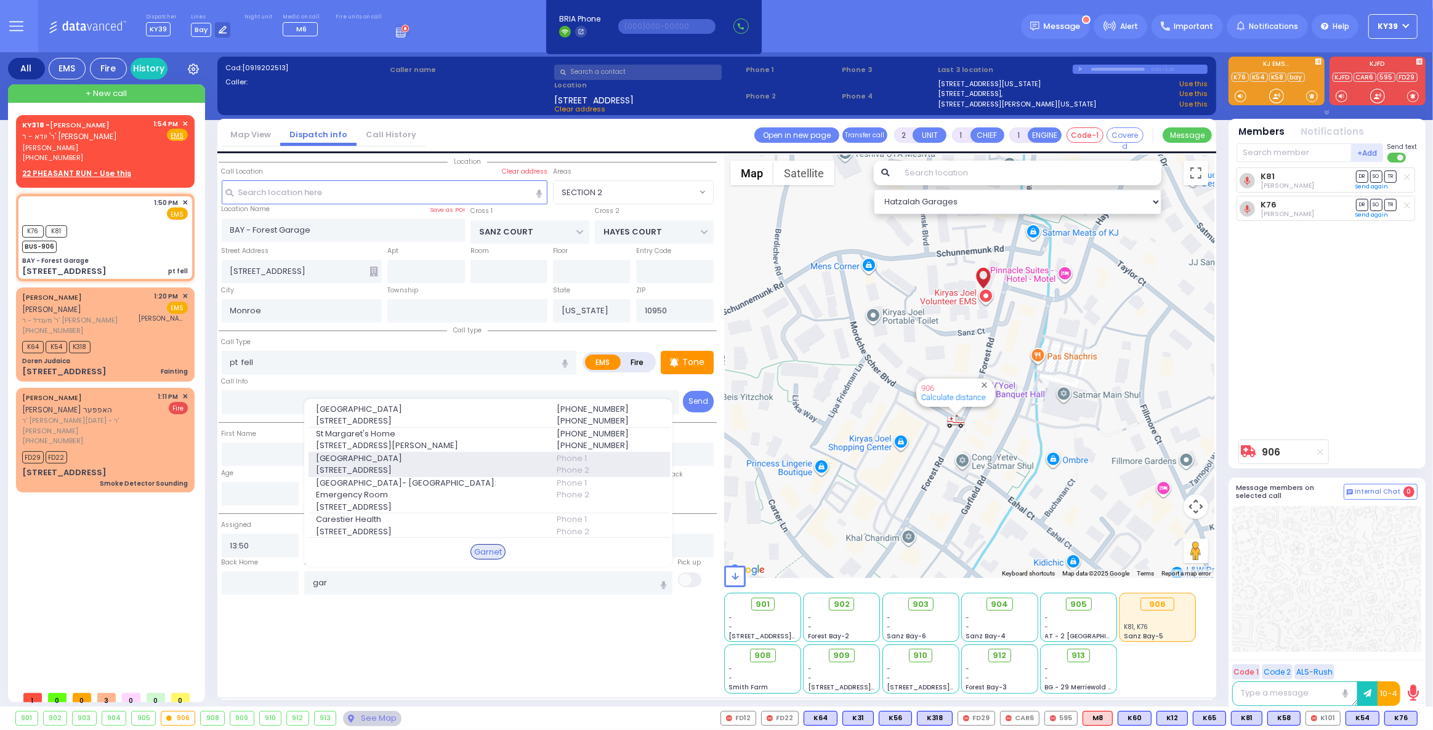
type input "gar"
click at [402, 471] on span "707 E Main St" at bounding box center [428, 470] width 225 height 12
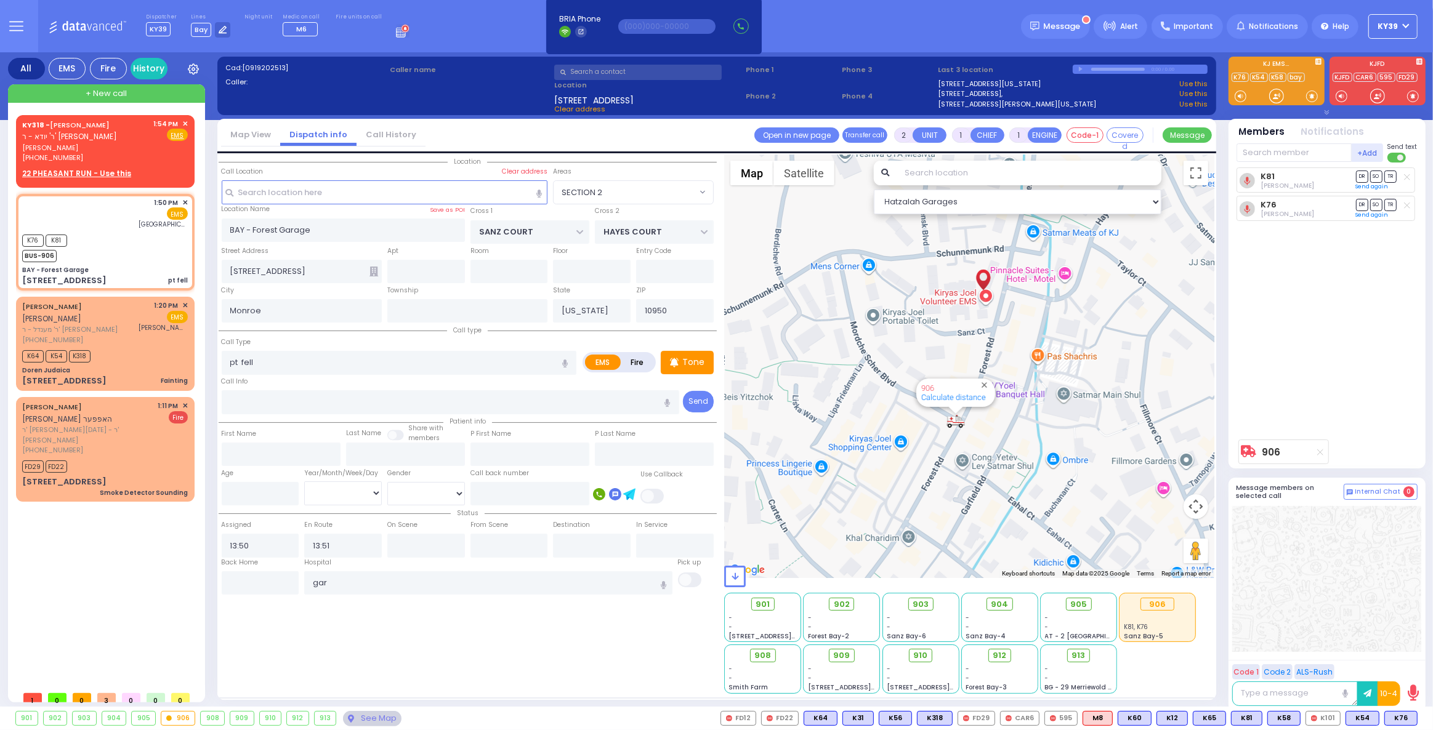
select select
radio input "true"
select select
type input "Garnet Health Medical Center"
select select "Hatzalah Garages"
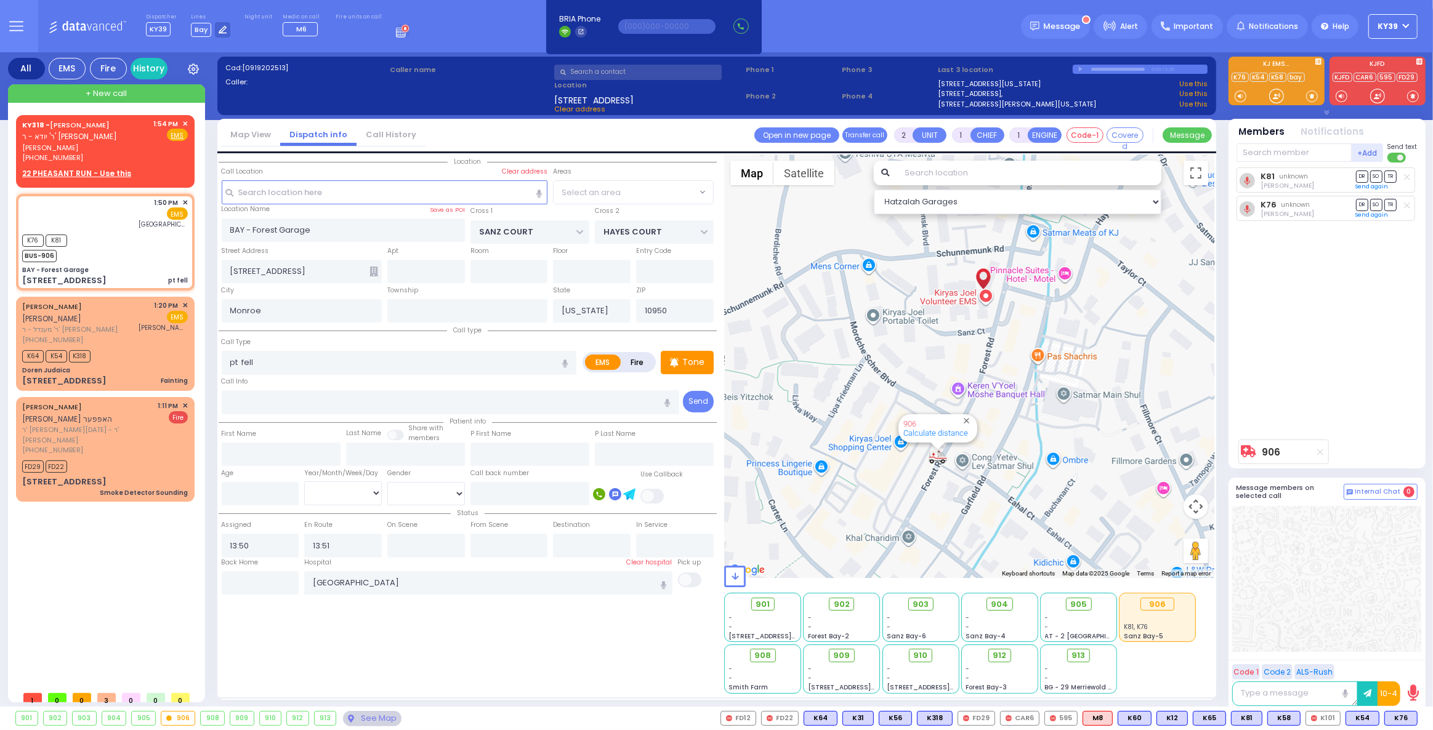
select select "SECTION 2"
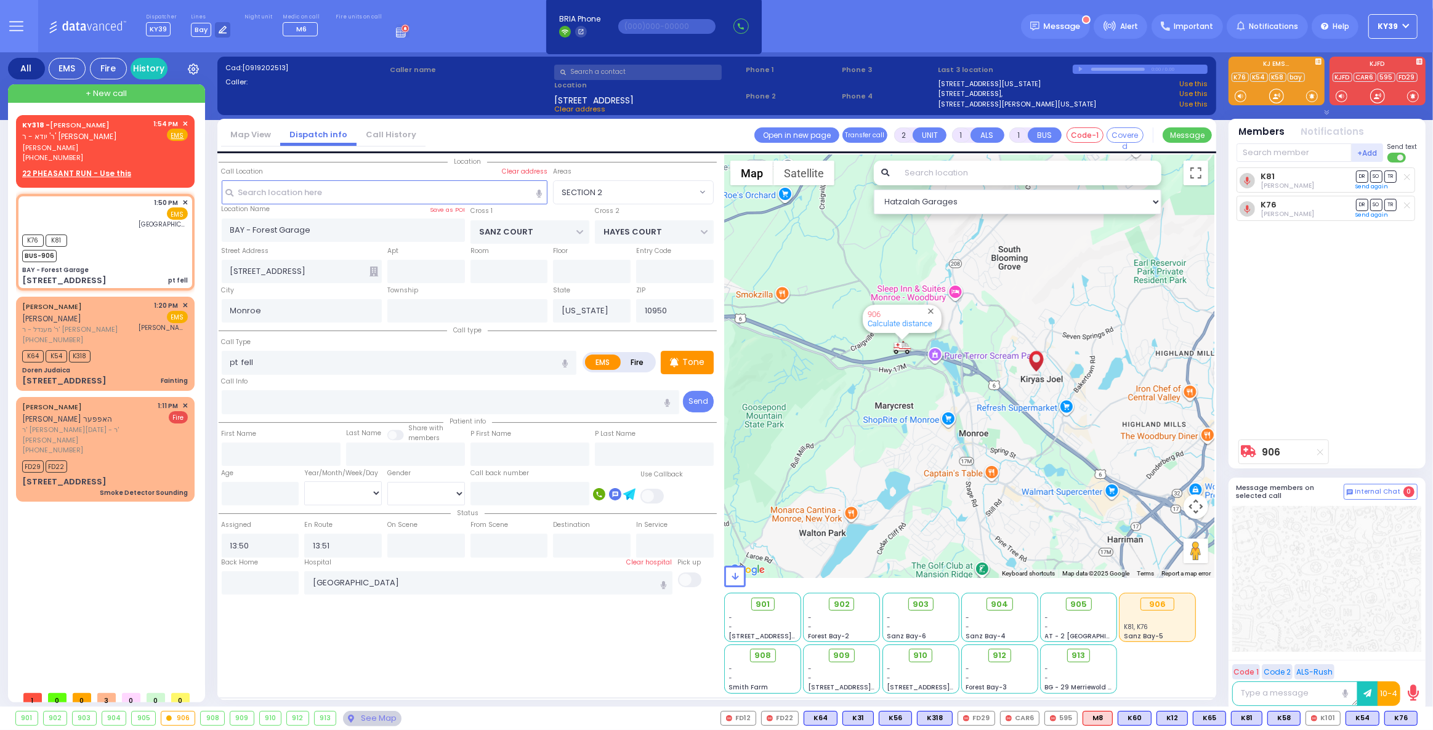
type input "6"
select select
radio input "true"
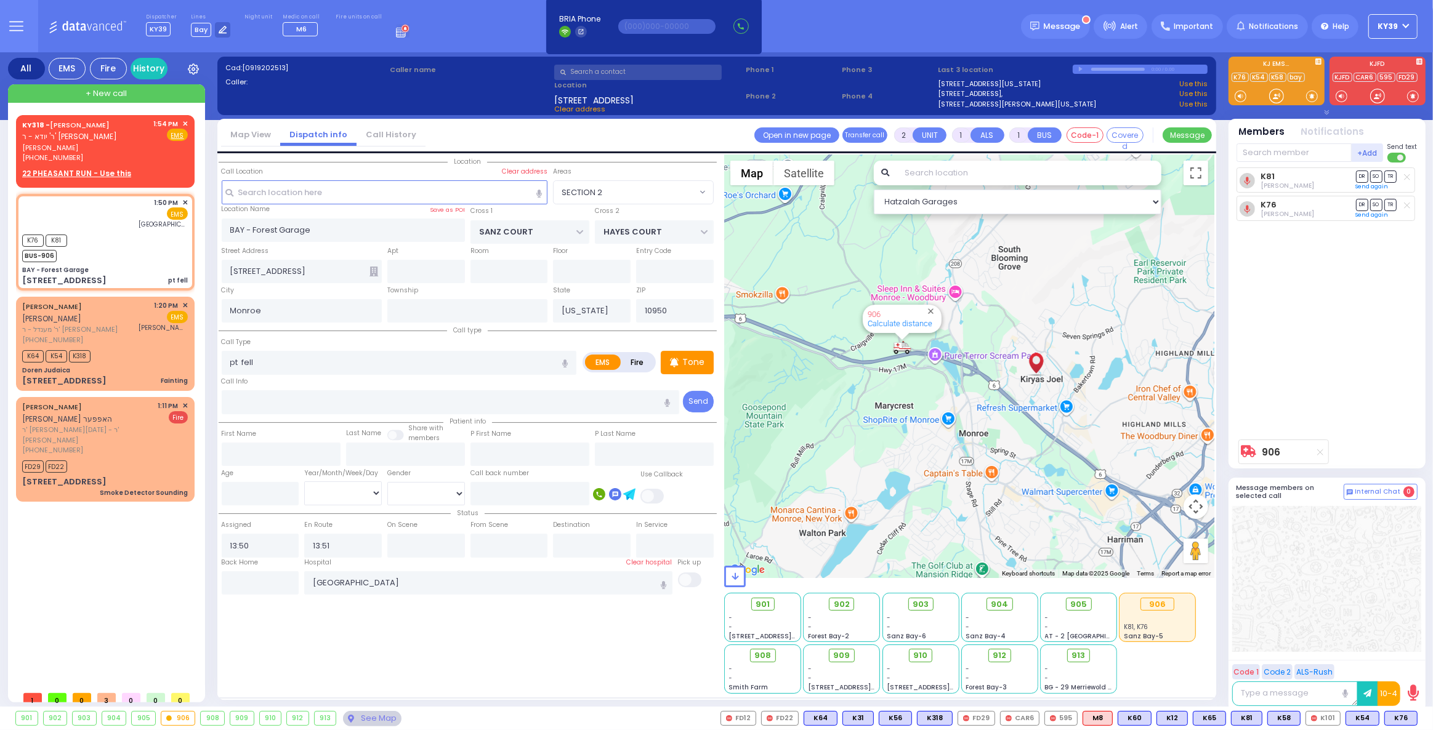
type input "Unknown"
select select "Year"
select select "Hatzalah Garages"
select select "SECTION 2"
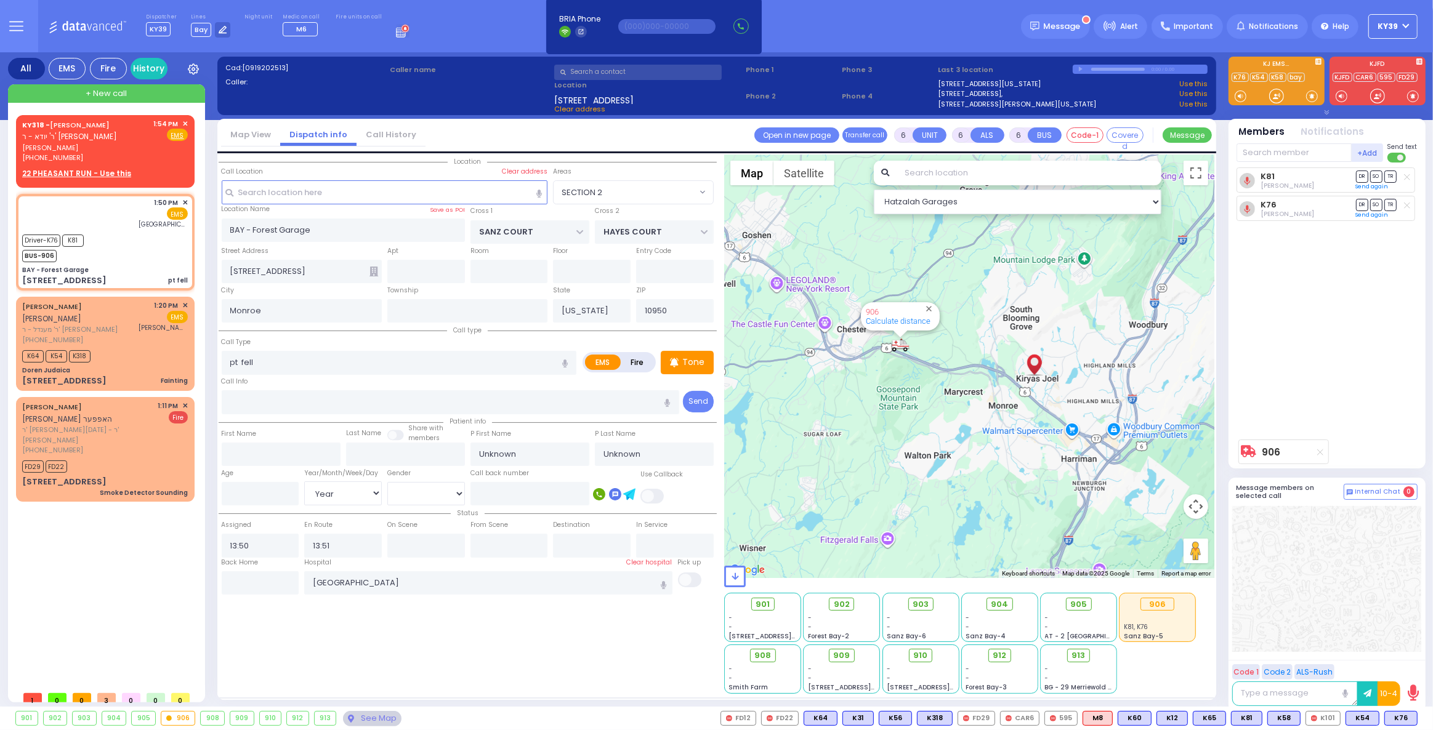
select select
radio input "true"
select select "Year"
type input "13:55"
type input "14:00"
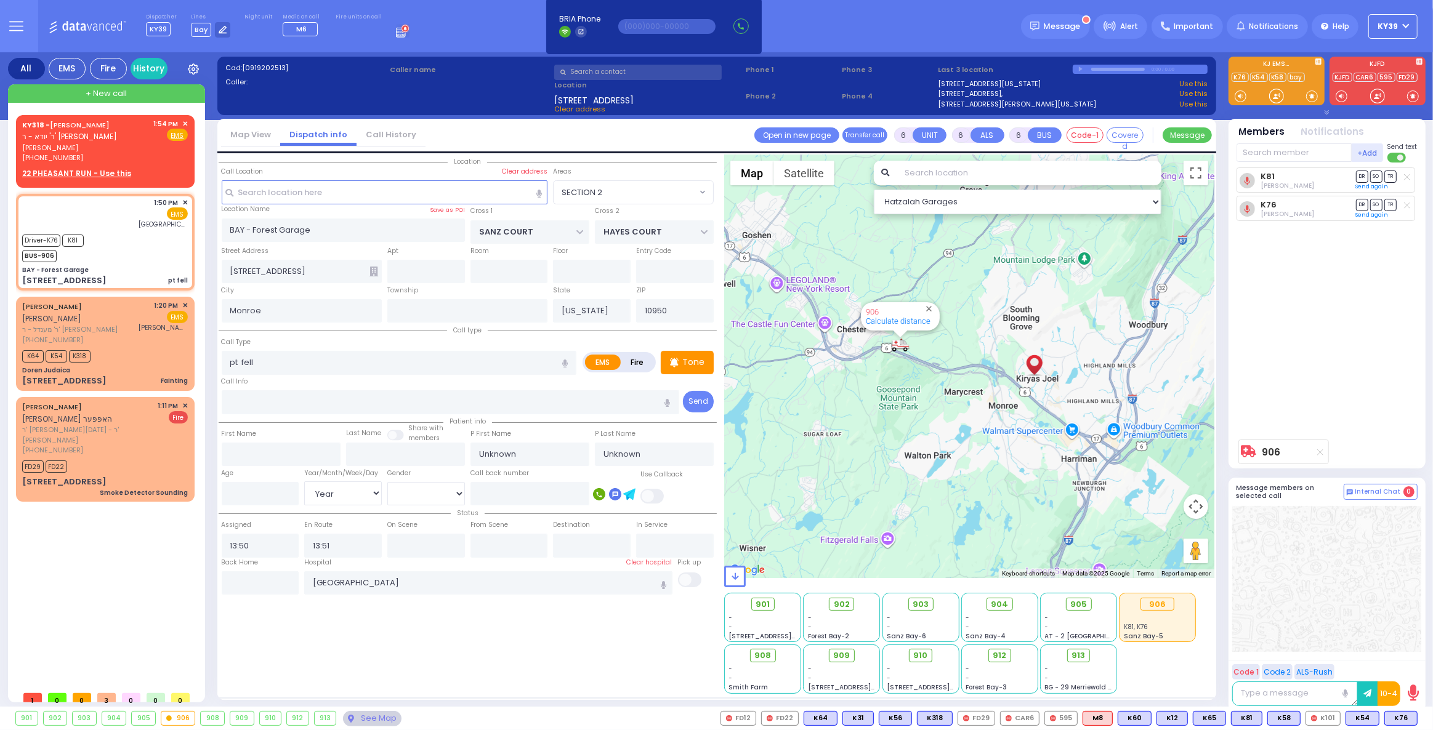
type input "14:25"
type input "14:35"
select select "Hatzalah Garages"
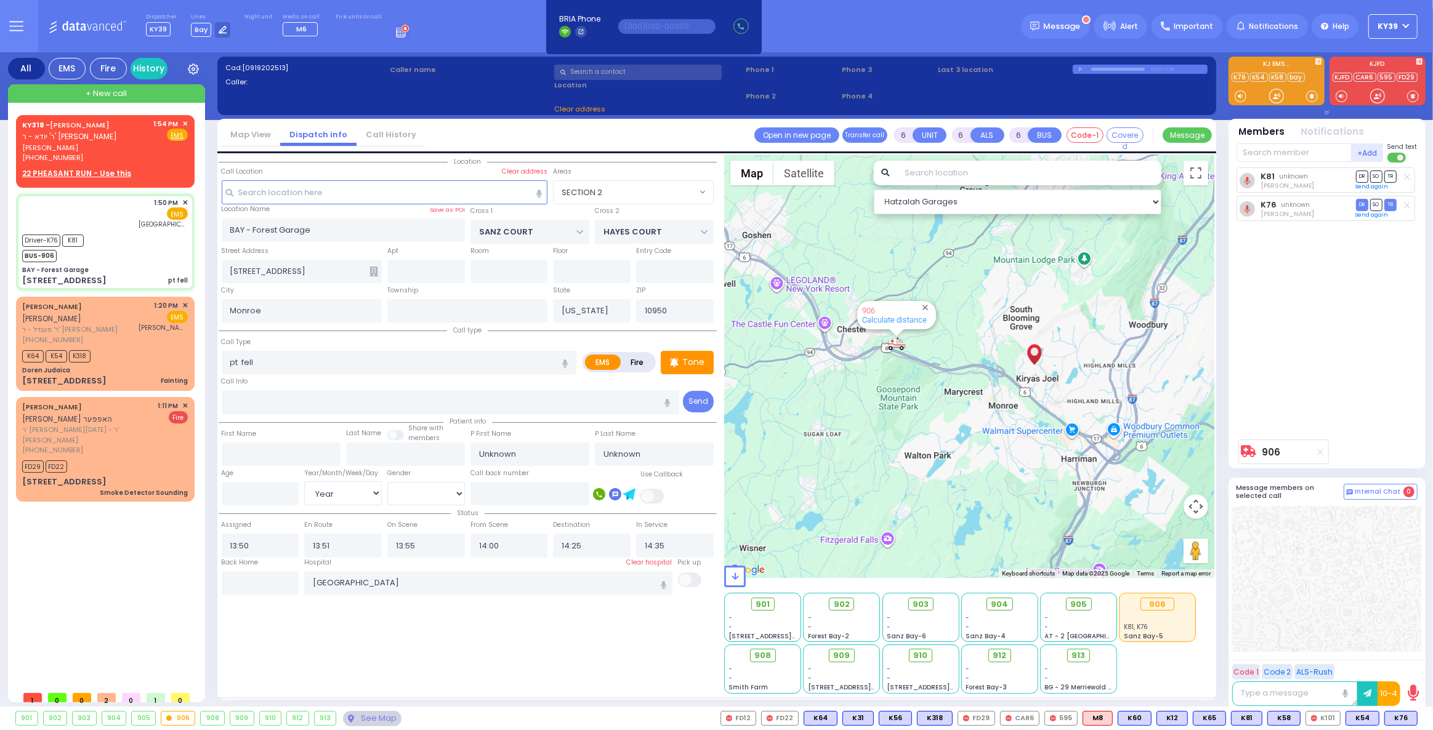
select select
radio input "true"
select select "Year"
select select "Hatzalah Garages"
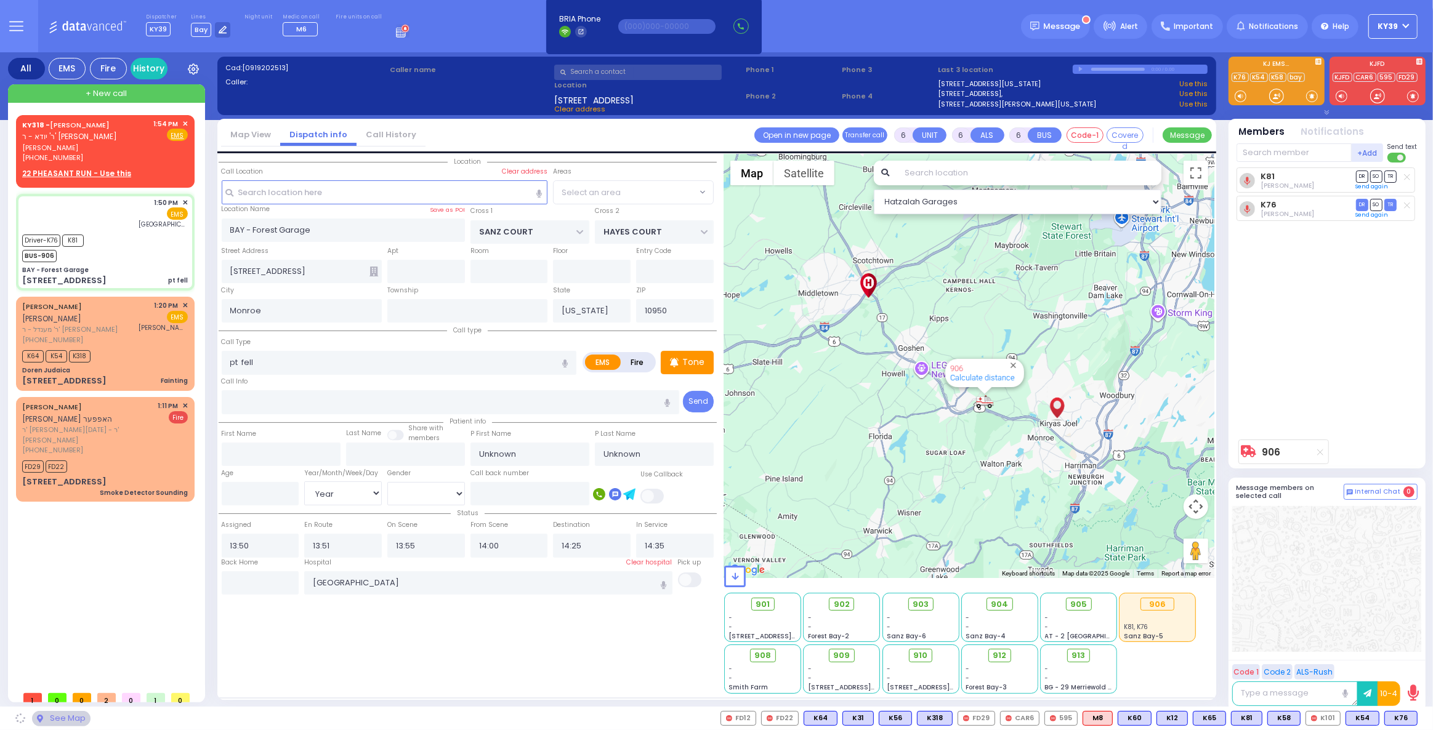
select select "SECTION 2"
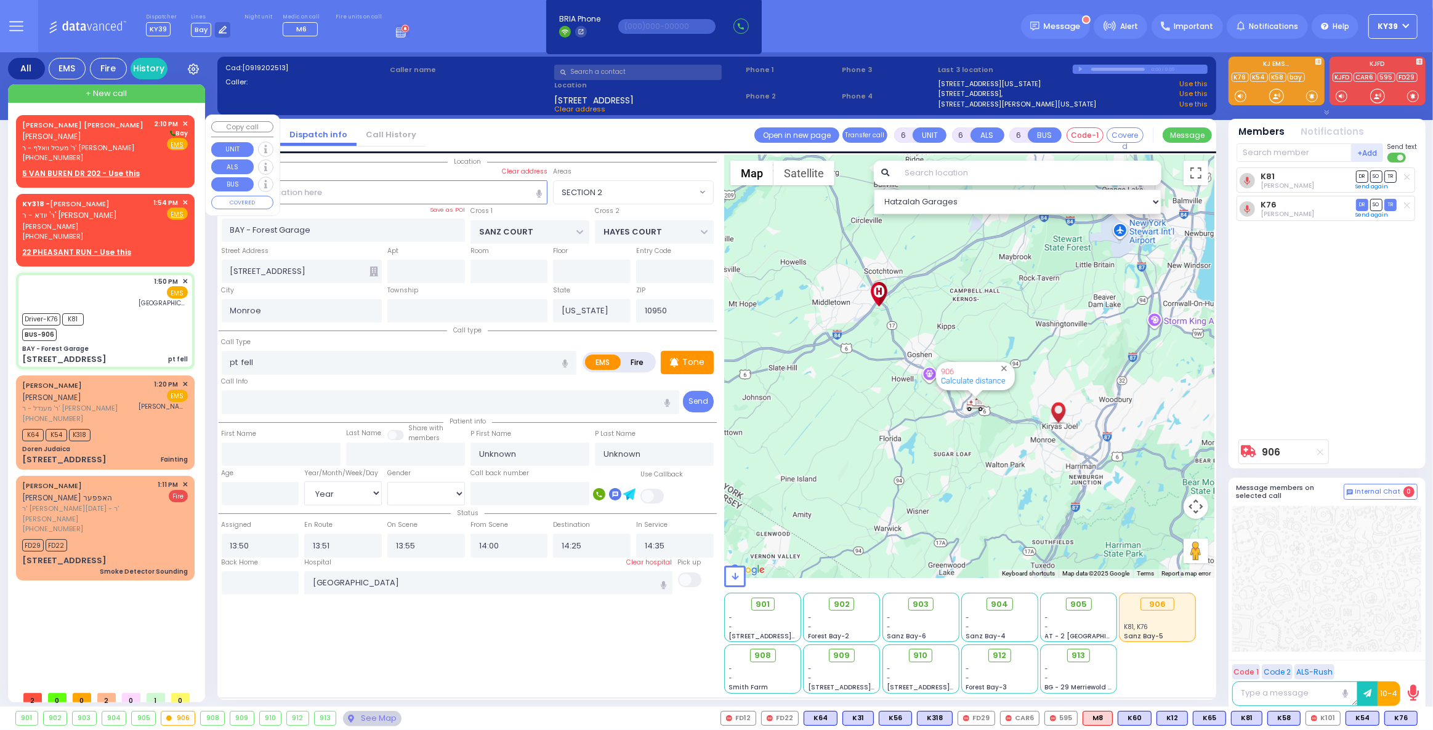
click at [70, 130] on div "AVRUM CHAIM M. FALKOWITZ אברהם חיים משה פאלקאוויטש" at bounding box center [86, 131] width 128 height 24
type input "2"
type input "1"
select select
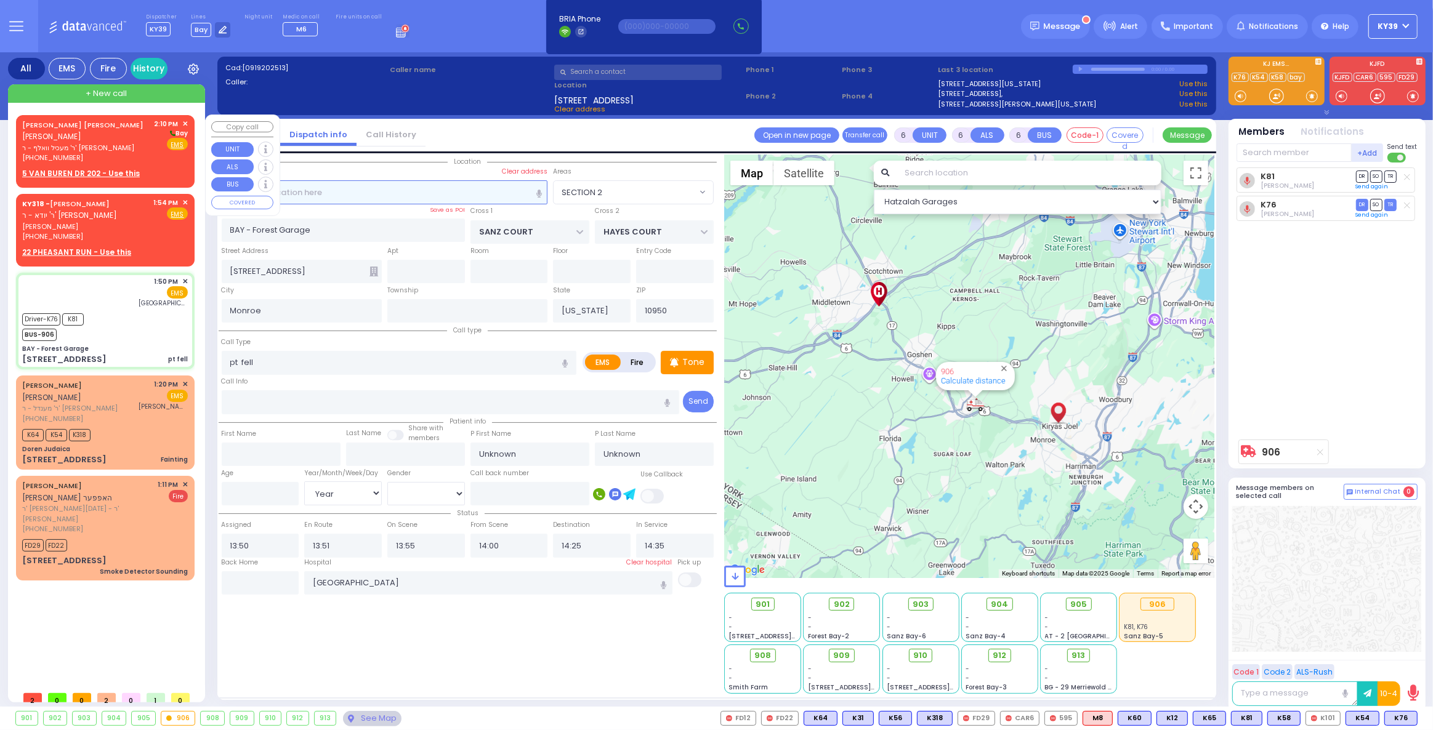
radio input "true"
type input "AVRUM CHAIM M."
type input "FALKOWITZ"
select select
type input "14:10"
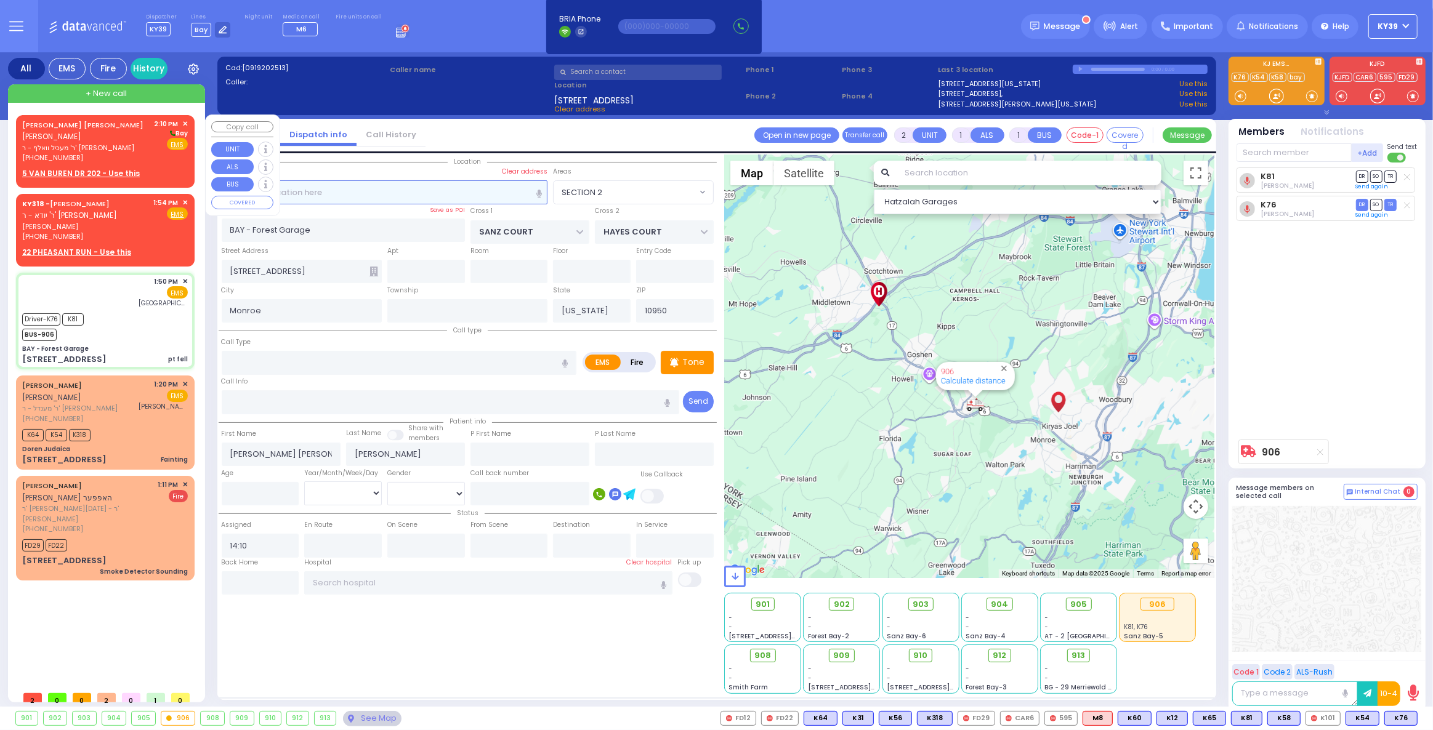
select select "Hatzalah Garages"
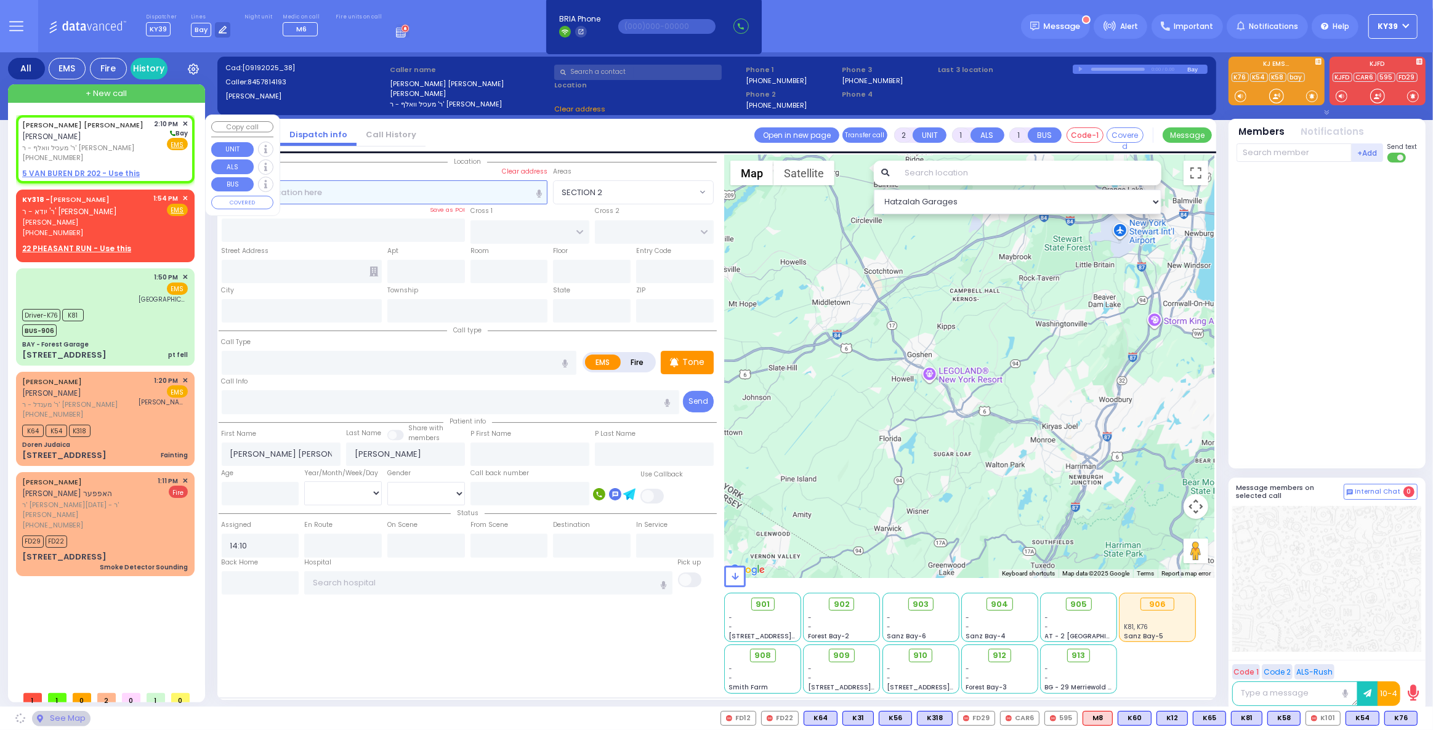
select select
radio input "true"
select select
select select "Hatzalah Garages"
select select
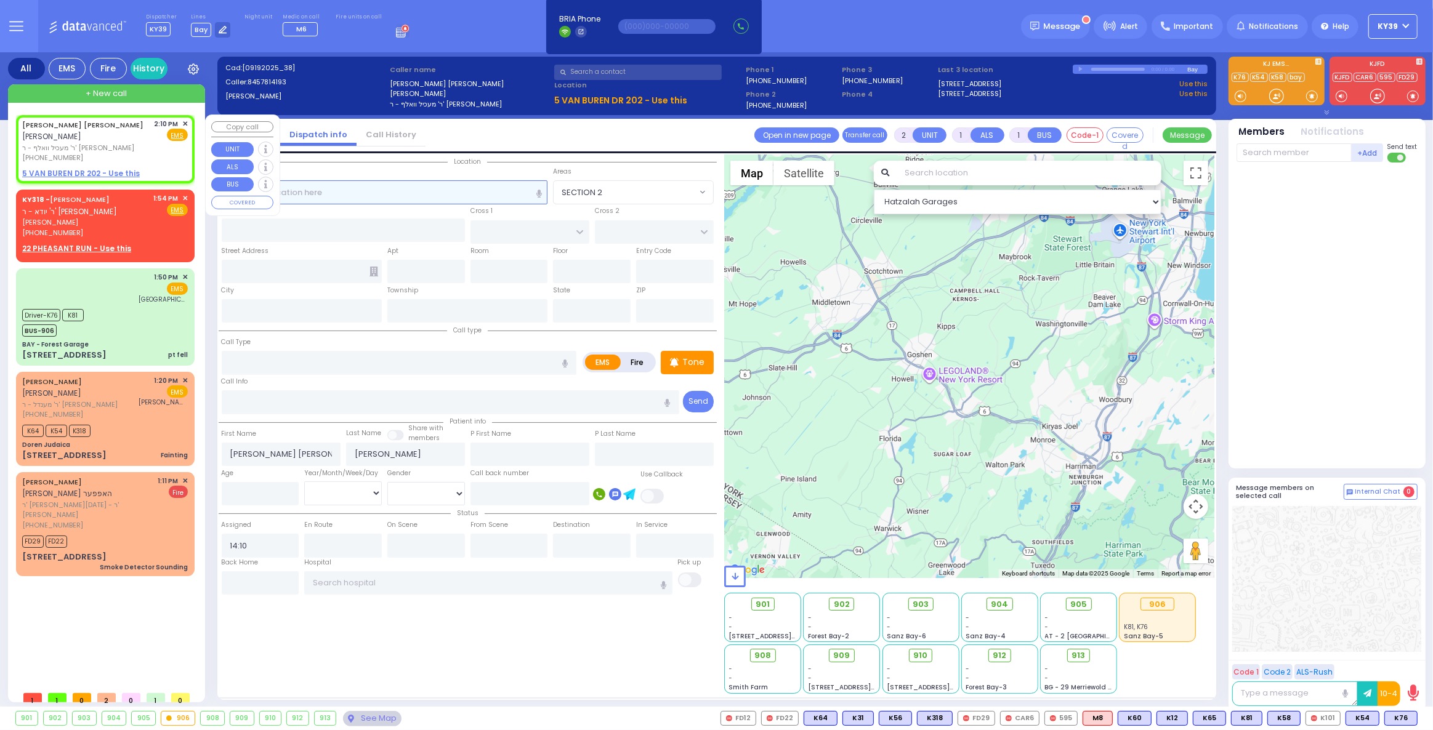
radio input "true"
select select
select select "Hatzalah Garages"
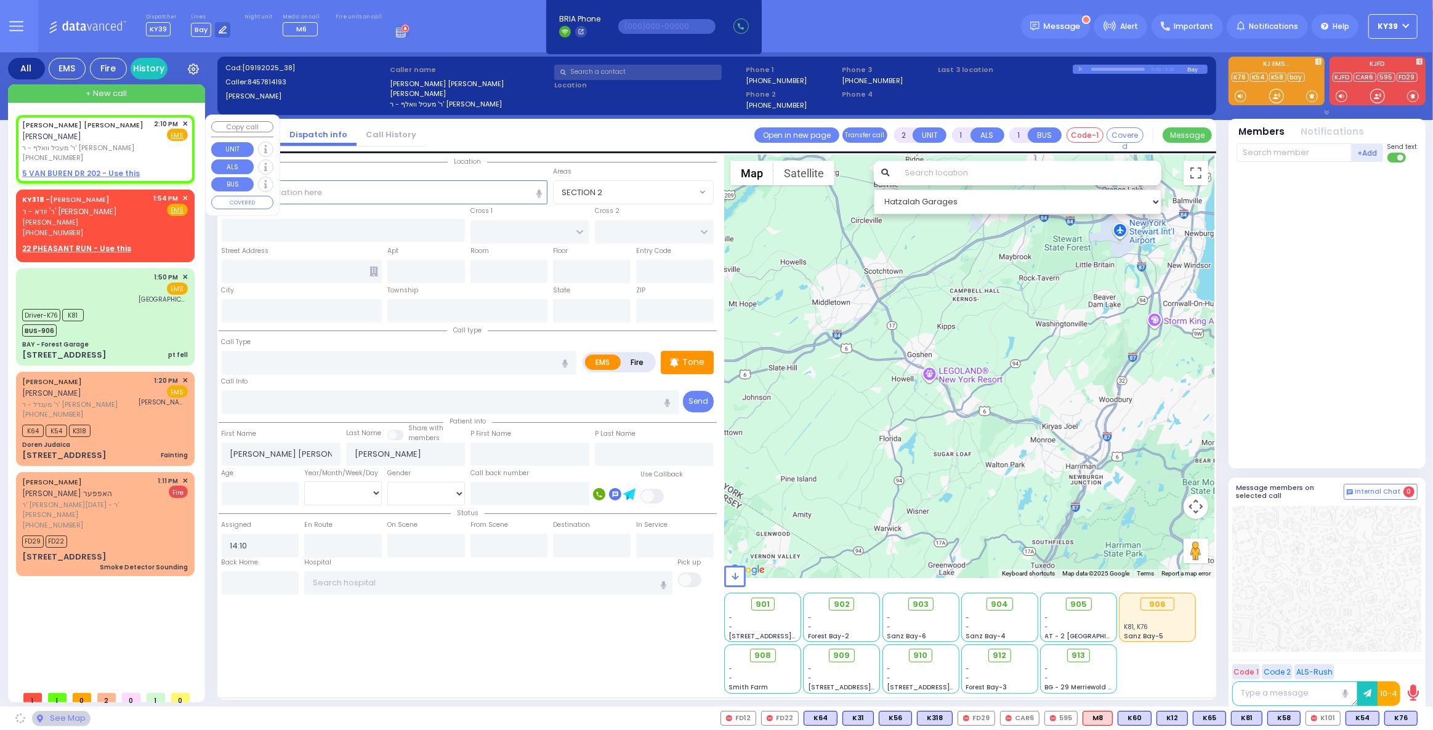
click at [89, 172] on u "5 VAN BUREN DR 202 - Use this" at bounding box center [81, 173] width 118 height 10
select select
radio input "true"
select select
select select "Hatzalah Garages"
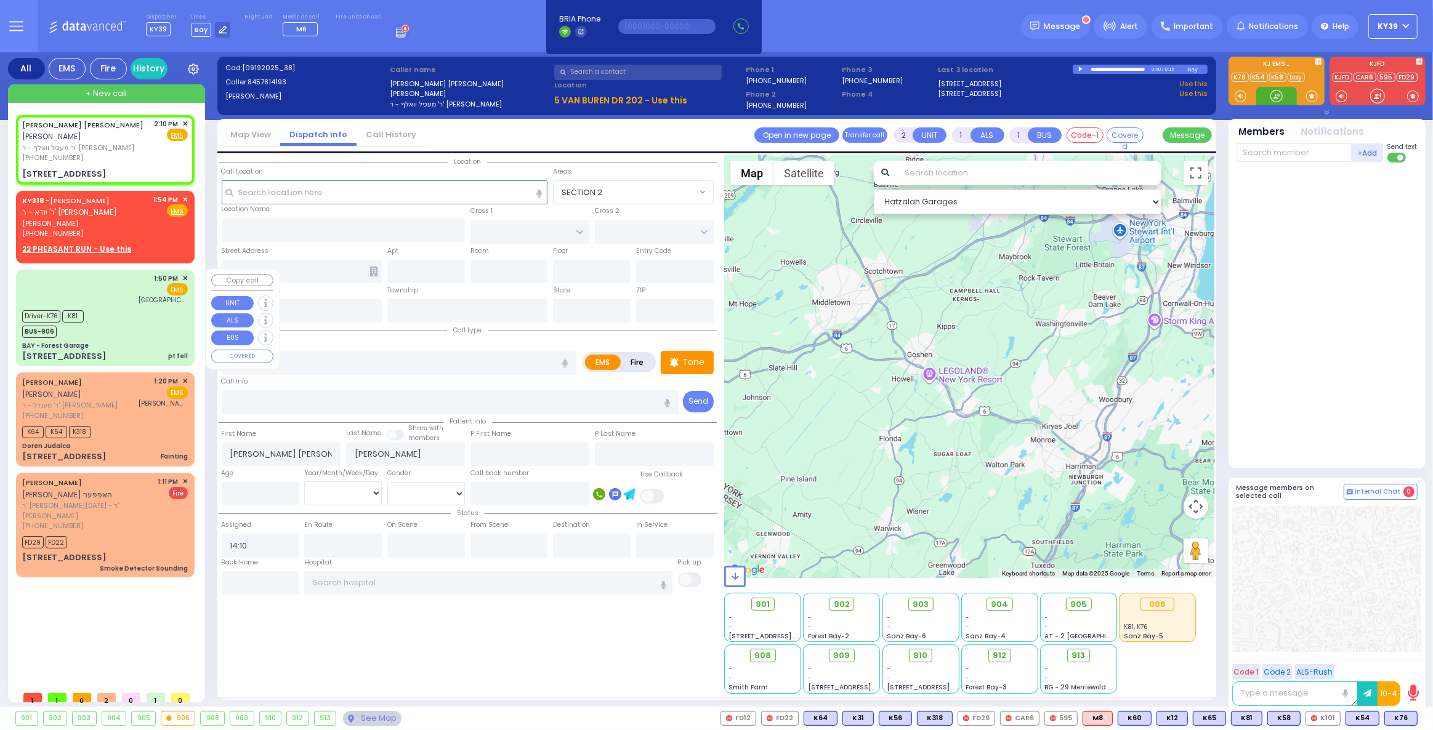
select select
radio input "true"
select select
select select "Hatzalah Garages"
type input "GARFIELD RD"
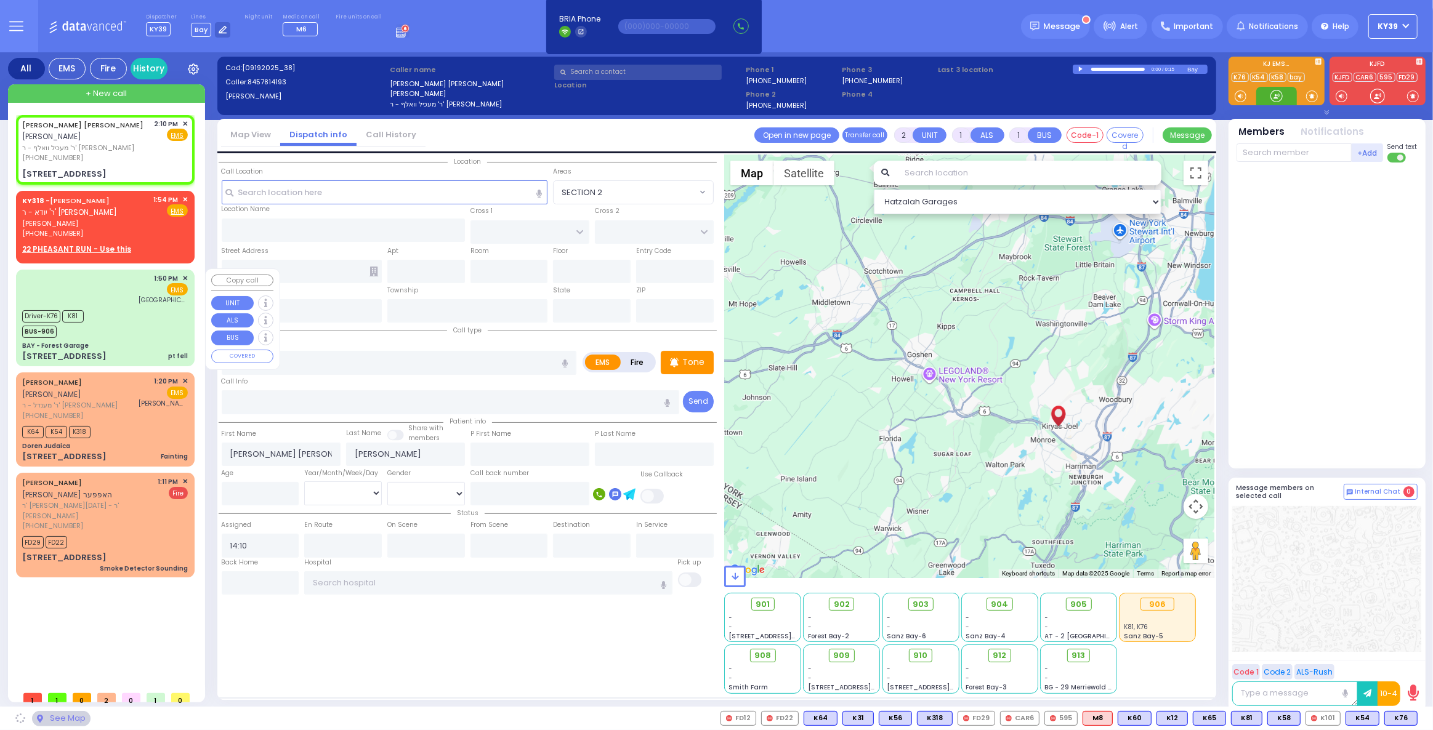
type input "FOREST RD"
type input "5 VAN BUREN DR"
type input "202"
type input "Monroe"
type input "[US_STATE]"
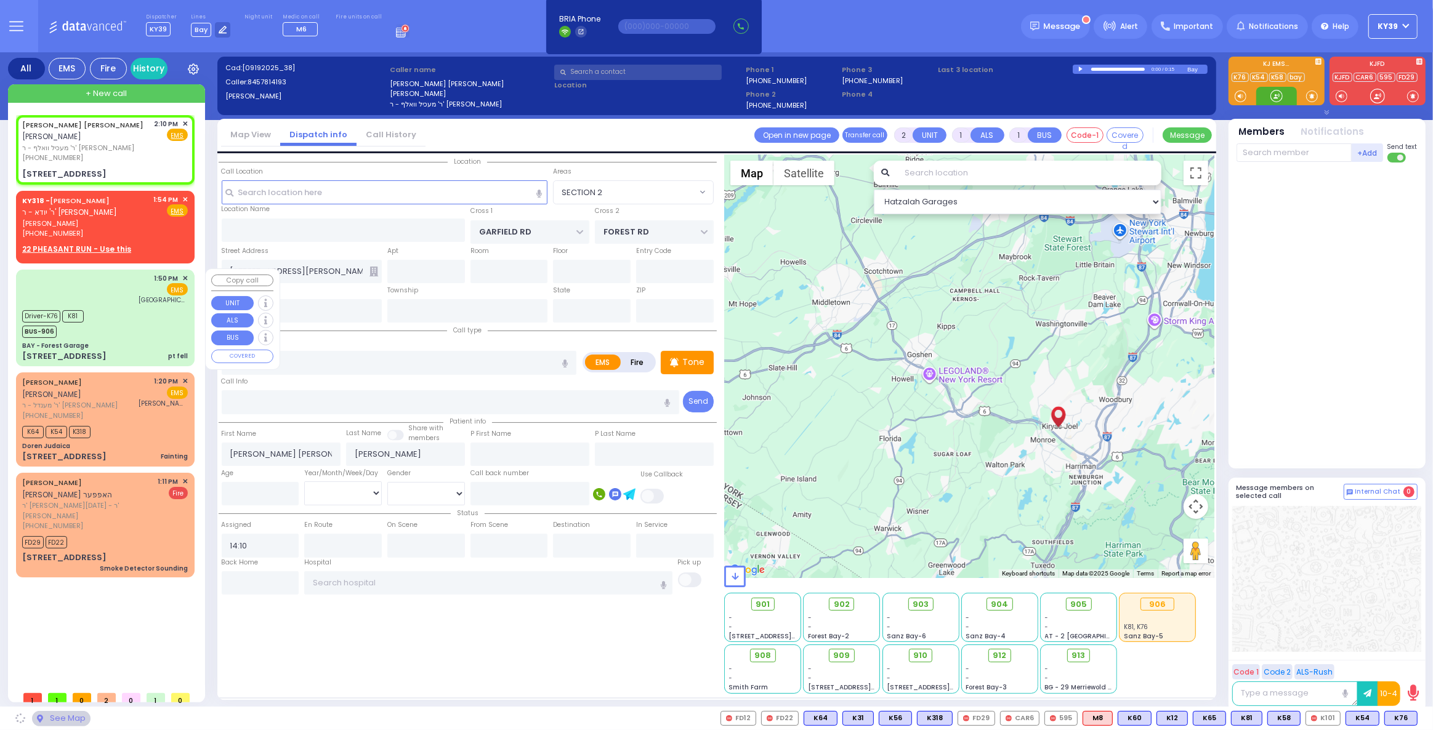
type input "10950"
select select "SECTION 2"
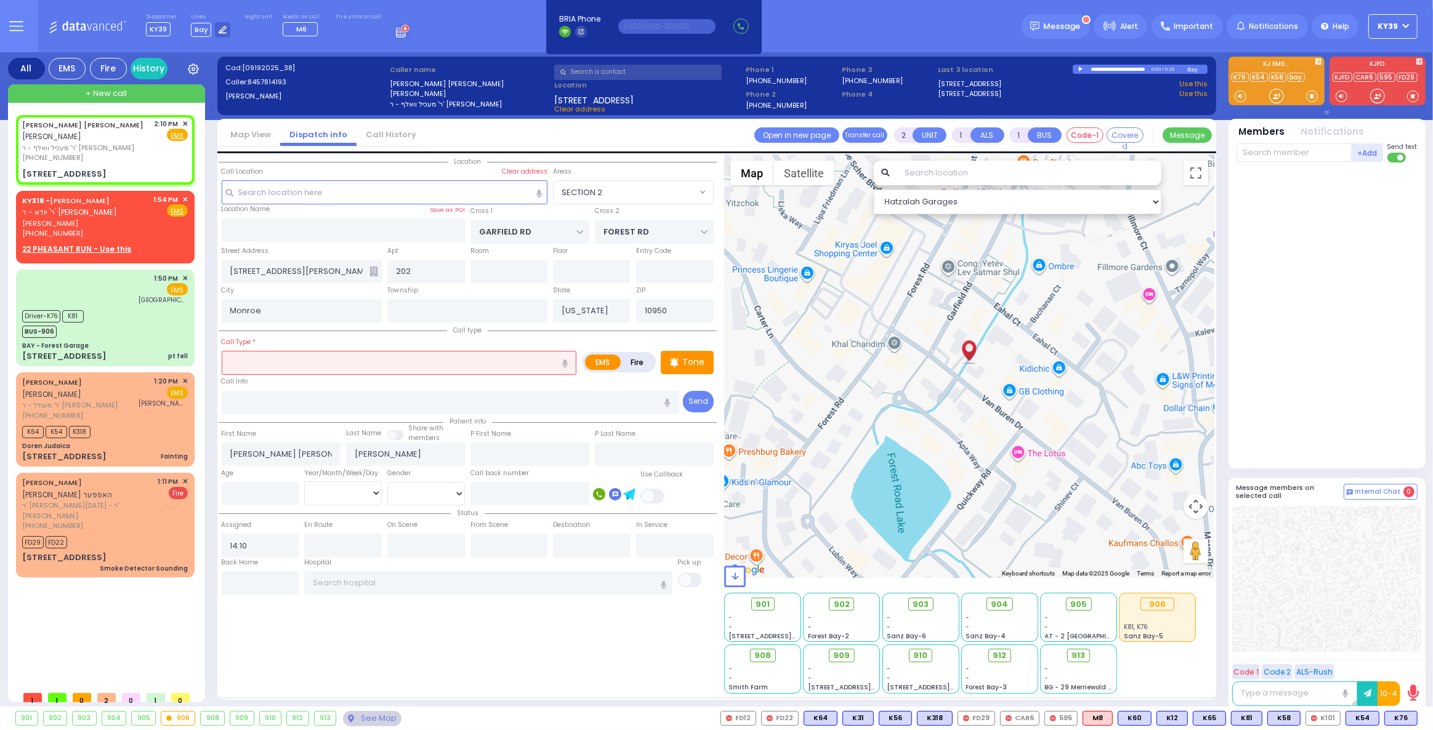
click at [266, 360] on input "text" at bounding box center [399, 362] width 355 height 23
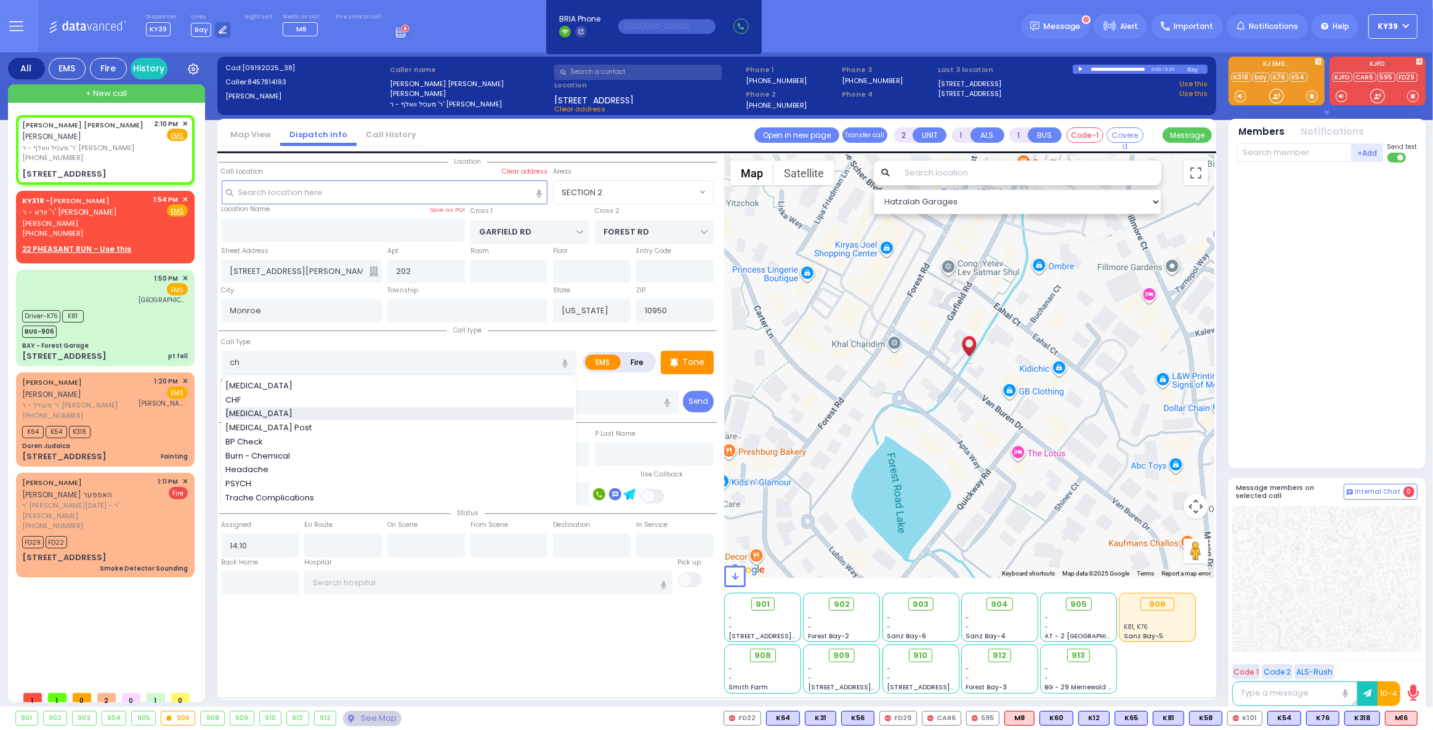
click at [270, 417] on div "Chest Pain CHF Choking Choking Post BP Check Burn - Chemical Headache PSYCH Tra…" at bounding box center [401, 443] width 358 height 126
click at [259, 416] on span "Choking" at bounding box center [260, 414] width 71 height 12
type input "Choking"
type input "3"
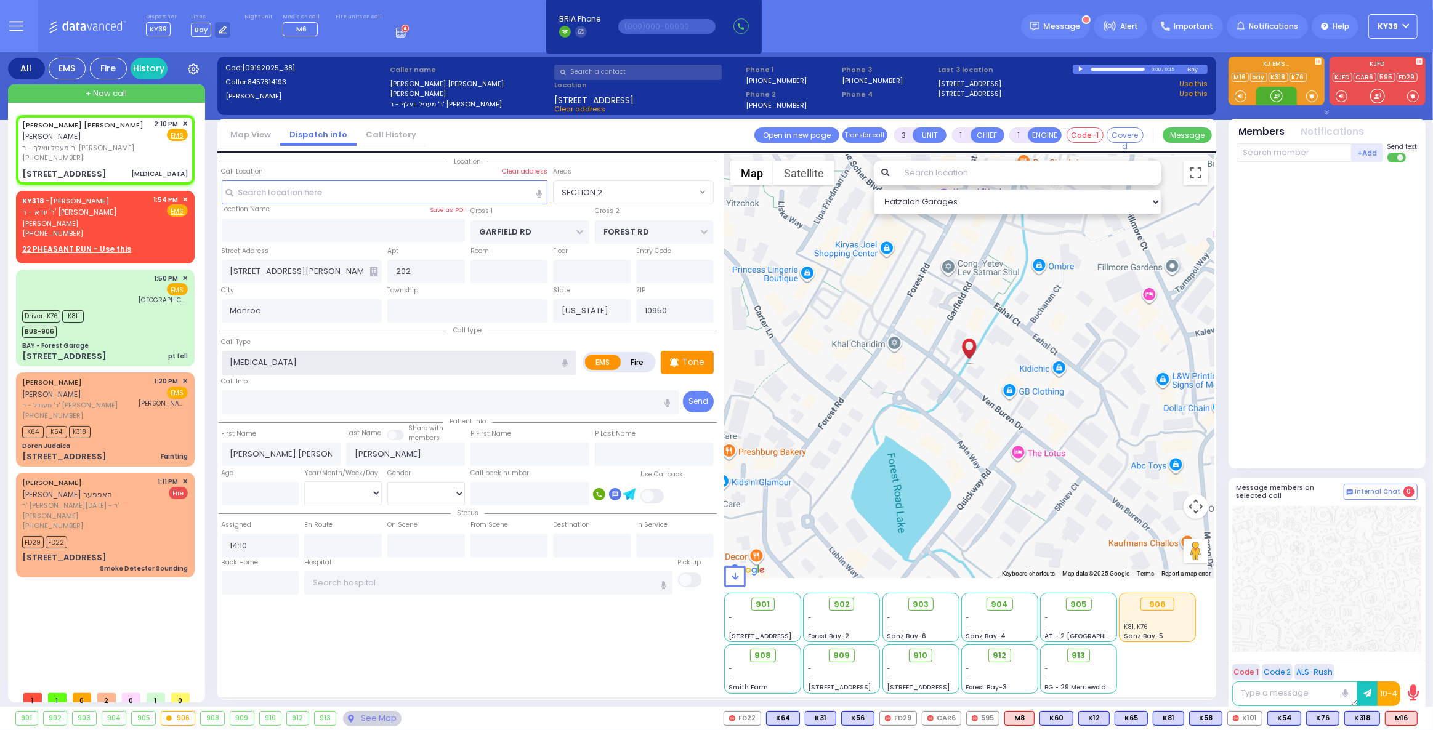
select select
radio input "true"
select select
select select "Hatzalah Garages"
select select "SECTION 2"
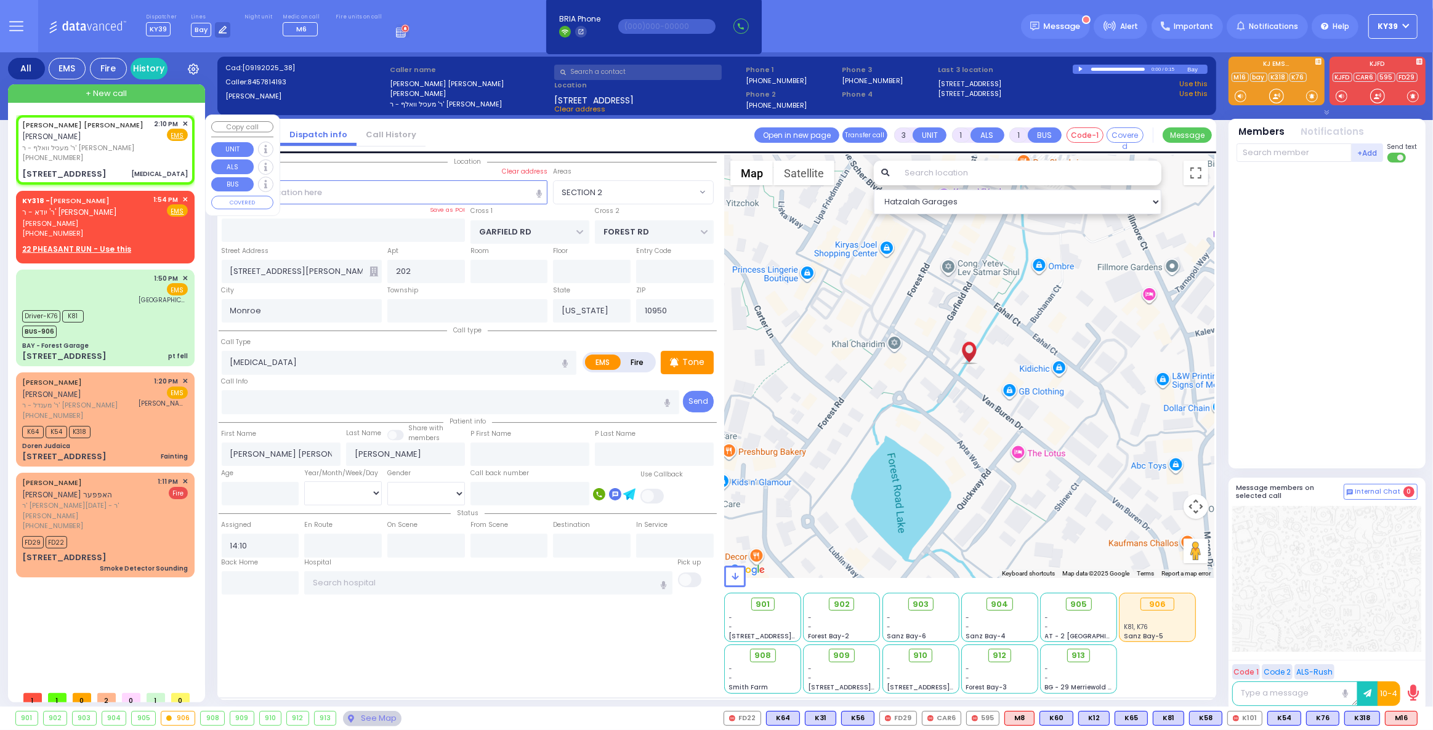
click at [113, 132] on div "AVRUM CHAIM M. FALKOWITZ אברהם חיים משה פאלקאוויטש" at bounding box center [86, 131] width 128 height 24
select select
radio input "true"
select select
select select "Hatzalah Garages"
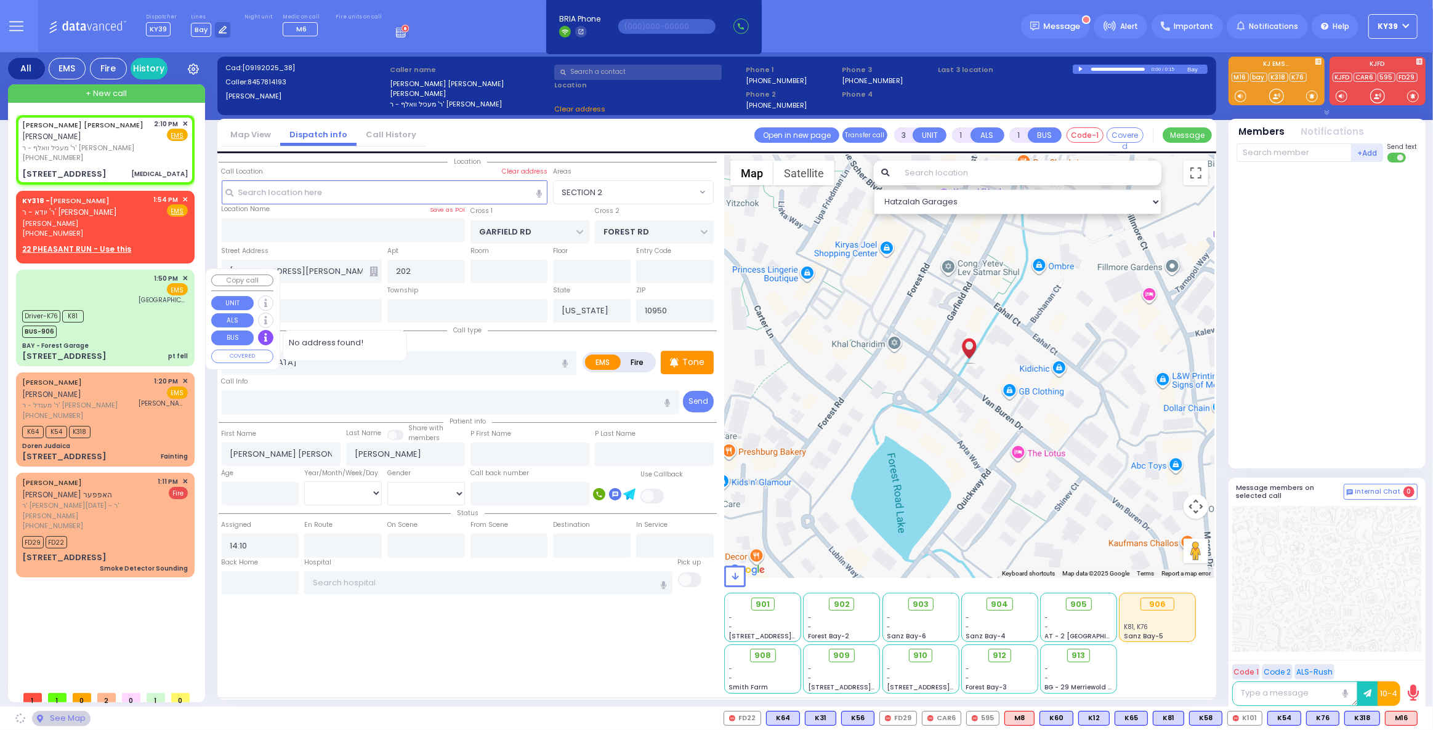
select select
radio input "true"
select select
select select "Hatzalah Garages"
select select "SECTION 2"
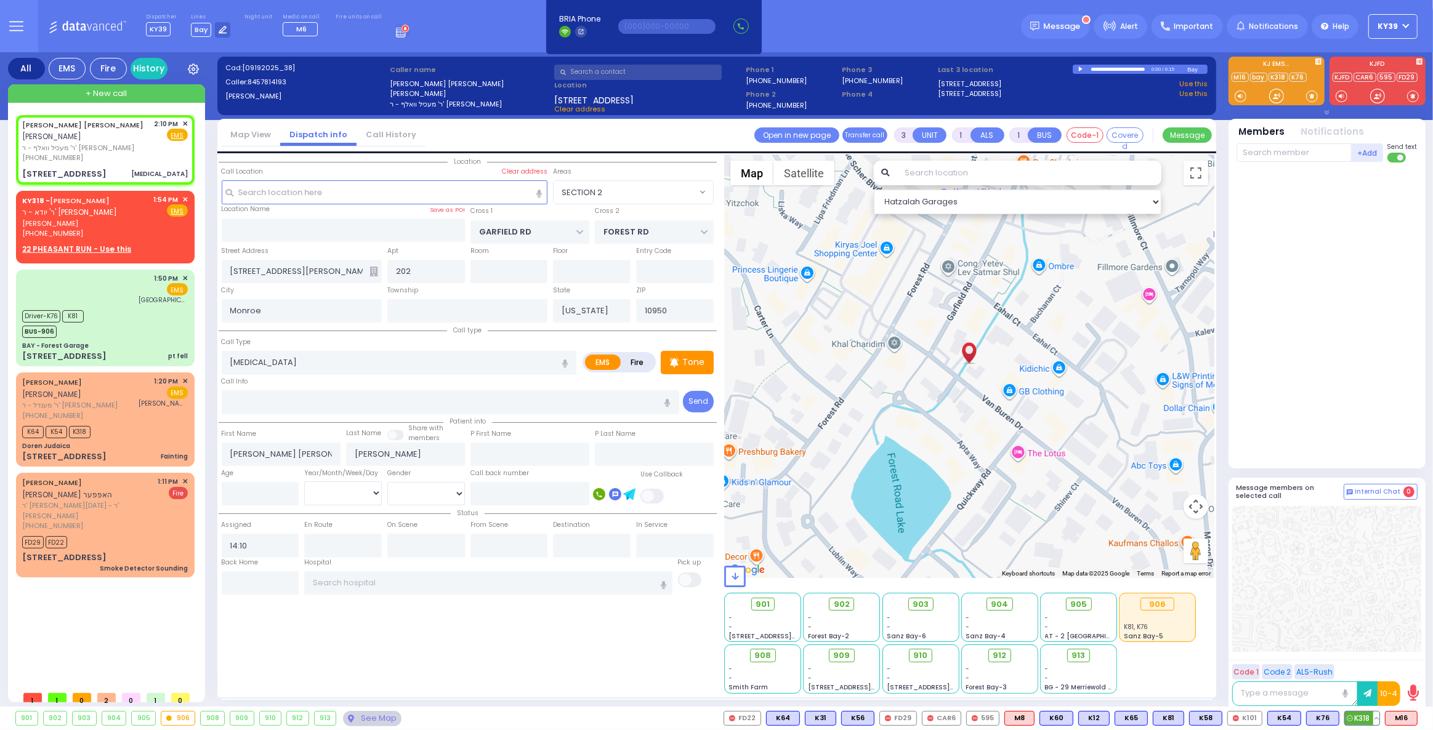
click at [1356, 719] on span "K318" at bounding box center [1362, 719] width 34 height 14
select select
radio input "true"
select select
type input "14:11"
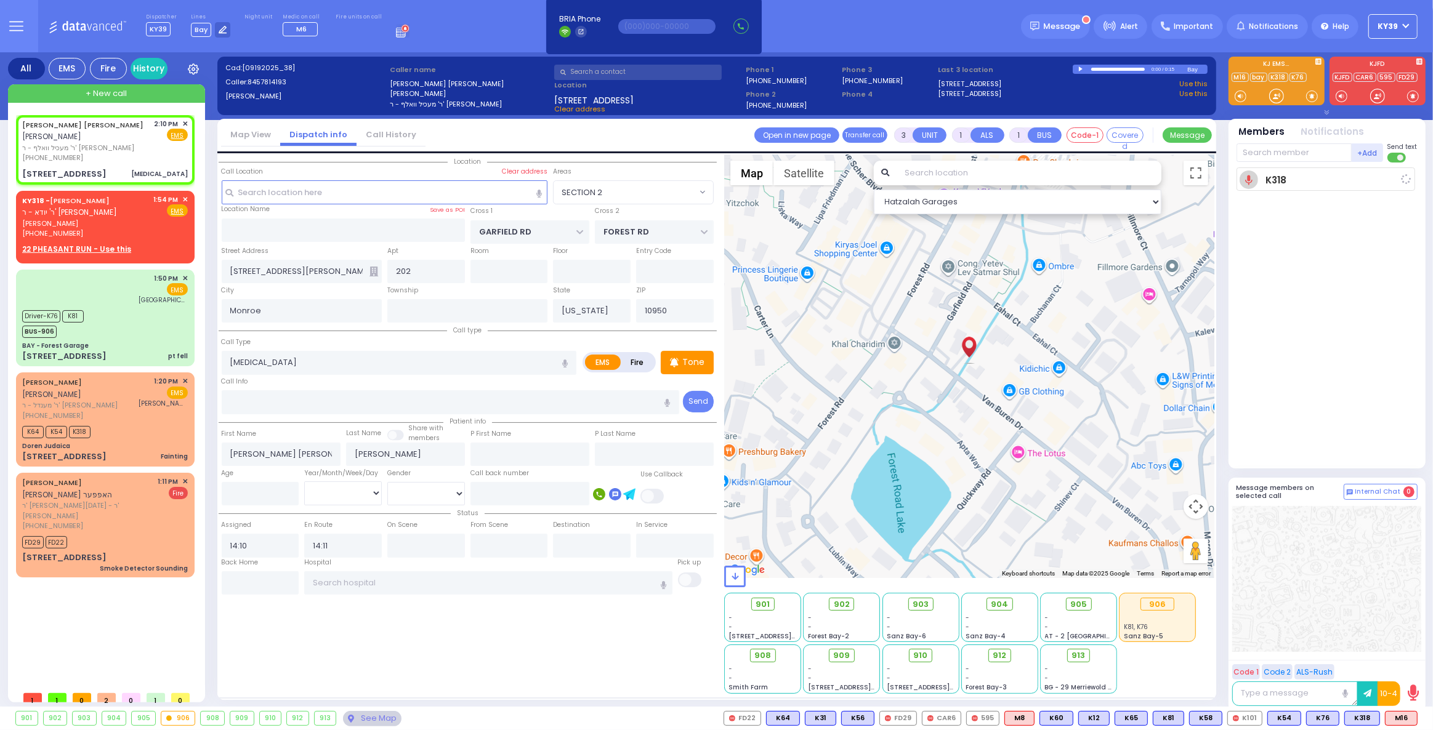
select select "Hatzalah Garages"
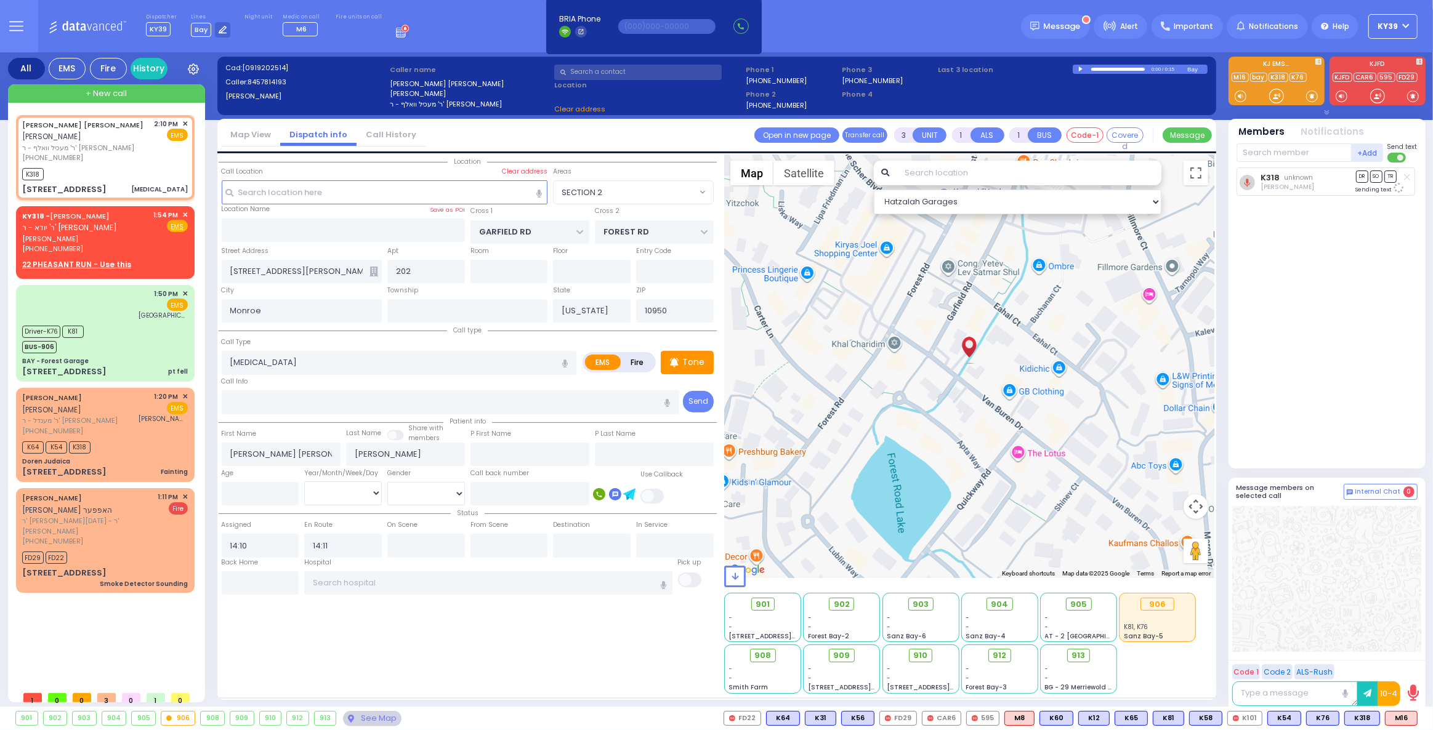
select select "SECTION 2"
click at [1401, 715] on span "M16" at bounding box center [1400, 719] width 31 height 14
select select
radio input "true"
select select
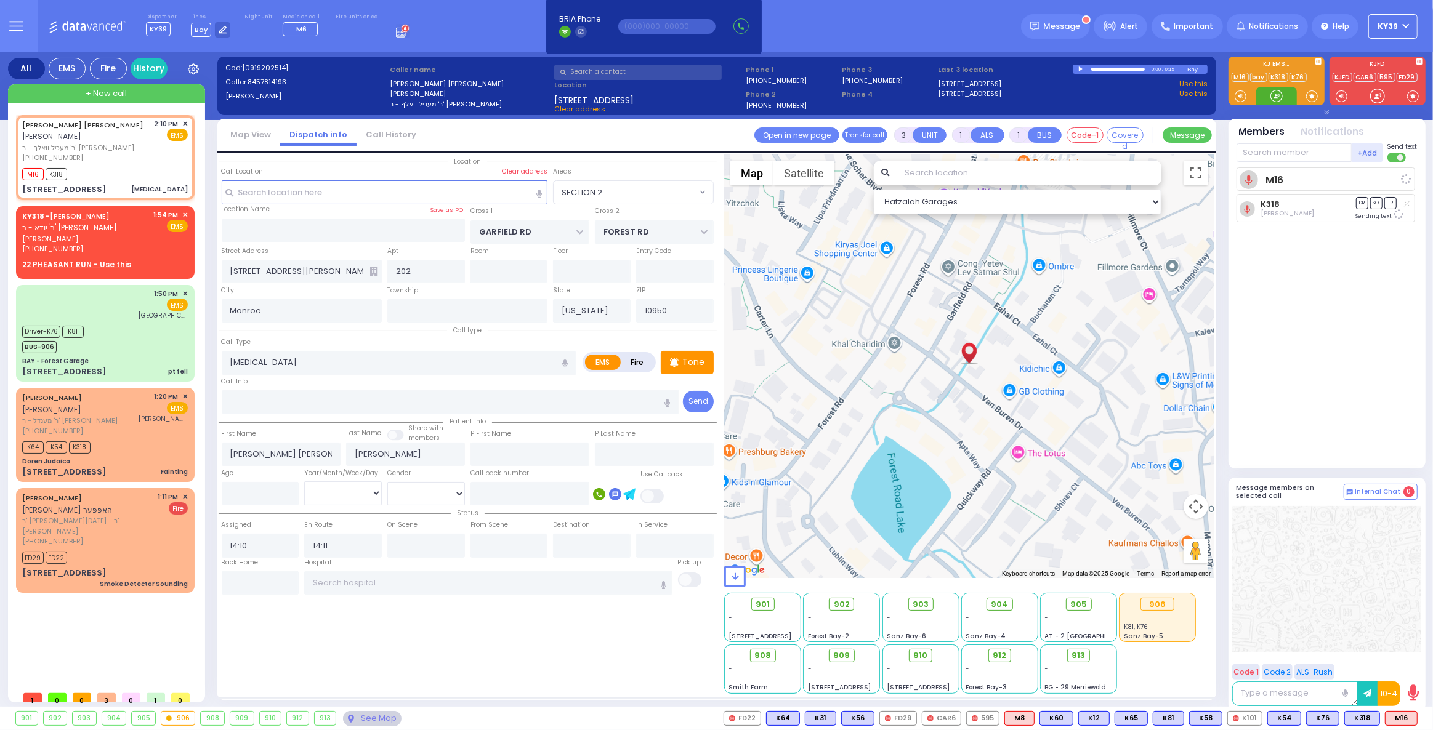
select select "Hatzalah Garages"
select select "SECTION 2"
click at [126, 154] on div "(845) 781-4193" at bounding box center [86, 158] width 128 height 10
select select
radio input "true"
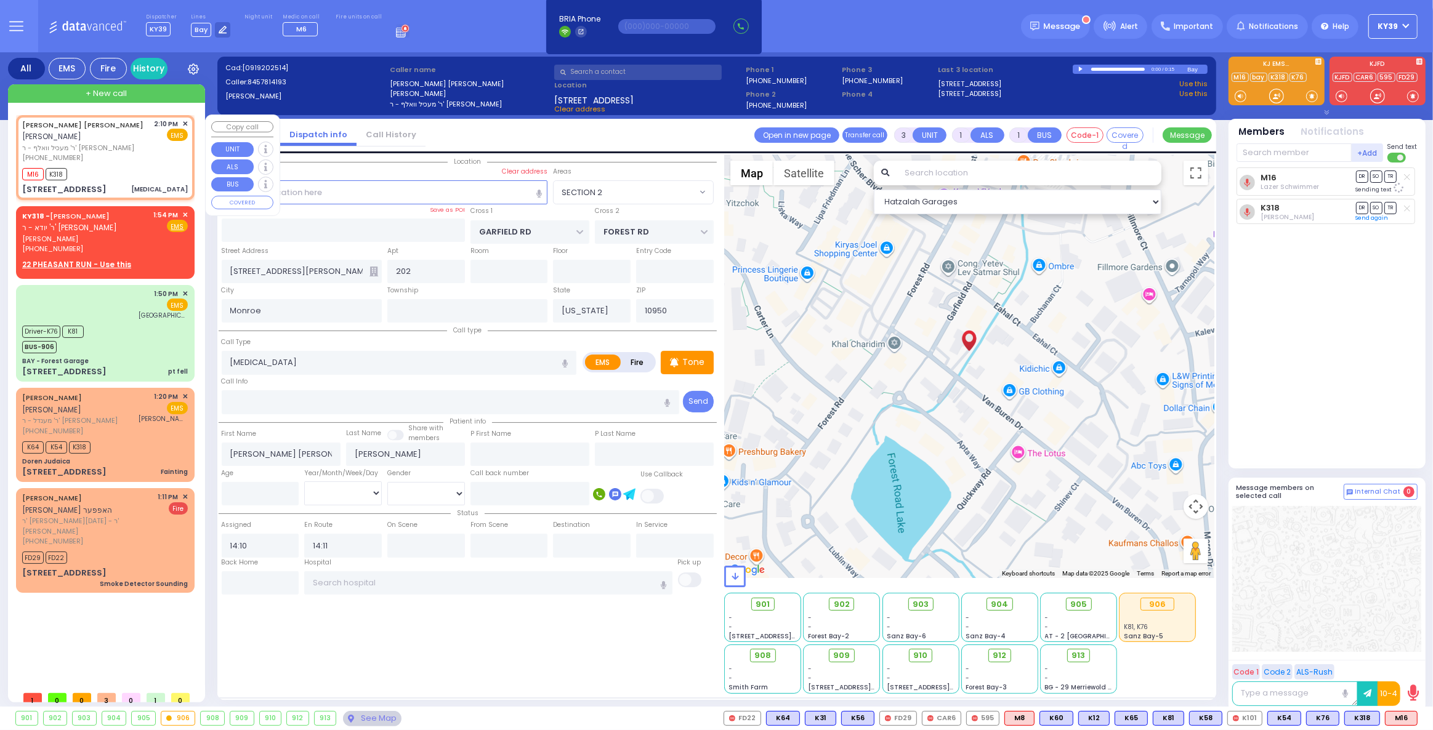
select select
select select "SECTION 2"
select select "Hatzalah Garages"
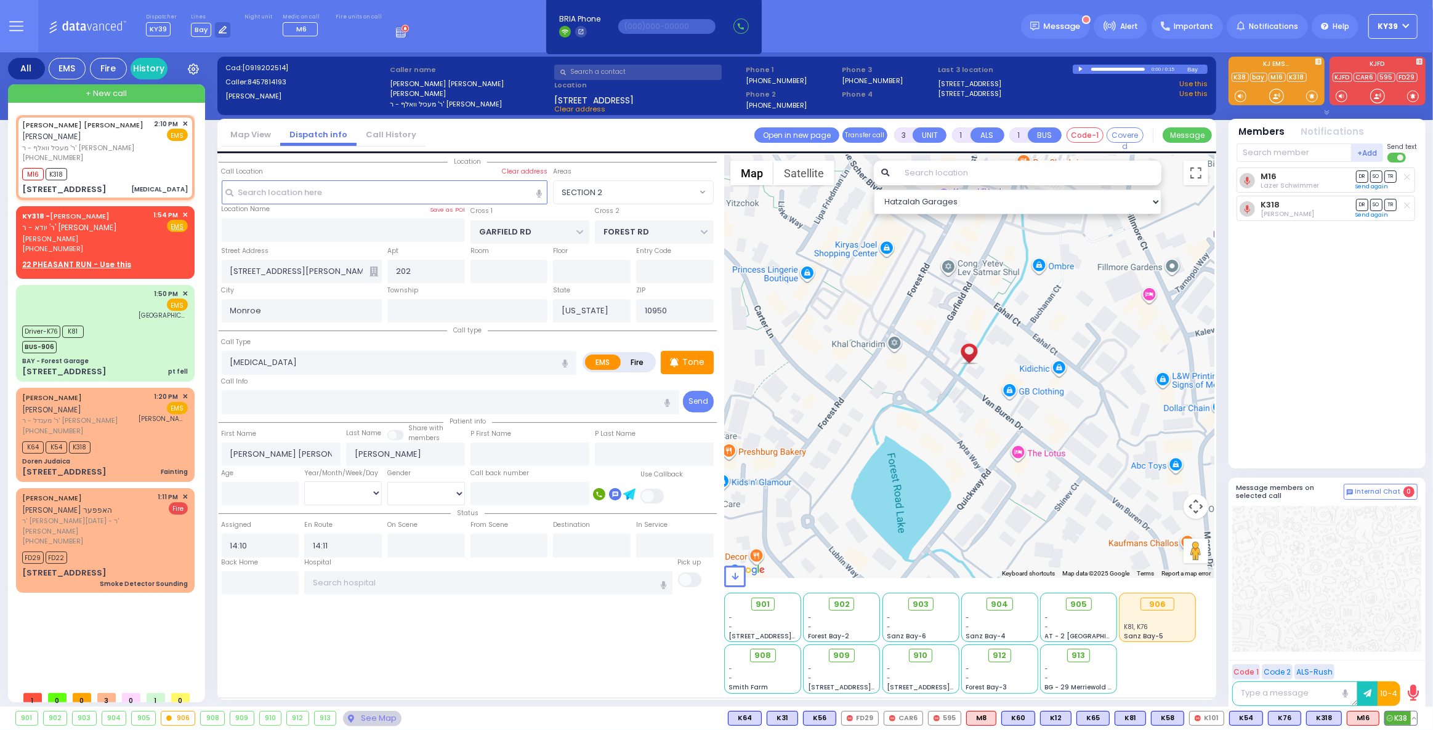
click at [1396, 716] on span "K38" at bounding box center [1401, 719] width 32 height 14
select select
radio input "true"
select select
select select "Hatzalah Garages"
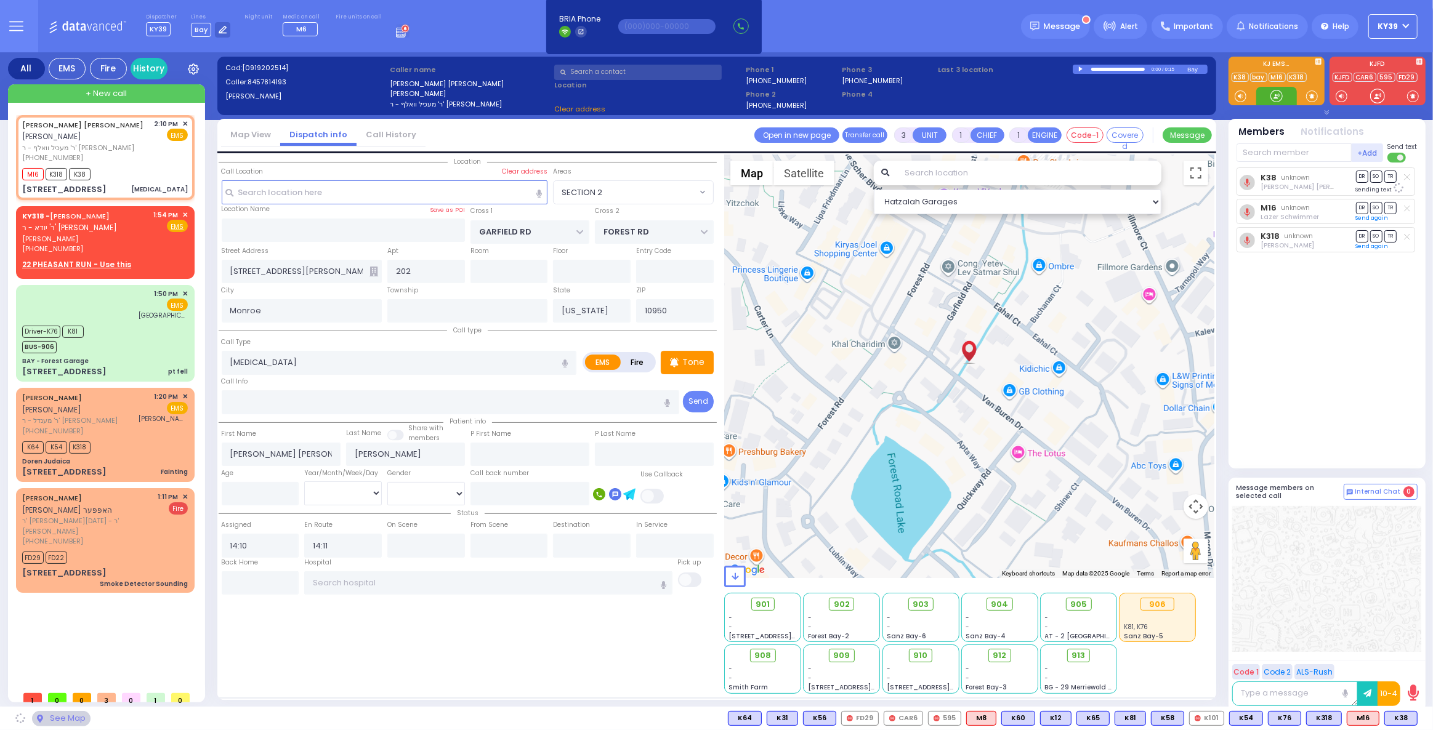
select select "SECTION 2"
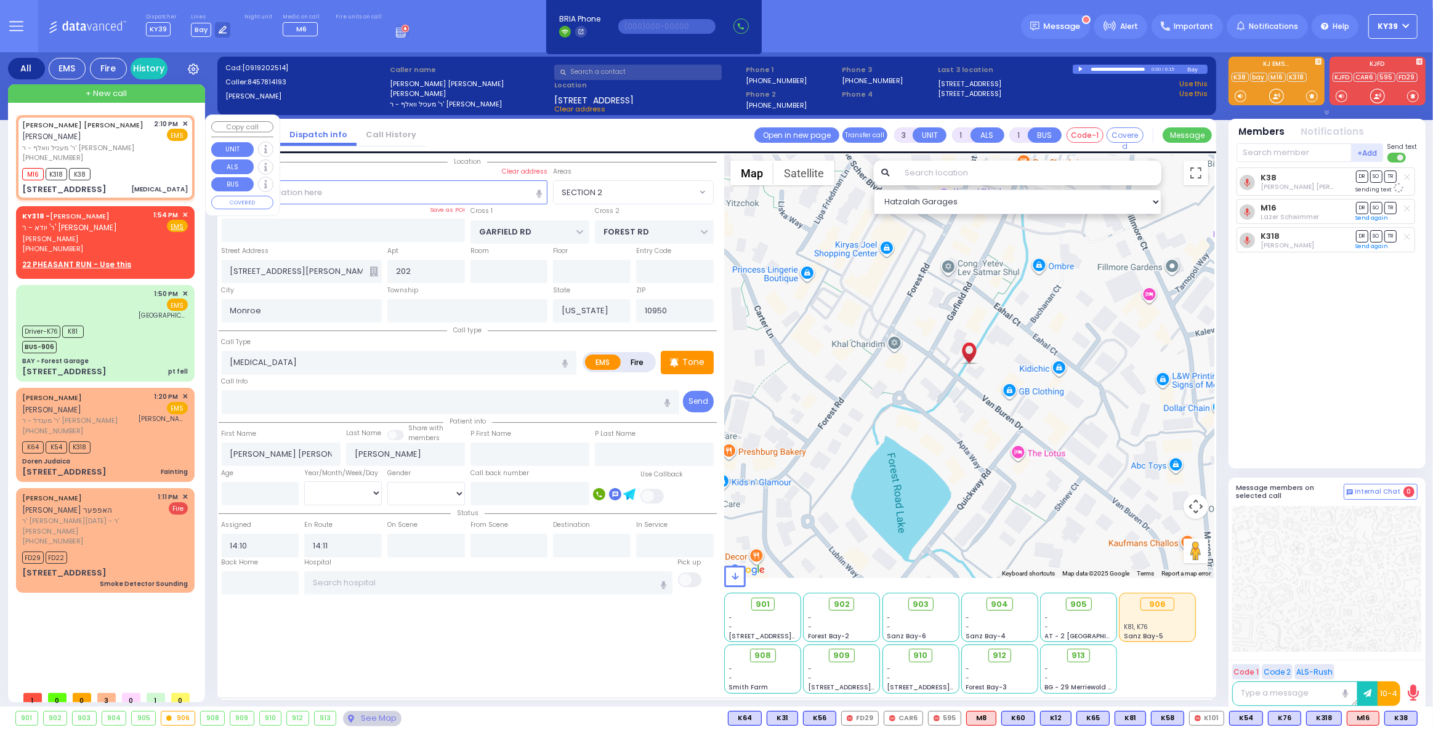
click at [143, 143] on span "ר' מעכיל וואלף - ר' שלום יוסף ווייס" at bounding box center [86, 148] width 128 height 10
select select
radio input "true"
select select
select select "Hatzalah Garages"
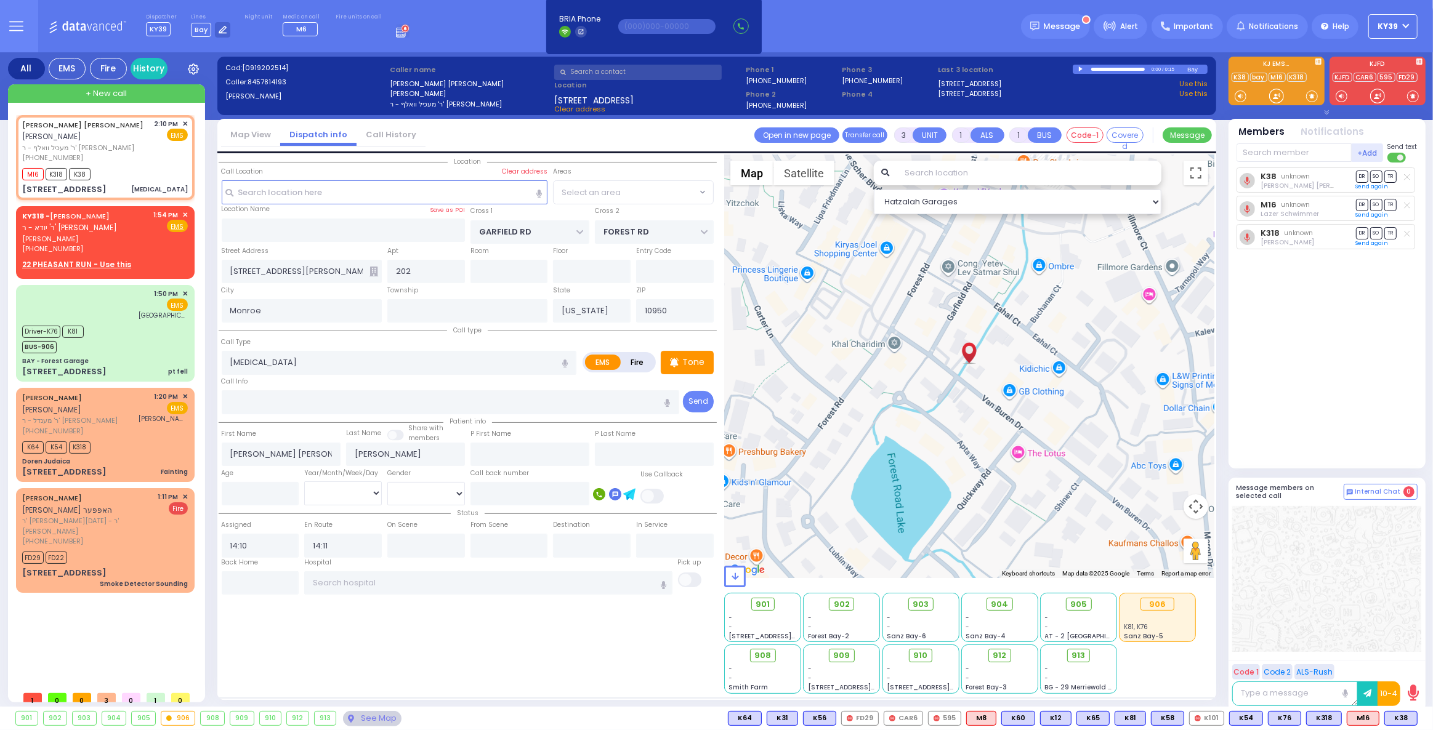
select select "SECTION 2"
click at [171, 244] on div "1:54 PM ✕ Fire EMS" at bounding box center [171, 232] width 34 height 44
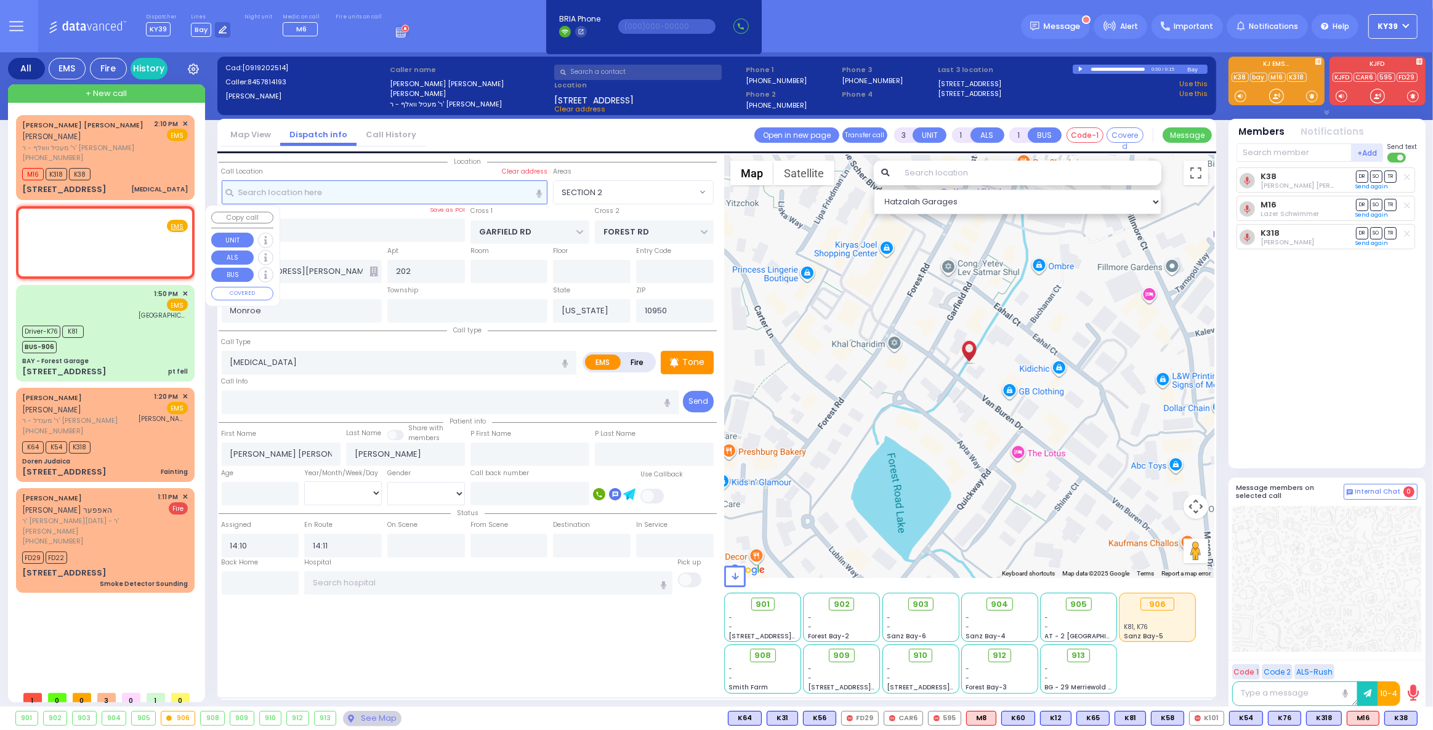
type input "2"
select select
radio input "true"
type input "JOEL"
type input "DEUTSCH"
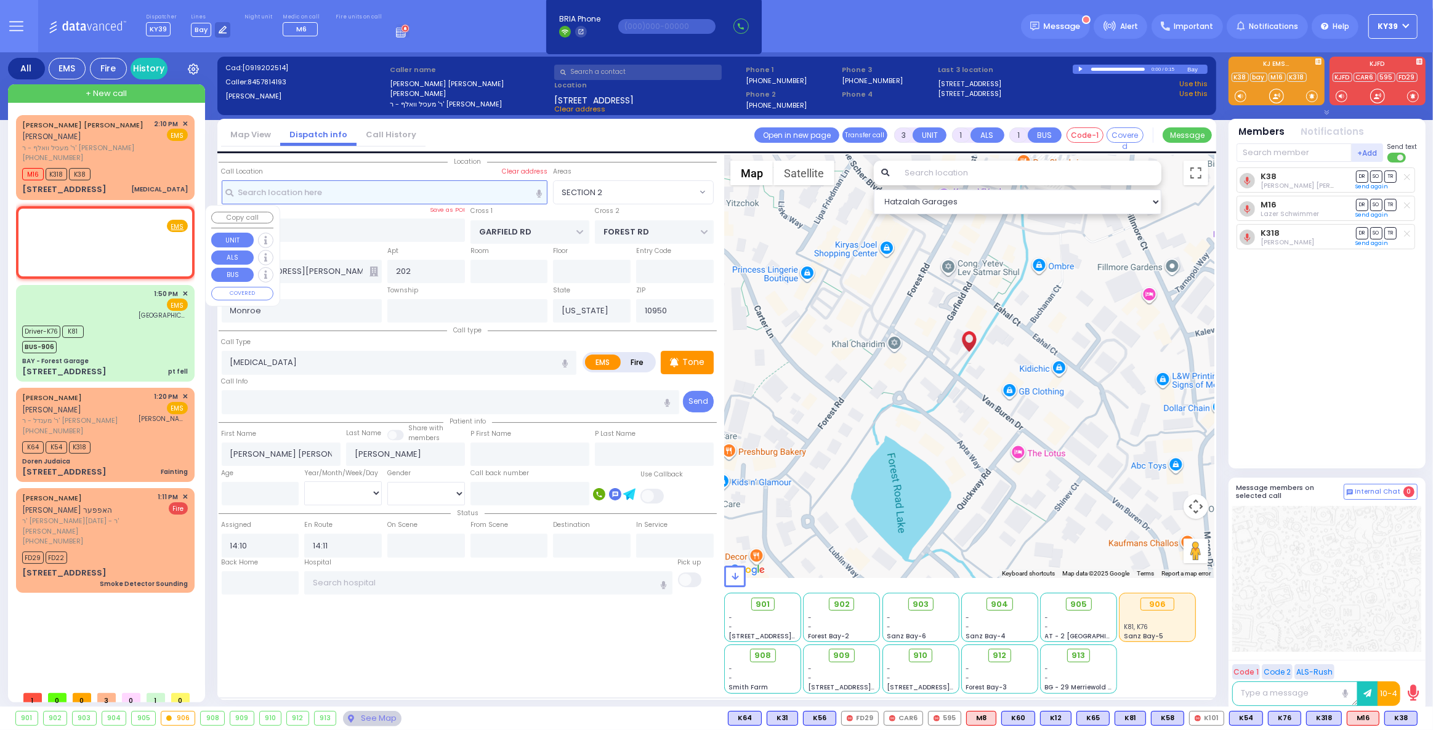
select select
type input "13:54"
select select "Hatzalah Garages"
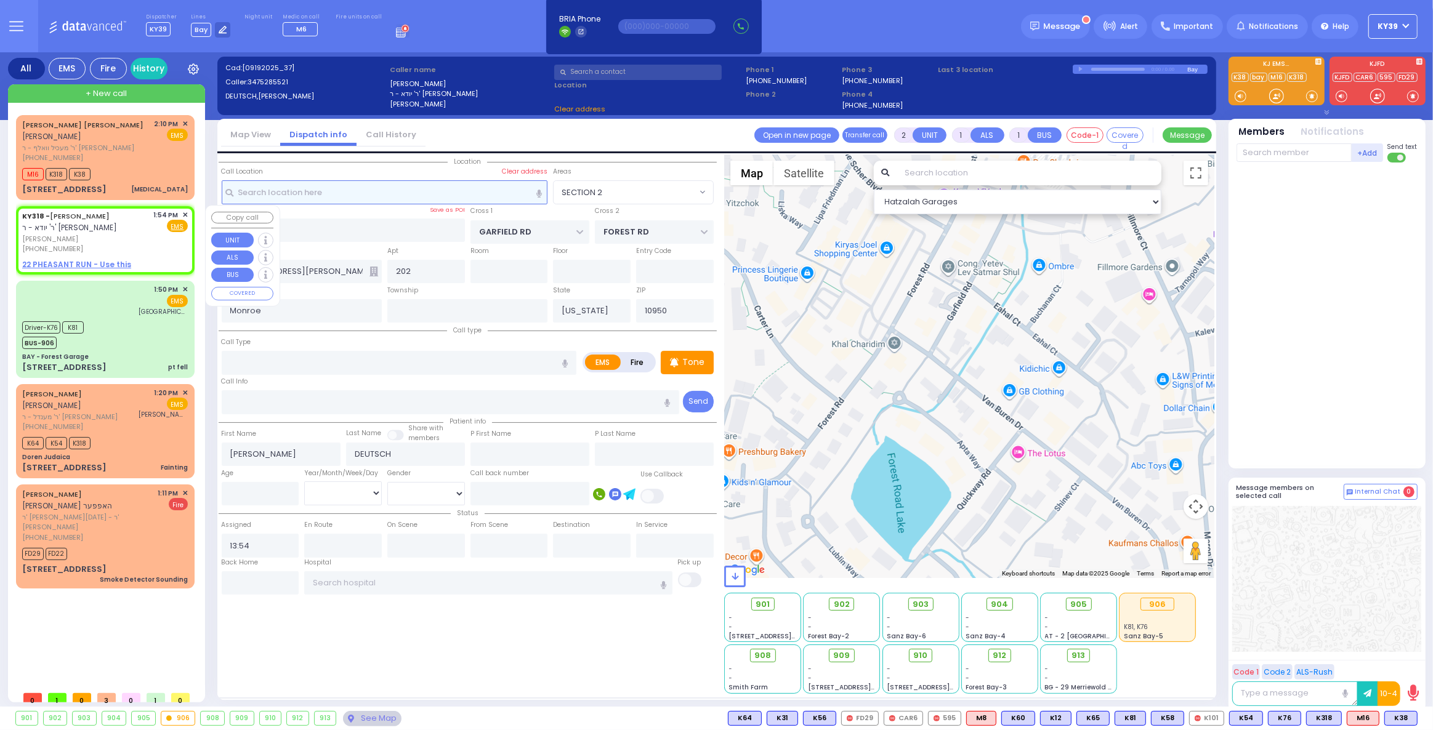
select select
radio input "true"
select select
select select "Hatzalah Garages"
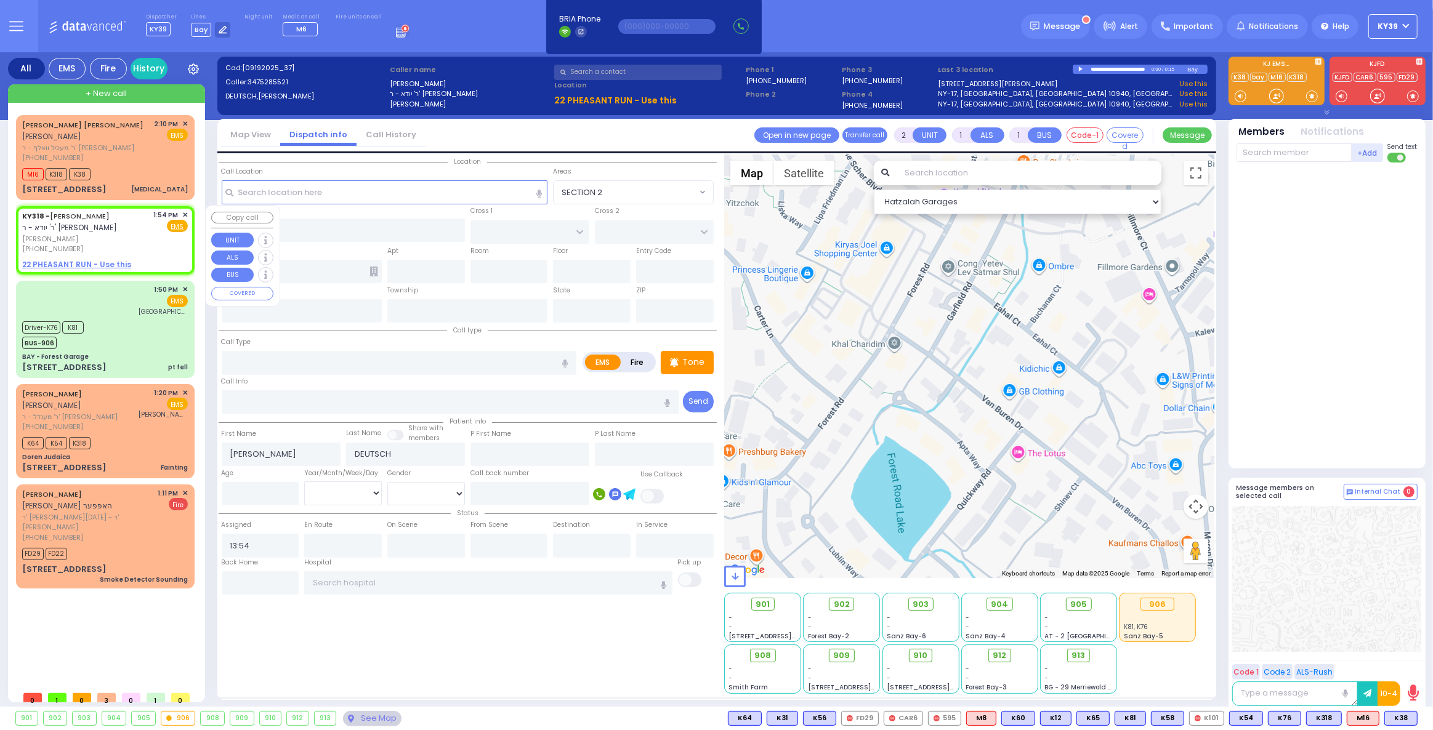
click at [183, 212] on span "✕" at bounding box center [185, 215] width 6 height 10
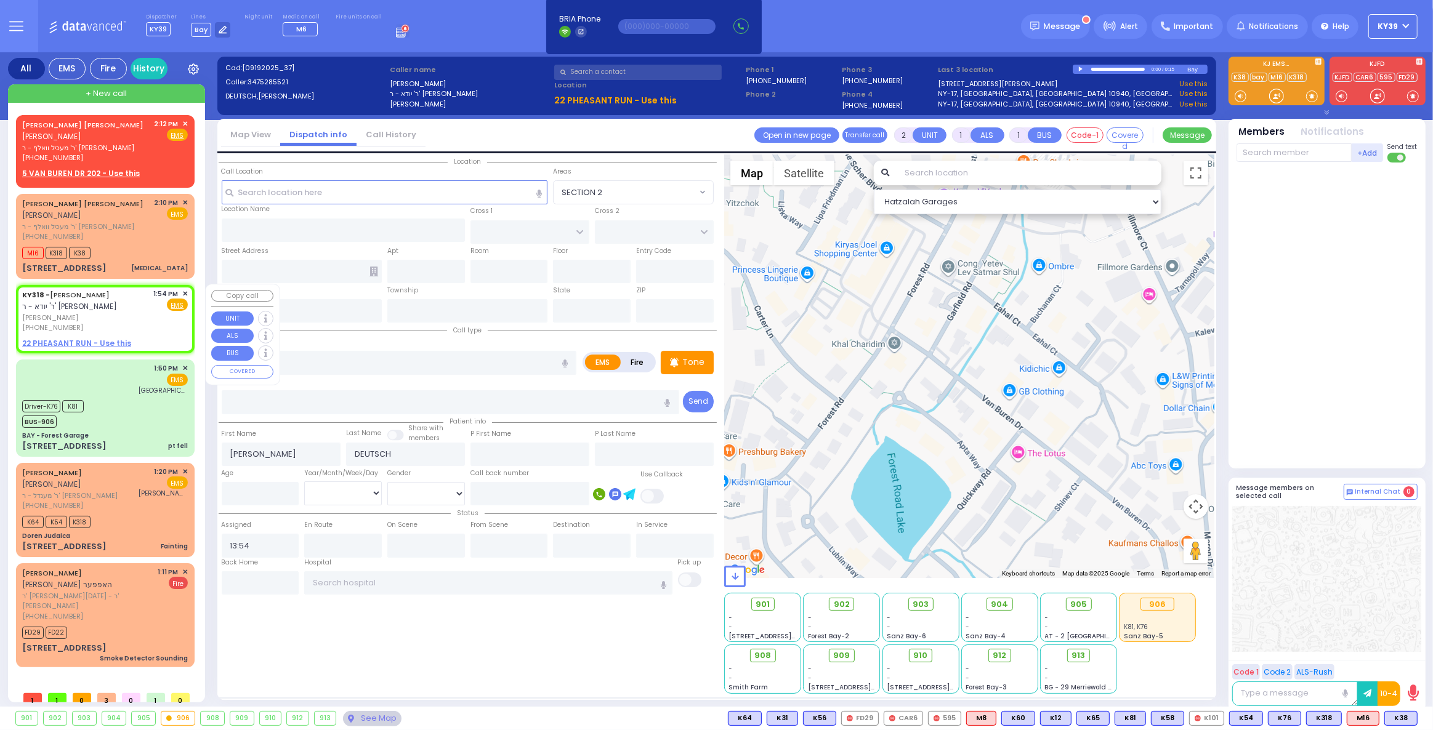
click at [187, 292] on span "✕" at bounding box center [185, 294] width 6 height 10
click at [183, 291] on span "✕" at bounding box center [185, 294] width 6 height 10
click at [185, 295] on span "✕" at bounding box center [185, 294] width 6 height 10
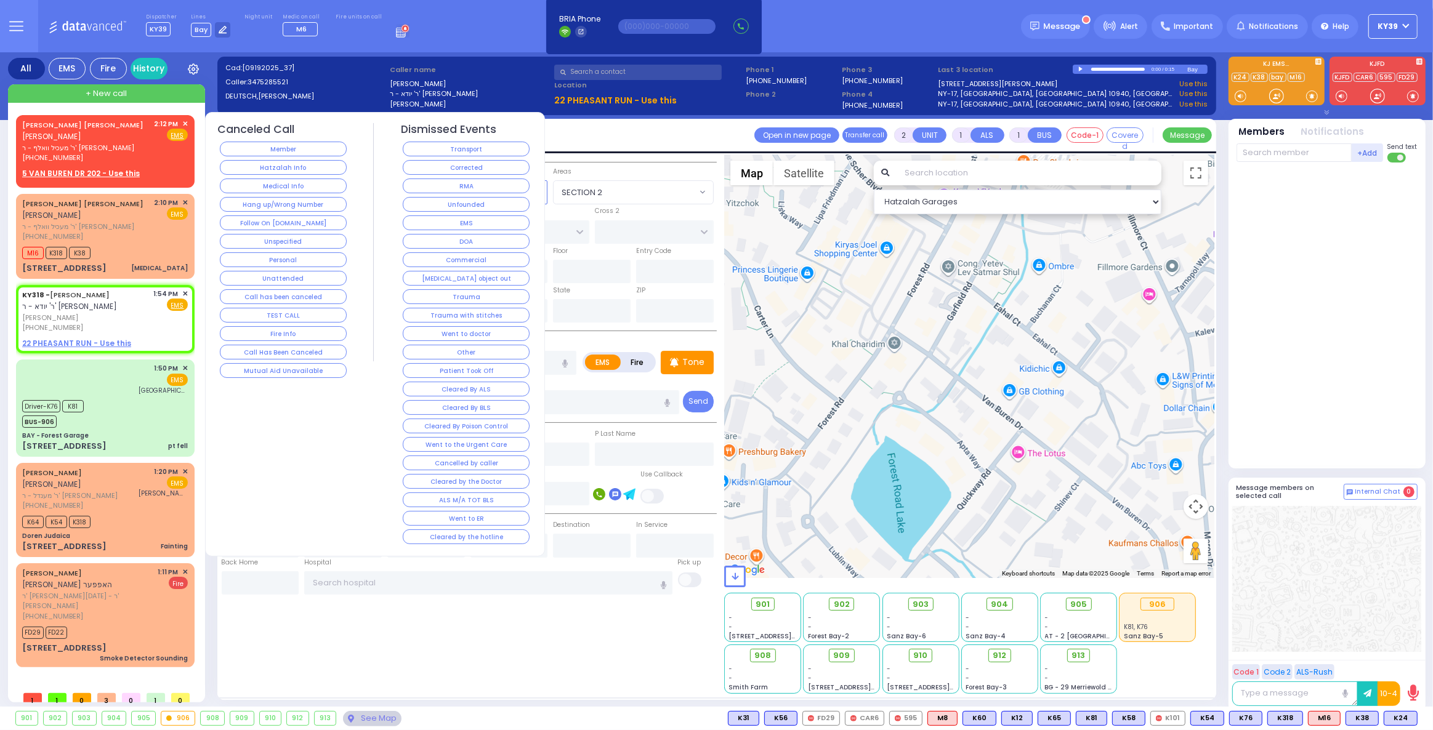
click at [493, 332] on button "Went to doctor" at bounding box center [466, 333] width 127 height 15
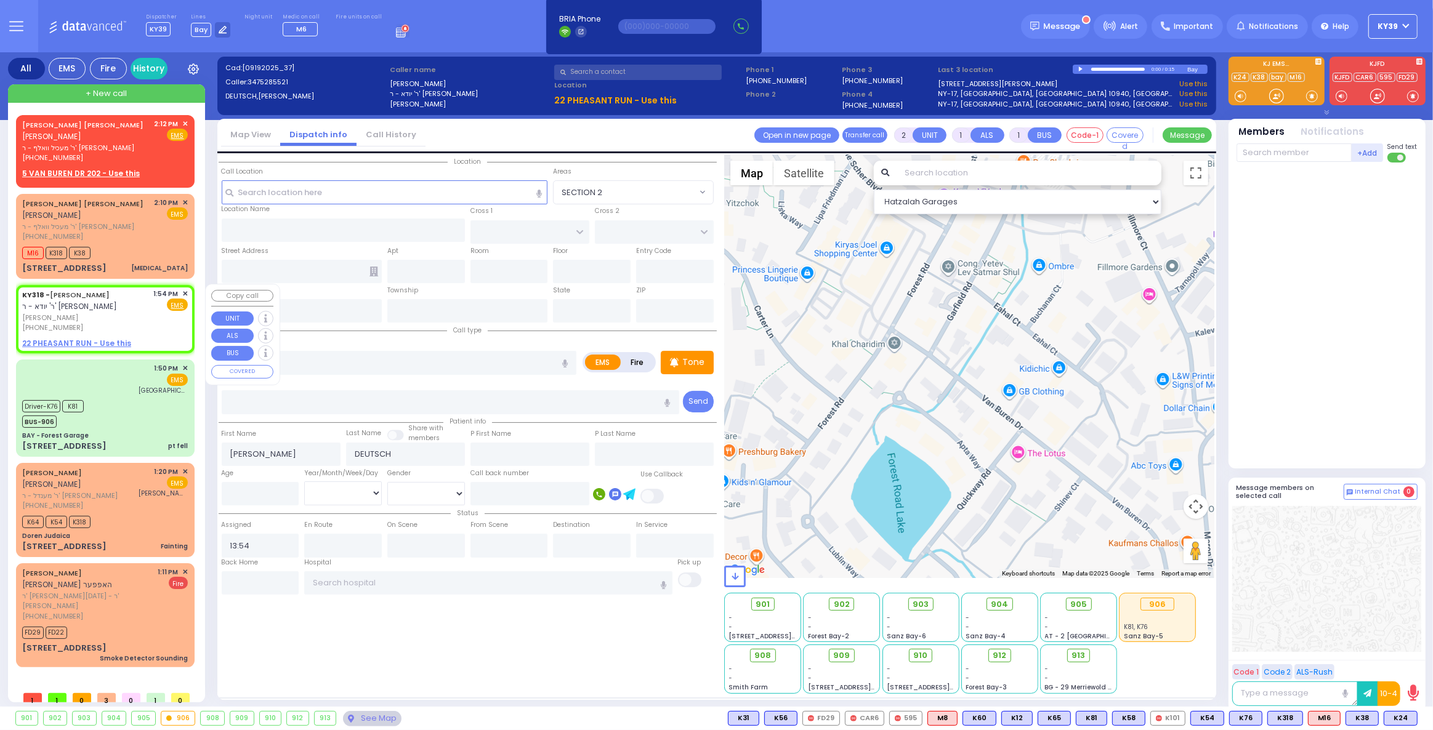
select select
radio input "true"
select select
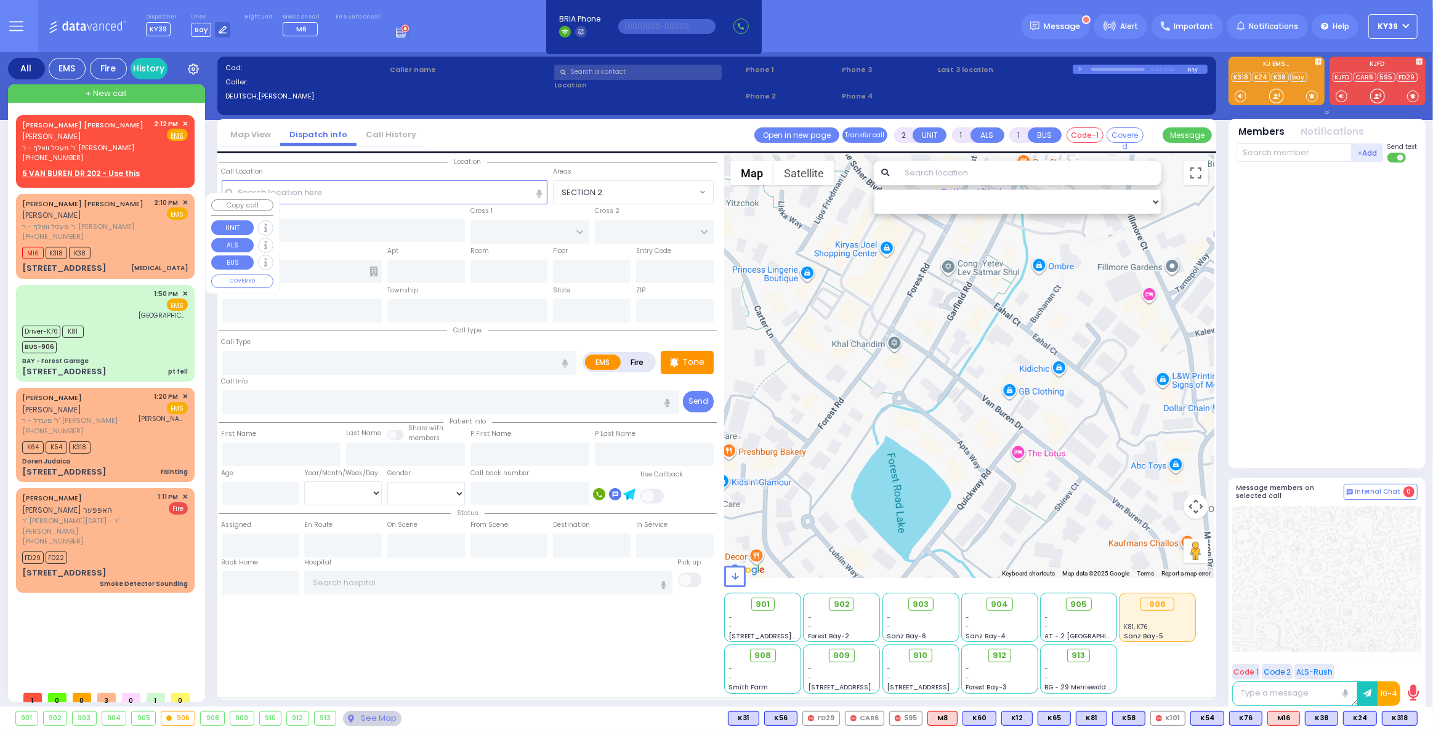
click at [153, 217] on div "AVRUM CHAIM M. FALKOWITZ אברהם חיים משה פאלקאוויטש ר' מעכיל וואלף - ר' שלום יוס…" at bounding box center [105, 220] width 166 height 44
type input "3"
select select
type input "[MEDICAL_DATA]"
radio input "true"
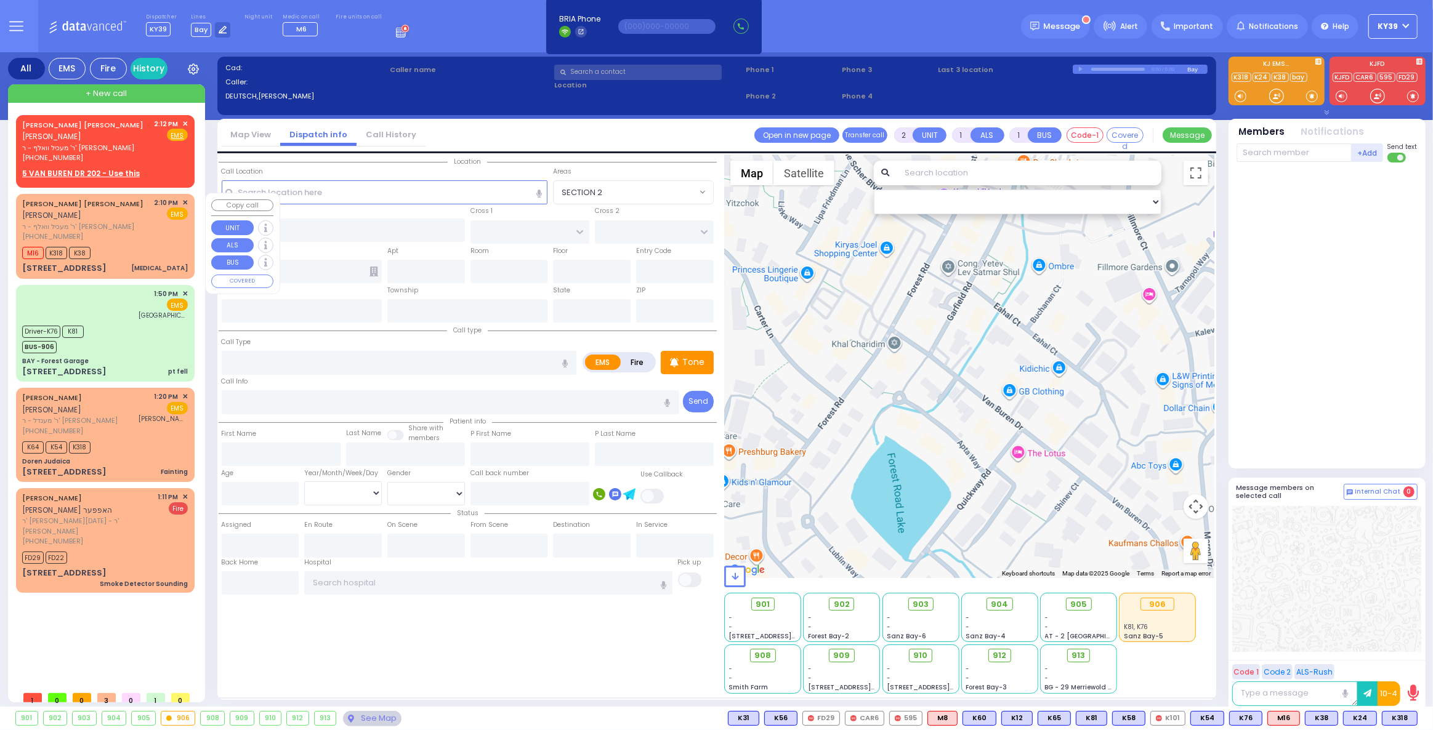
type input "AVRUM CHAIM M."
type input "FALKOWITZ"
select select
type input "14:10"
type input "14:11"
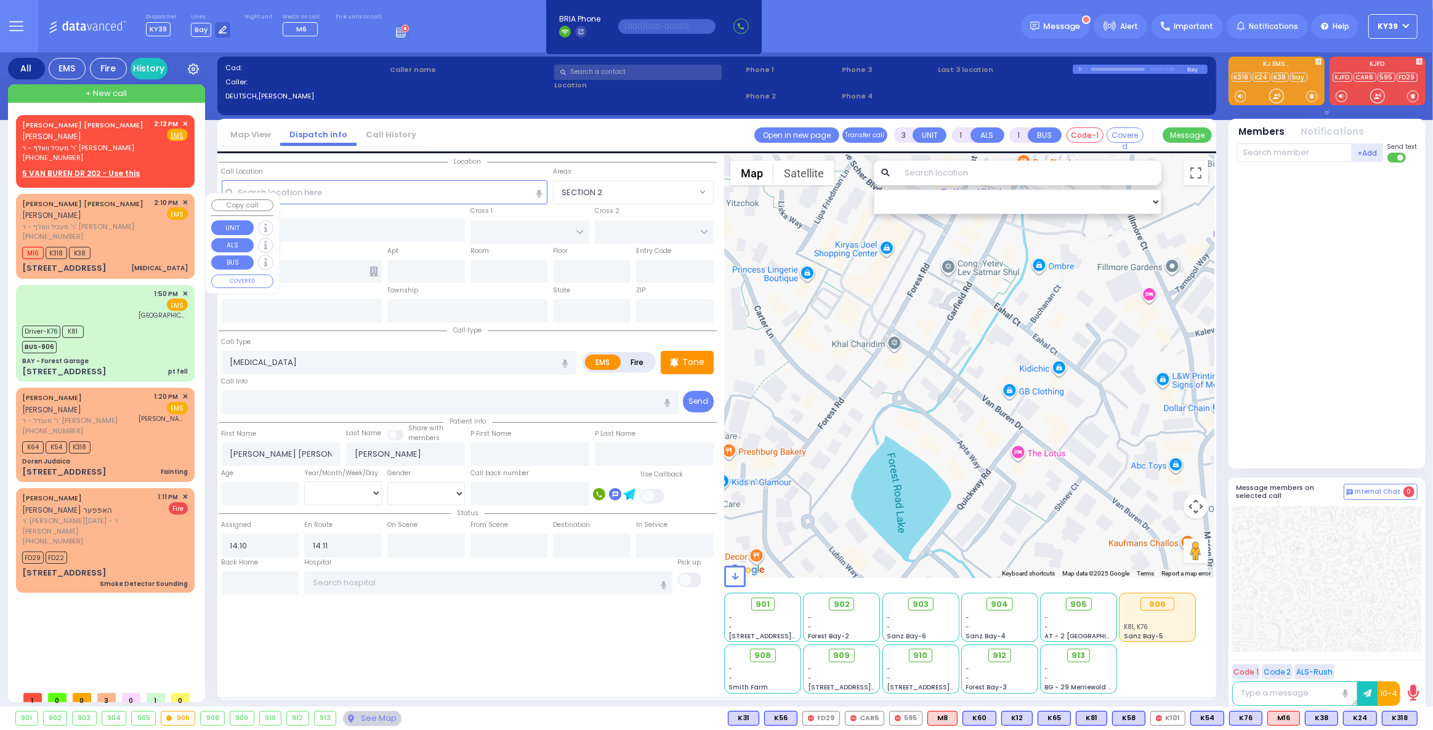
type input "GARFIELD RD"
type input "FOREST RD"
type input "5 VAN BUREN DR"
type input "202"
type input "Monroe"
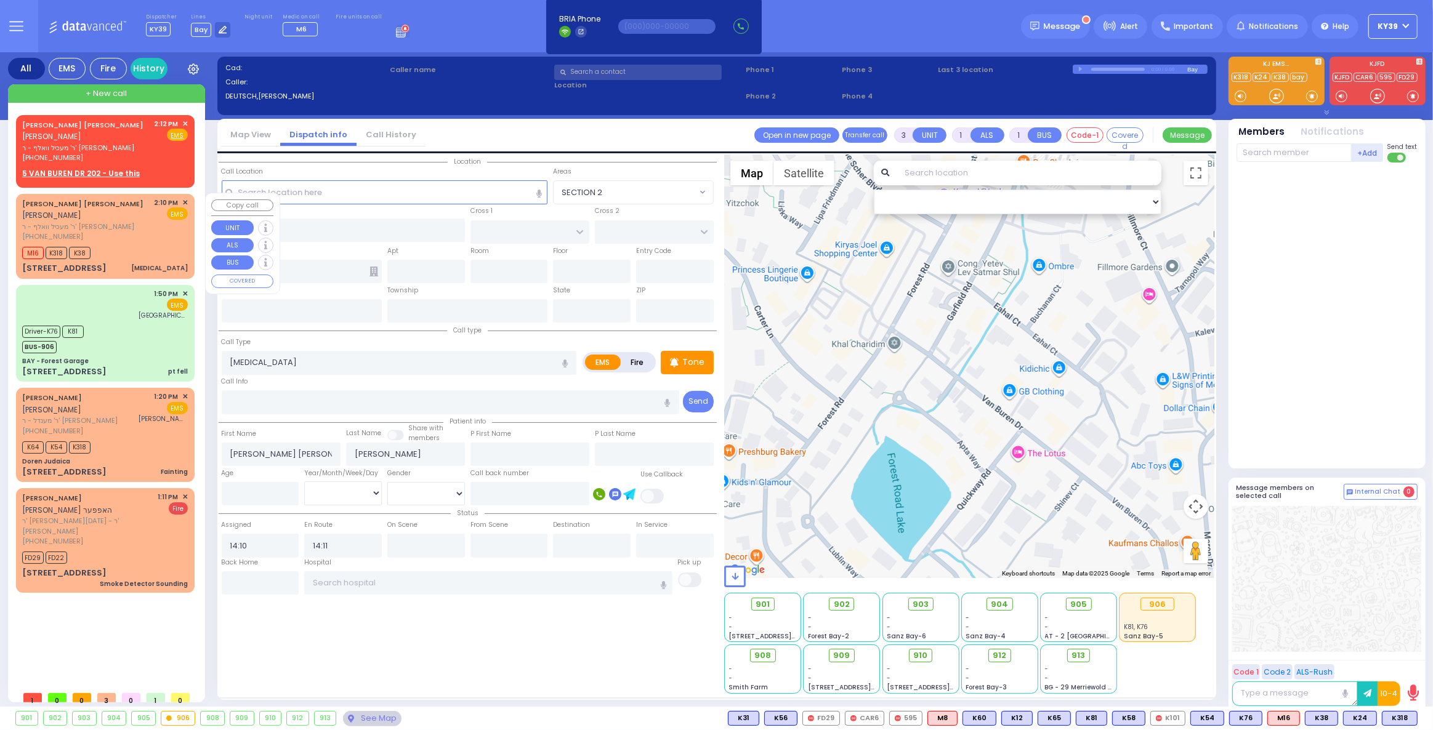
type input "[US_STATE]"
type input "10950"
select select "Hatzalah Garages"
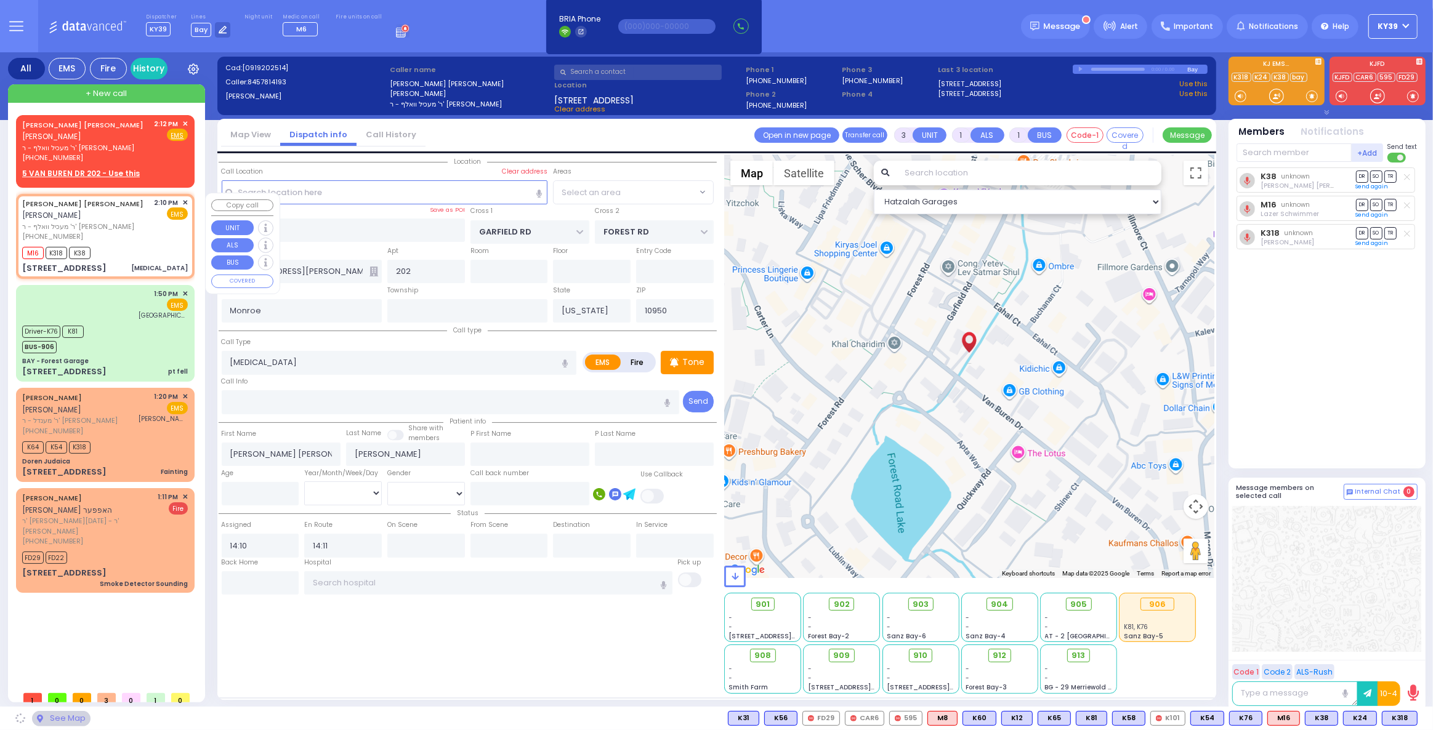
select select "SECTION 2"
click at [134, 241] on div "AVRUM CHAIM M. FALKOWITZ אברהם חיים משה פאלקאוויטש ר' מעכיל וואלף - ר' שלום יוס…" at bounding box center [105, 236] width 174 height 81
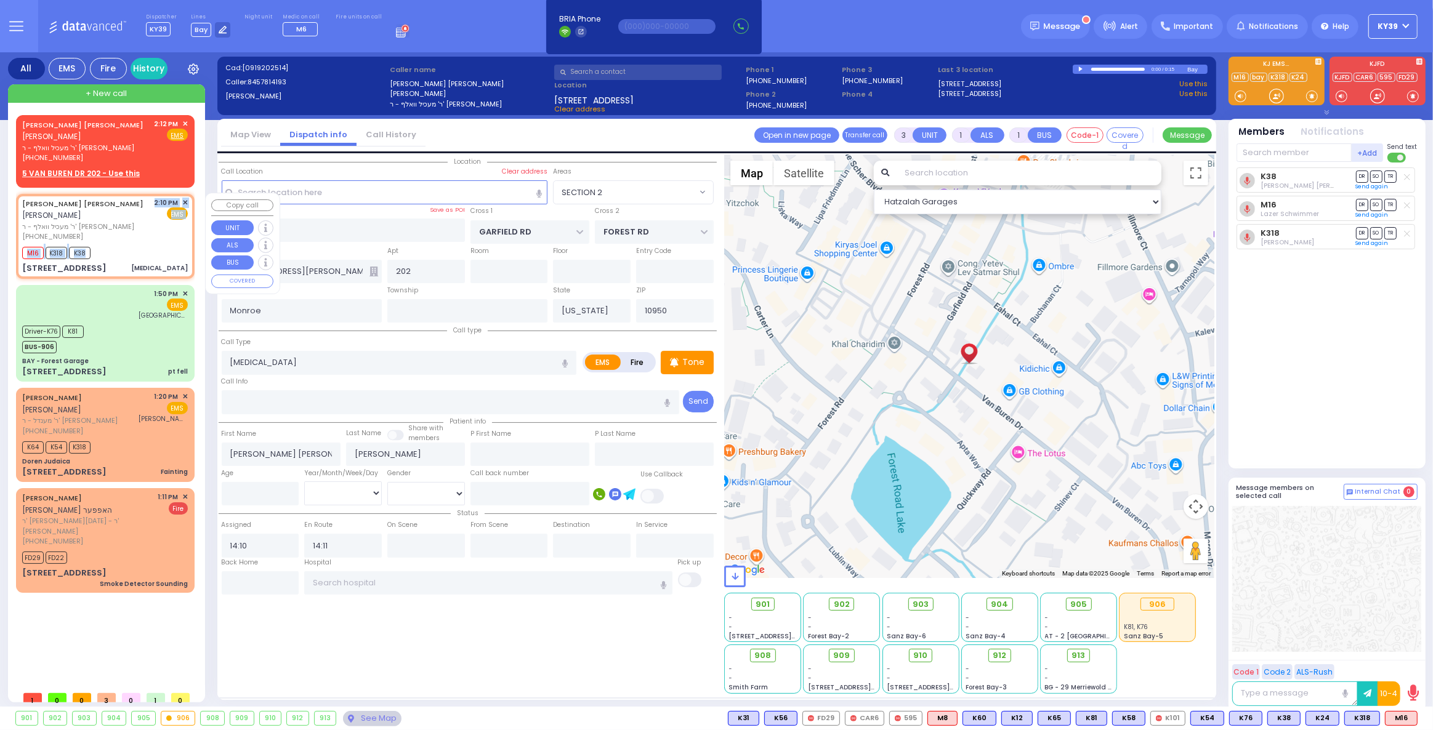
select select
radio input "true"
select select
select select "Hatzalah Garages"
select select "SECTION 2"
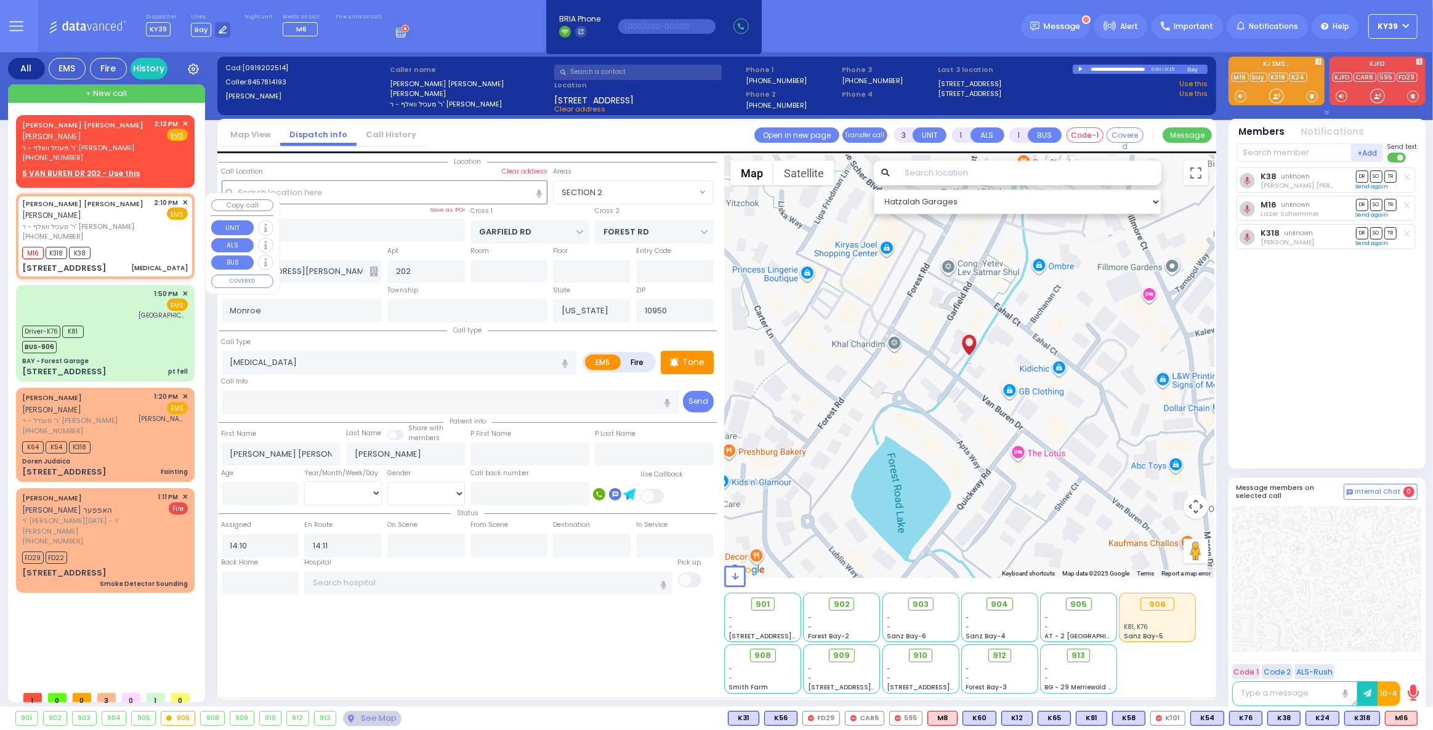
drag, startPoint x: 128, startPoint y: 264, endPoint x: 152, endPoint y: 248, distance: 28.9
click at [129, 262] on div "5 VAN BUREN DR 202 Choking" at bounding box center [105, 268] width 166 height 12
select select
radio input "true"
select select
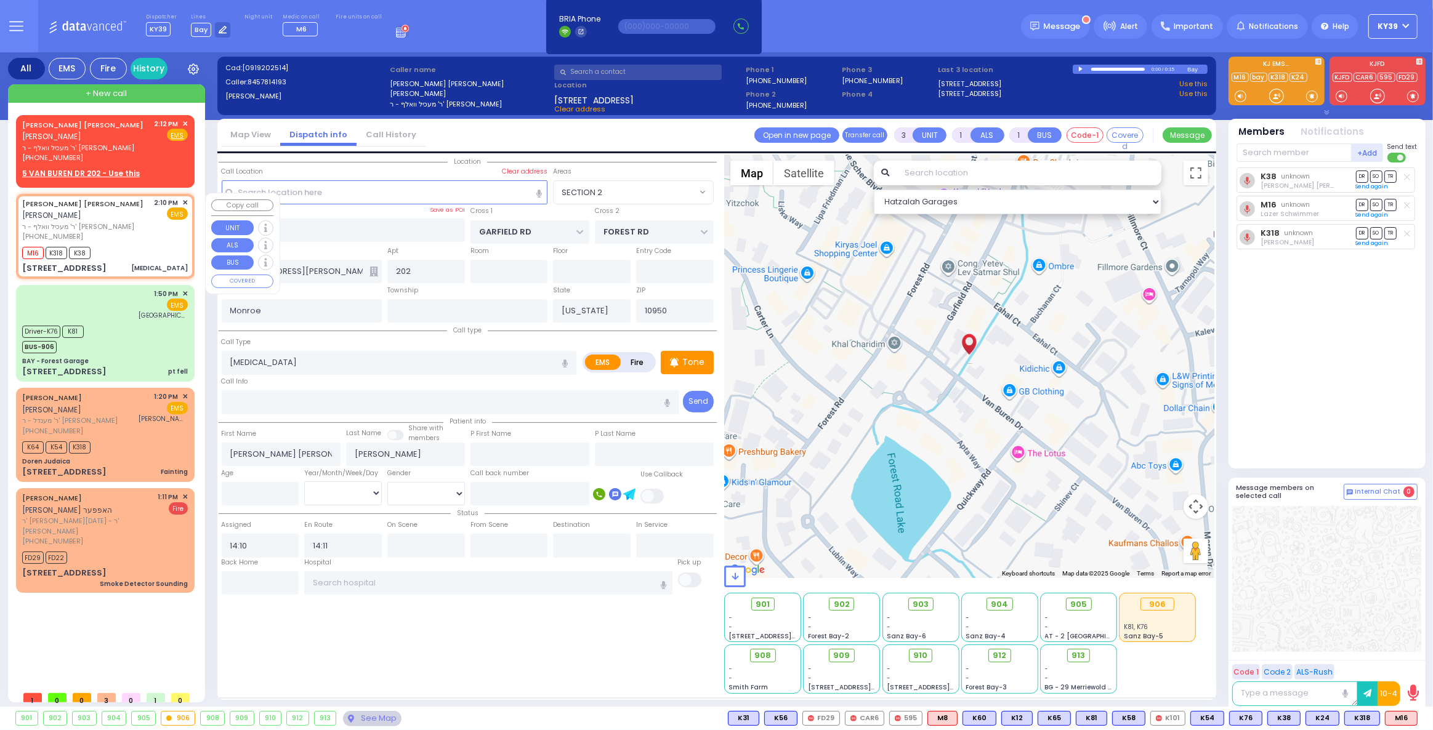
select select "Hatzalah Garages"
select select "SECTION 2"
click at [186, 201] on span "✕" at bounding box center [185, 203] width 6 height 10
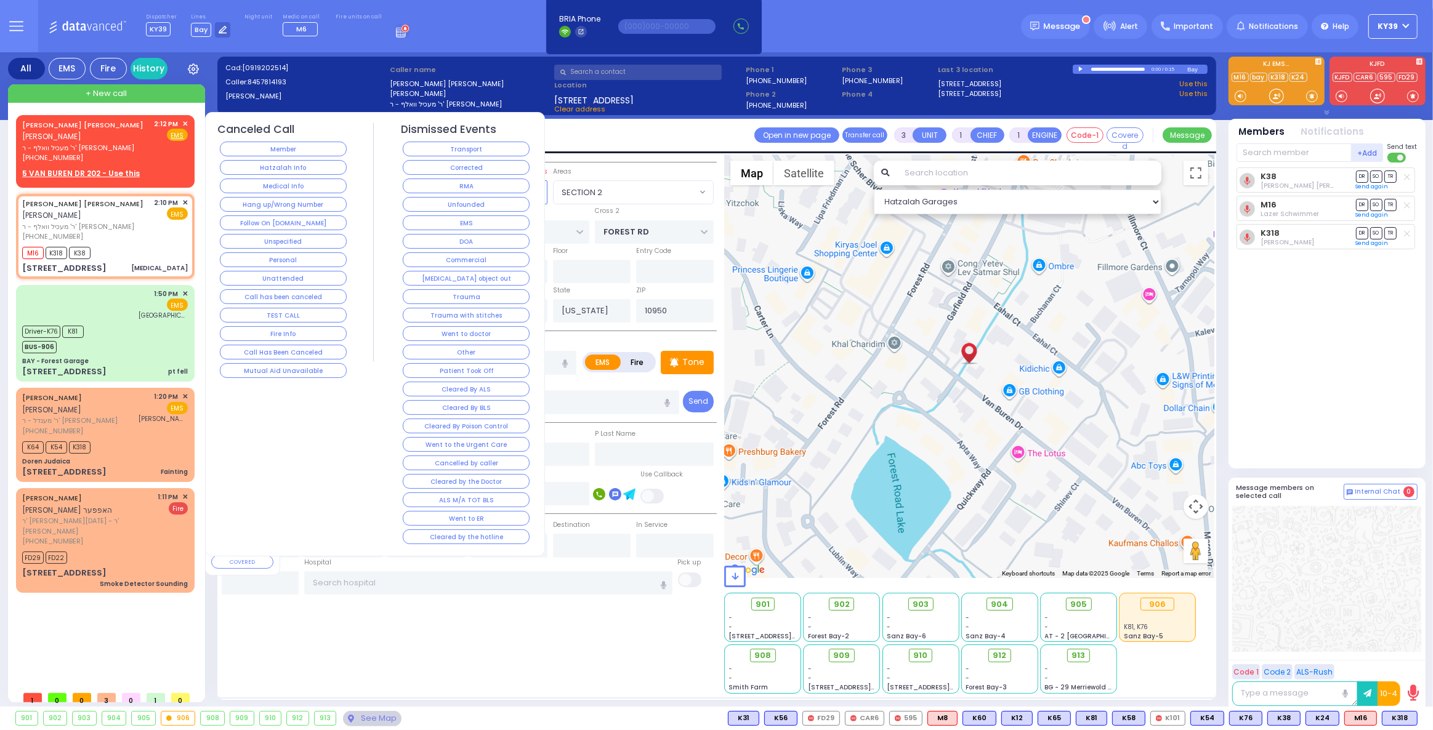
click at [96, 608] on div "AVRUM CHAIM M. FALKOWITZ אברהם חיים משה פאלקאוויטש ר' מעכיל וואלף - ר' שלום יוס…" at bounding box center [107, 400] width 183 height 570
click at [150, 144] on span "ר' מעכיל וואלף - ר' [PERSON_NAME]" at bounding box center [86, 148] width 128 height 10
type input "2"
select select
radio input "true"
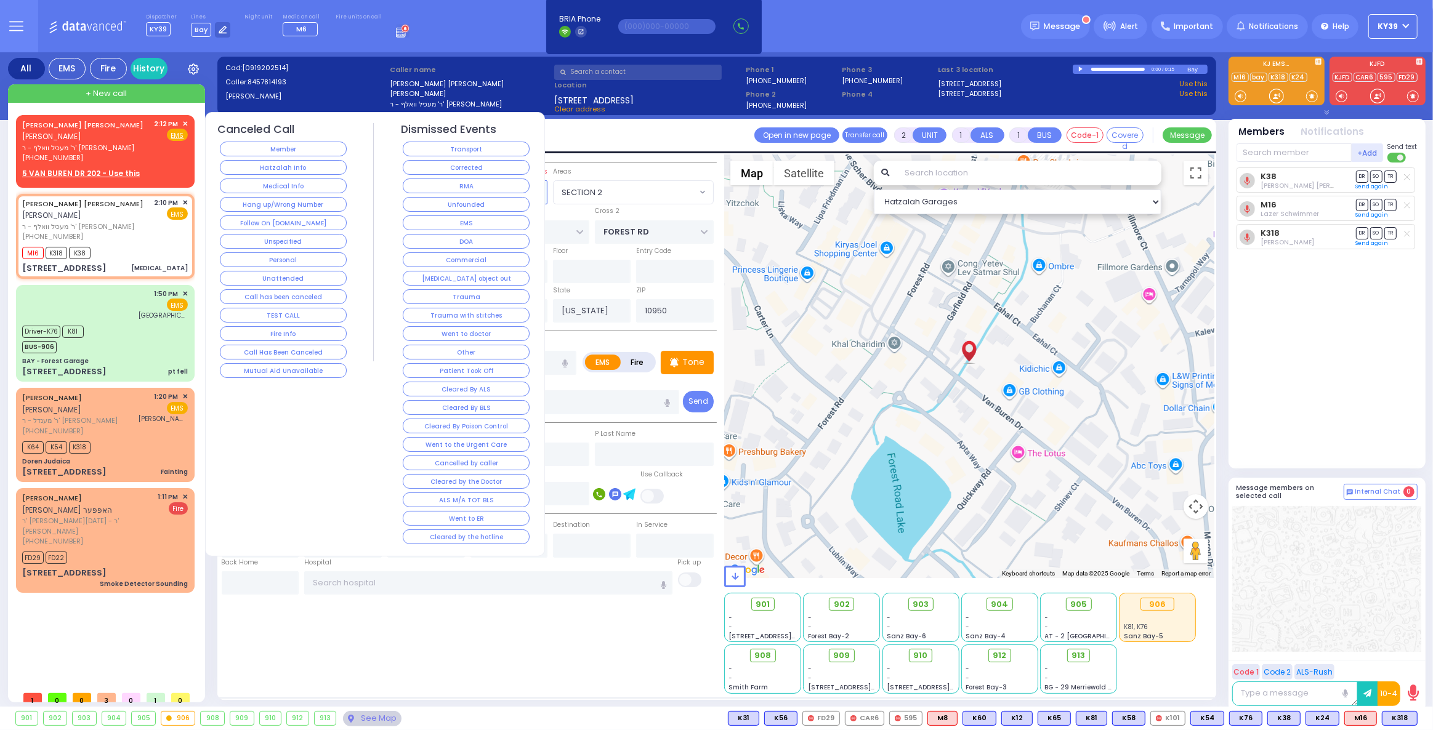
select select
type input "14:12"
select select "Hatzalah Garages"
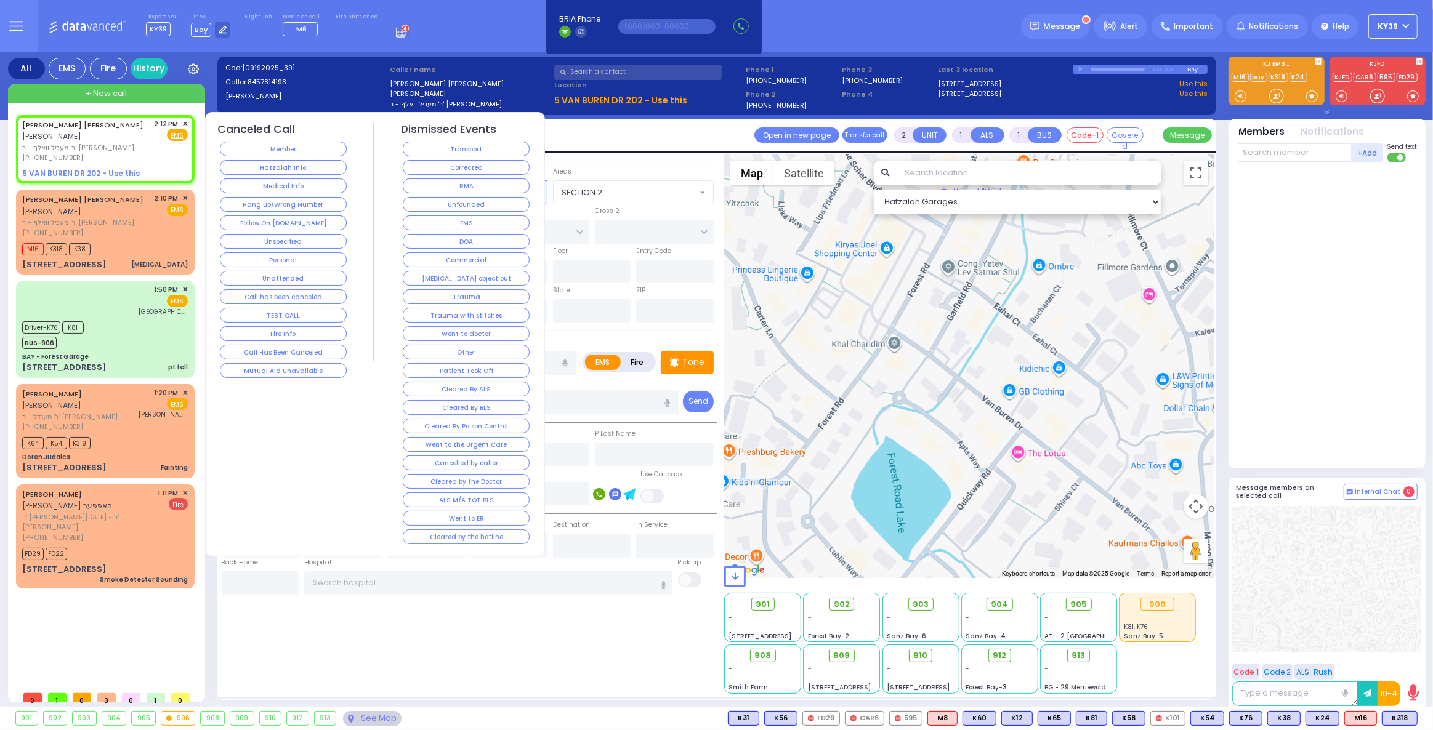
select select
radio input "true"
select select
select select "Hatzalah Garages"
click at [108, 221] on span "ר' מעכיל וואלף - ר' [PERSON_NAME]" at bounding box center [86, 222] width 128 height 10
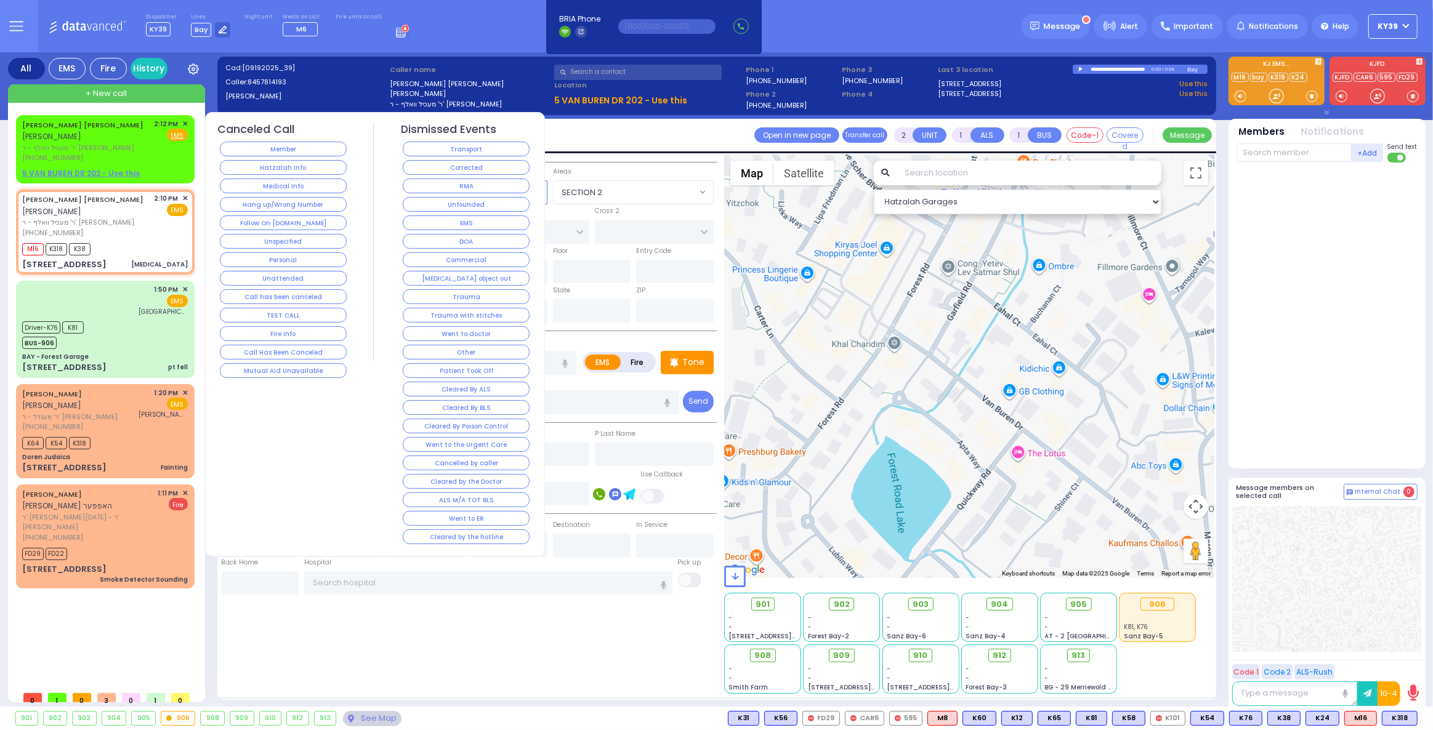
type input "3"
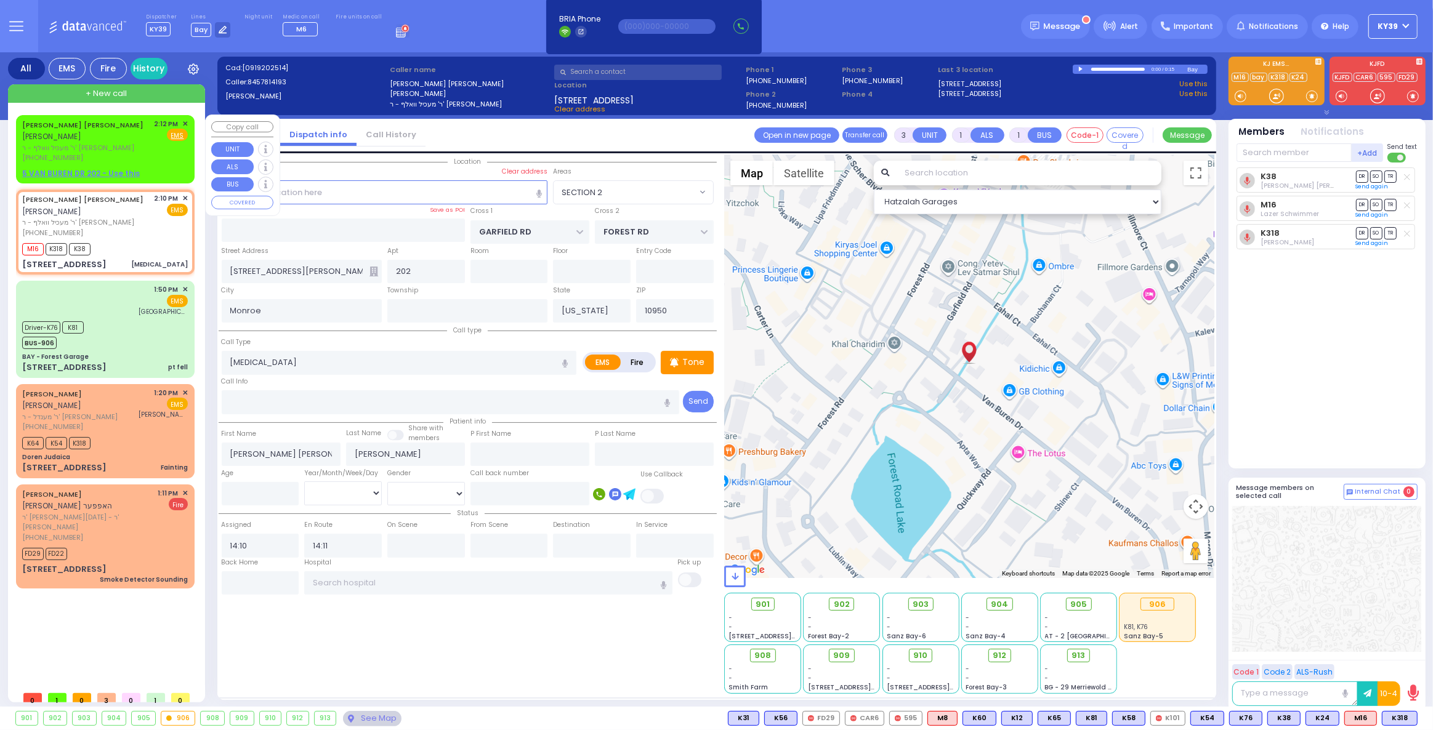
click at [184, 122] on span "✕" at bounding box center [185, 124] width 6 height 10
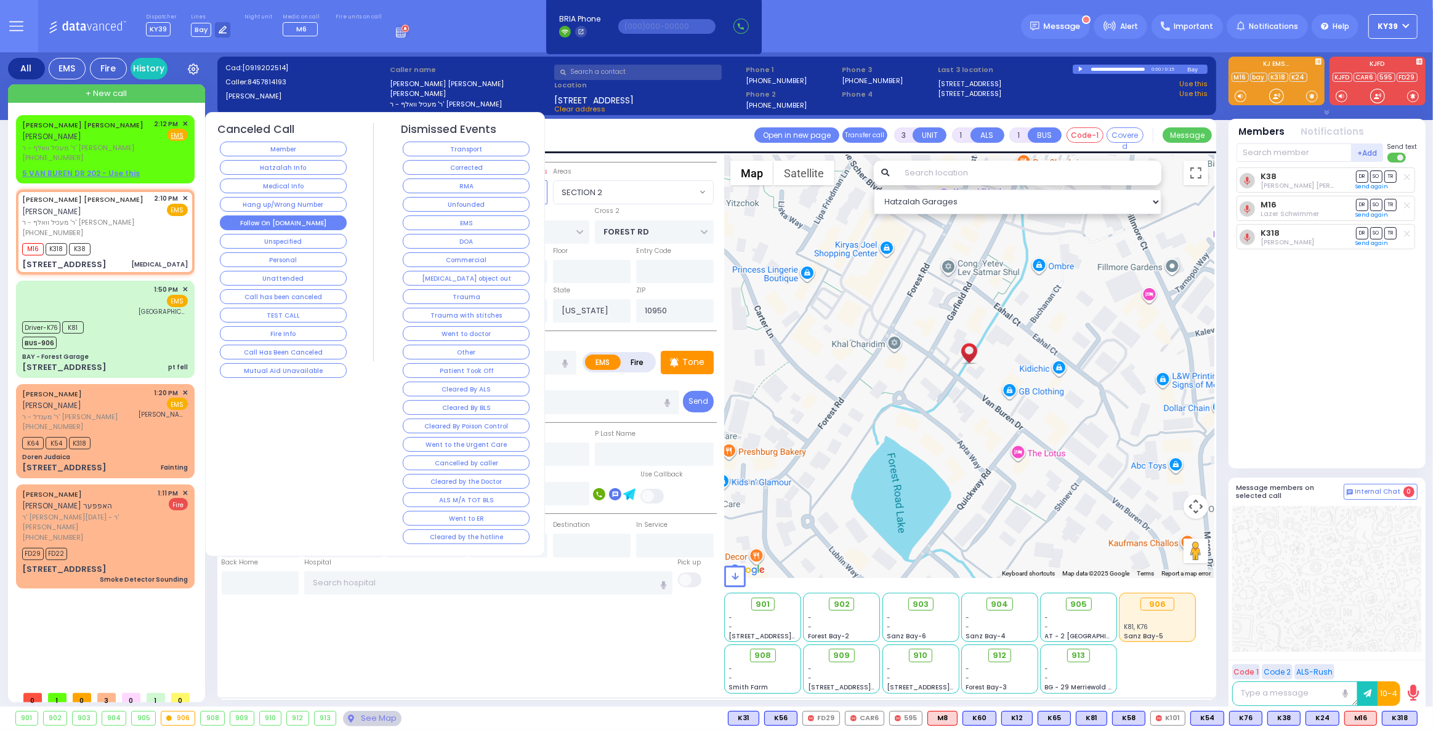
click at [305, 216] on button "Follow On [DOMAIN_NAME]" at bounding box center [283, 222] width 127 height 15
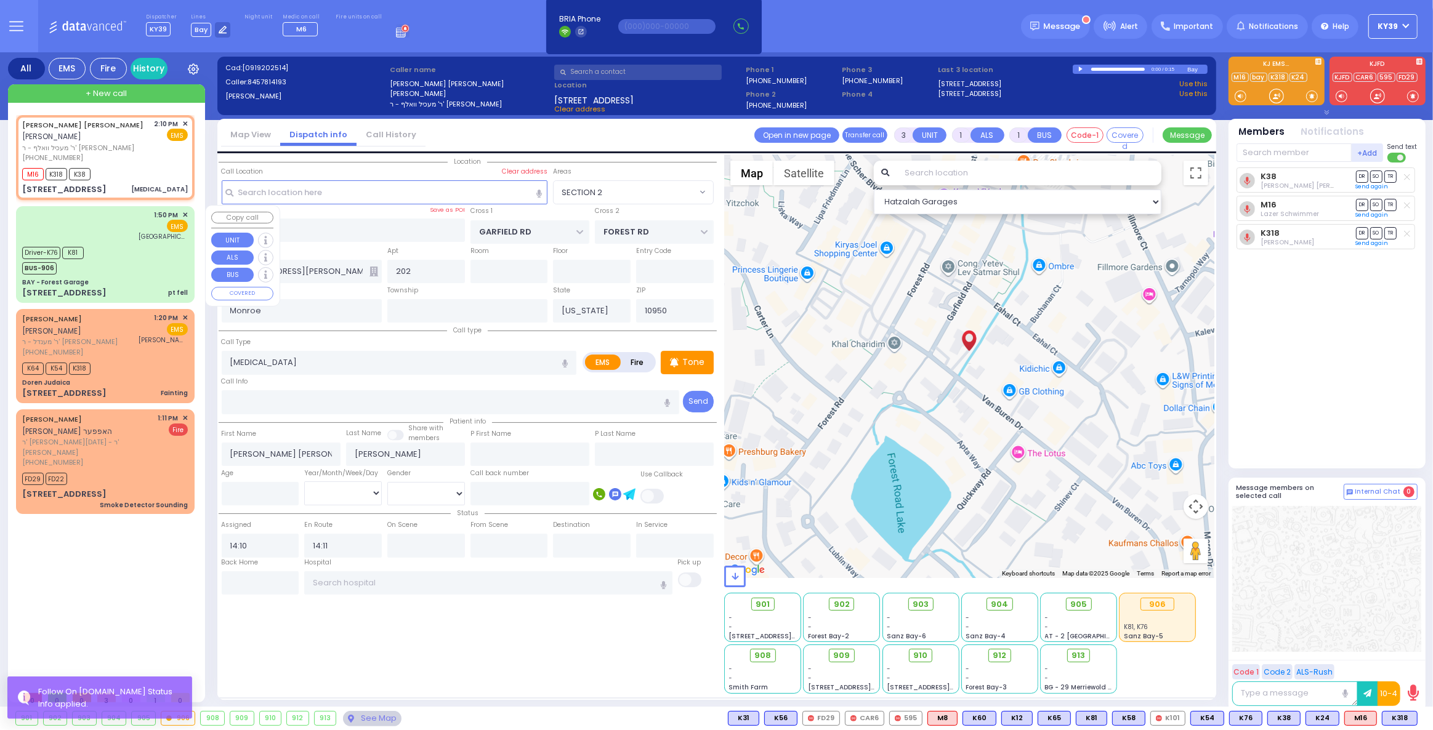
click at [137, 271] on div "Driver-K76 K81 BUS-906" at bounding box center [105, 259] width 166 height 31
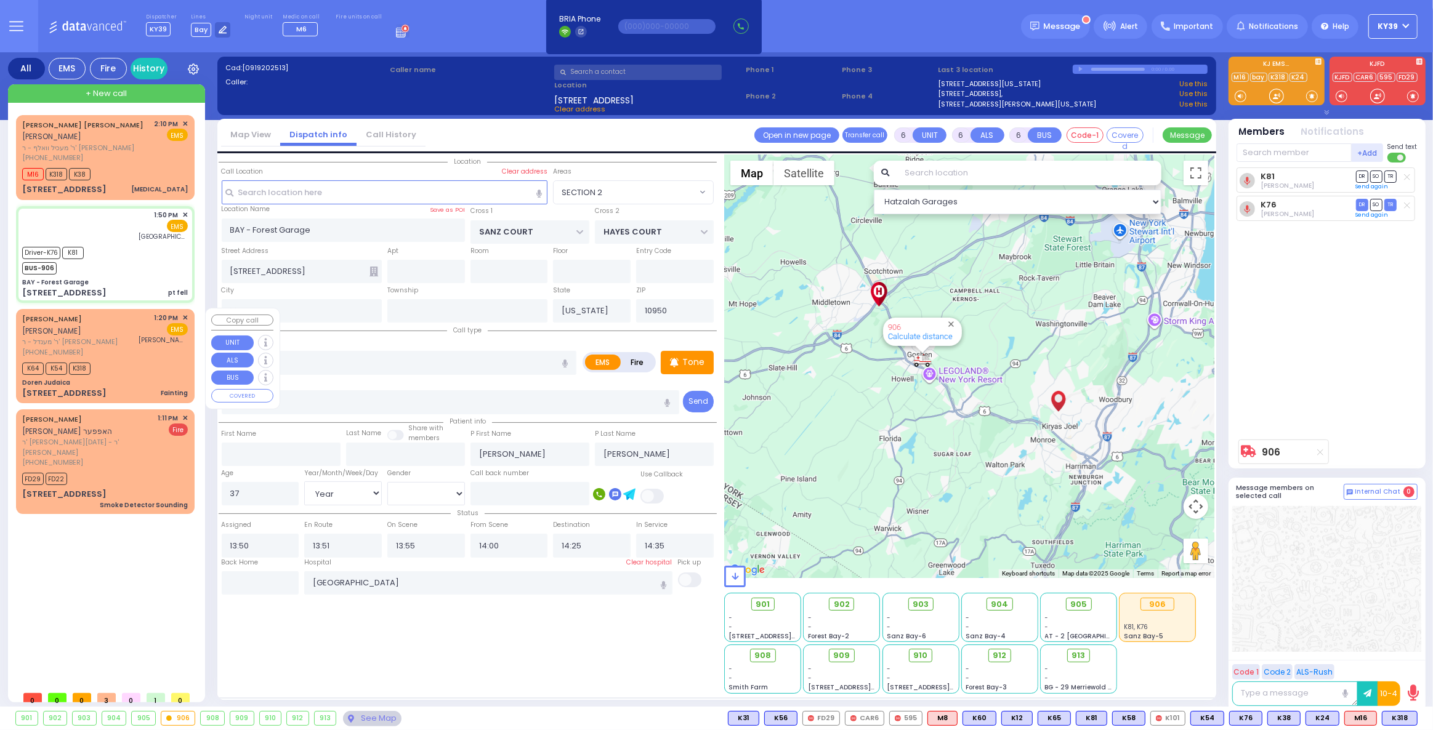
click at [138, 378] on div "Doren Judaica" at bounding box center [105, 382] width 166 height 9
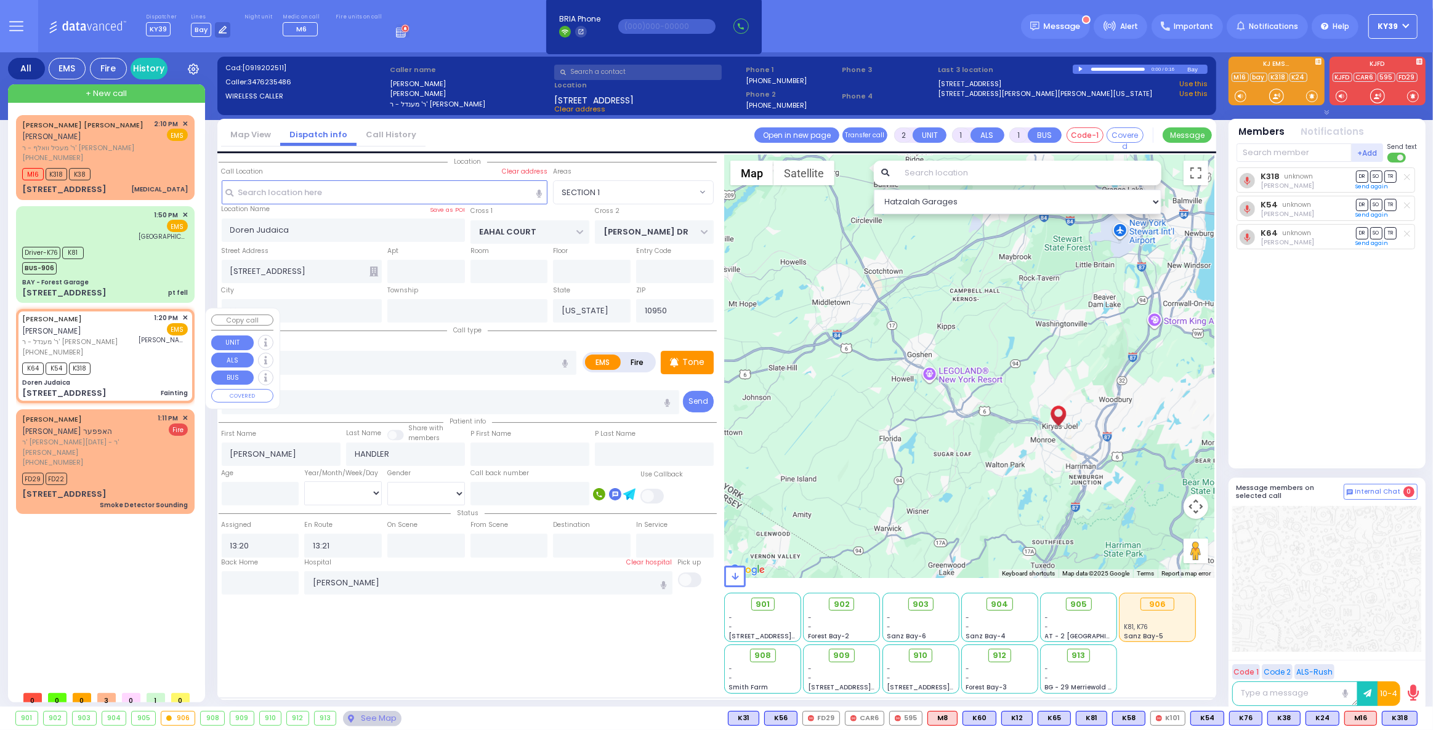
click at [185, 316] on span "✕" at bounding box center [185, 318] width 6 height 10
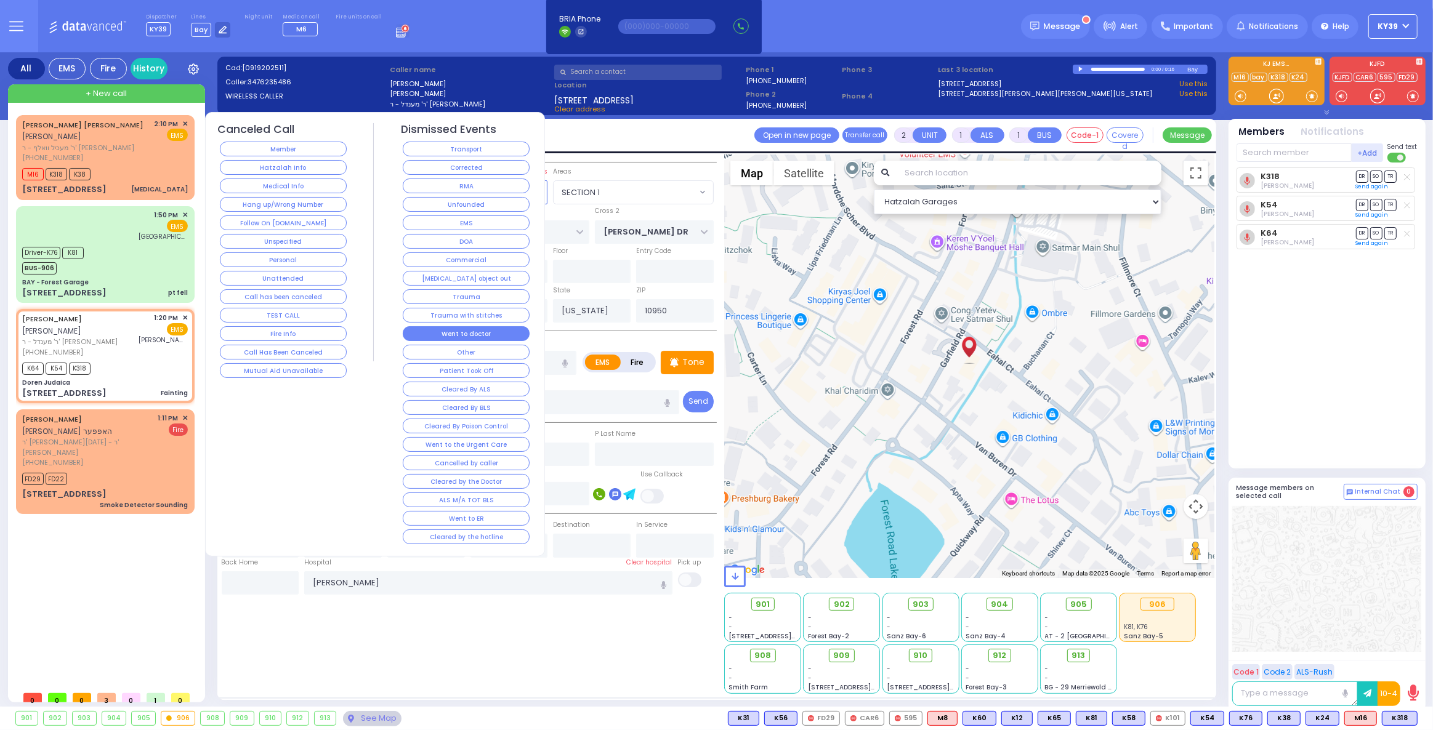
drag, startPoint x: 488, startPoint y: 329, endPoint x: 388, endPoint y: 344, distance: 101.5
click at [488, 329] on button "Went to doctor" at bounding box center [466, 333] width 127 height 15
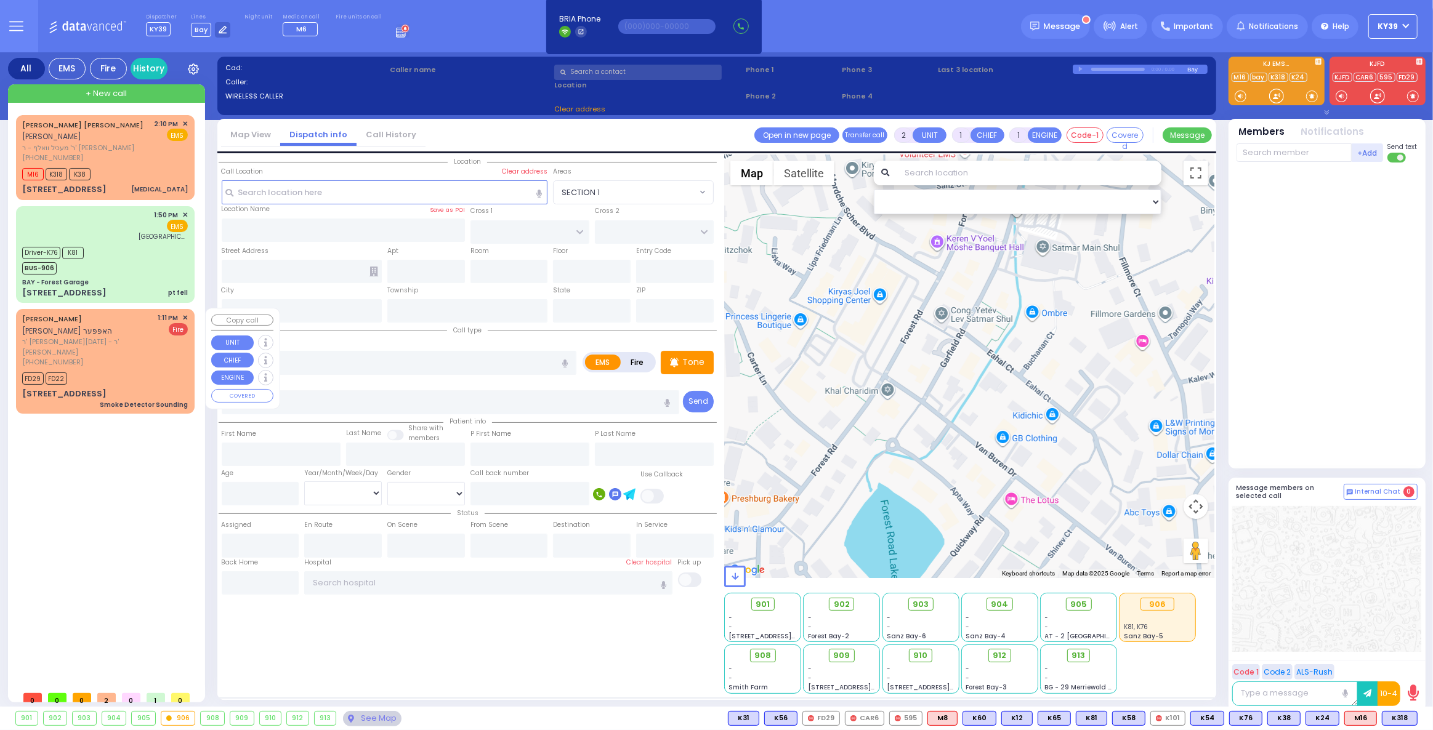
click at [185, 319] on span "✕" at bounding box center [185, 318] width 6 height 10
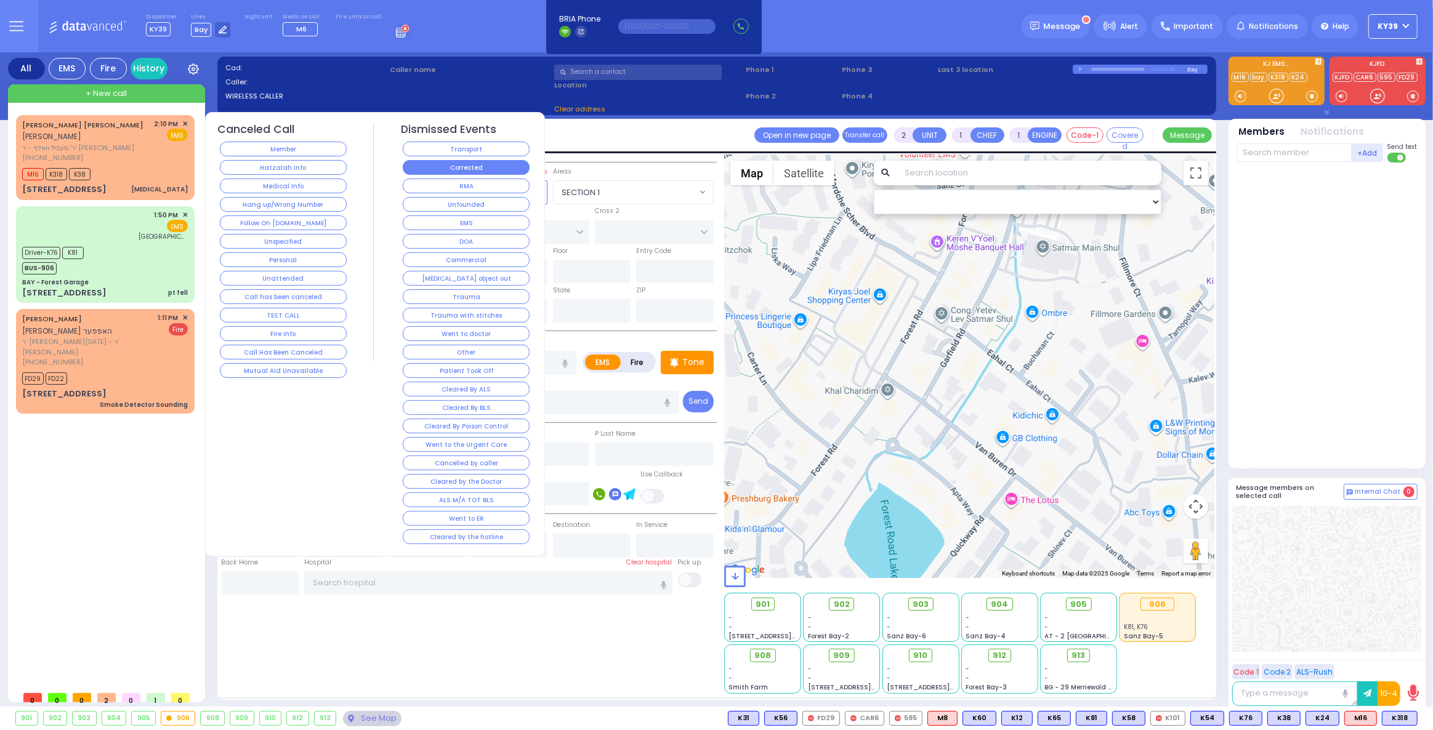
click at [452, 168] on button "Corrected" at bounding box center [466, 167] width 127 height 15
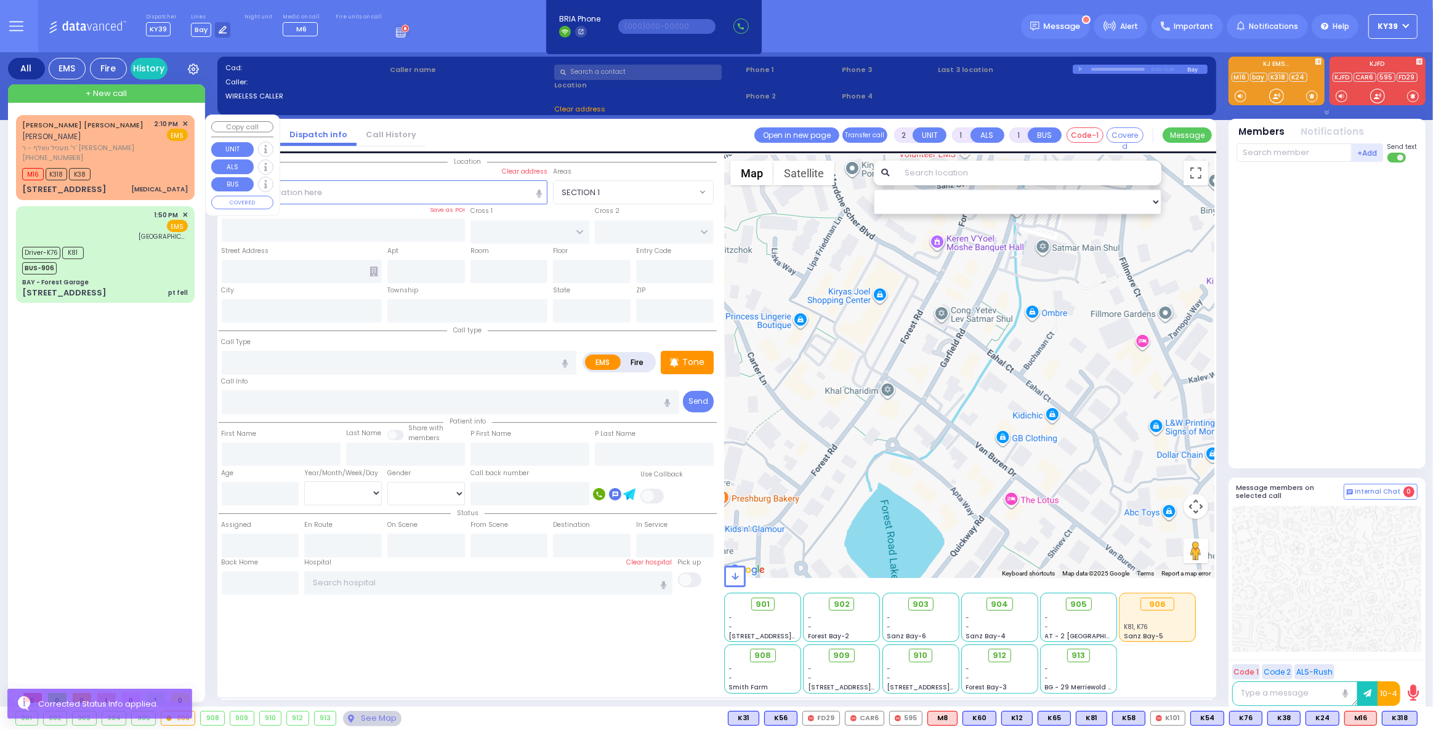
click at [110, 162] on div "[PHONE_NUMBER]" at bounding box center [86, 158] width 128 height 10
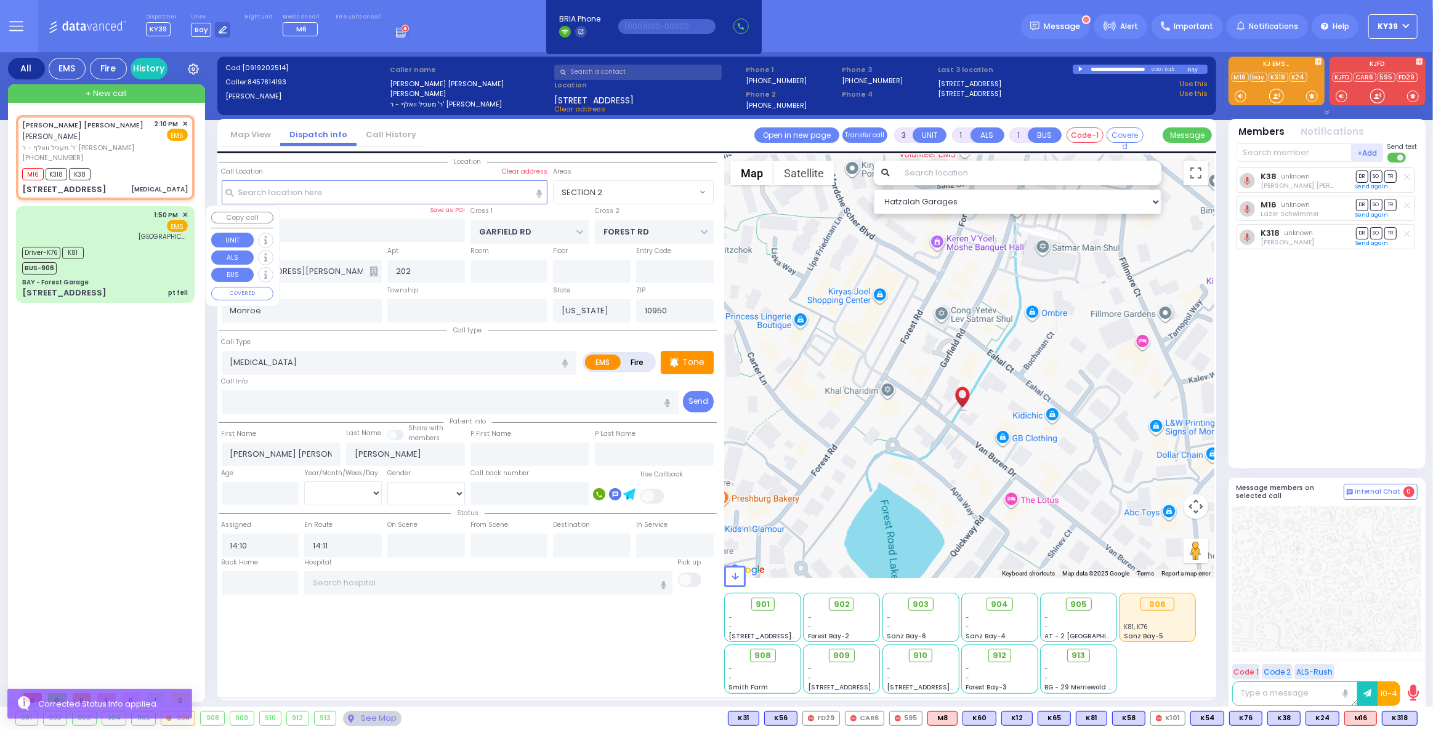
click at [89, 258] on div "Driver-K76 K81 BUS-906" at bounding box center [57, 259] width 70 height 31
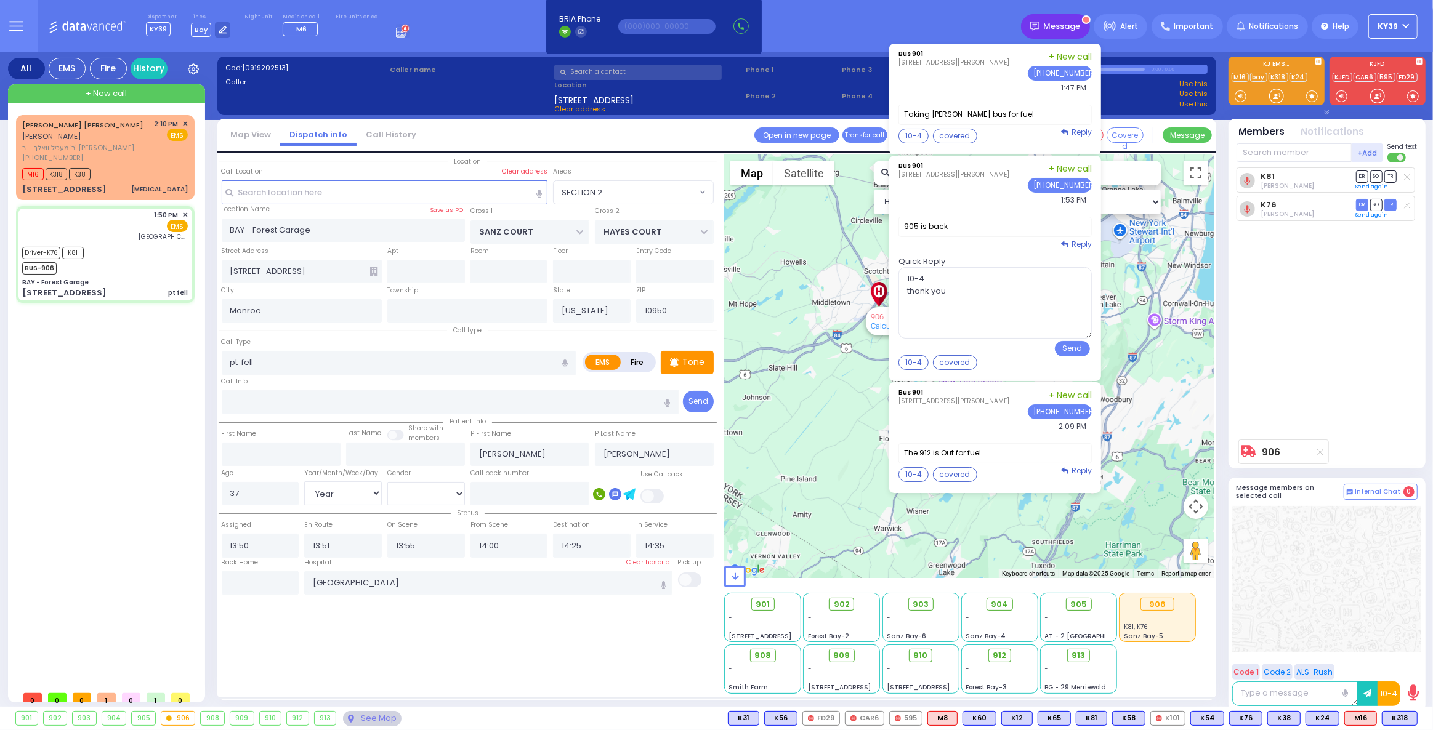
click at [1079, 29] on span "Message" at bounding box center [1062, 26] width 37 height 12
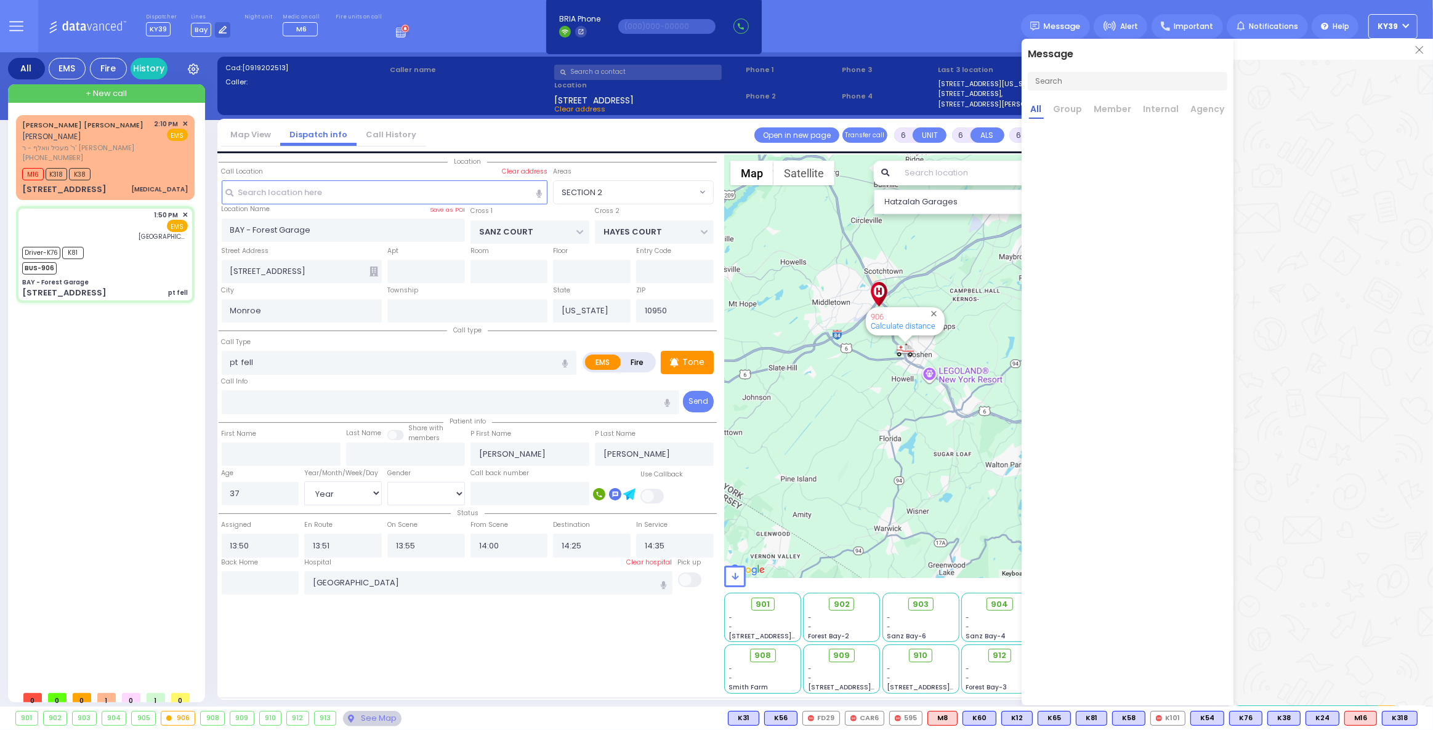
click at [961, 30] on div "Dispatcher KY39 shift has started. Are you ? Lines Bay" at bounding box center [716, 26] width 1433 height 52
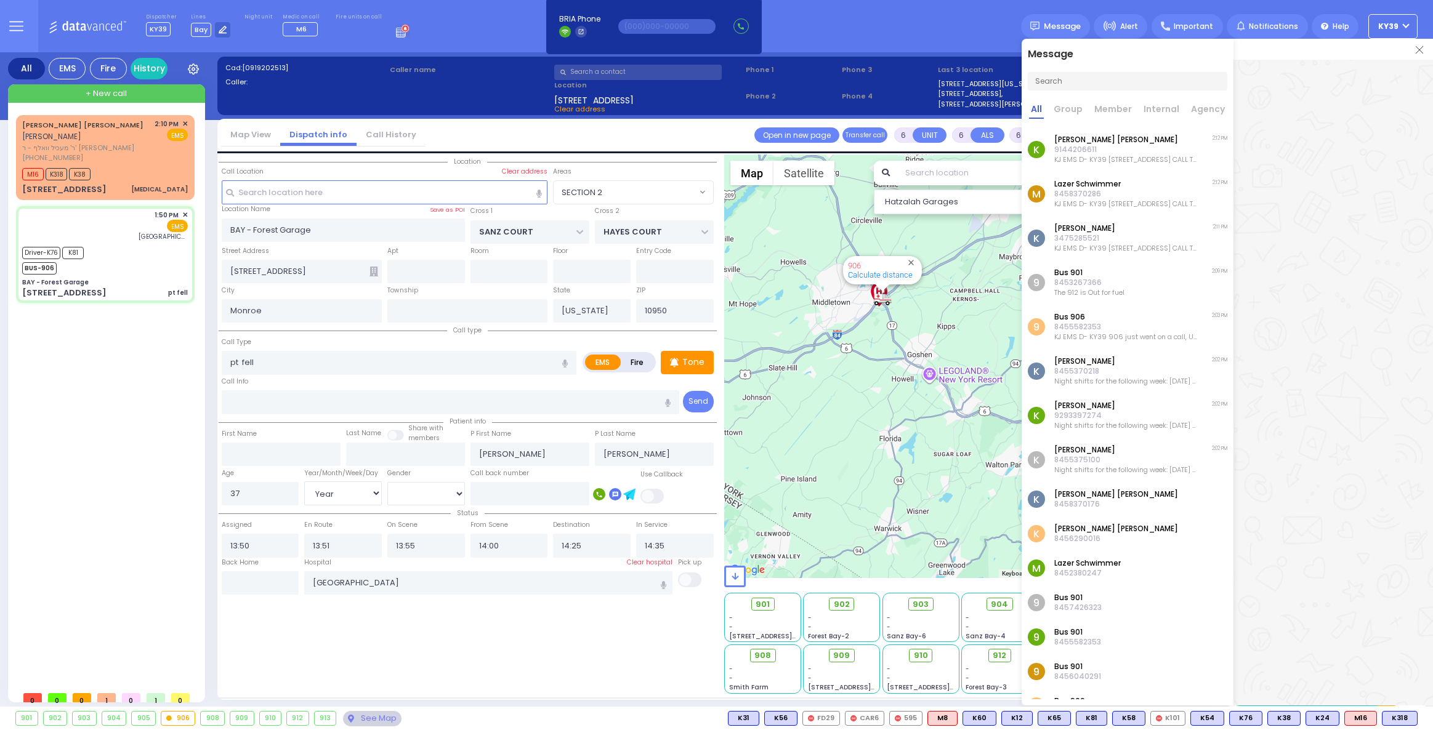
select select "SECTION 2"
select select "Year"
select select "[DEMOGRAPHIC_DATA]"
select select
radio input "true"
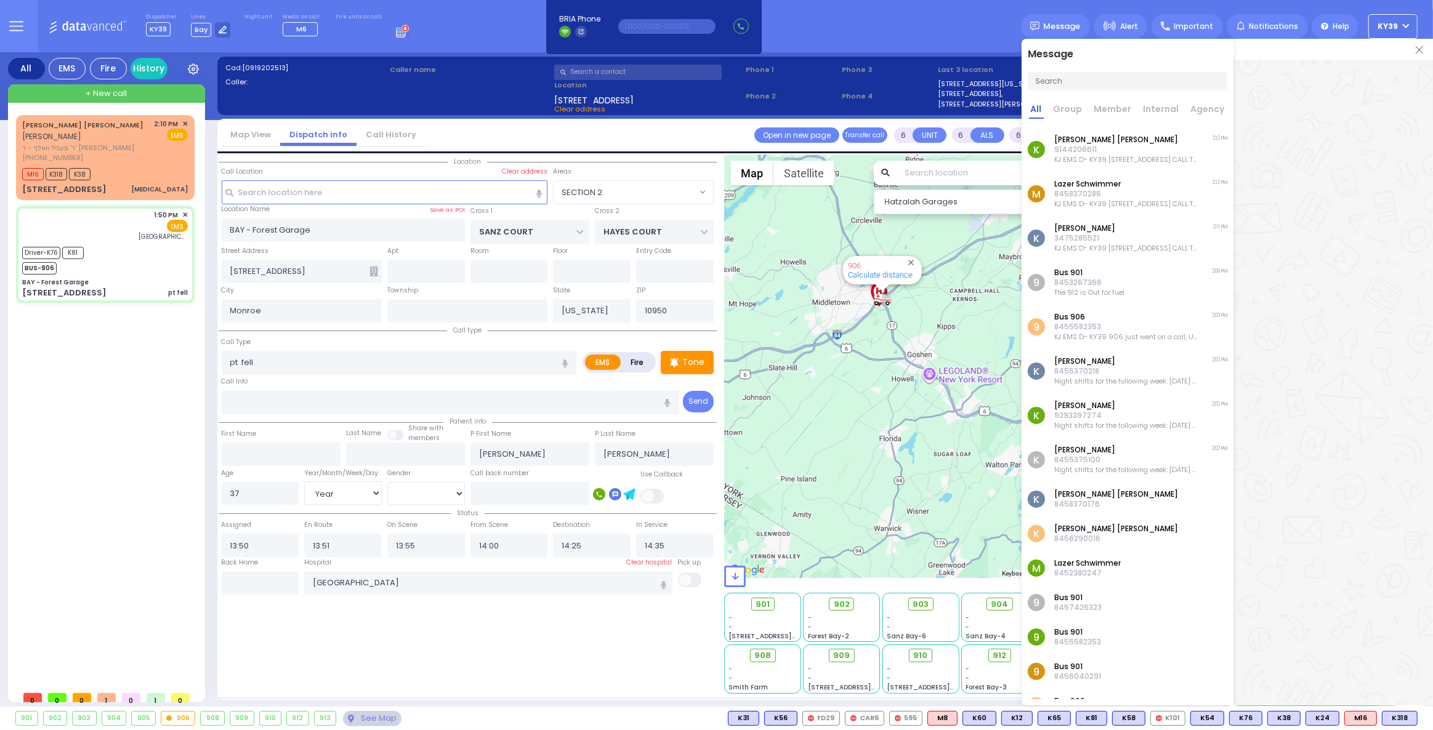
select select "Year"
select select "[DEMOGRAPHIC_DATA]"
select select "Hatzalah Garages"
select select "SECTION 2"
select select
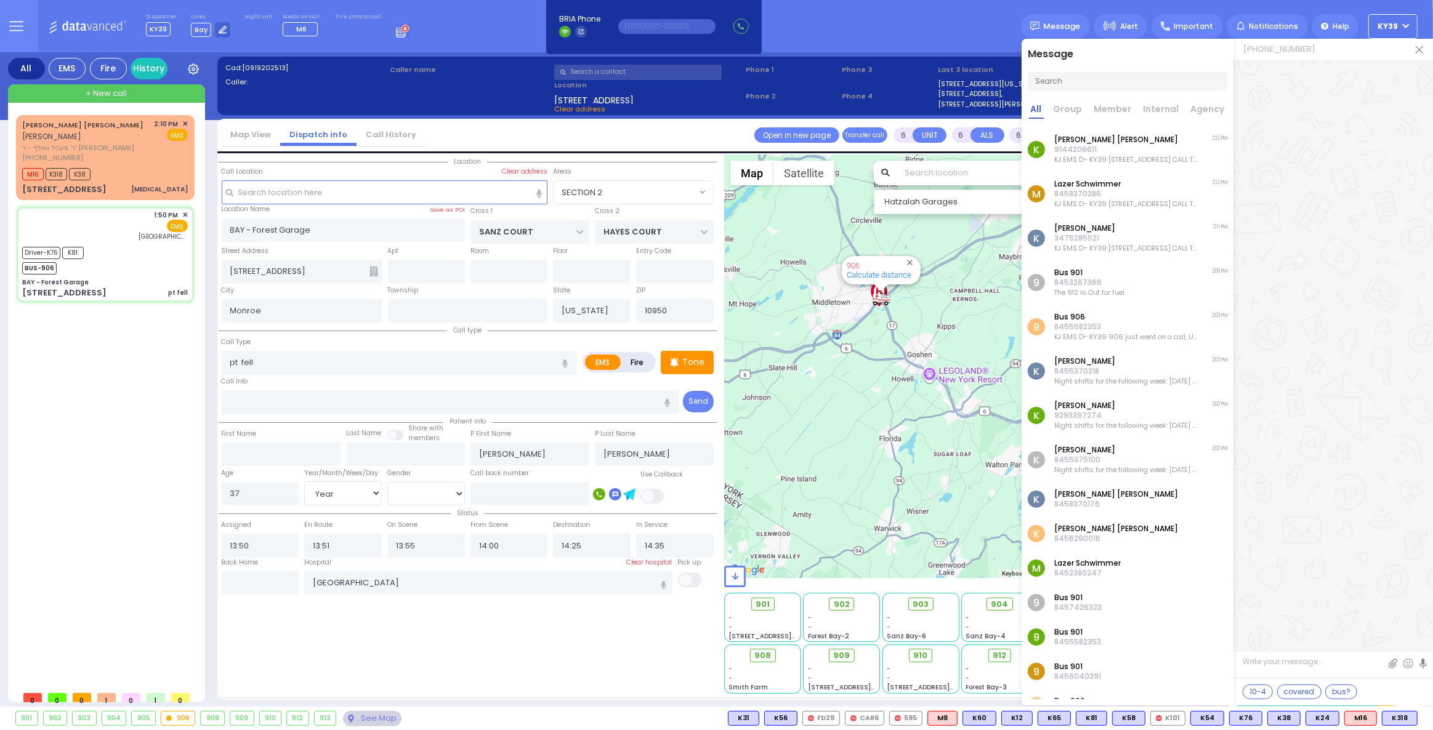
radio input "true"
select select "Year"
select select "[DEMOGRAPHIC_DATA]"
select select "Hatzalah Garages"
select select "SECTION 2"
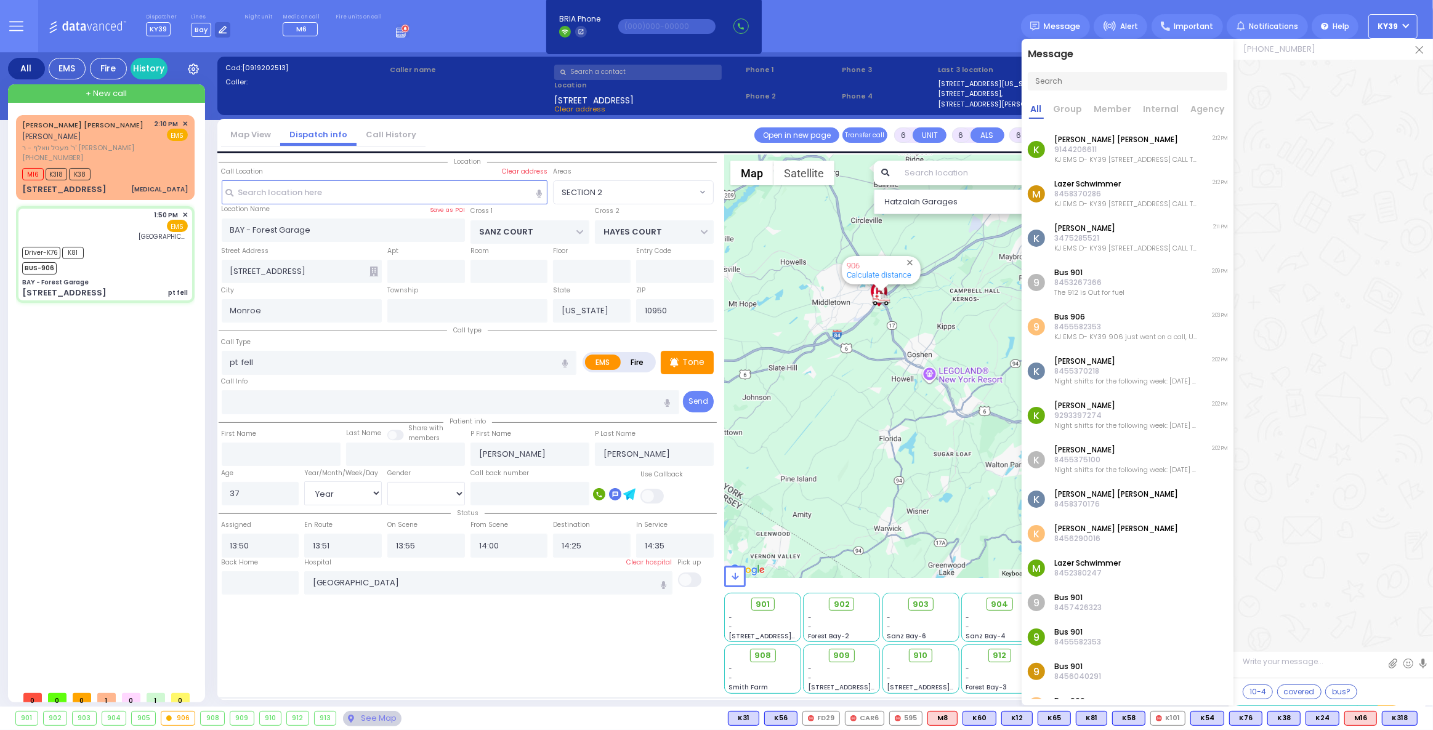
select select
radio input "true"
select select "Year"
select select "[DEMOGRAPHIC_DATA]"
select select "Hatzalah Garages"
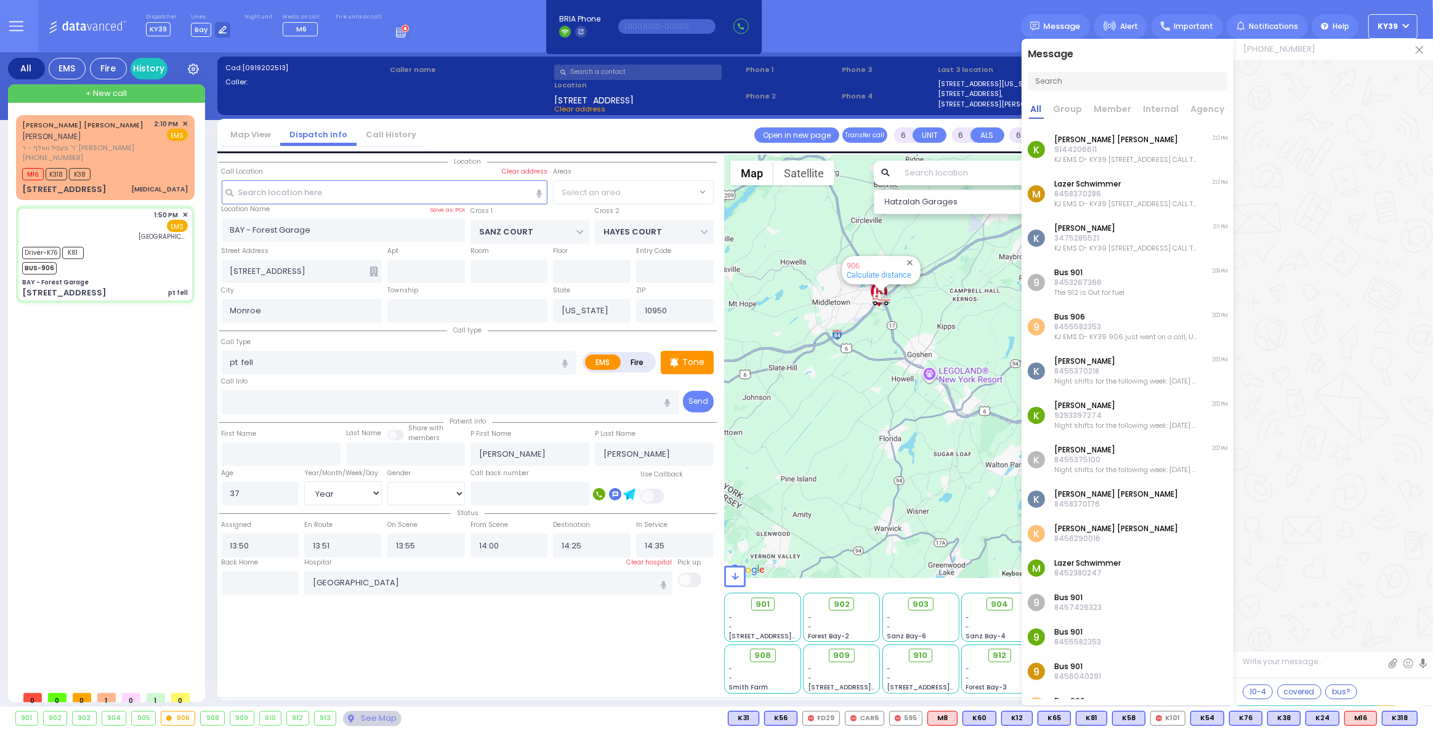
select select "SECTION 2"
select select
radio input "true"
select select "Year"
select select "[DEMOGRAPHIC_DATA]"
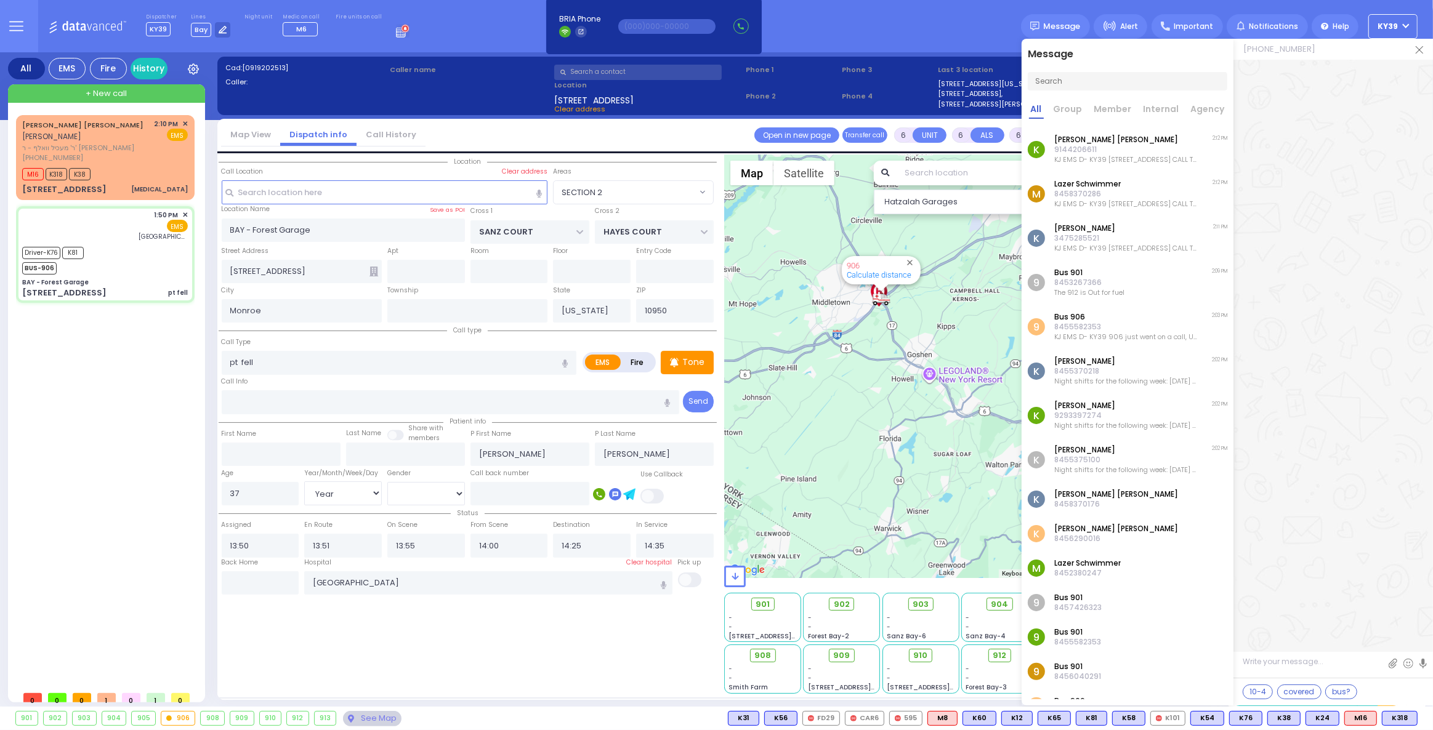
select select "Hatzalah Garages"
select select "SECTION 2"
click at [1422, 52] on img at bounding box center [1418, 49] width 7 height 7
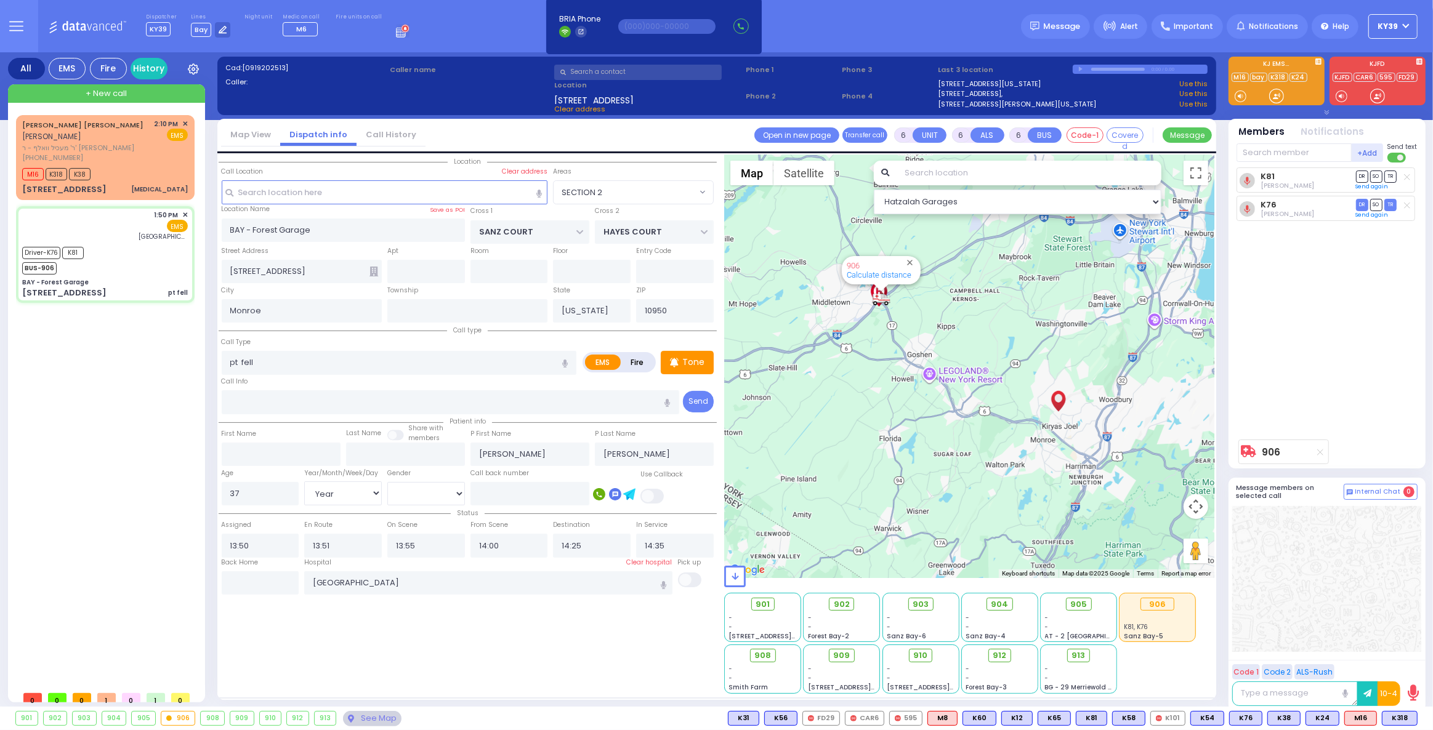
select select
radio input "true"
select select "Year"
select select "[DEMOGRAPHIC_DATA]"
select select "Hatzalah Garages"
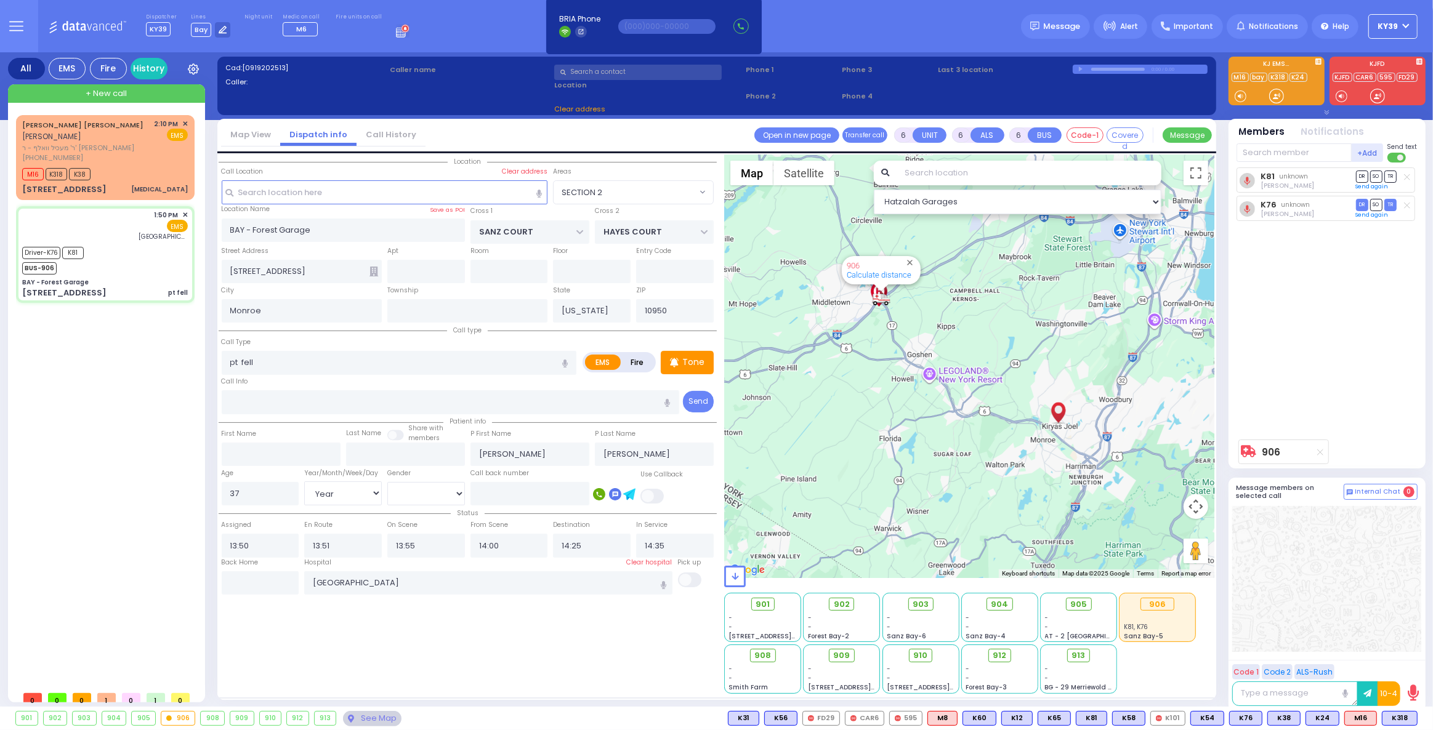
select select "SECTION 2"
select select
radio input "true"
select select "Year"
select select "[DEMOGRAPHIC_DATA]"
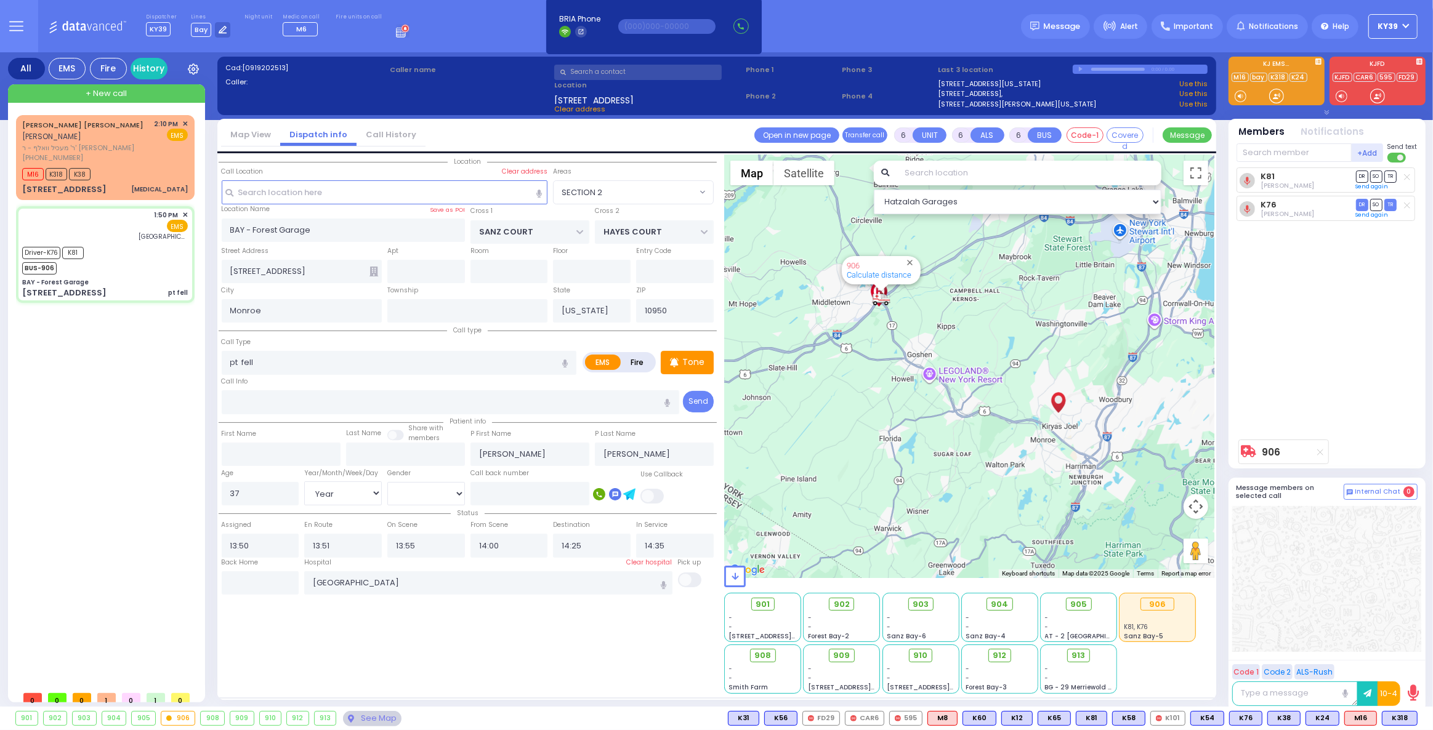
select select "Hatzalah Garages"
select select "SECTION 2"
select select
radio input "true"
select select "Year"
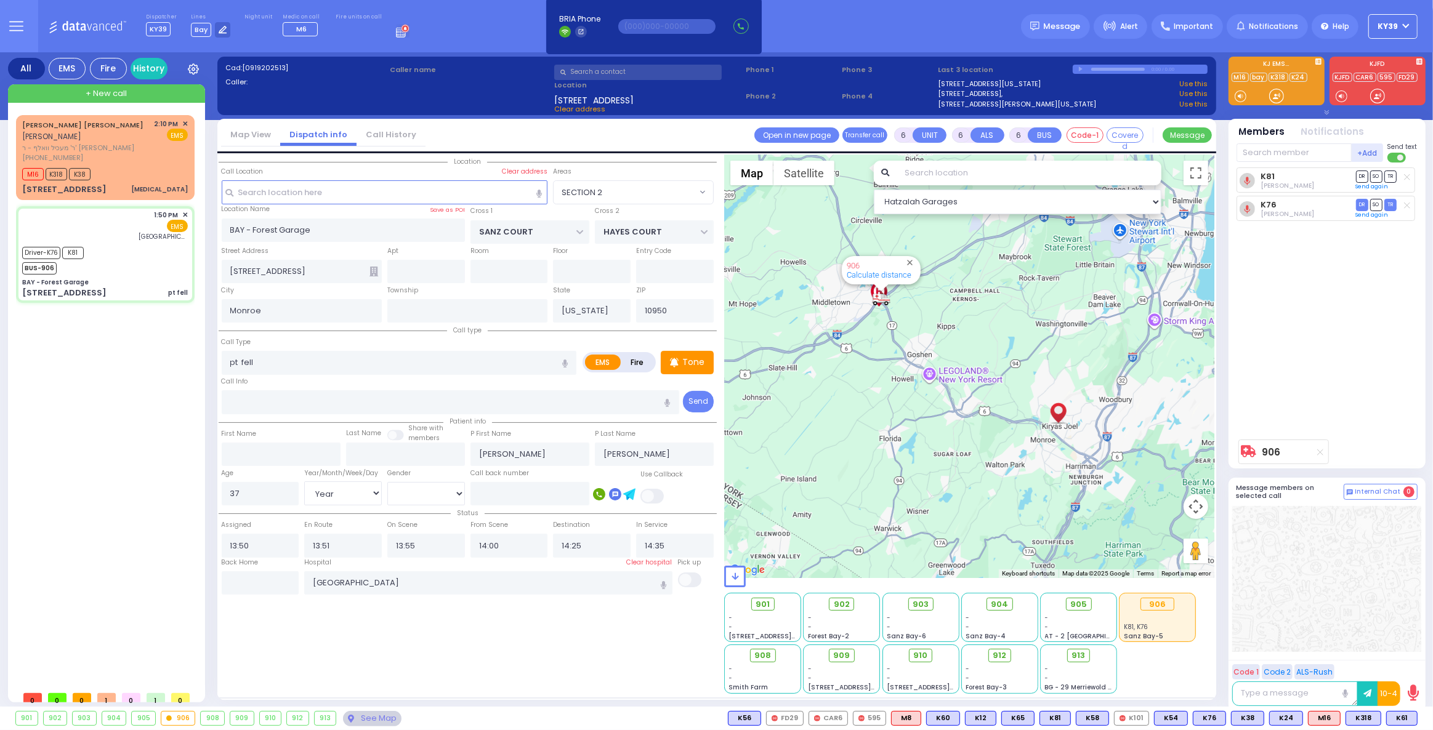
select select "[DEMOGRAPHIC_DATA]"
select select "Hatzalah Garages"
select select "SECTION 2"
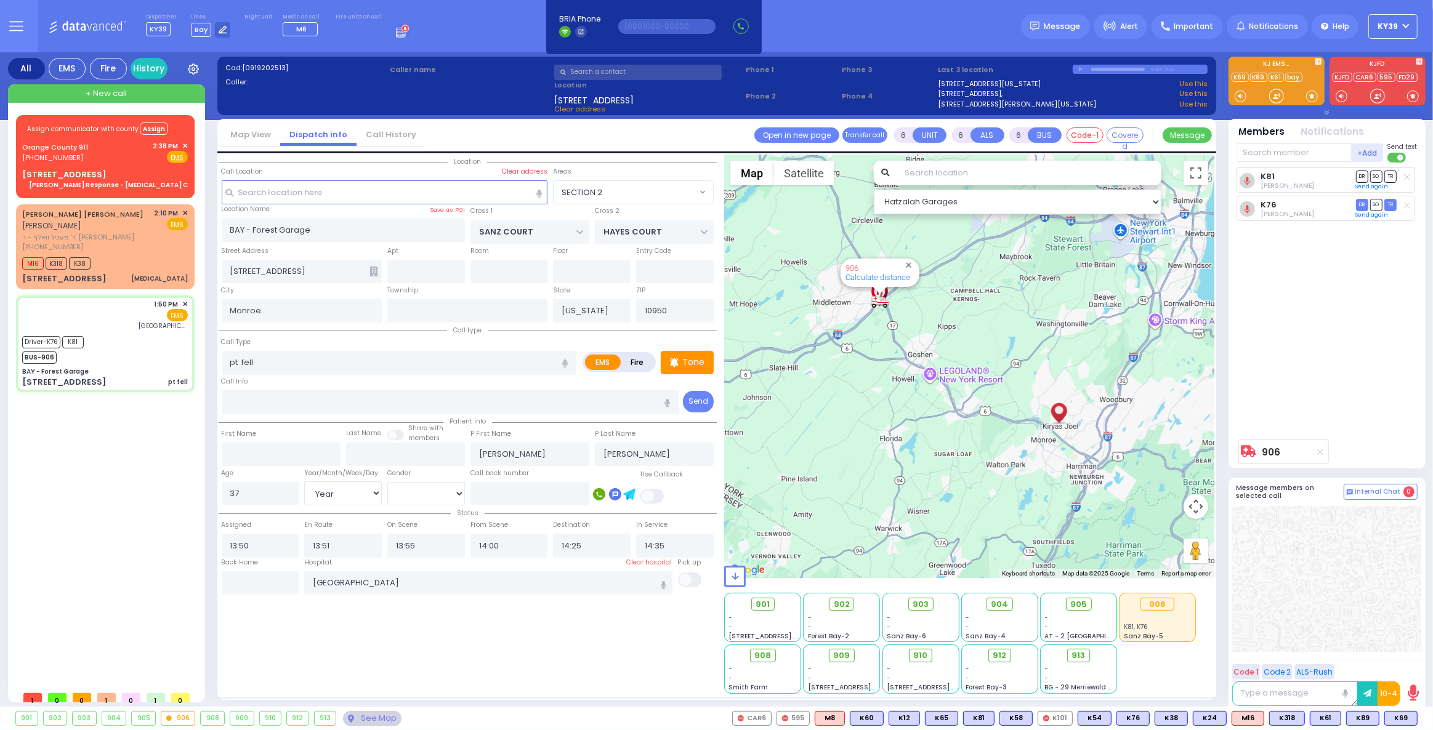
select select
radio input "true"
select select "Year"
select select "[DEMOGRAPHIC_DATA]"
select select "Hatzalah Garages"
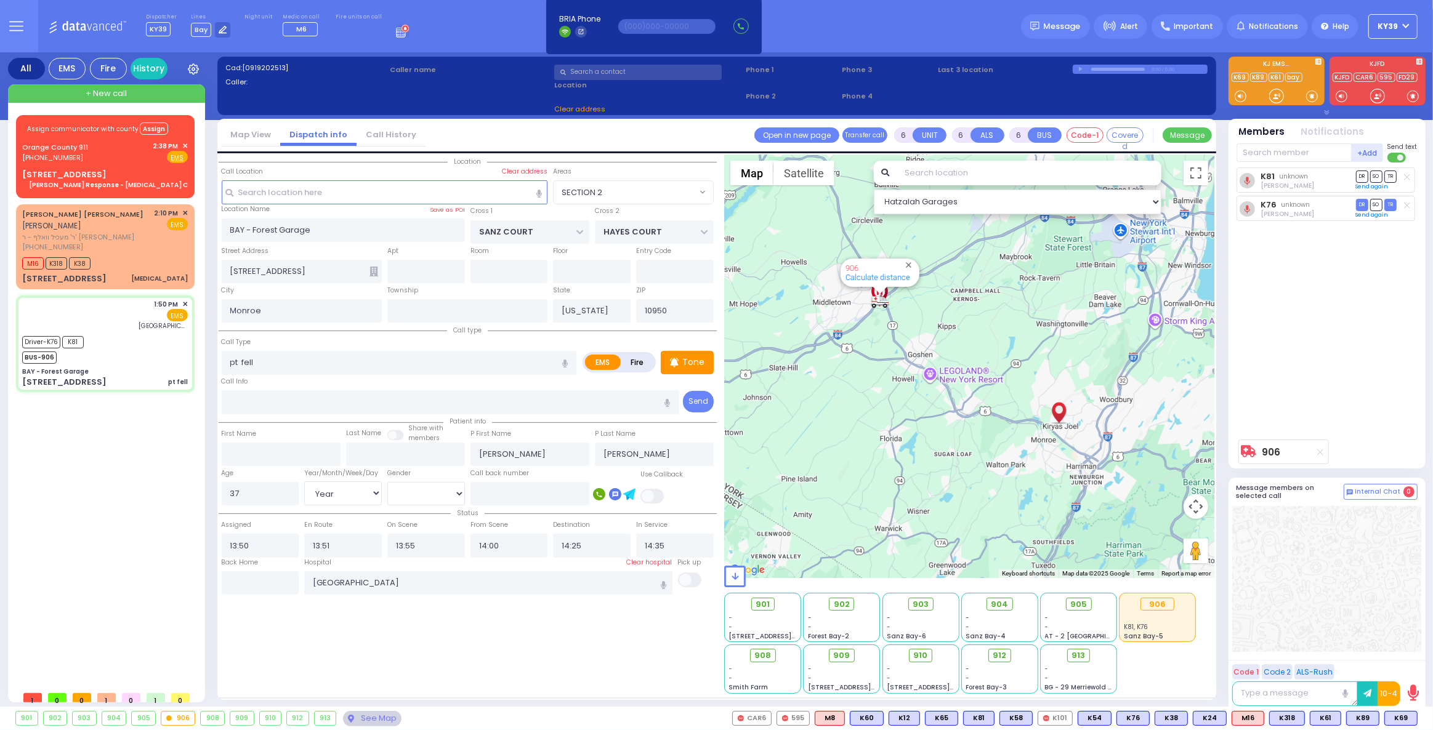
select select "SECTION 2"
select select
radio input "true"
select select "Year"
select select "[DEMOGRAPHIC_DATA]"
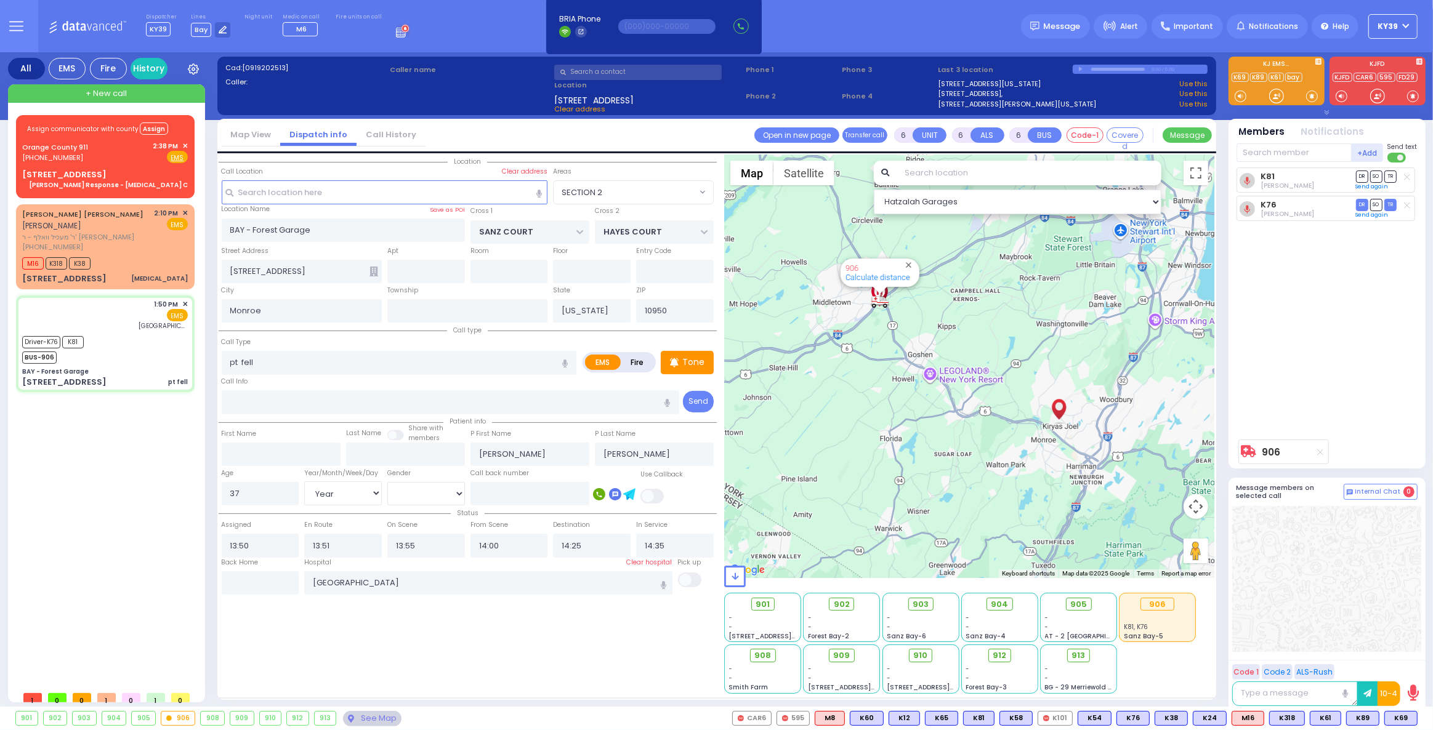
select select "Hatzalah Garages"
select select "SECTION 2"
click at [155, 161] on div "Fire EMS" at bounding box center [170, 158] width 35 height 12
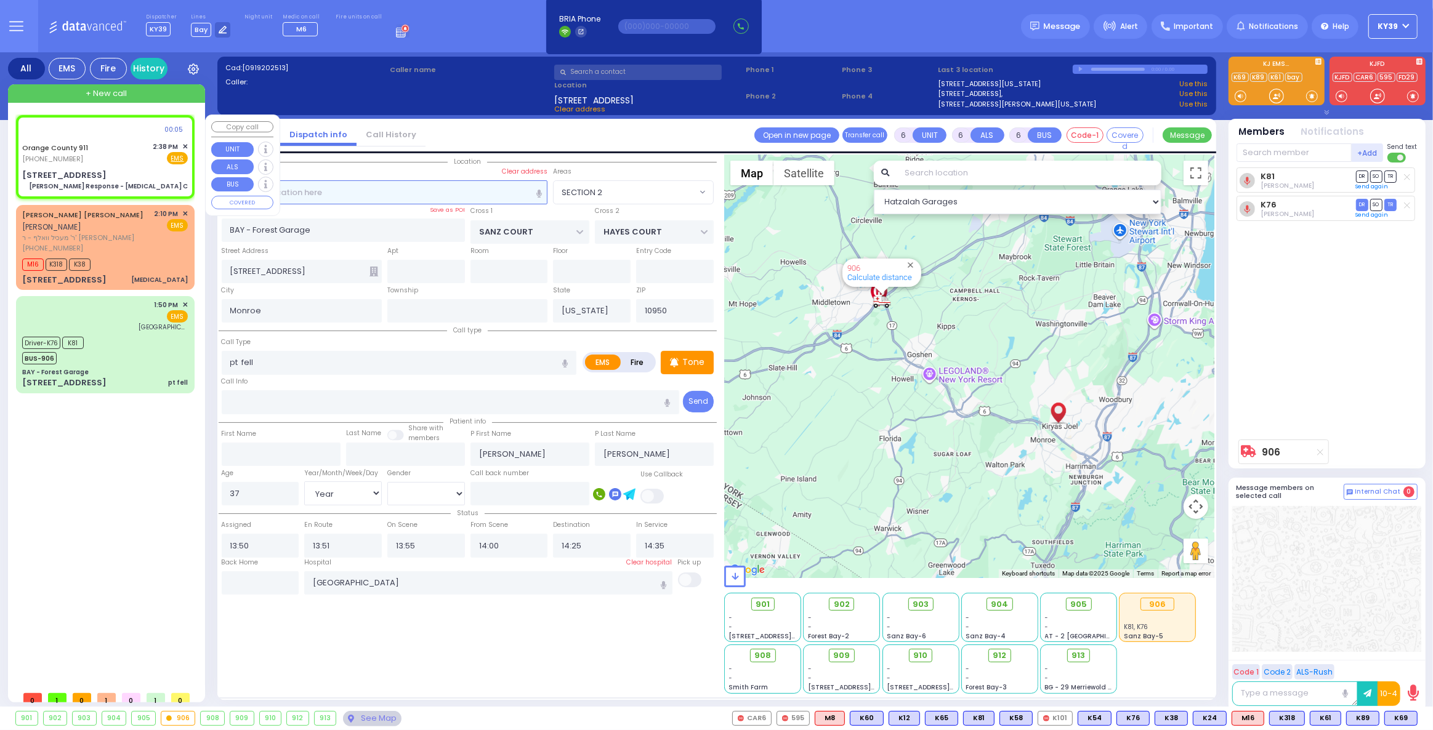
select select
type input "Charlie Response - Chest Pain C"
radio input "true"
type input "Nature: : Charlie Response - Chest Pain C Address: : 410 Round Lake Park Rd, 10…"
select select
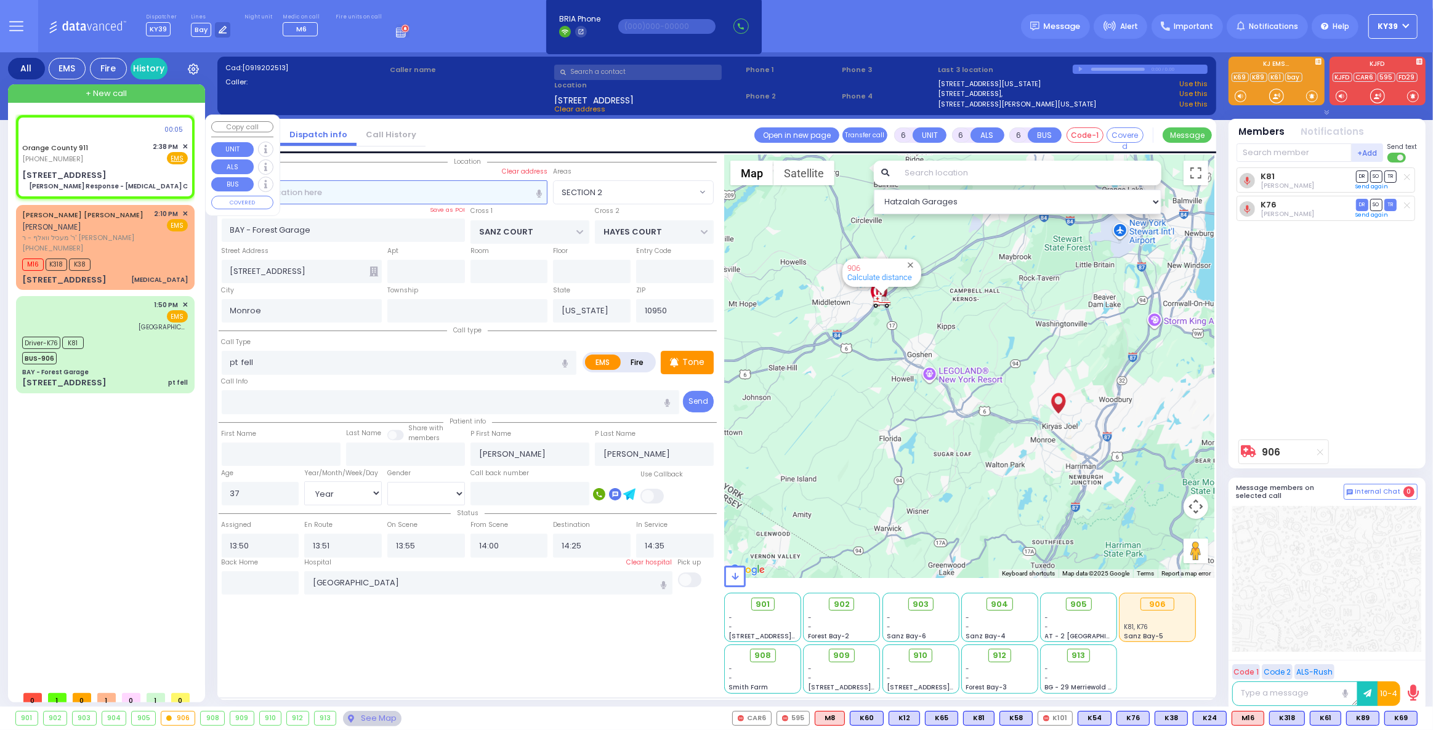
select select
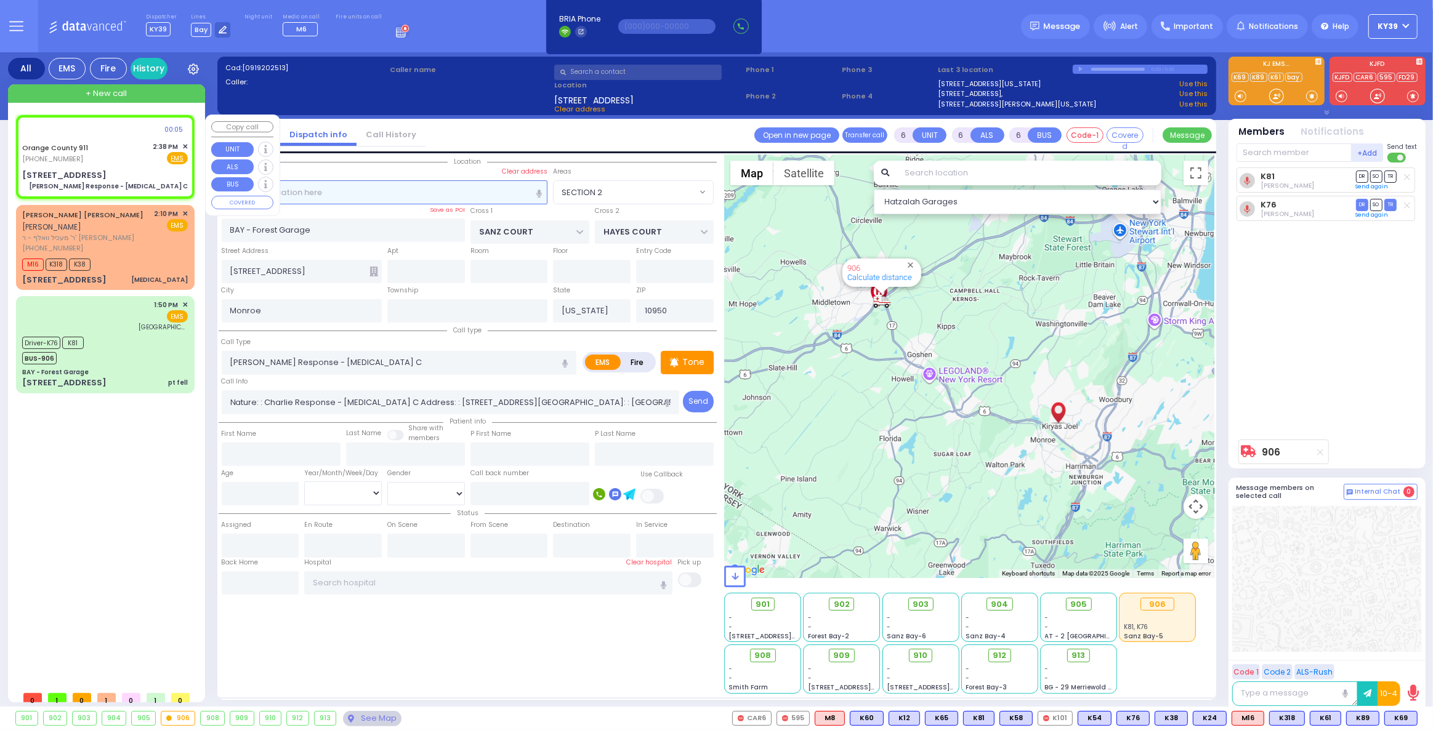
select select "Hatzalah Garages"
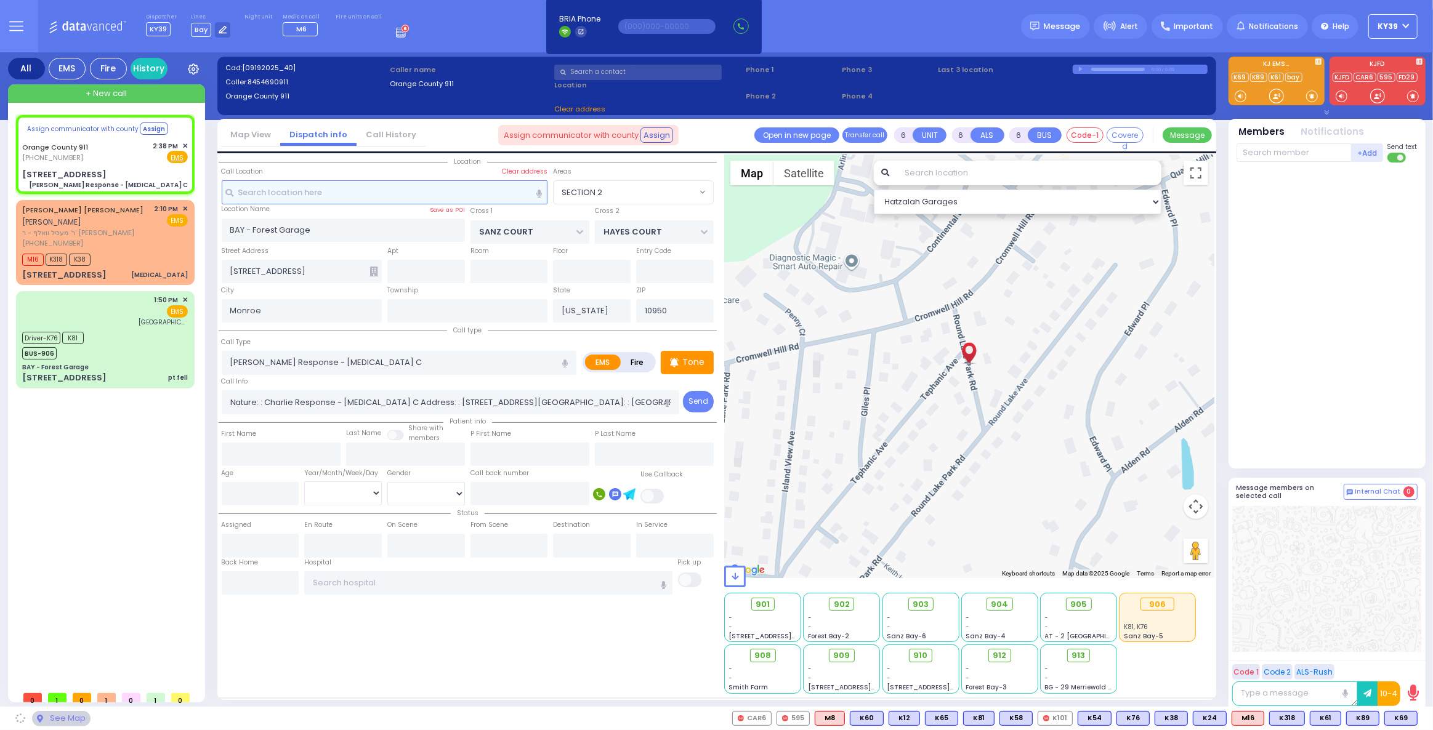
type input "410 Round Lake Park Rd"
select select
radio input "true"
select select
select select "Hatzalah Garages"
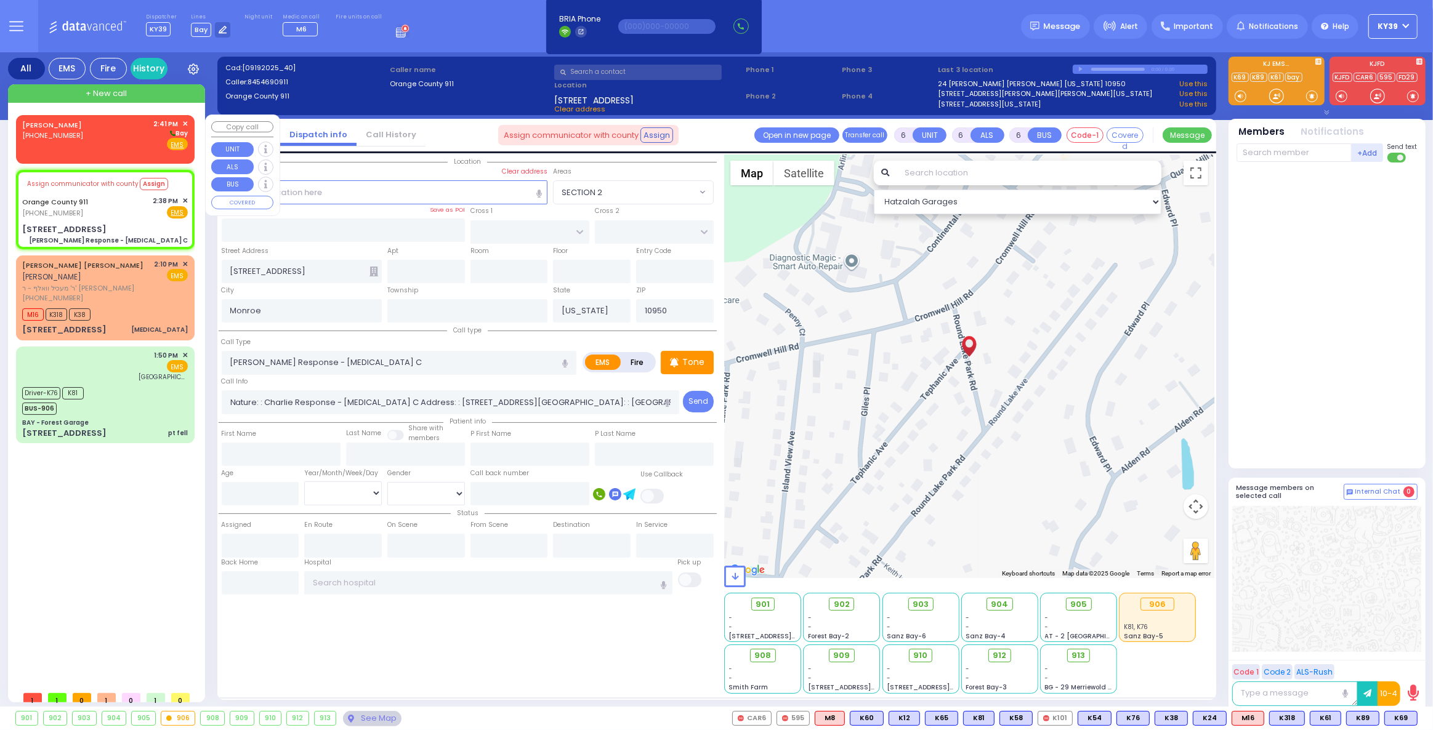
click at [88, 143] on div "ANSHIN NEHAMA (845) 799-1694 2:41 PM ✕ Bay" at bounding box center [105, 135] width 166 height 32
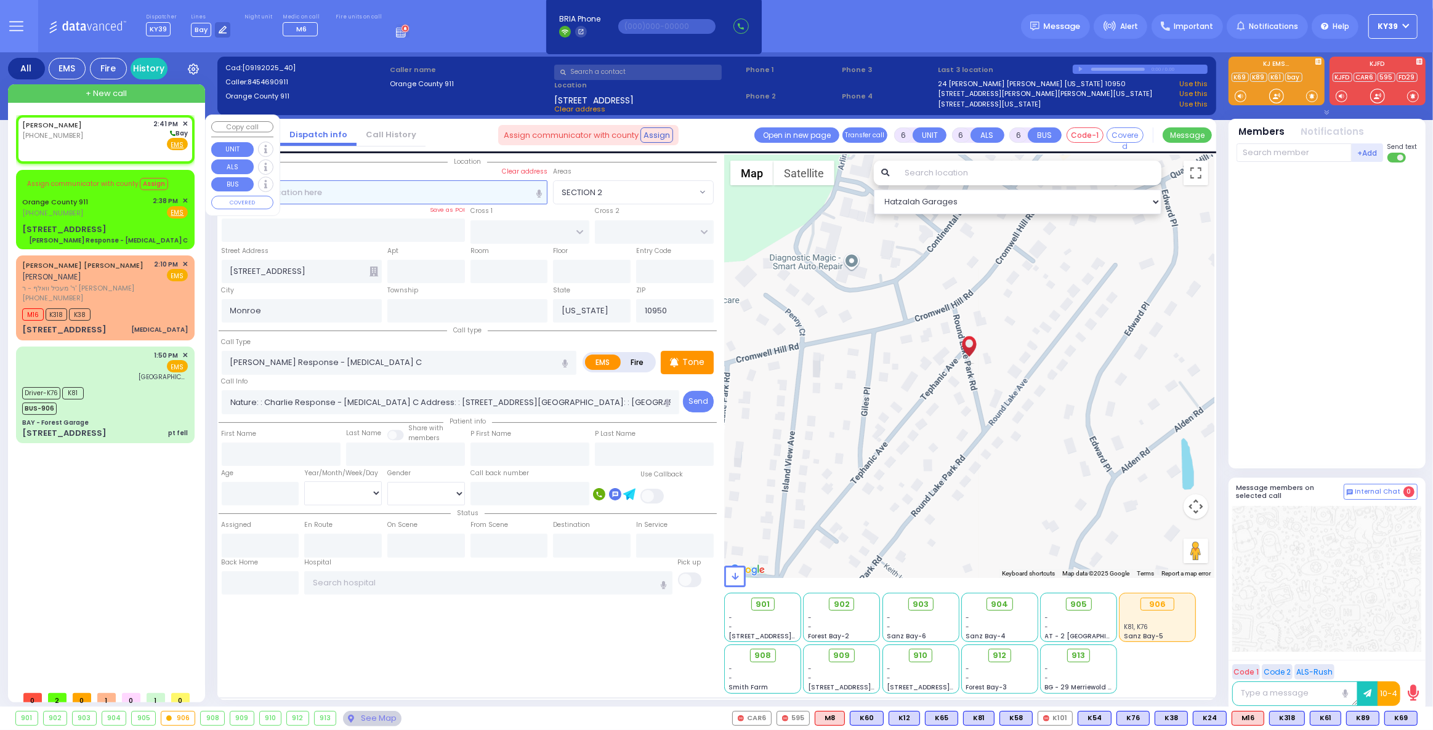
type input "2"
type input "1"
select select
radio input "true"
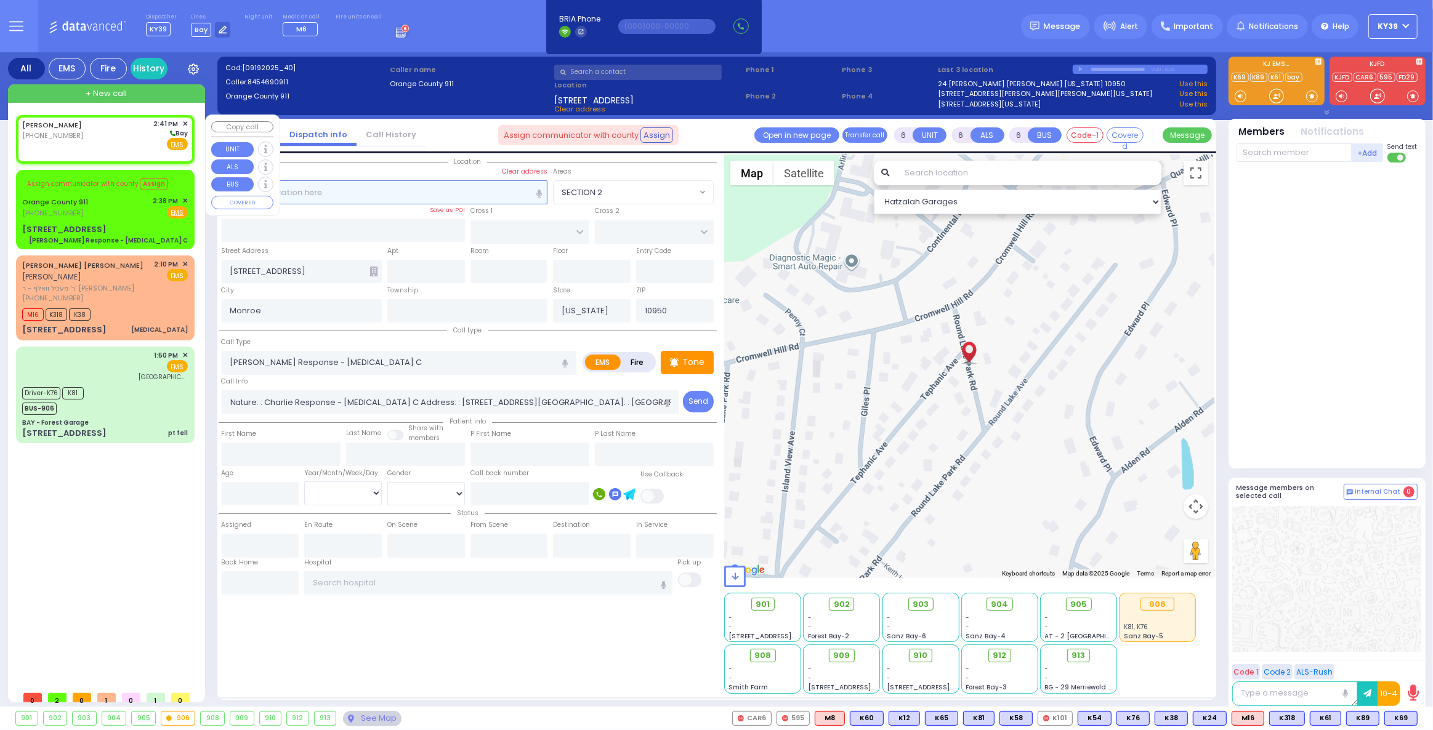
select select
type input "14:41"
select select "Hatzalah Garages"
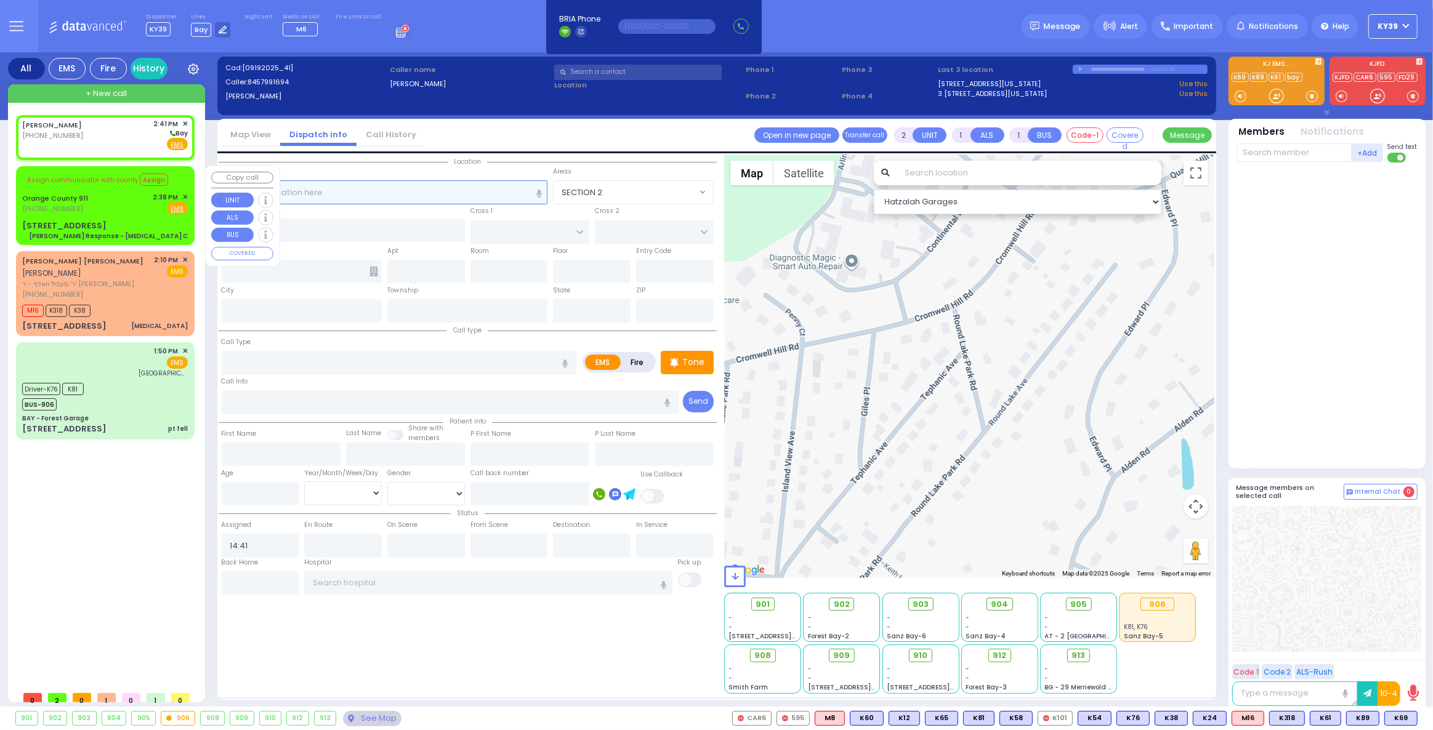
select select
radio input "true"
select select
select select "Hatzalah Garages"
click at [254, 199] on input "text" at bounding box center [385, 191] width 326 height 23
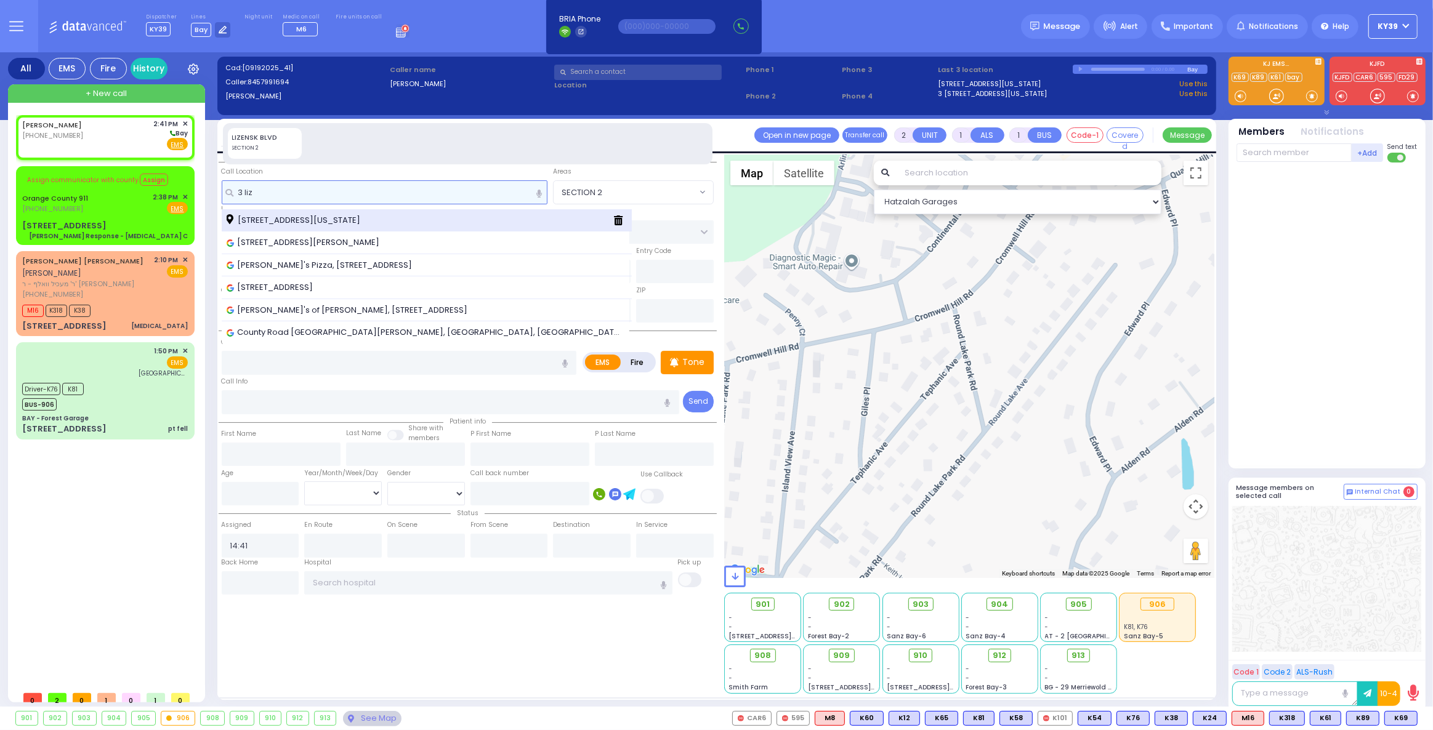
type input "3 liz"
click at [313, 219] on span "3 Lizensk Boulevard Monroe New York 10950" at bounding box center [296, 220] width 138 height 12
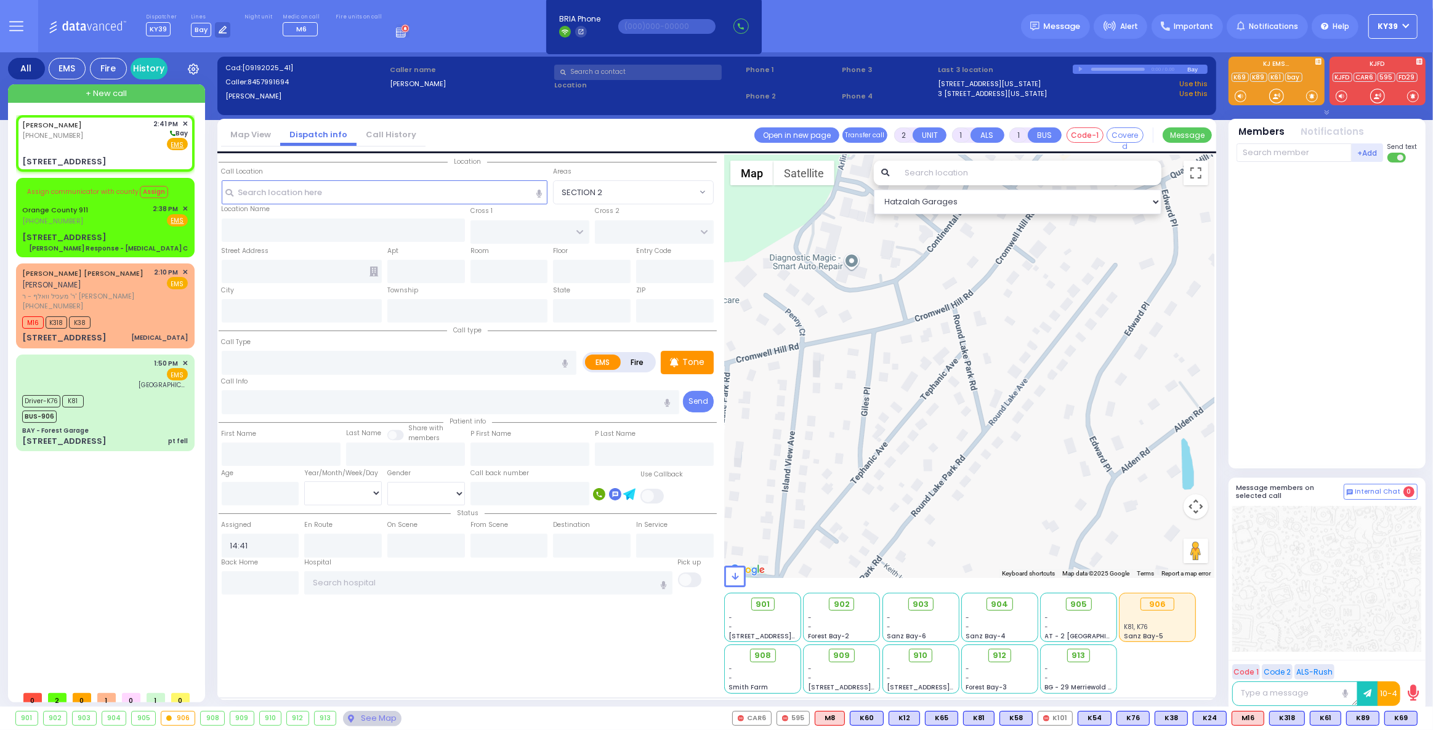
select select
radio input "true"
select select
select select "Hatzalah Garages"
type input "LIZENSK BLVD"
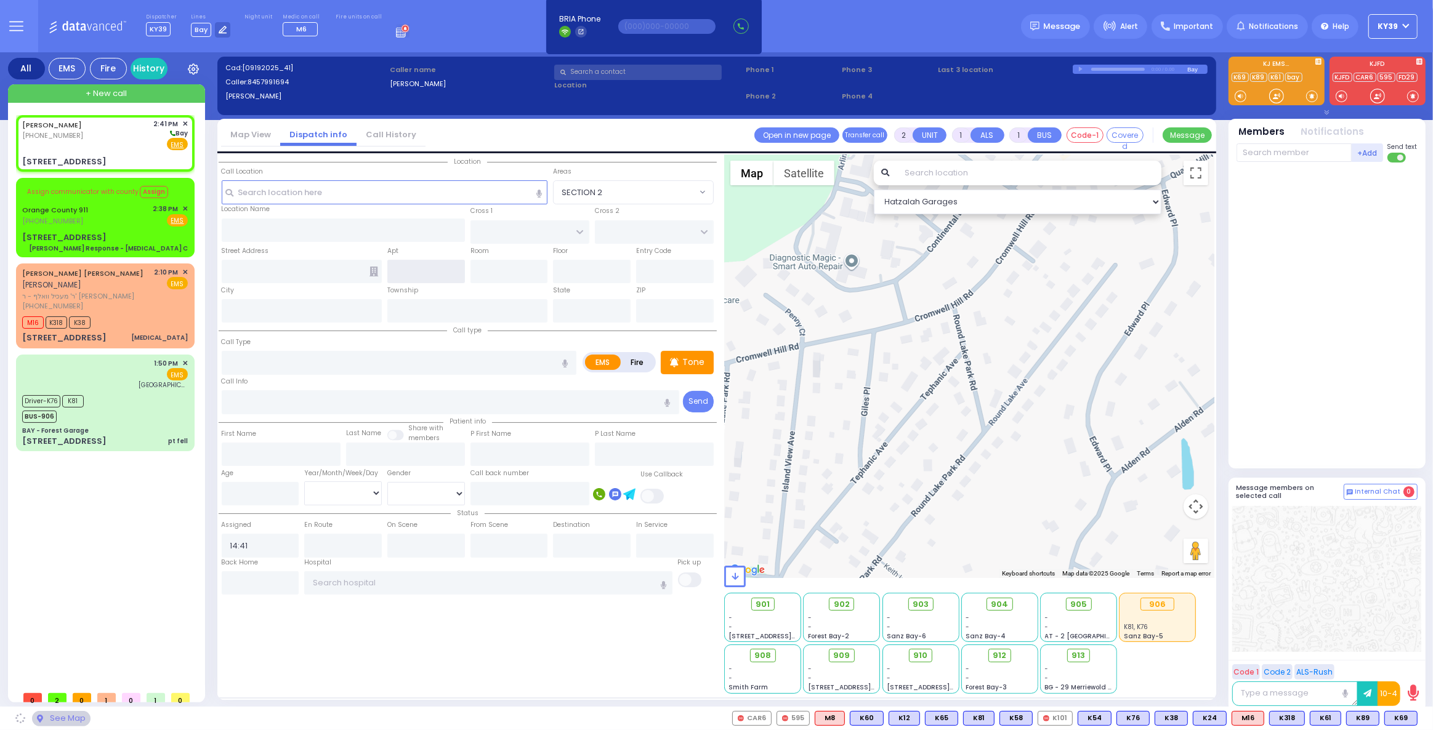
type input "FOREST RD"
type input "3 Lizensk Boulevard"
type input "Monroe"
type input "[US_STATE]"
type input "10950"
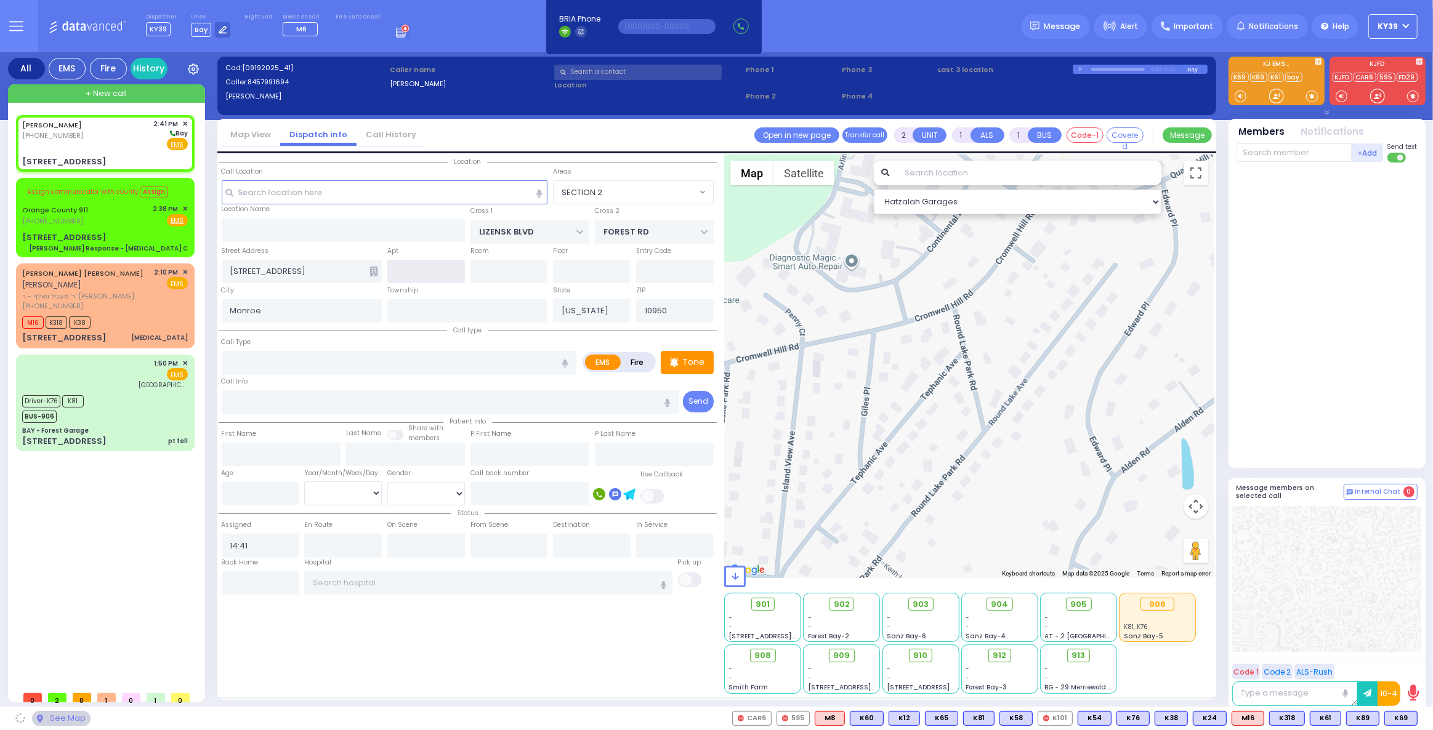
select select "SECTION 2"
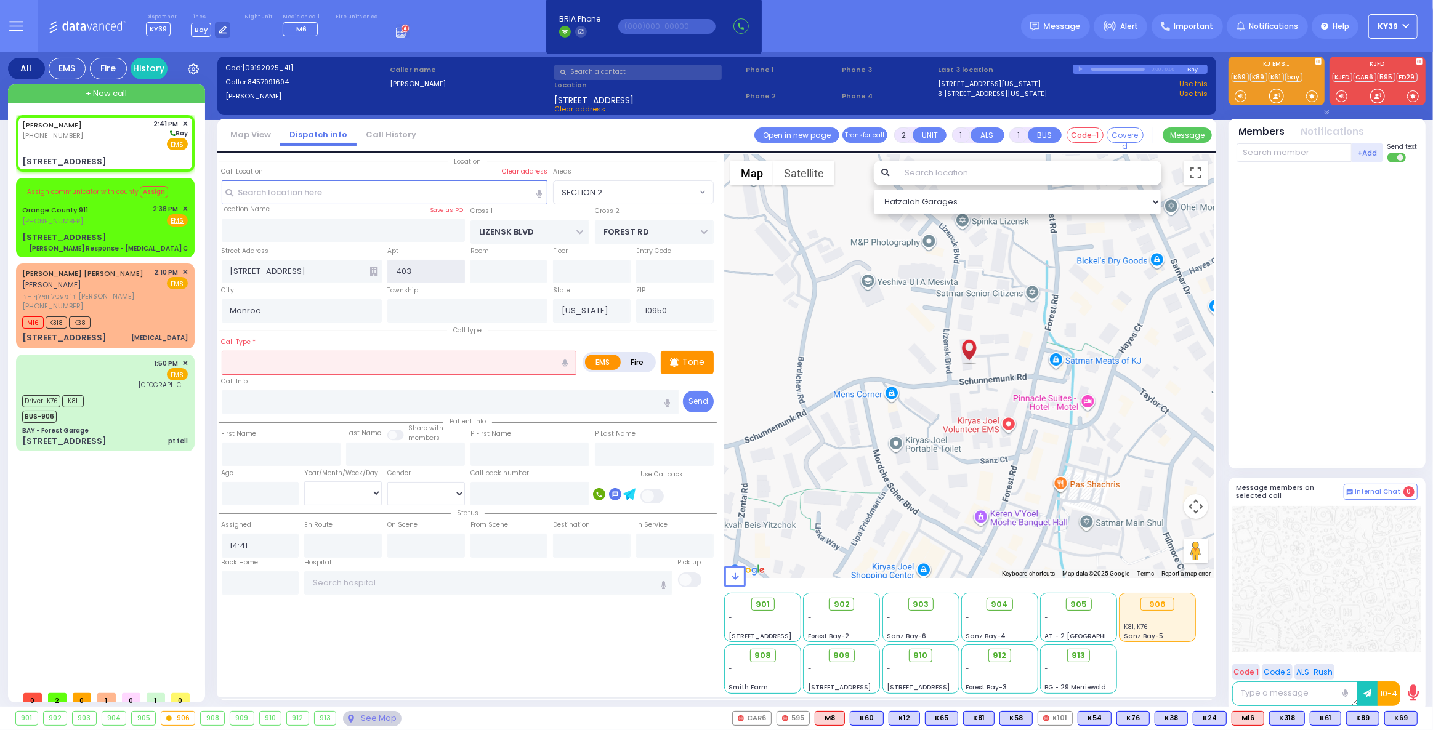
type input "403"
click at [256, 367] on input "text" at bounding box center [399, 362] width 355 height 23
select select
radio input "true"
select select
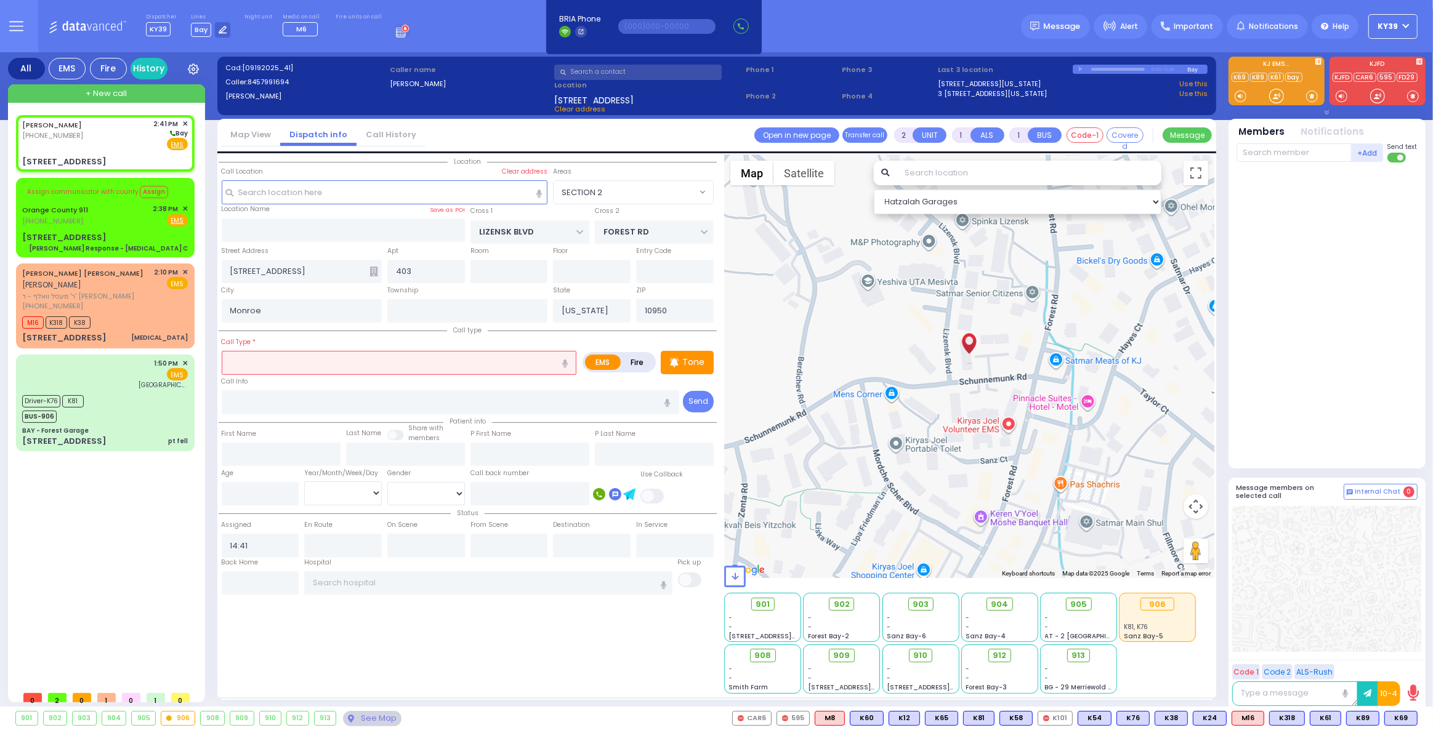
select select "Hatzalah Garages"
select select "SECTION 2"
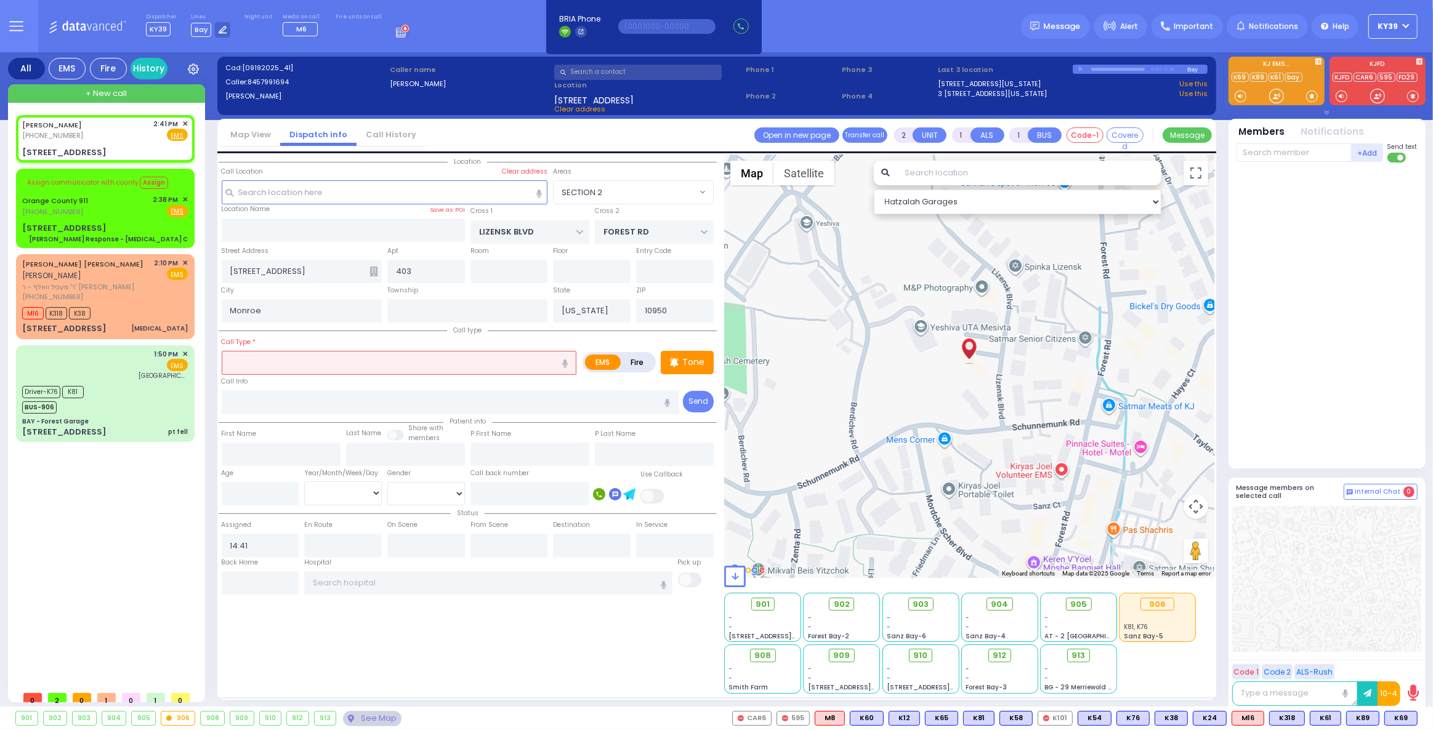
type input "t"
select select
radio input "true"
select select
select select "Hatzalah Garages"
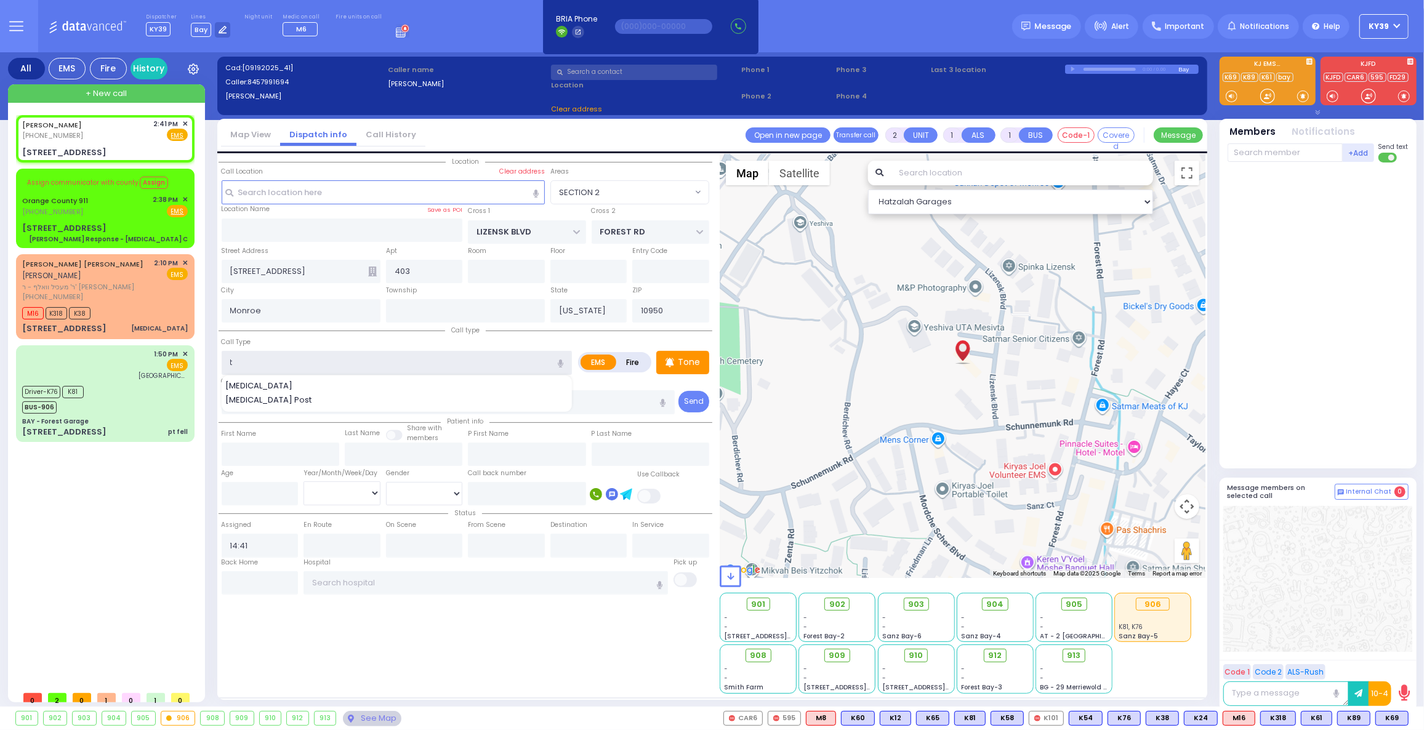
select select "SECTION 2"
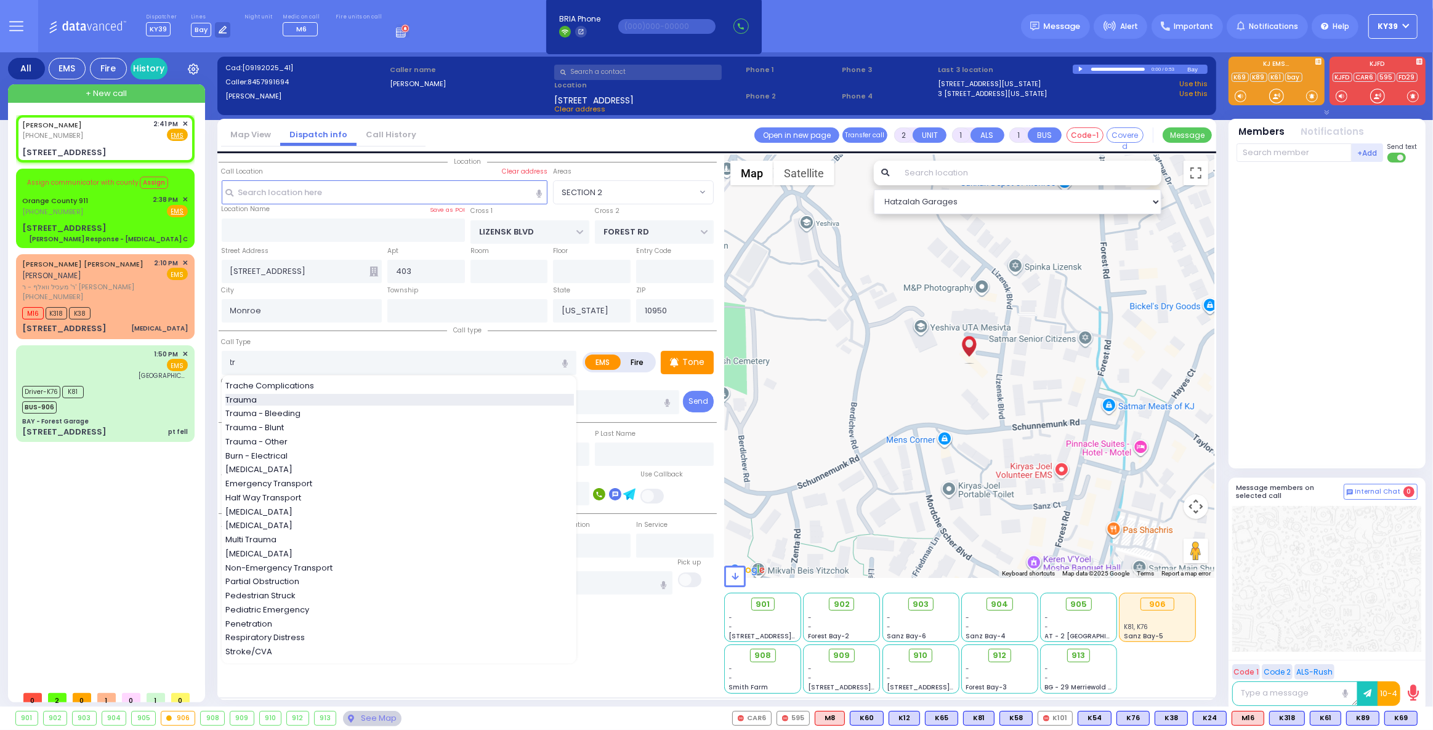
click at [309, 396] on div "Trauma" at bounding box center [399, 400] width 348 height 12
type input "Trauma"
type input "0"
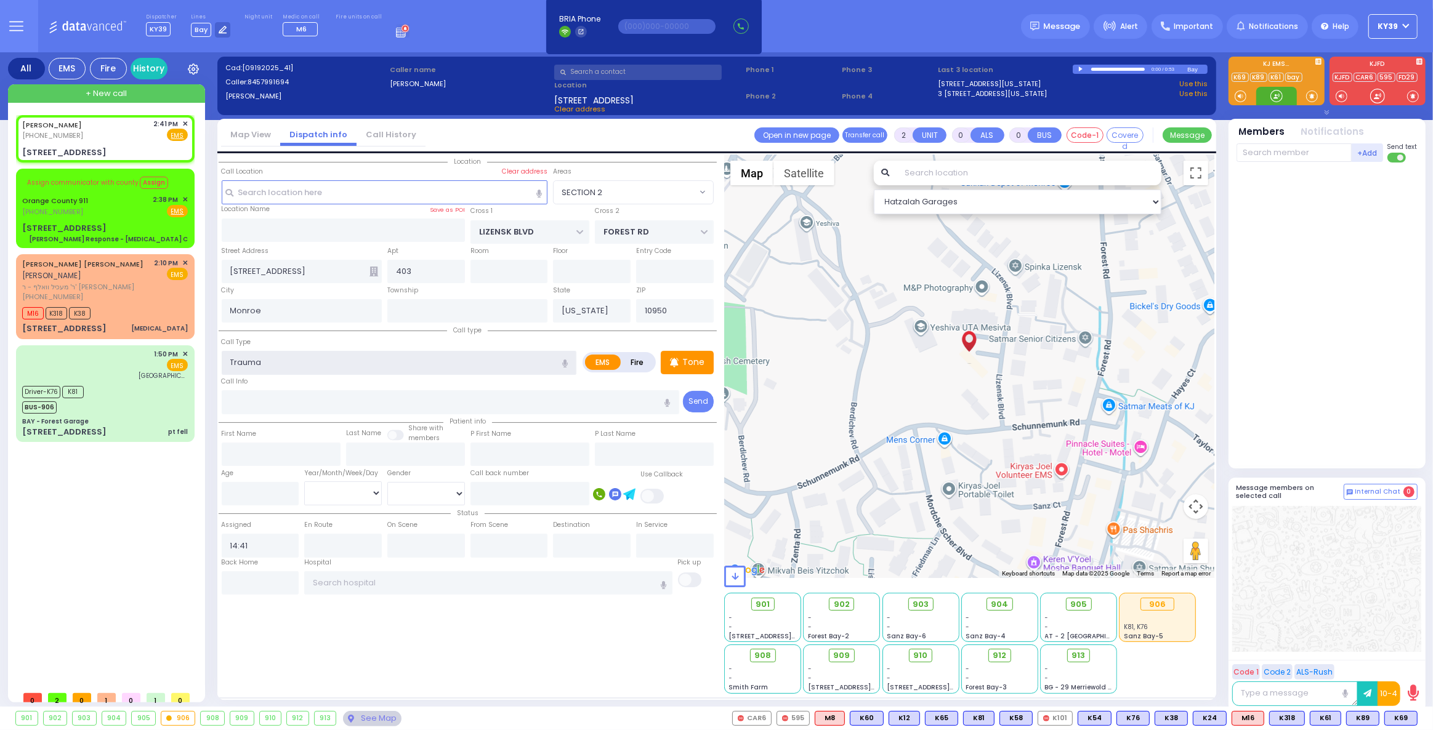
select select
radio input "true"
select select
select select "Hatzalah Garages"
select select "SECTION 2"
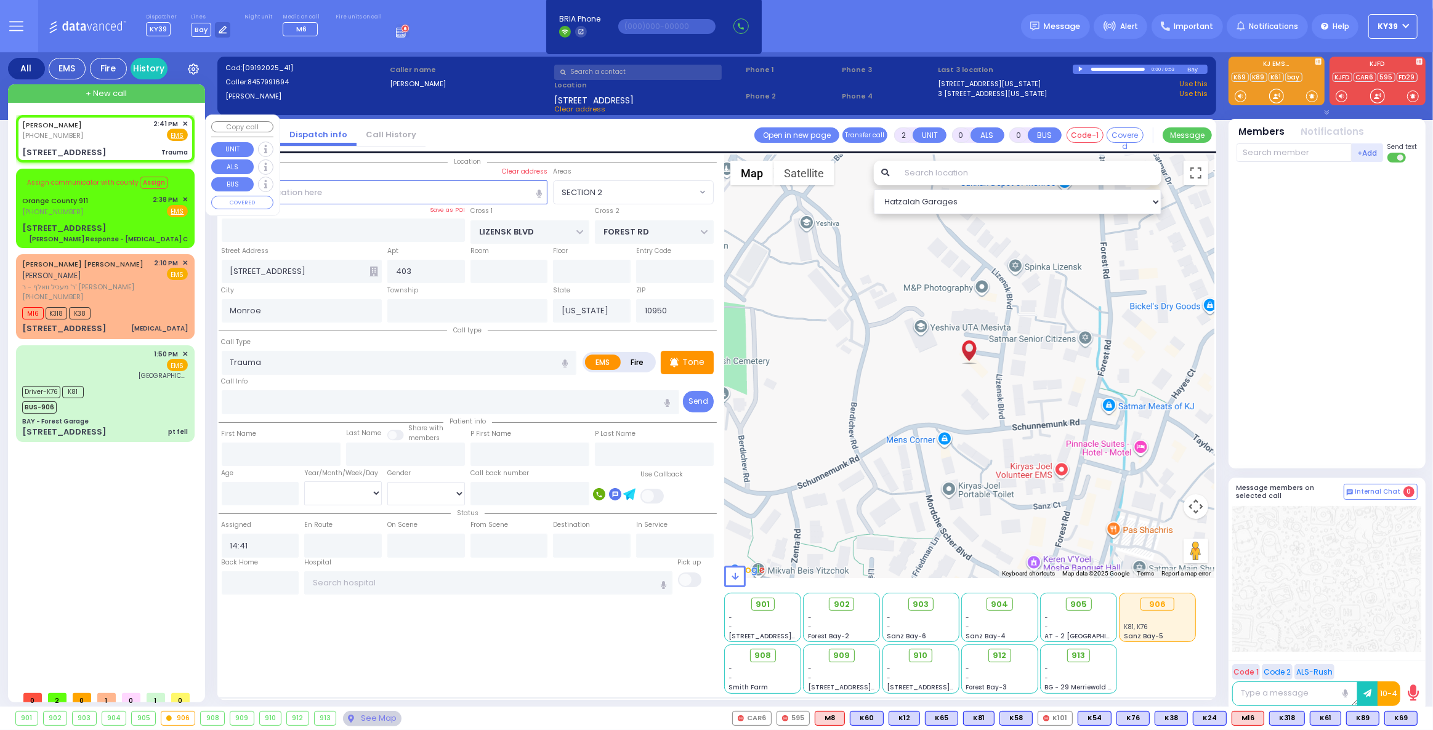
click at [137, 130] on div "ANSHIN NEHAMA (845) 799-1694 2:41 PM ✕ Fire EMS" at bounding box center [105, 130] width 166 height 23
select select
radio input "true"
select select
select select "Hatzalah Garages"
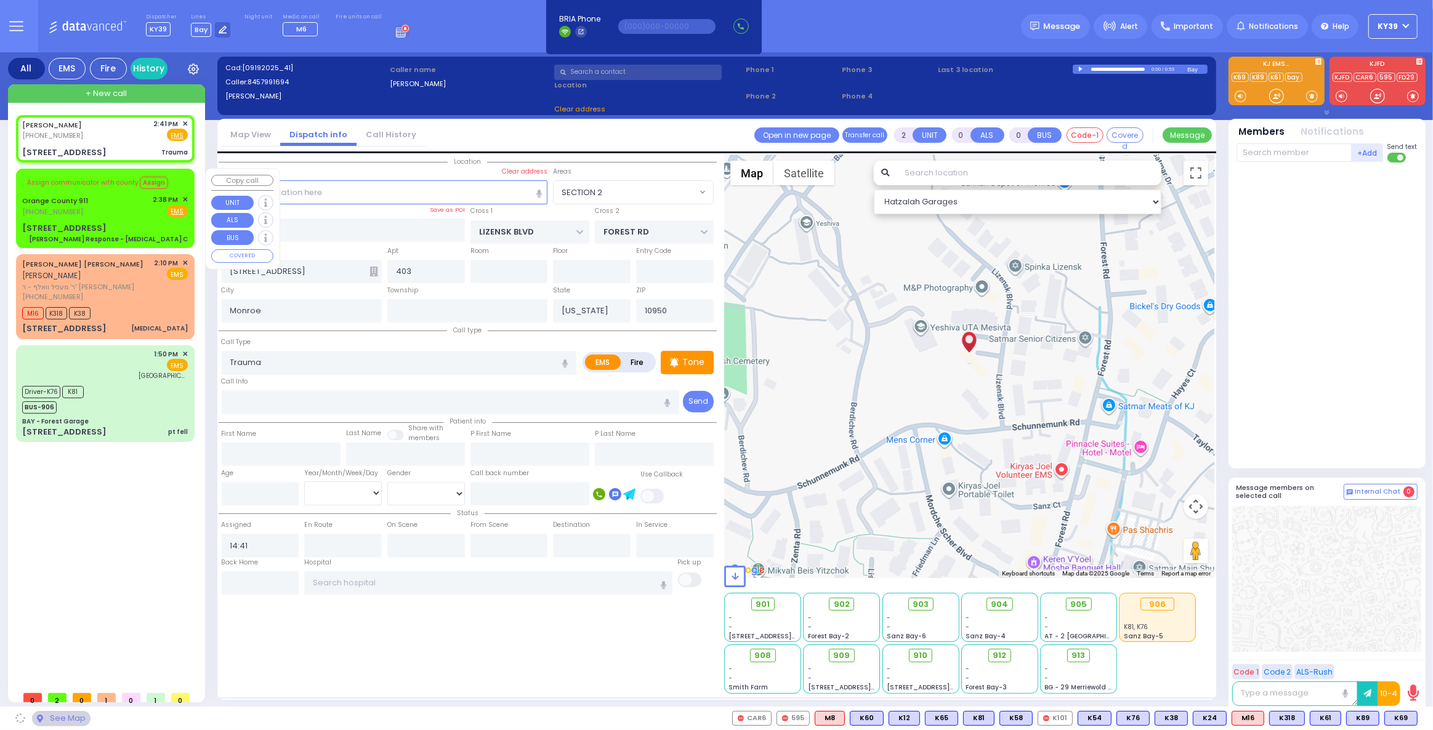
select select
radio input "true"
select select
select select "Hatzalah Garages"
select select "SECTION 2"
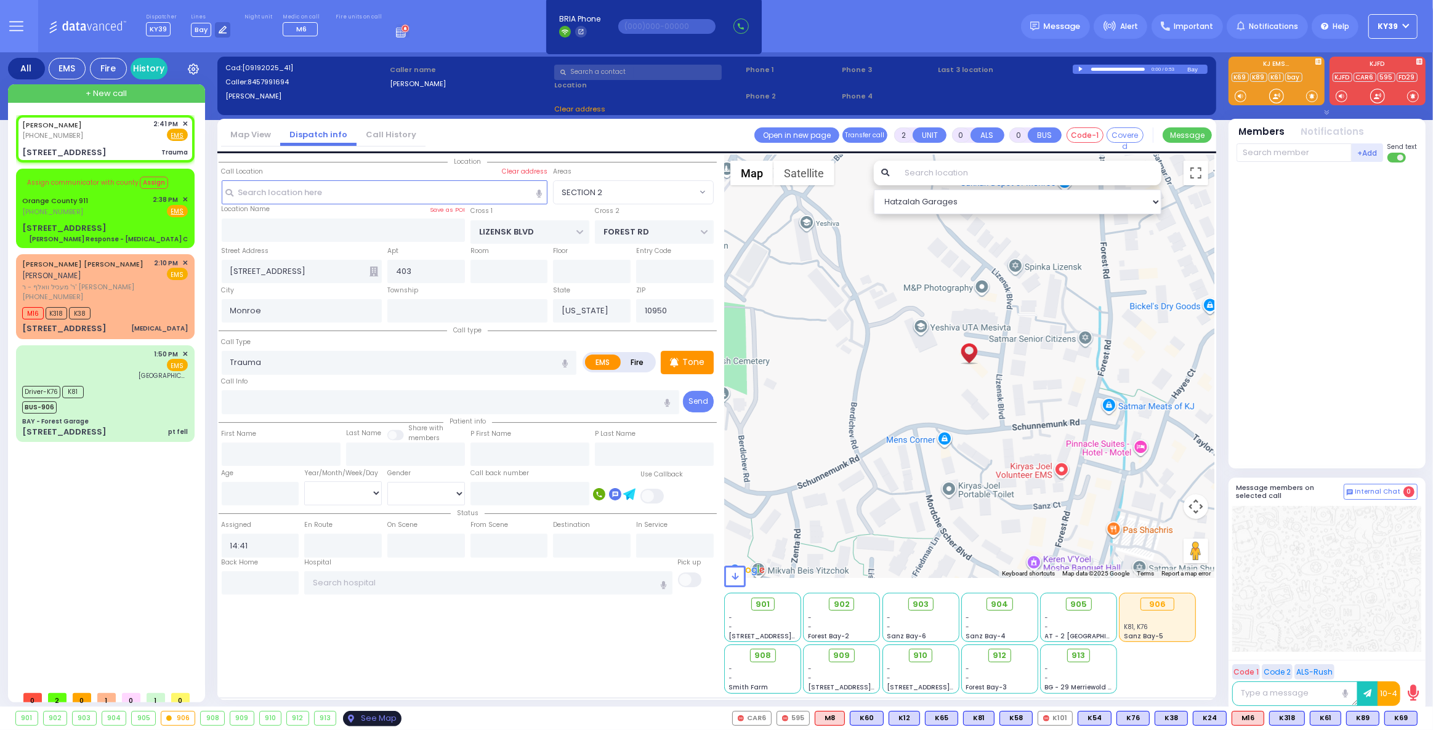
select select "SECTION 2"
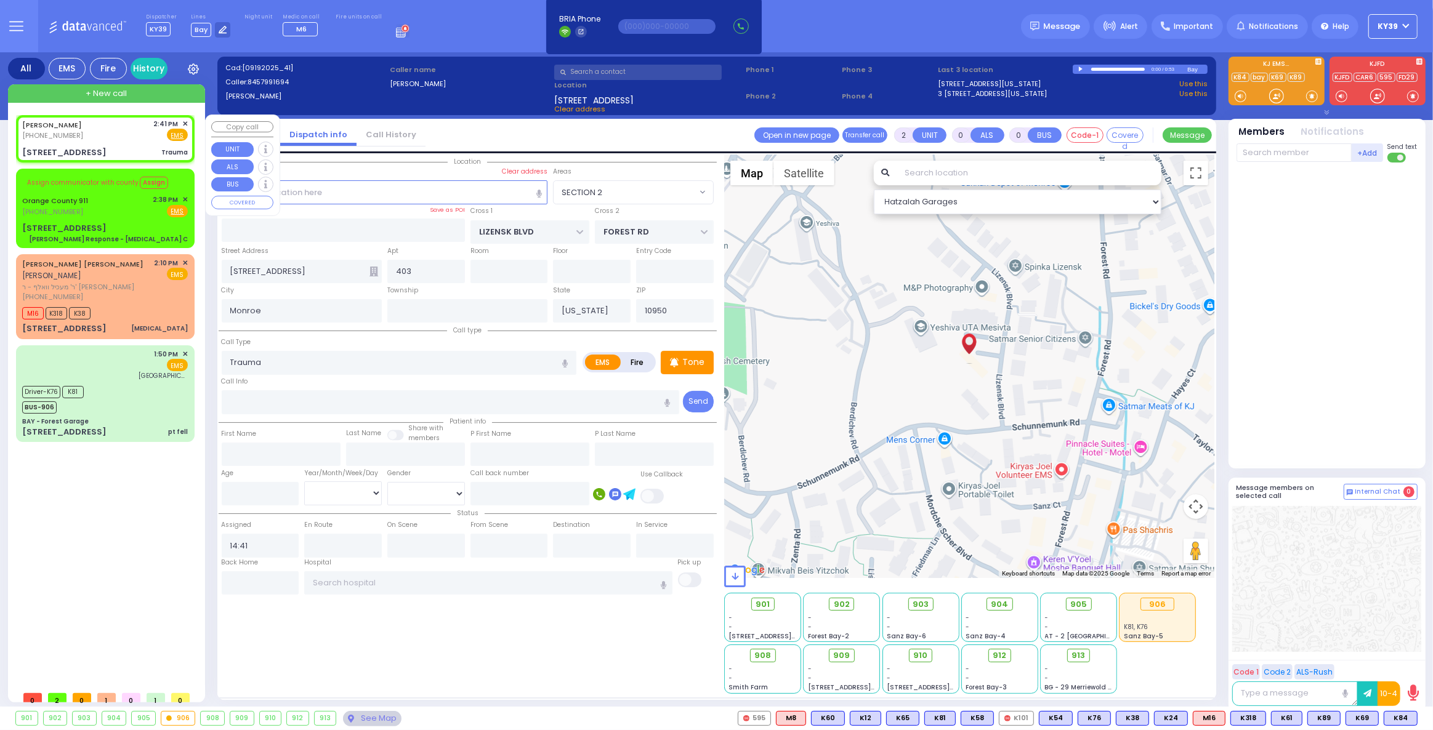
click at [81, 135] on div "(845) 799-1694" at bounding box center [54, 136] width 64 height 10
select select
radio input "true"
select select
select select "Hatzalah Garages"
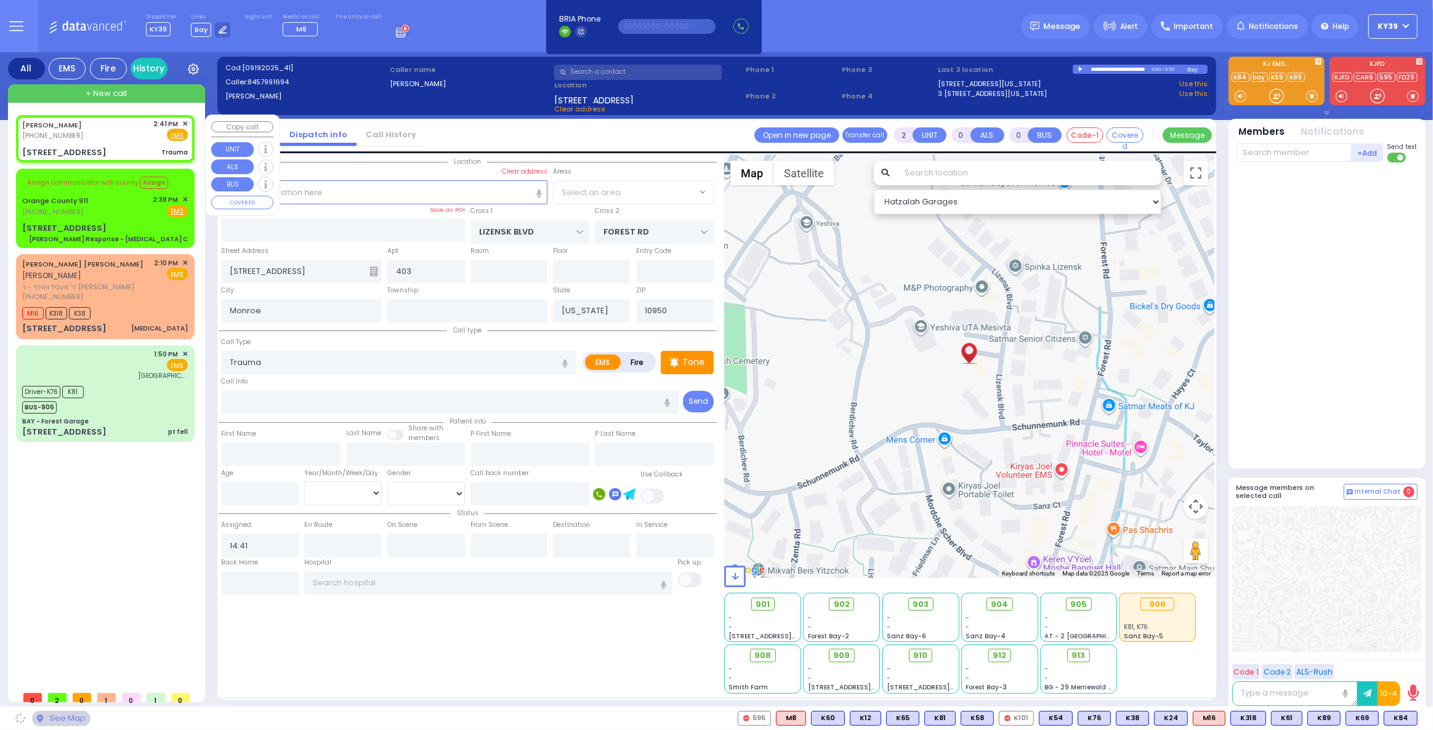
select select "SECTION 2"
click at [1395, 714] on span "K84" at bounding box center [1400, 719] width 33 height 14
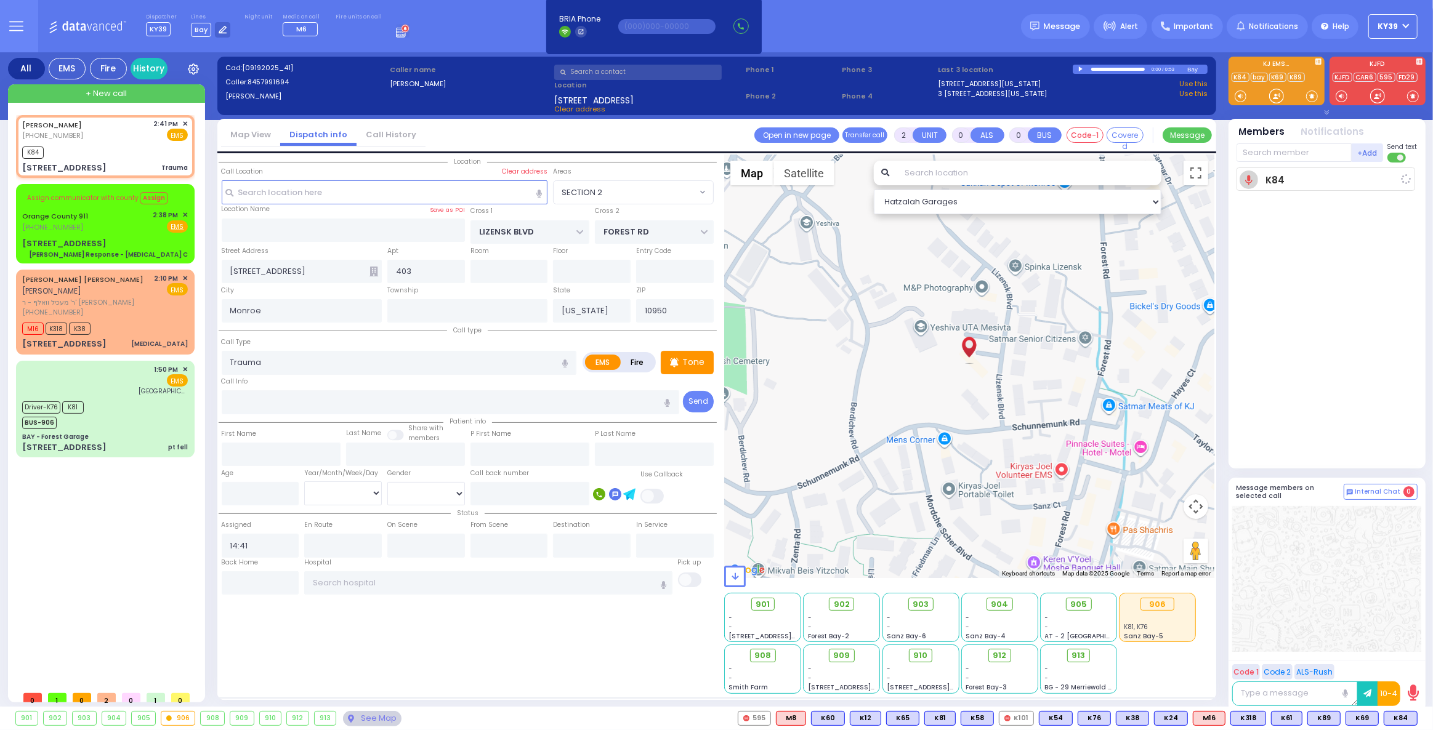
select select
radio input "true"
select select
type input "14:42"
select select "Hatzalah Garages"
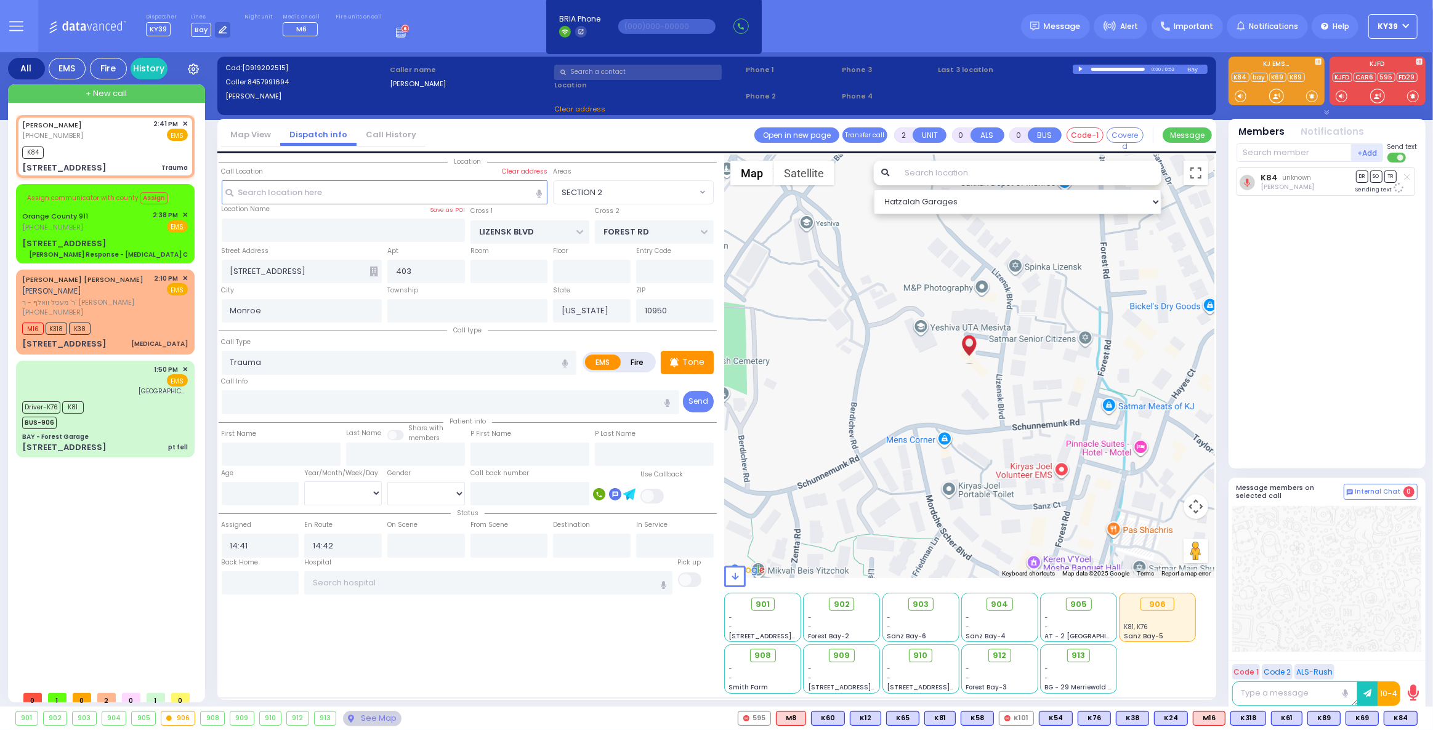
select select "SECTION 2"
click at [1403, 714] on span "K318" at bounding box center [1399, 719] width 34 height 14
select select
radio input "true"
select select
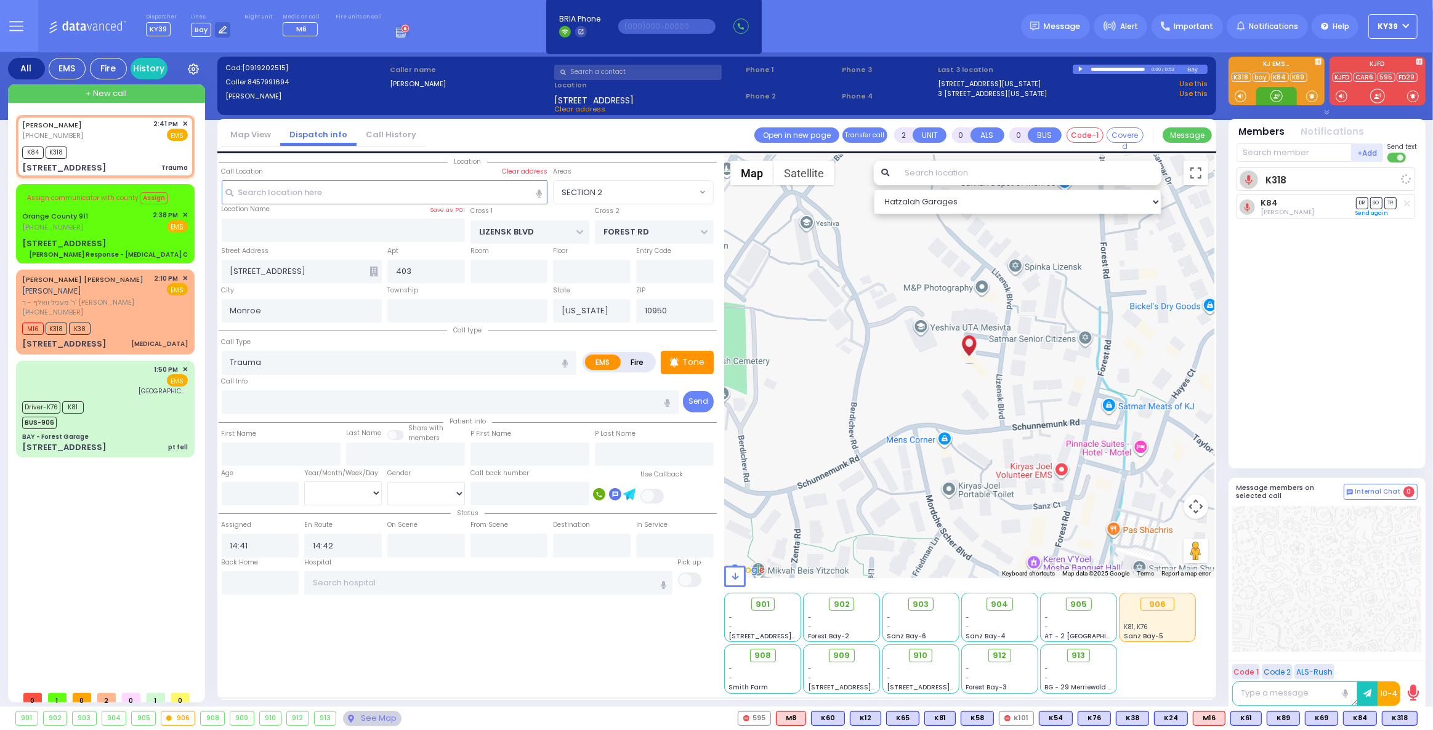
select select "Hatzalah Garages"
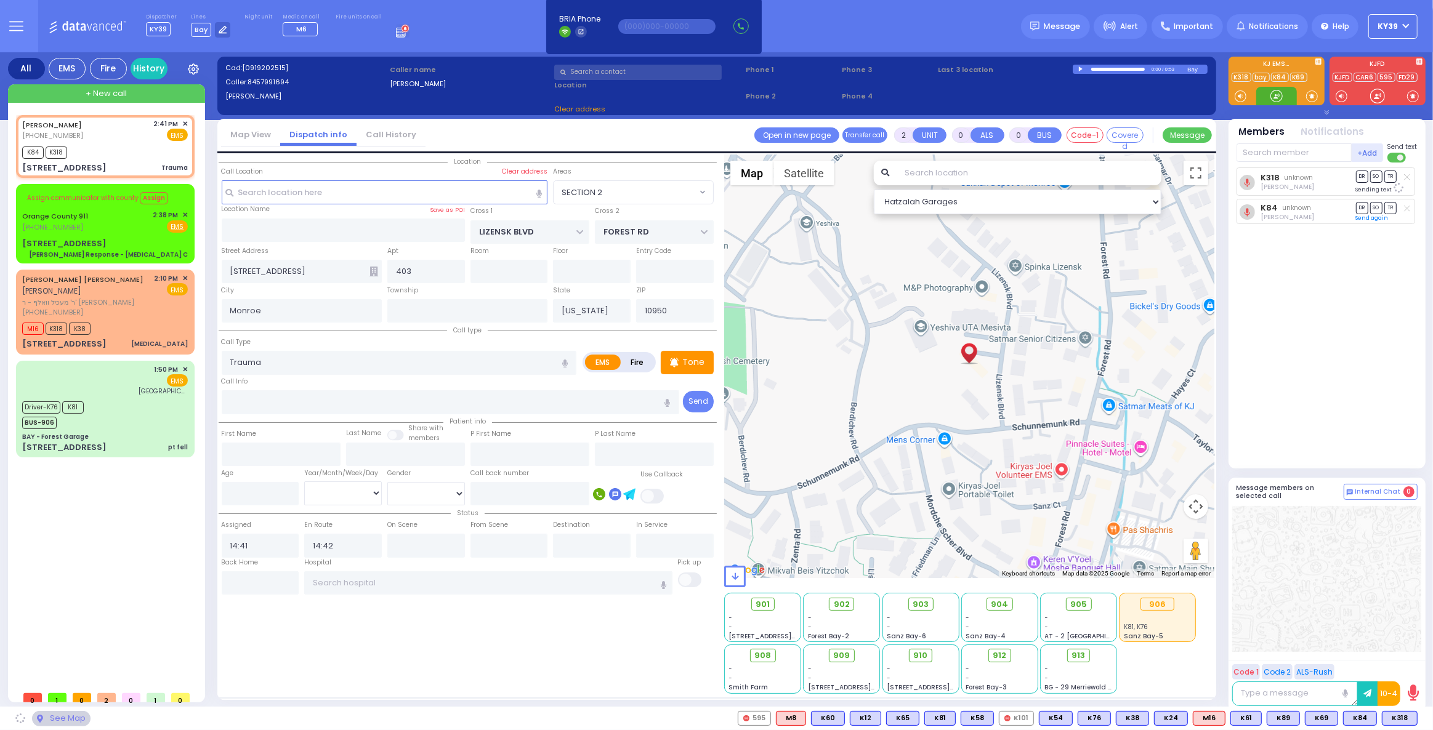
select select "SECTION 2"
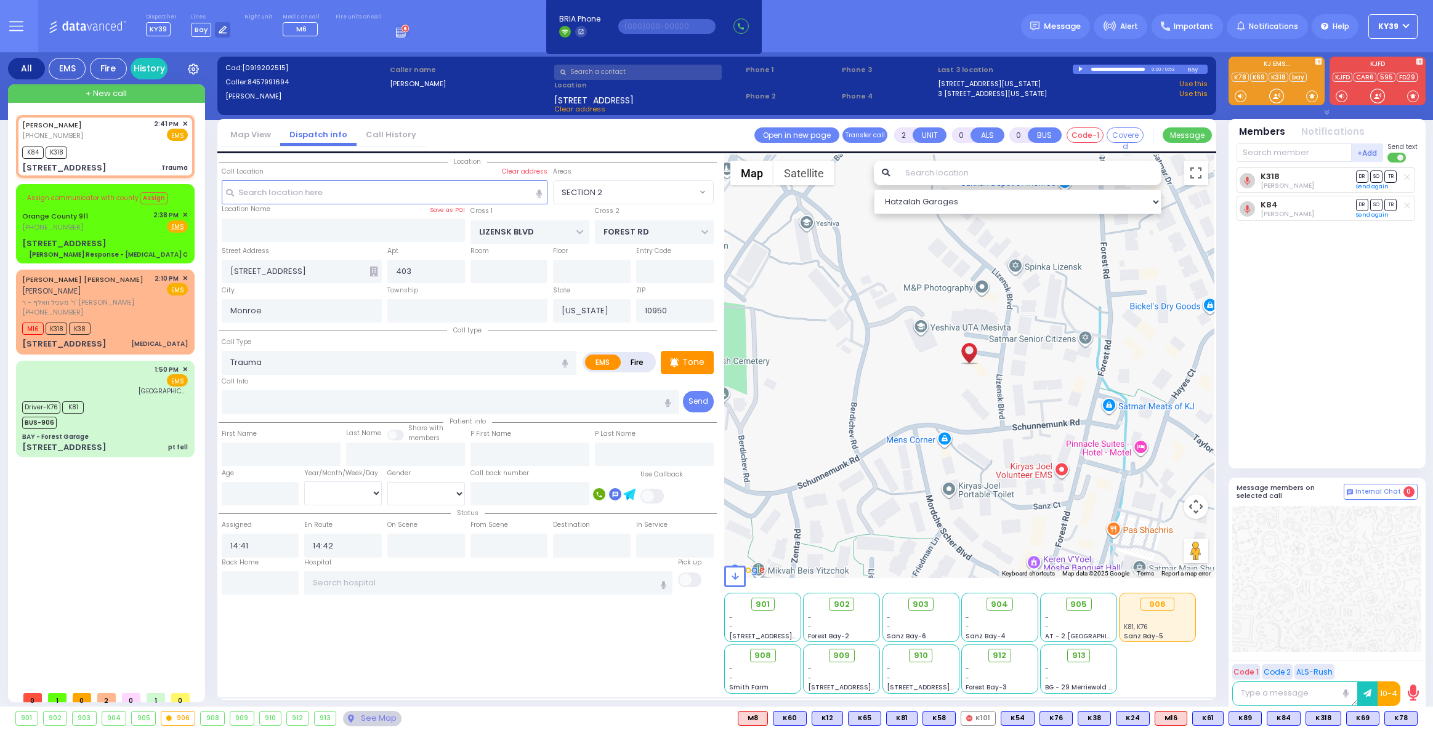
select select "SECTION 2"
select select
click at [187, 123] on div "[PERSON_NAME] [PHONE_NUMBER] 2:41 PM ✕ EMS K84 K318" at bounding box center [105, 146] width 174 height 59
select select
radio input "true"
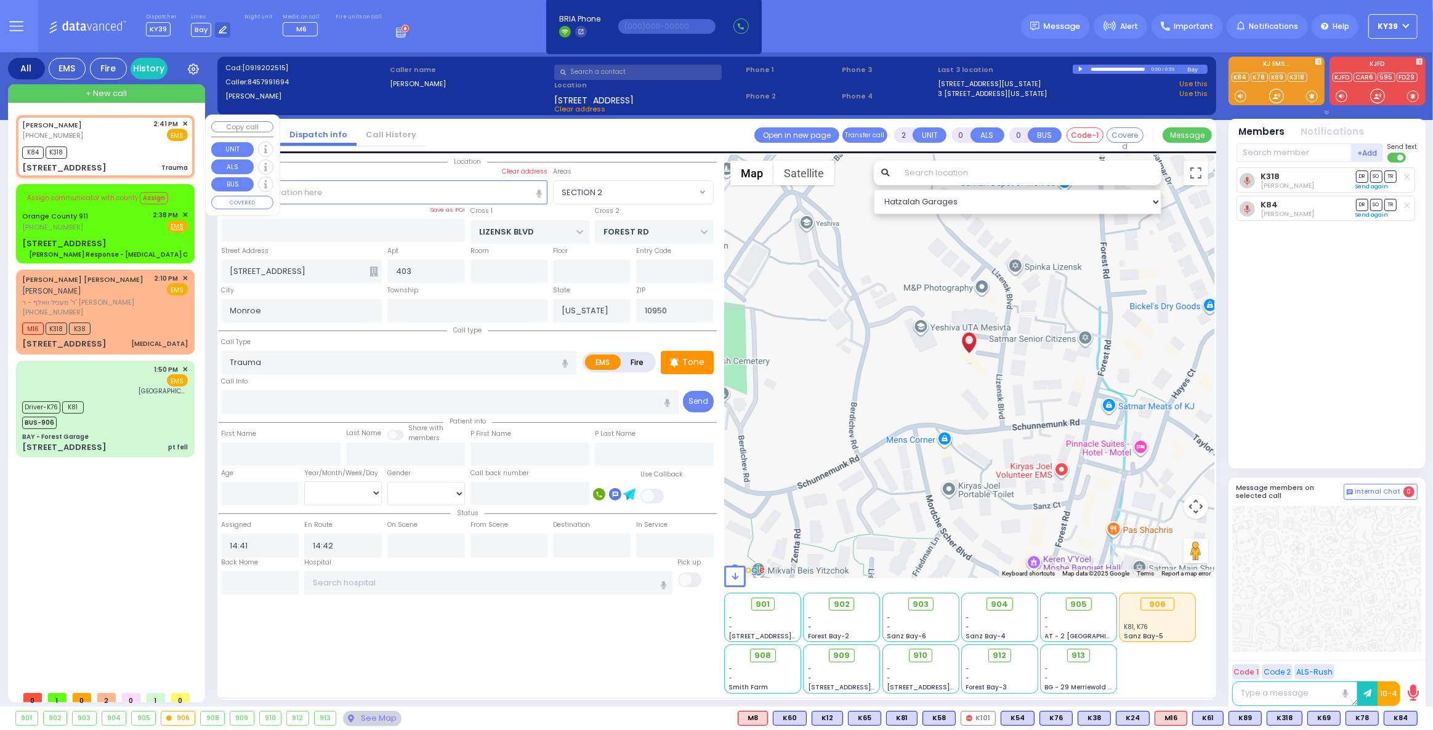
select select
select select "Hatzalah Garages"
select select "SECTION 2"
click at [183, 123] on span "✕" at bounding box center [185, 124] width 6 height 10
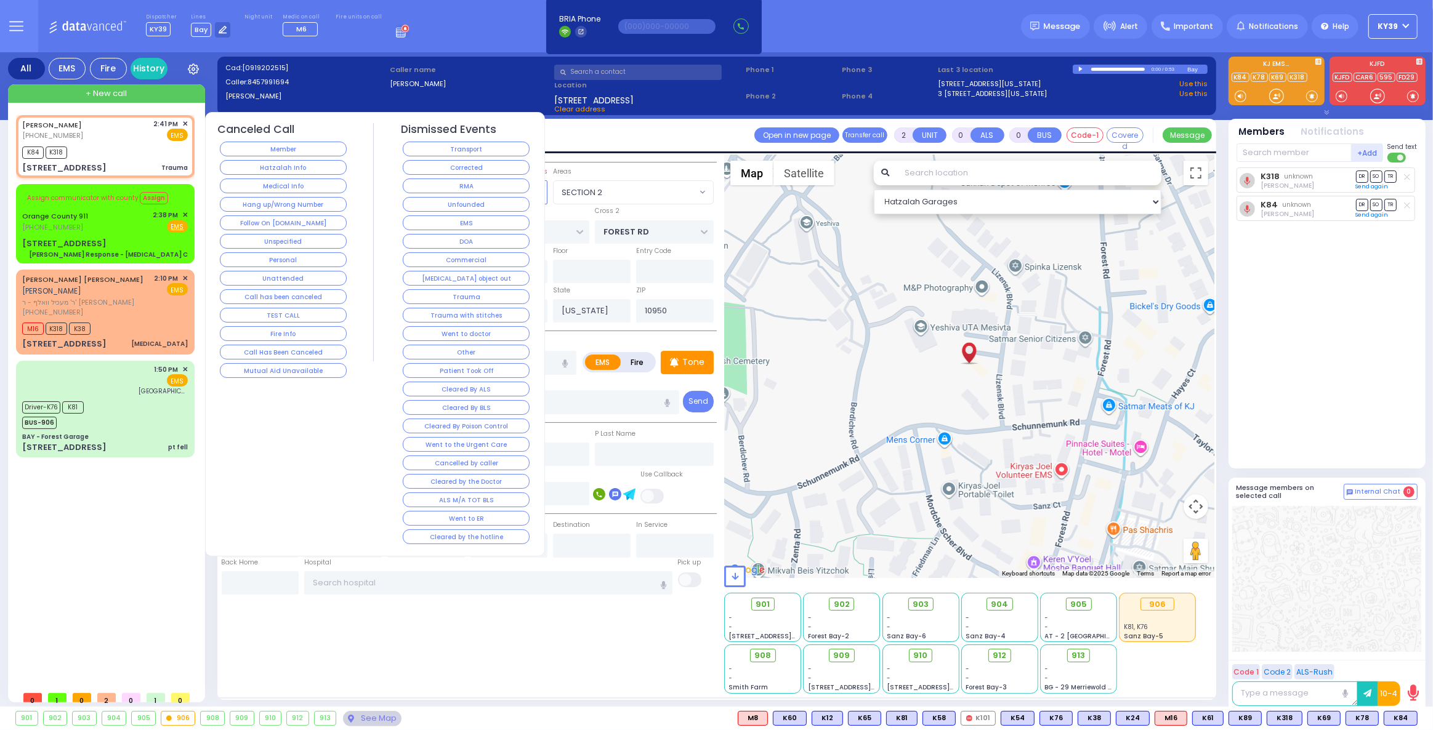
click at [183, 123] on span "✕" at bounding box center [185, 124] width 6 height 10
click at [446, 186] on button "RMA" at bounding box center [466, 186] width 127 height 15
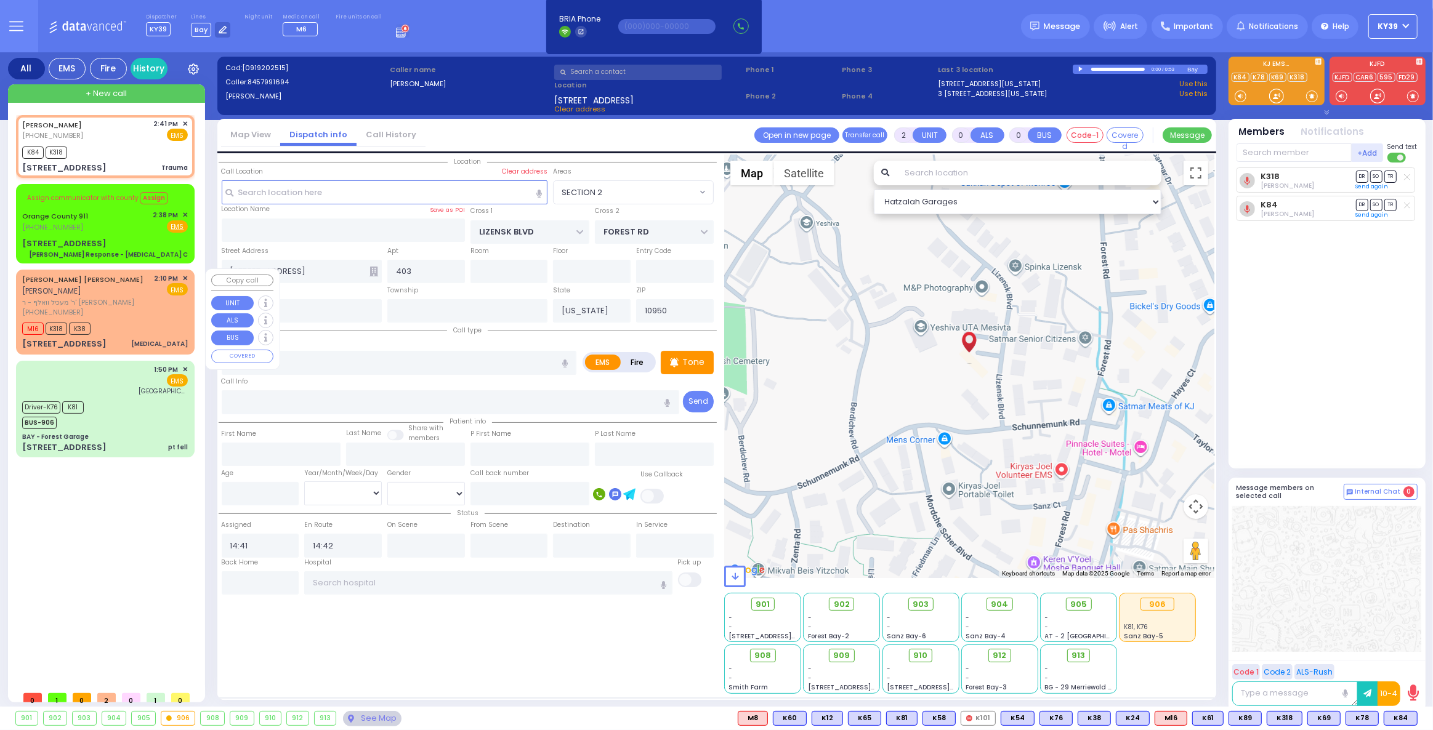
select select
radio input "true"
select select
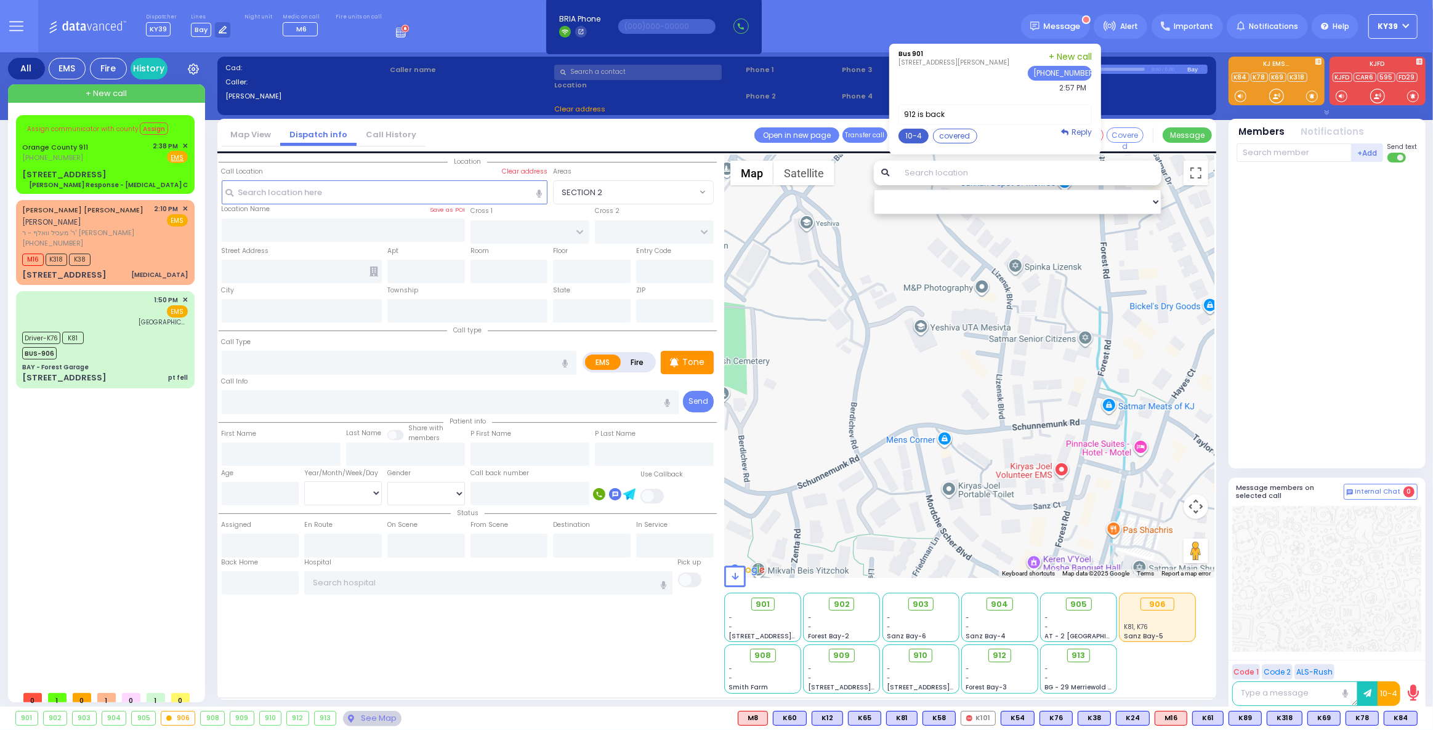
click at [919, 135] on button "10-4" at bounding box center [913, 136] width 30 height 15
type textarea "10-4 thank you"
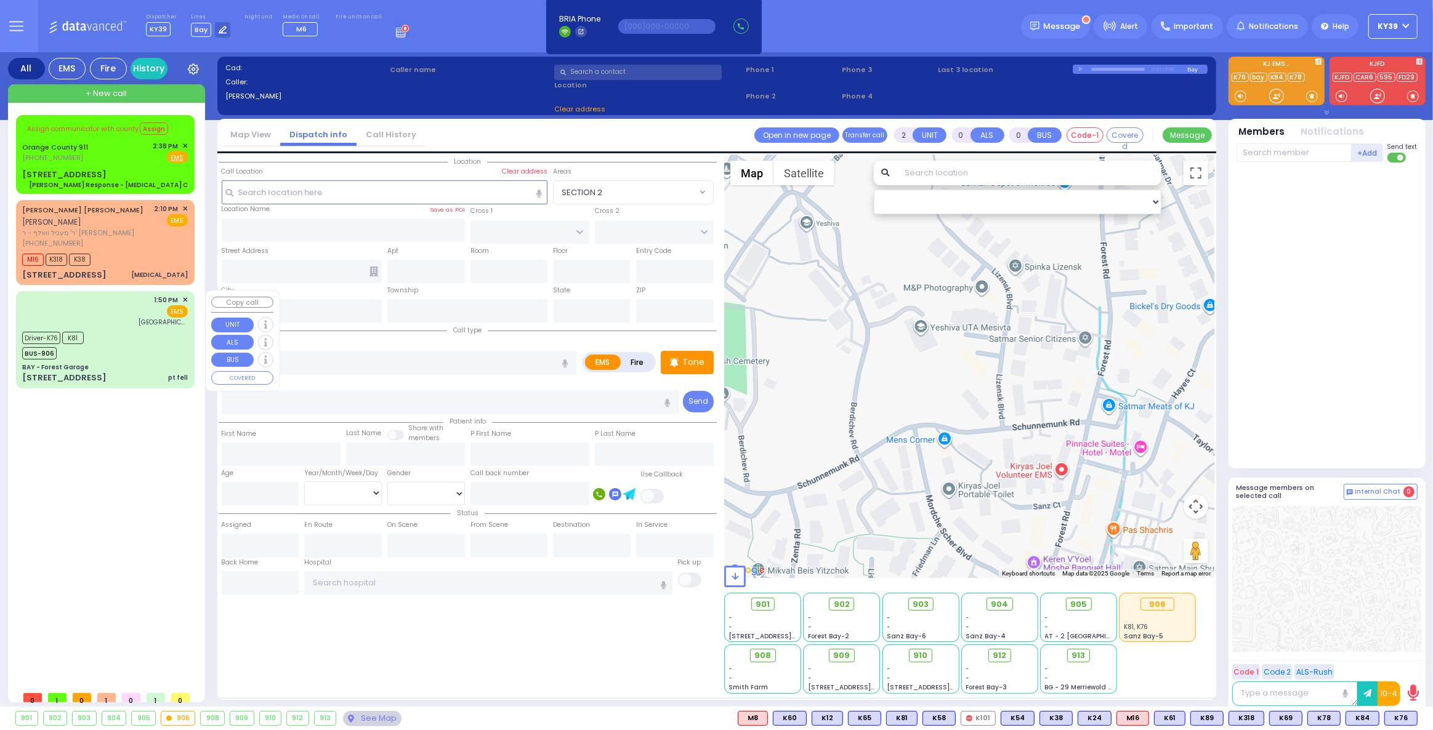
click at [102, 356] on div "Driver-K76 K81 BUS-906" at bounding box center [105, 344] width 166 height 31
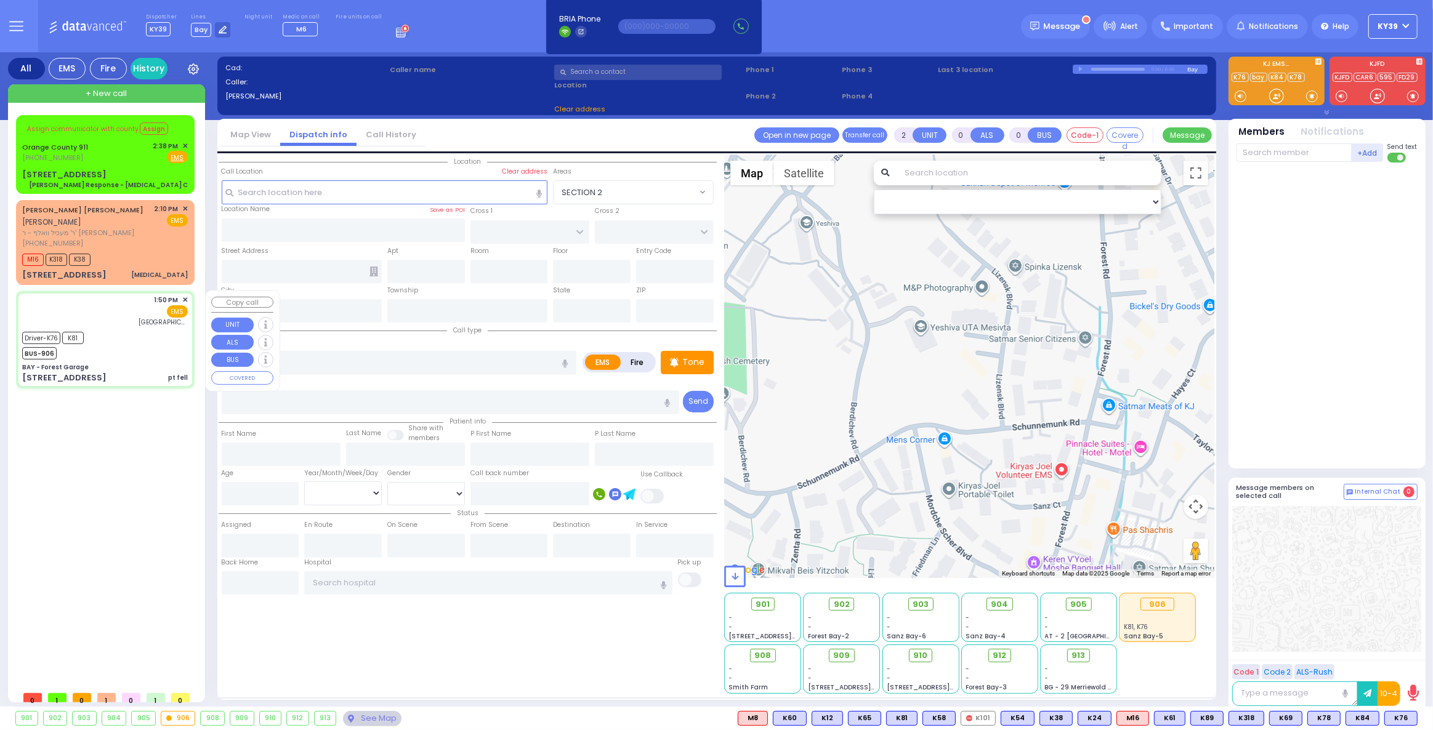
type input "6"
select select
type input "pt fell"
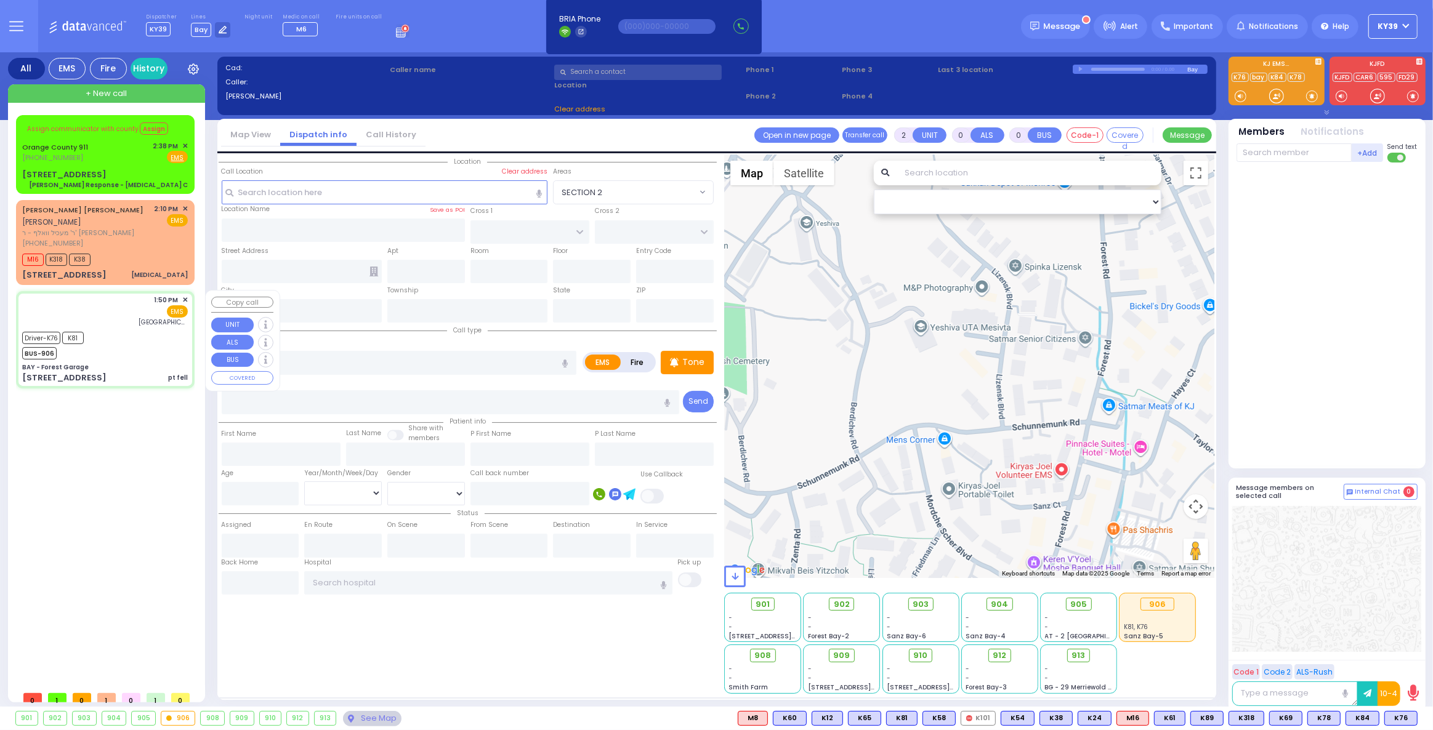
radio input "true"
type input "[PERSON_NAME]"
type input "37"
select select "Year"
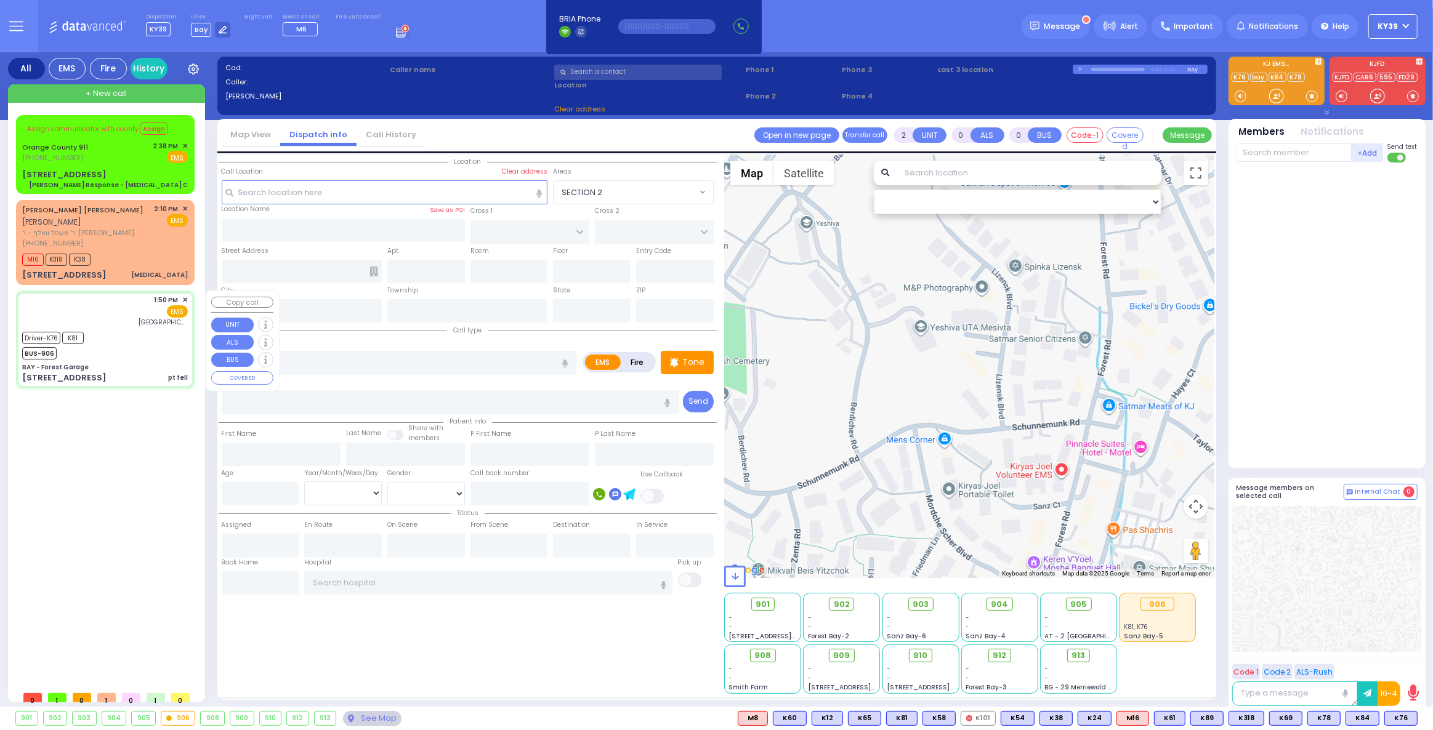
select select "[DEMOGRAPHIC_DATA]"
type input "13:50"
type input "13:51"
type input "13:55"
type input "14:00"
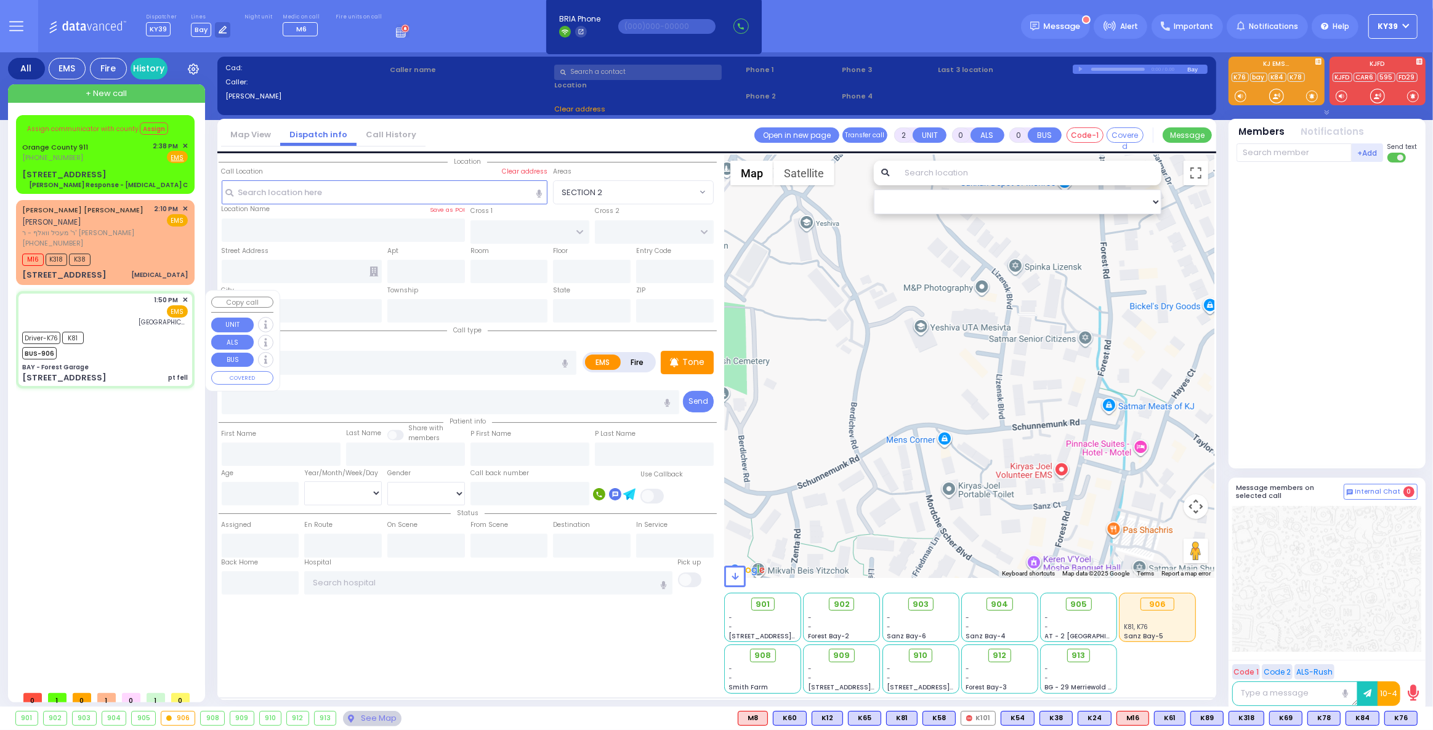
type input "14:25"
type input "14:35"
type input "[GEOGRAPHIC_DATA]"
select select "Hatzalah Garages"
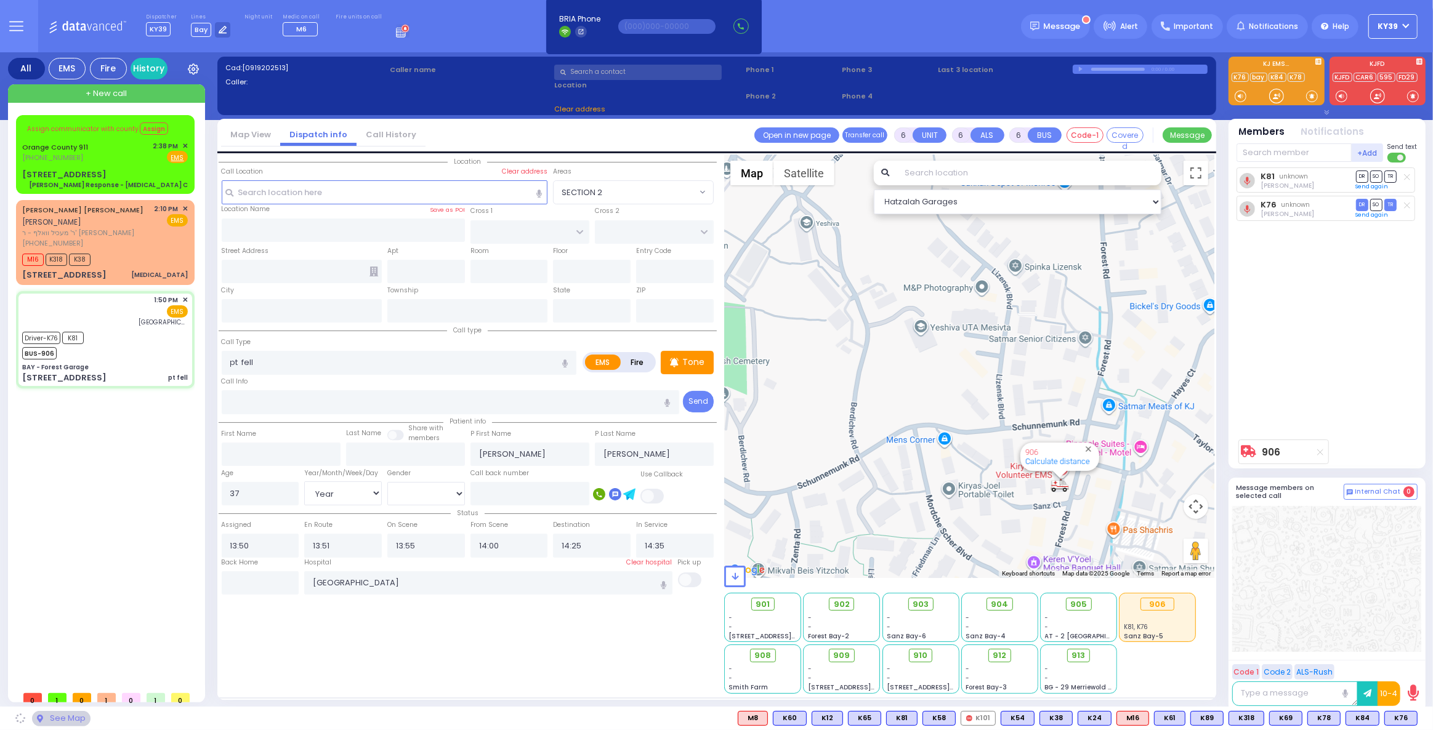
type input "BAY - Forest Garage"
type input "SANZ COURT"
type input "HAYES COURT"
type input "[STREET_ADDRESS]"
type input "Monroe"
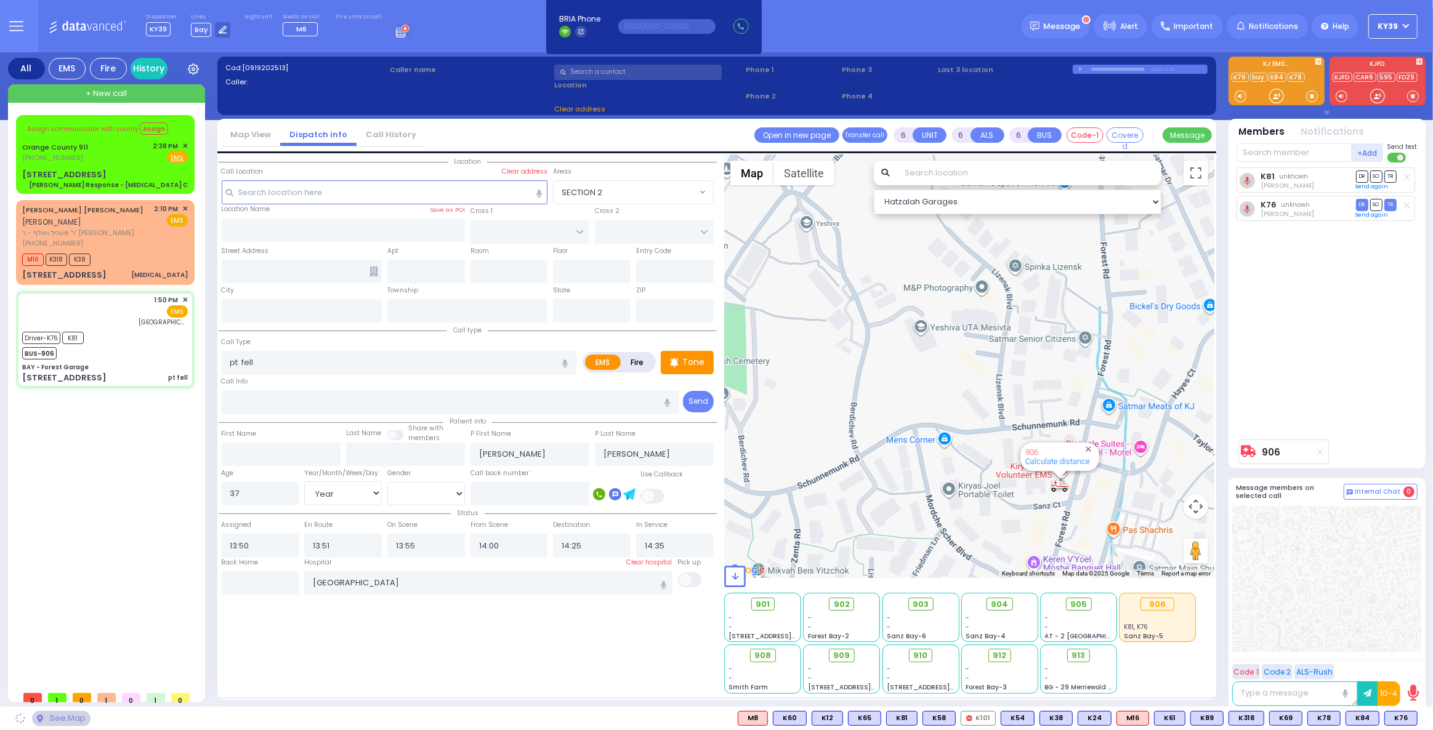
type input "[US_STATE]"
type input "10950"
select select "SECTION 2"
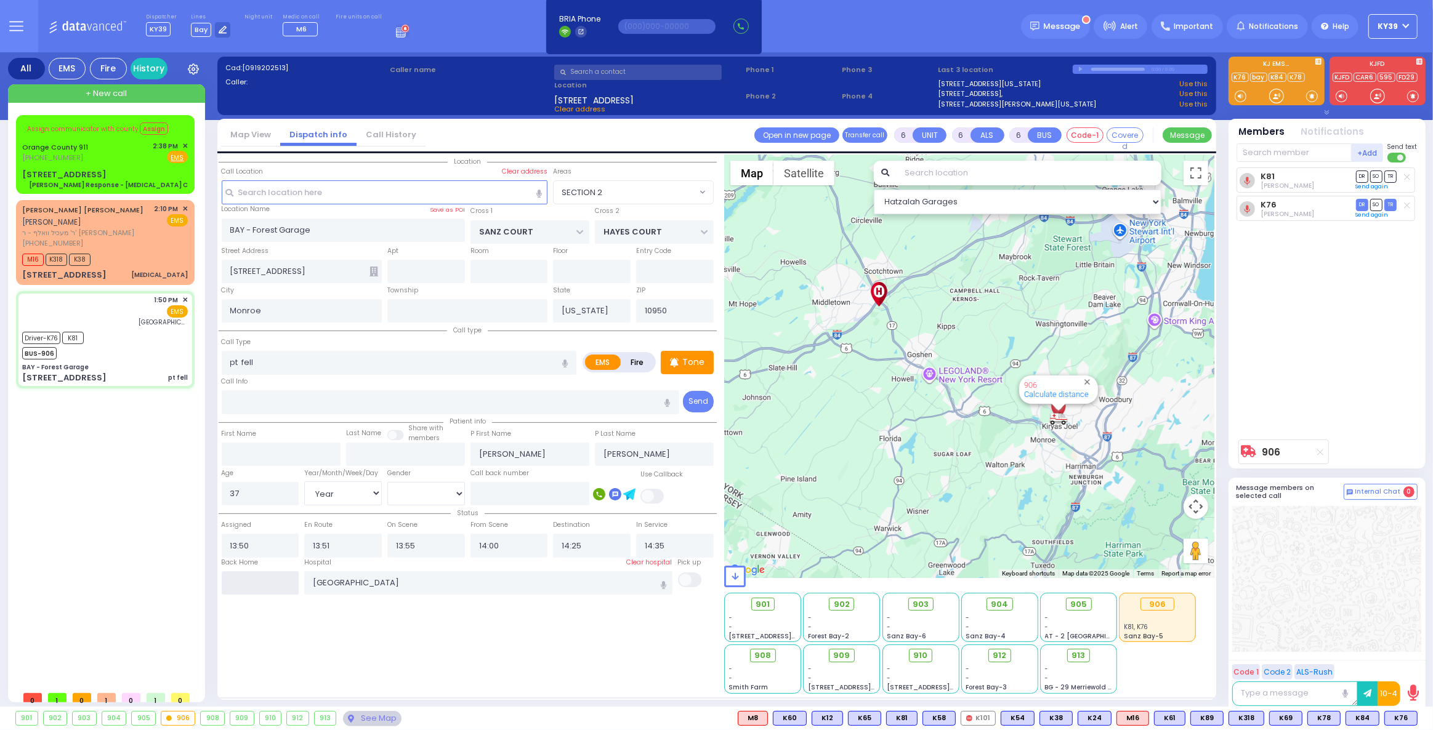
click at [265, 578] on input "text" at bounding box center [261, 582] width 78 height 23
type input "14:58"
select select
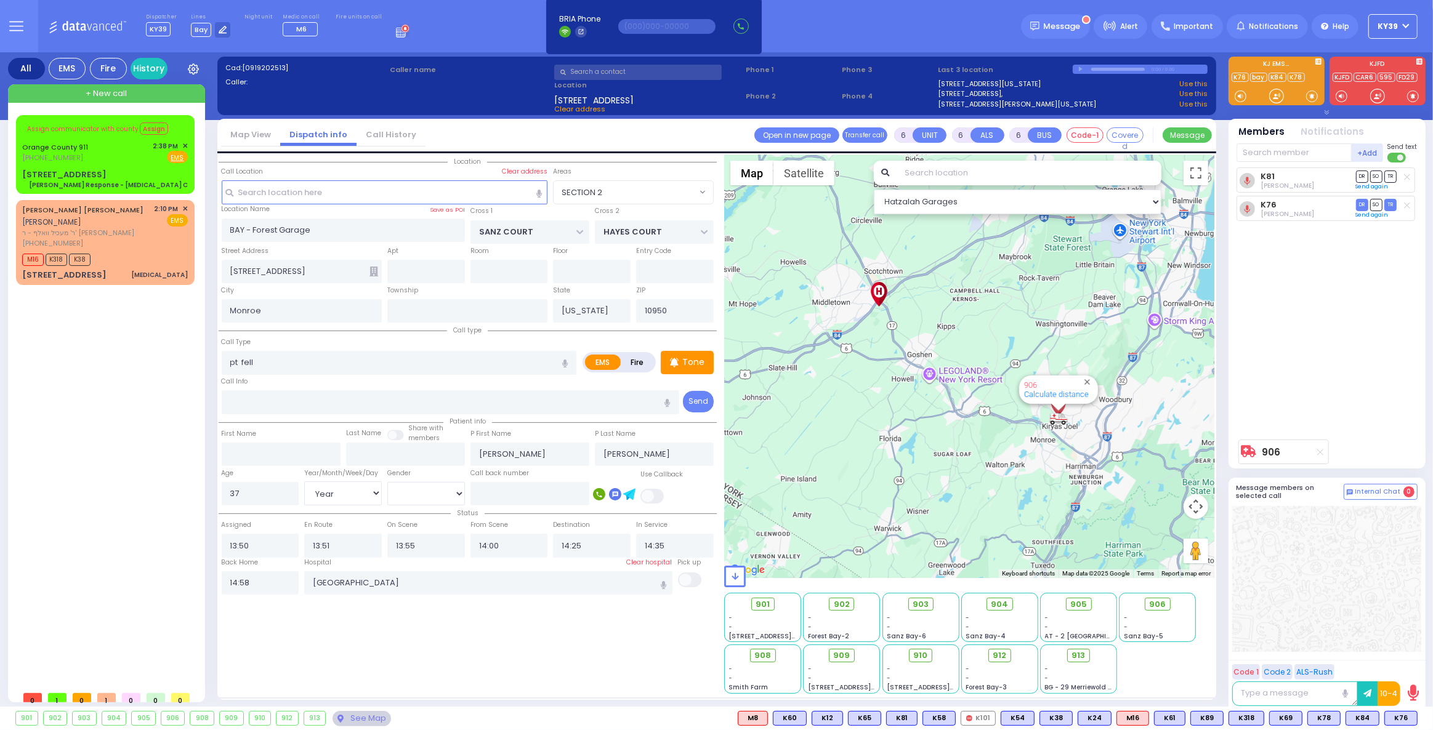
radio input "true"
select select
